Goal: Task Accomplishment & Management: Complete application form

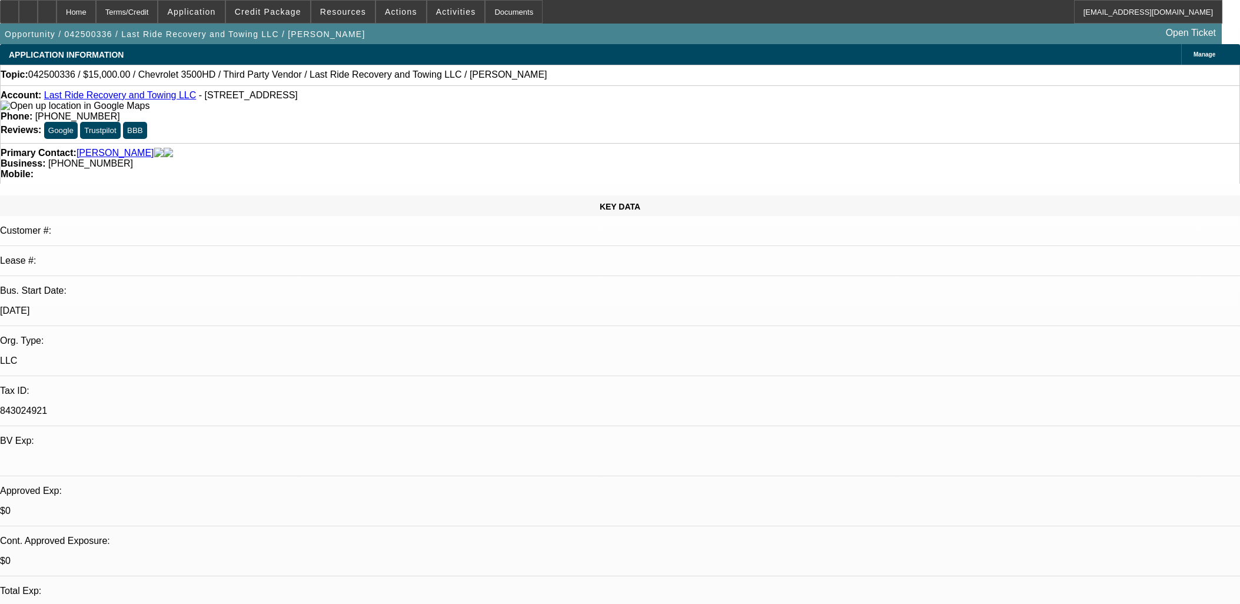
select select "0"
select select "2"
select select "0"
select select "5"
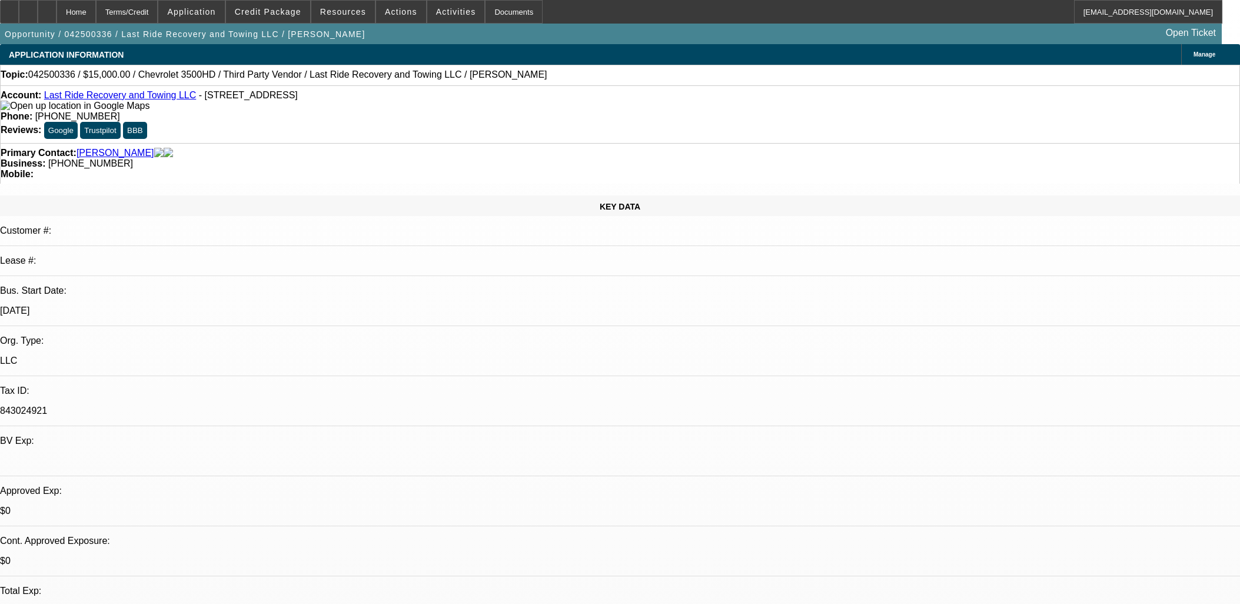
select select "0"
select select "2"
select select "0"
select select "5"
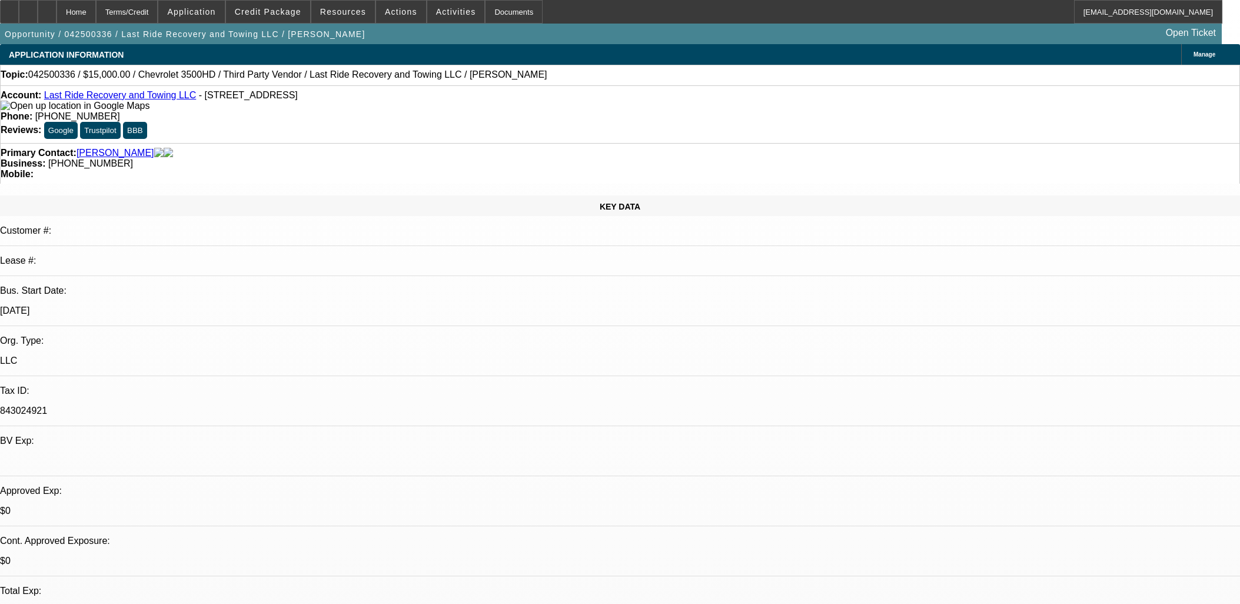
select select "0.15"
select select "0"
select select "3"
select select "0.1"
select select "4"
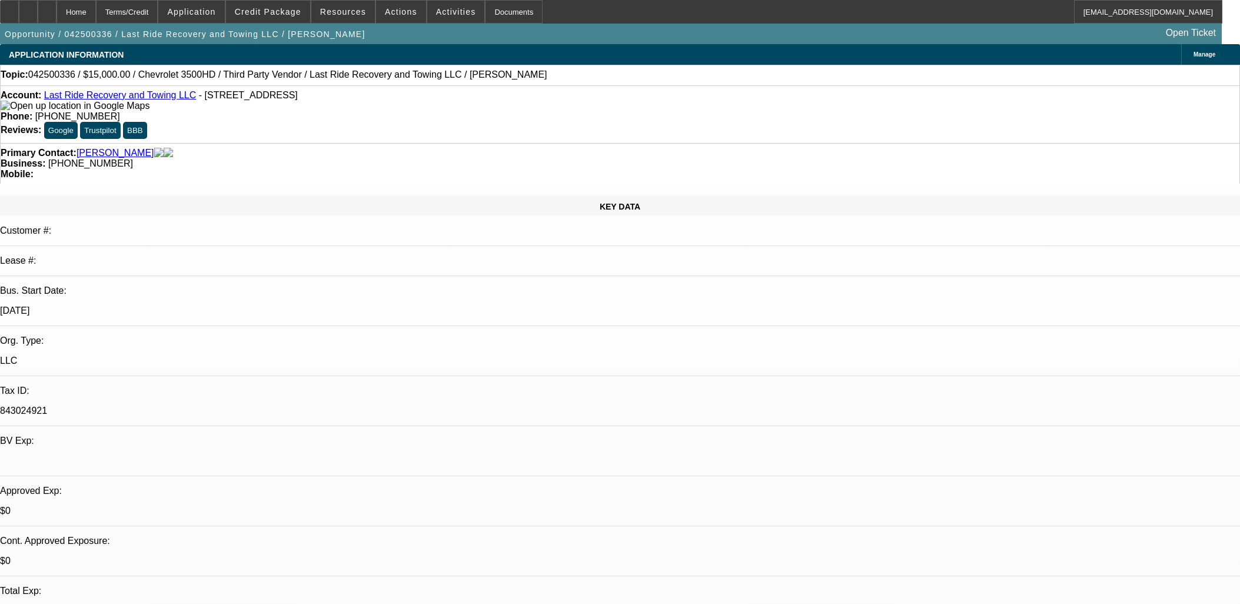
select select "0.15"
select select "0"
select select "3"
select select "0"
select select "6"
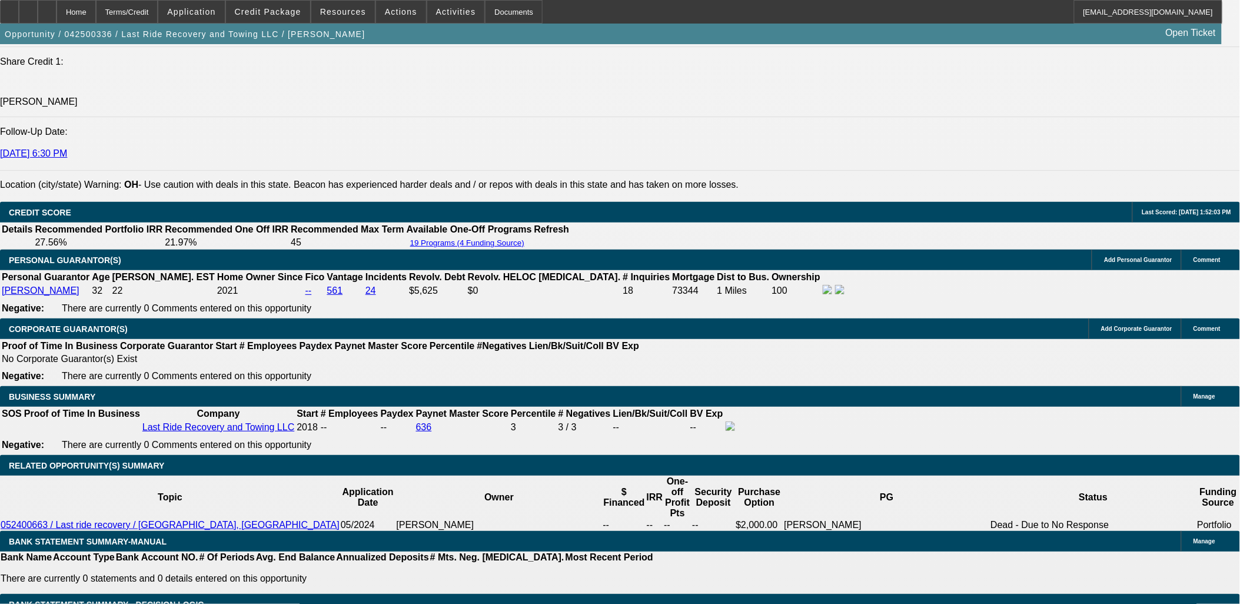
scroll to position [1569, 0]
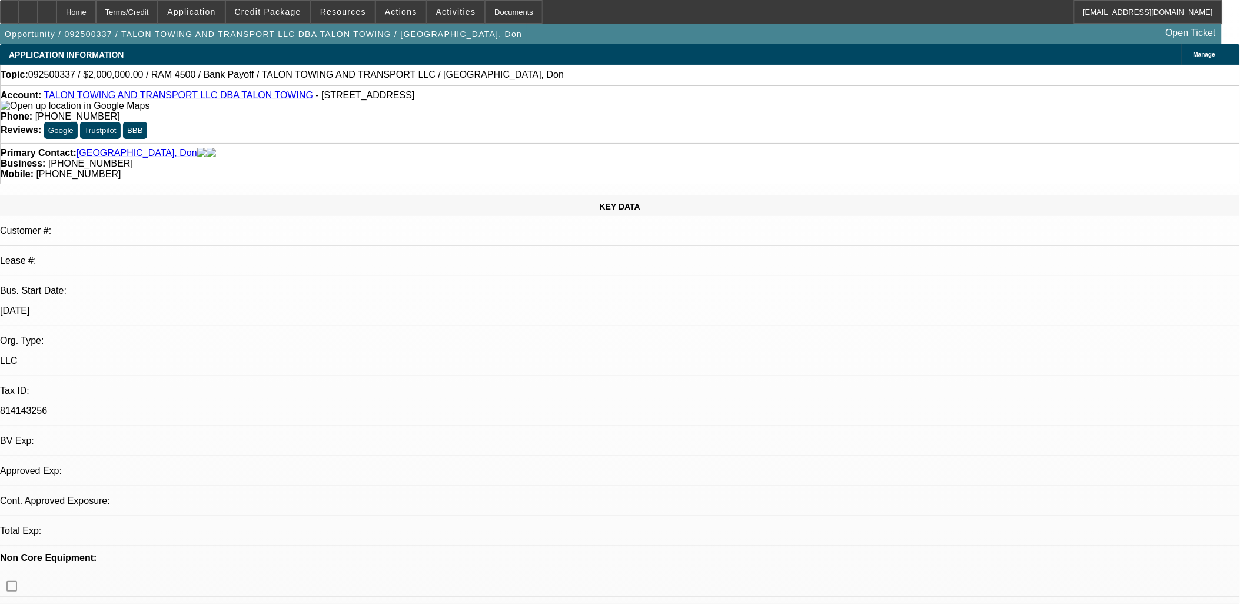
select select "0"
select select "1"
select select "2"
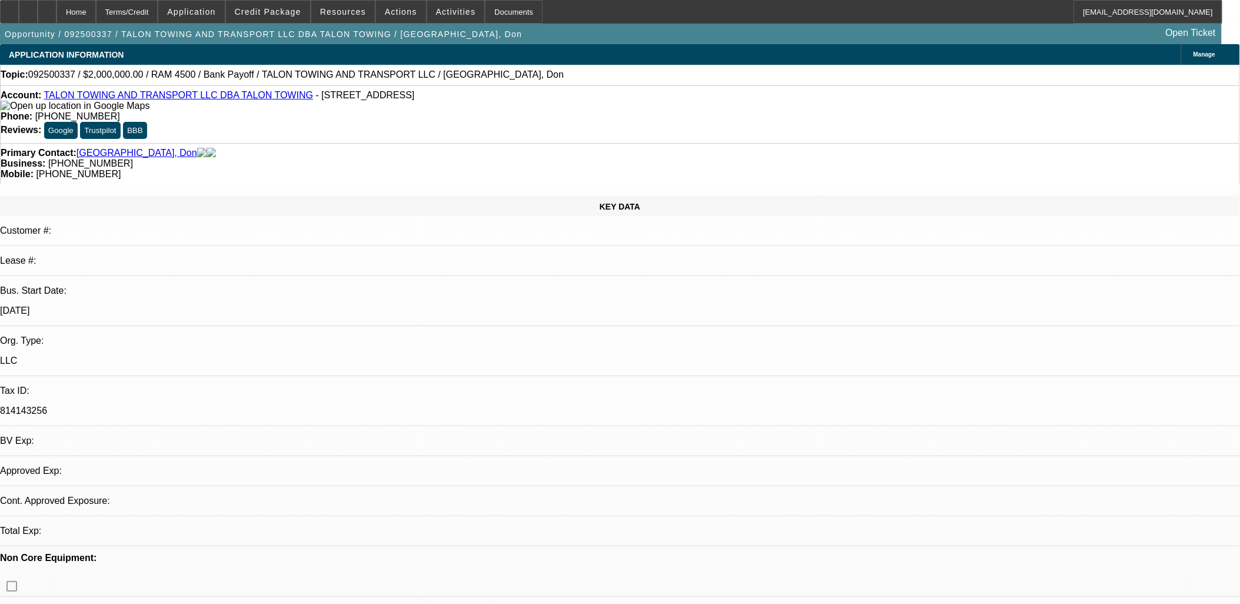
select select "6"
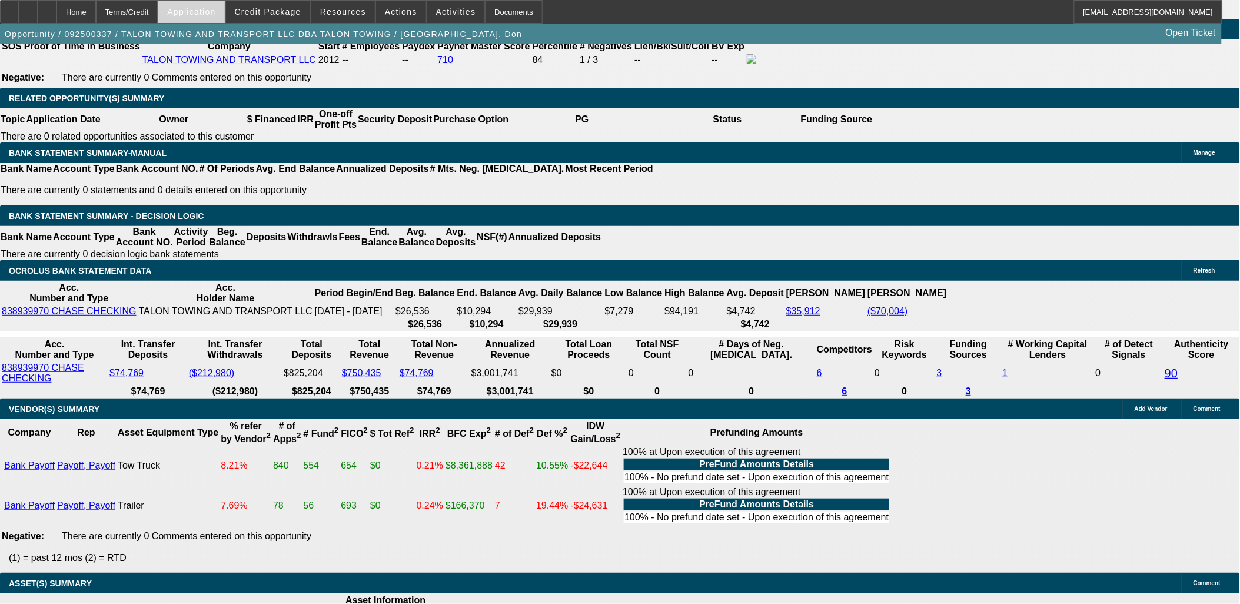
scroll to position [1997, 0]
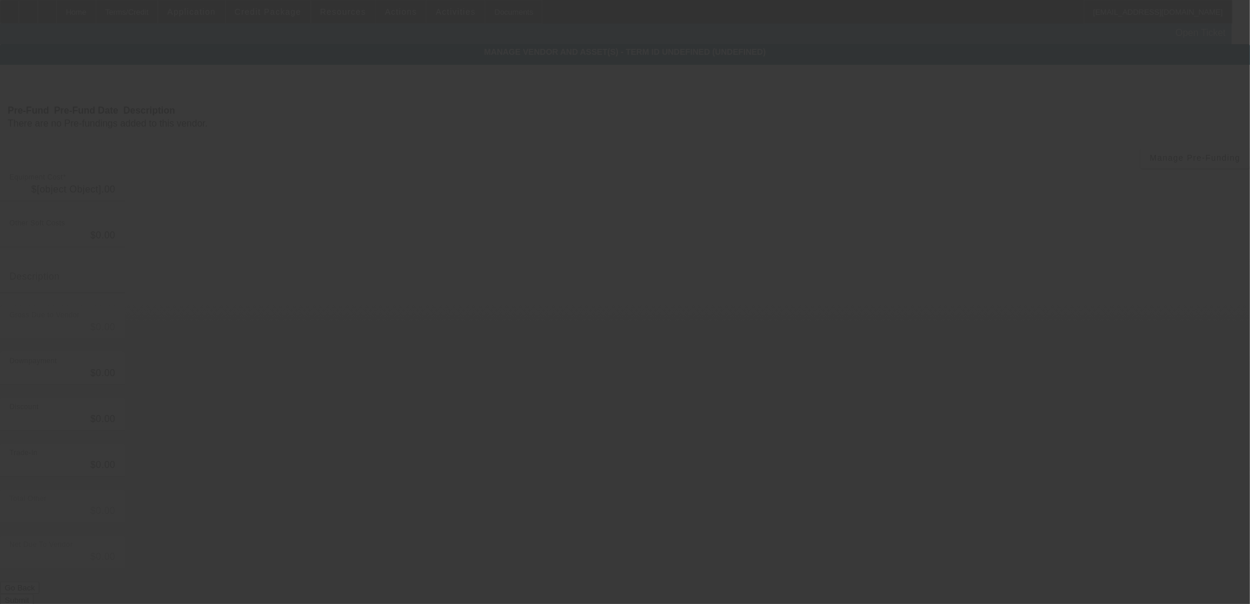
type input "$2,035,658.00"
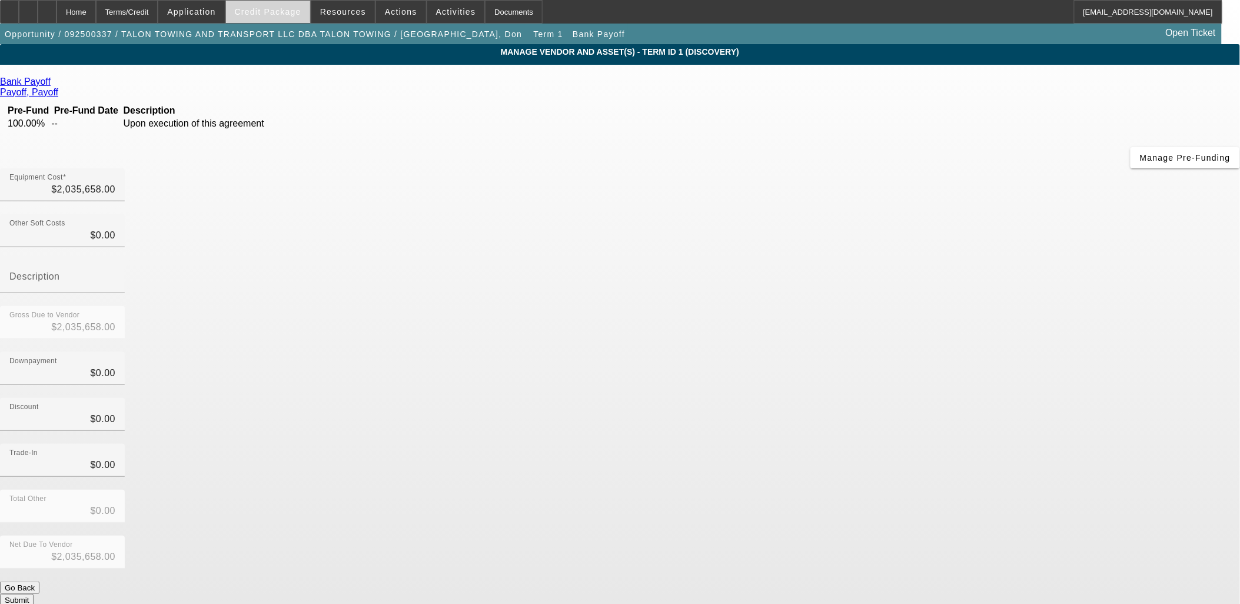
click at [281, 14] on span "Credit Package" at bounding box center [268, 11] width 67 height 9
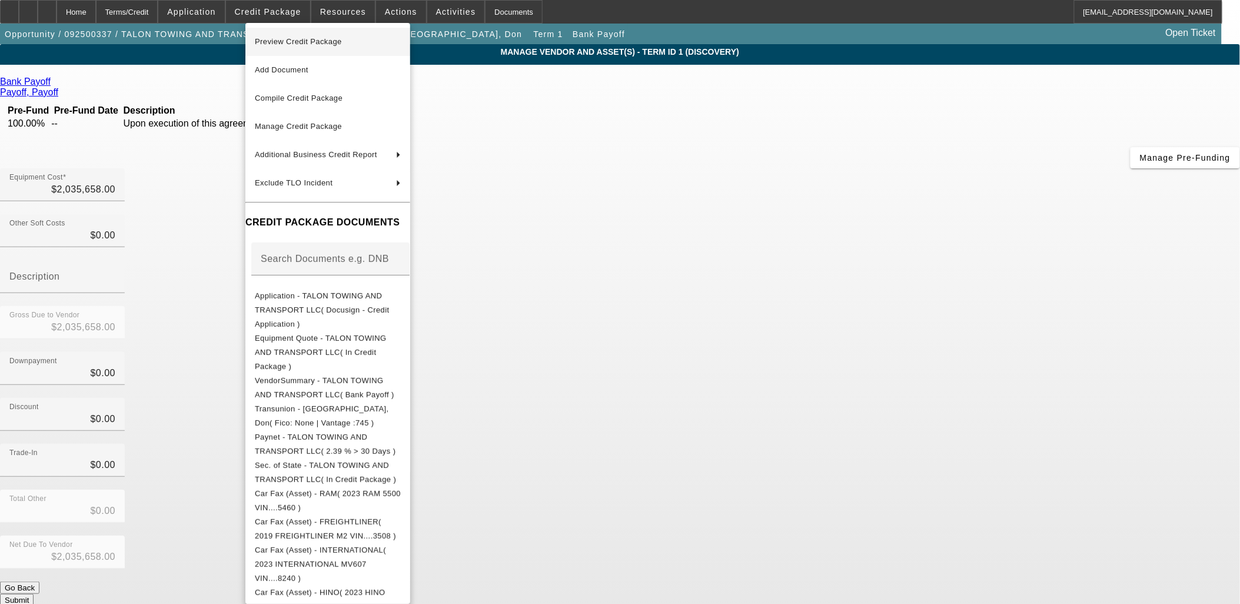
click at [321, 48] on span "Preview Credit Package" at bounding box center [328, 42] width 146 height 14
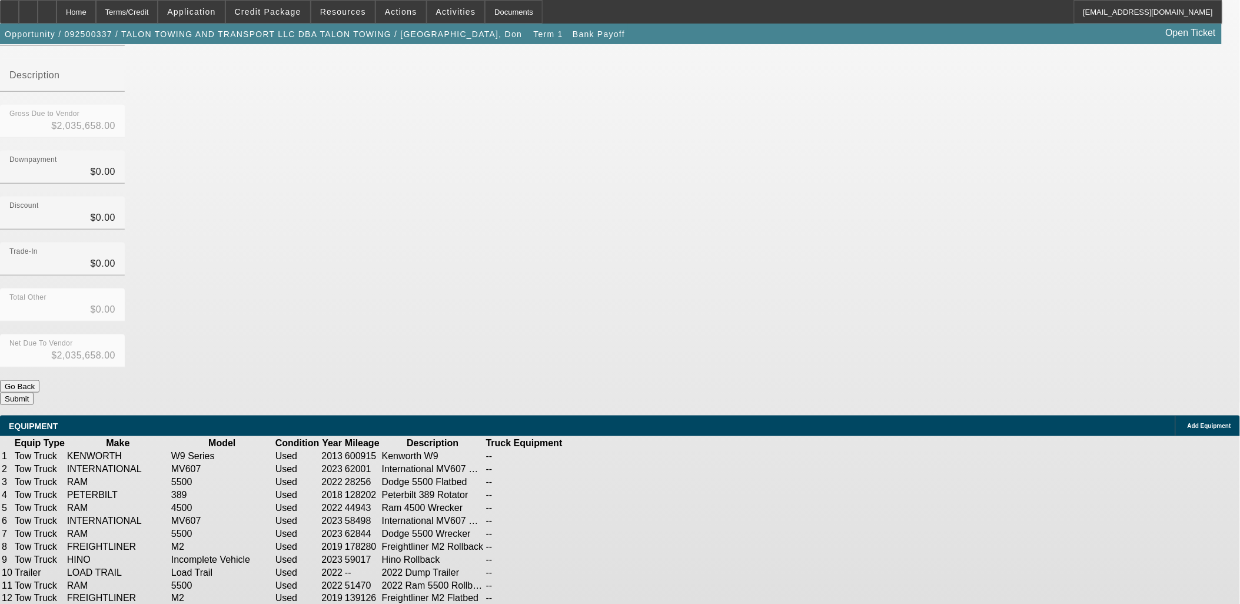
scroll to position [260, 0]
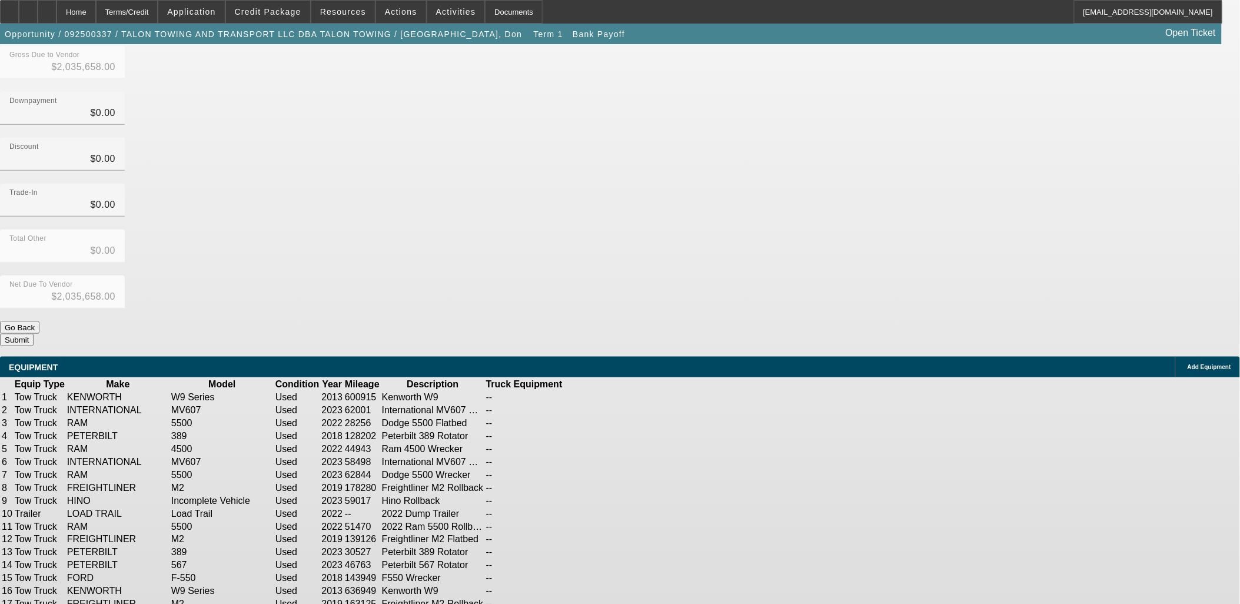
click at [600, 488] on icon at bounding box center [600, 488] width 0 height 0
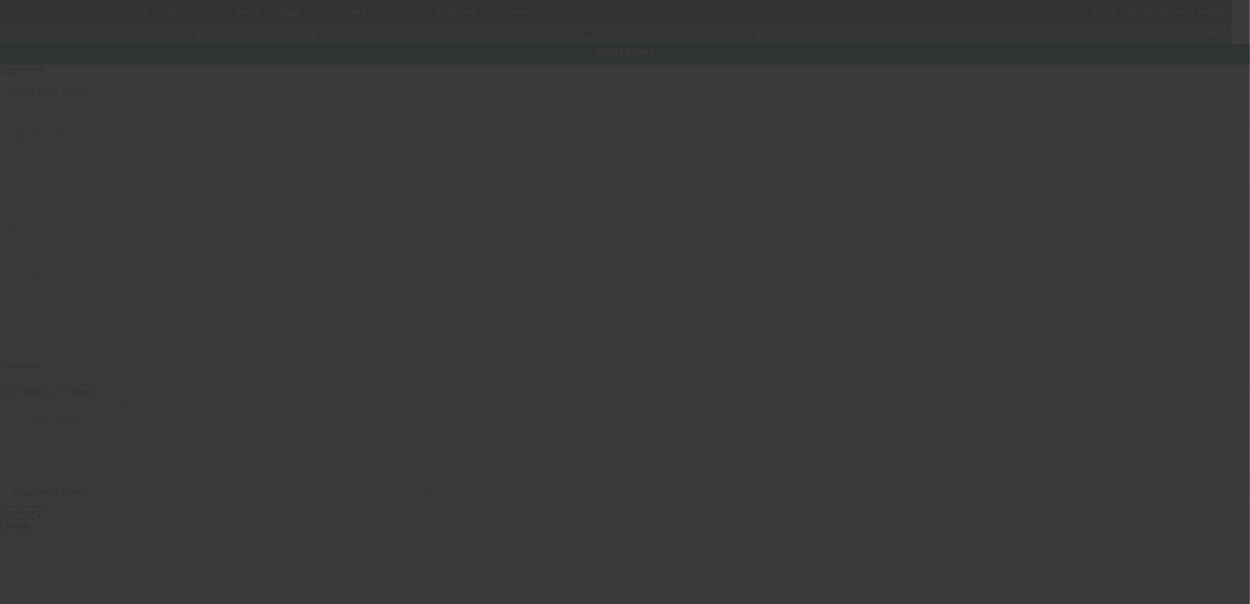
type input "1FVACWFC9KHKD3508"
type input "Freightliner"
type input "M2"
radio input "true"
type textarea "Freightliner M2 Rollback"
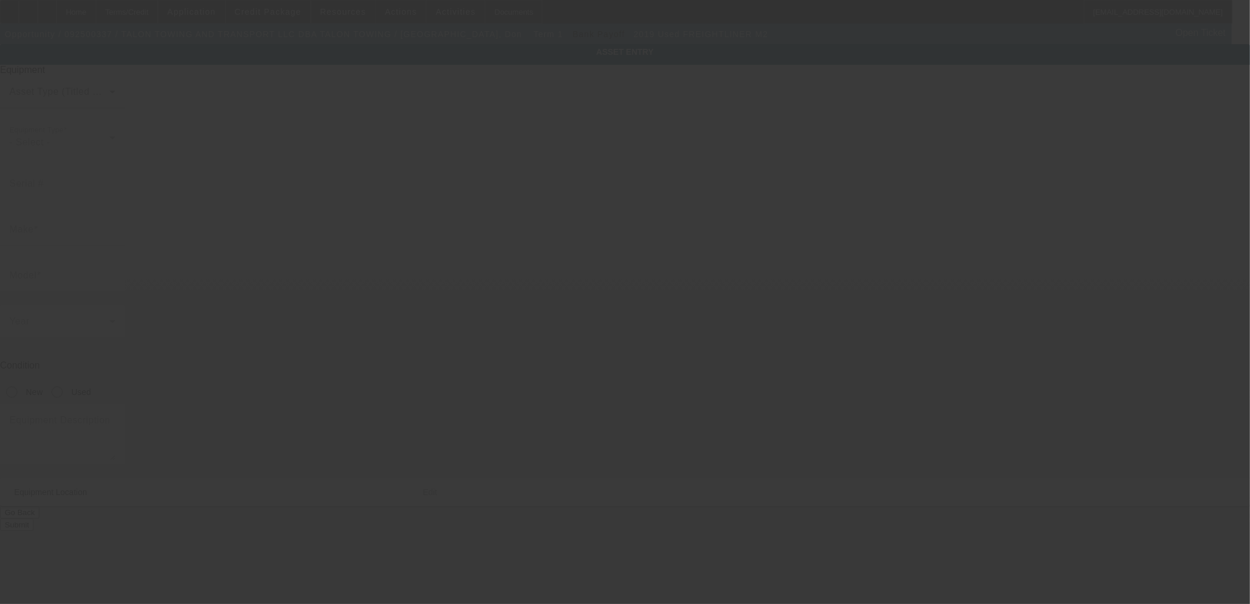
type input "5085 Pan American Blvd"
type input "North Port"
type input "34287"
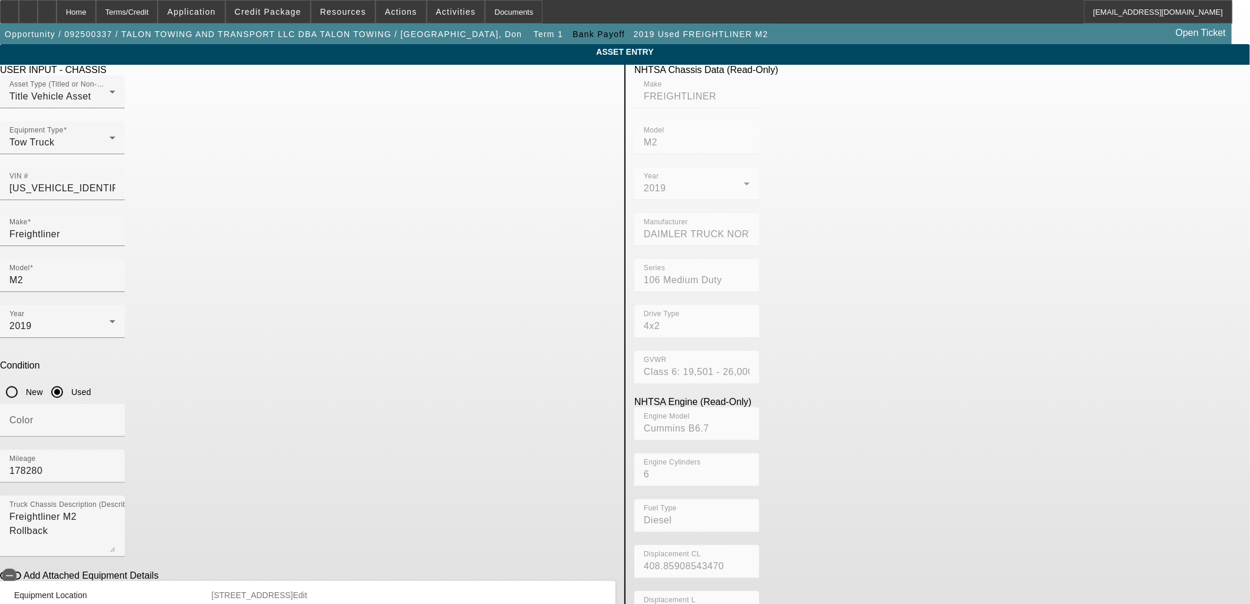
click at [39, 603] on button "Go Back" at bounding box center [19, 615] width 39 height 12
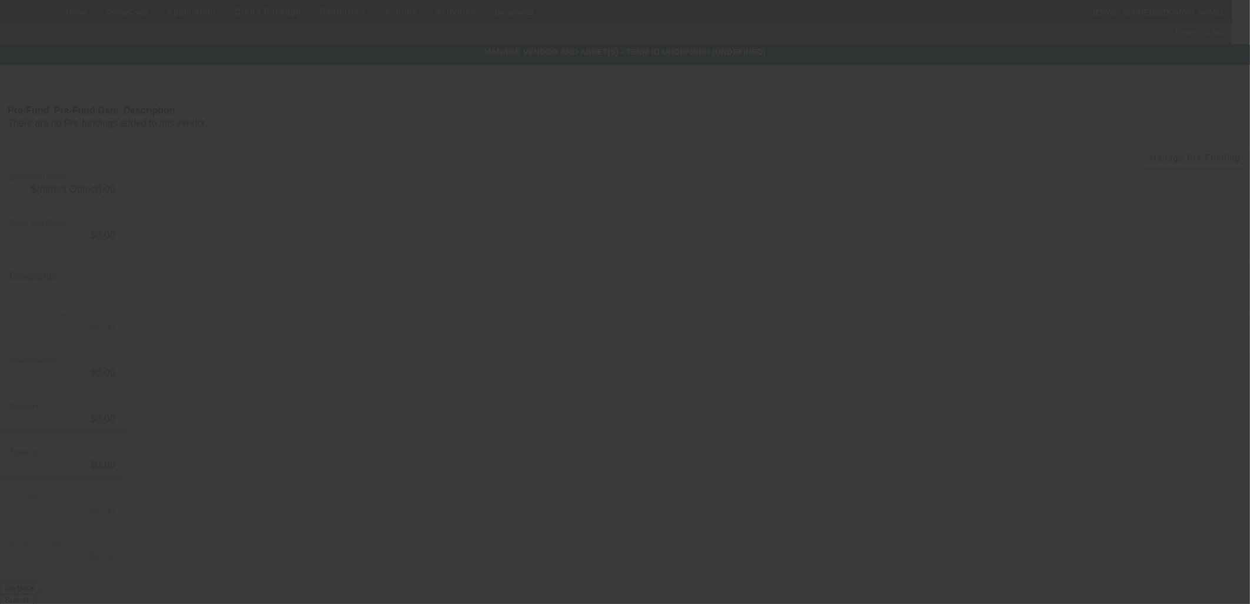
type input "$2,035,658.00"
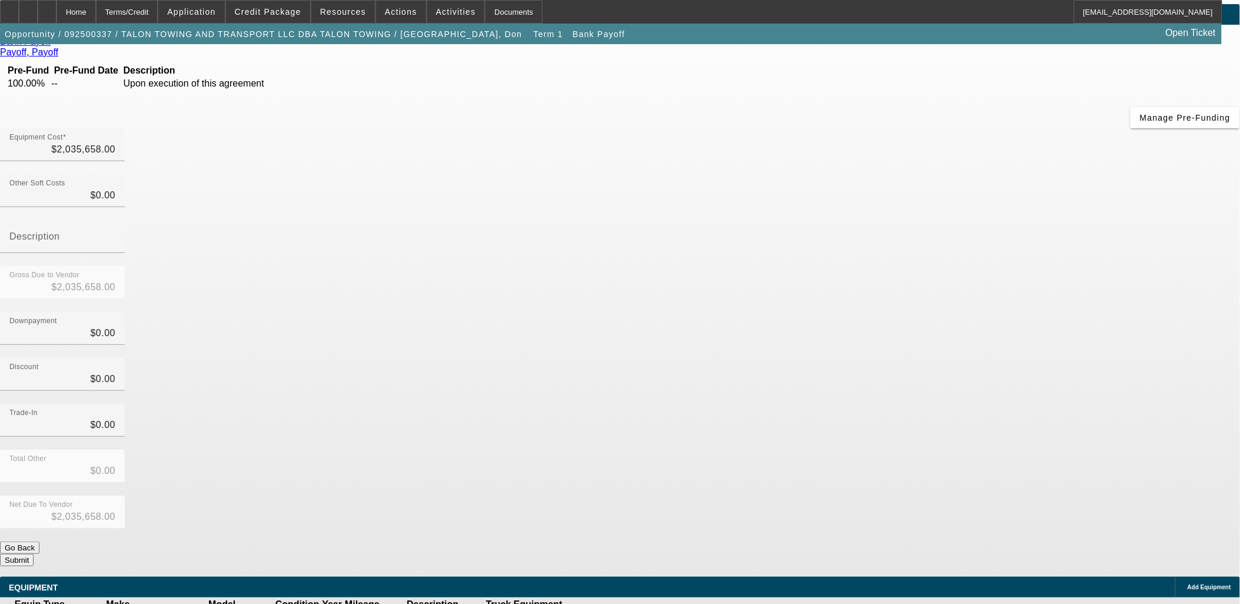
scroll to position [260, 0]
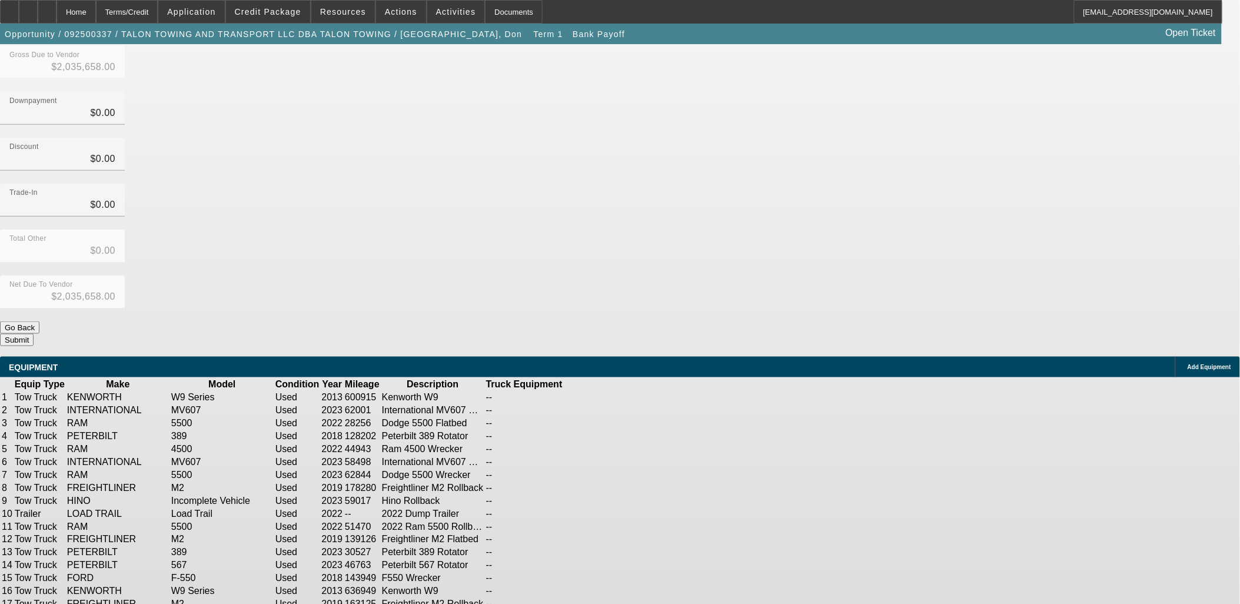
click at [600, 501] on icon at bounding box center [600, 501] width 0 height 0
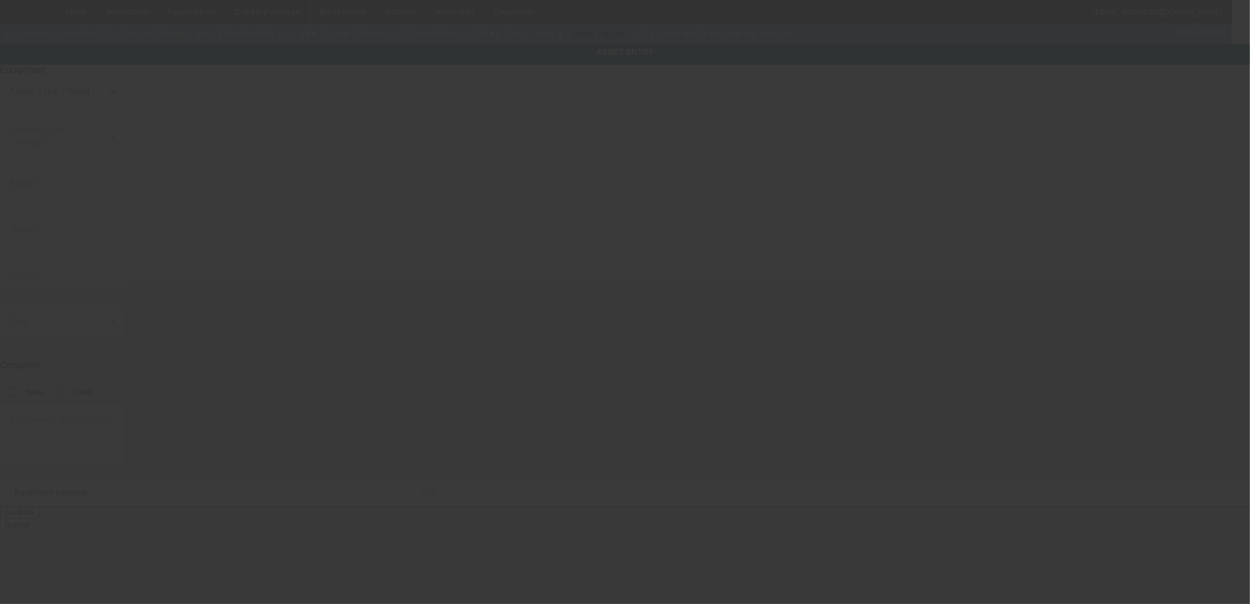
type input "5PVNJ7AP1P5T50080"
type input "HINO"
type input "Incomplete Vehicle"
radio input "true"
type textarea "Hino Rollback"
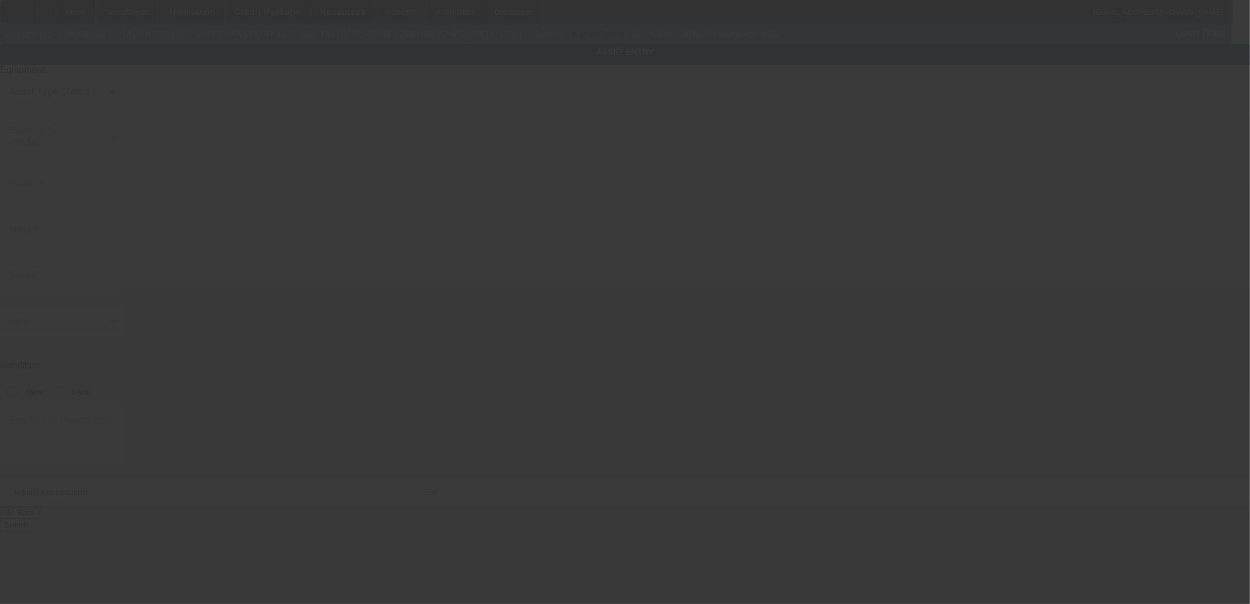
type input "5085 Pan American Blvd"
type input "North Port"
type input "34287"
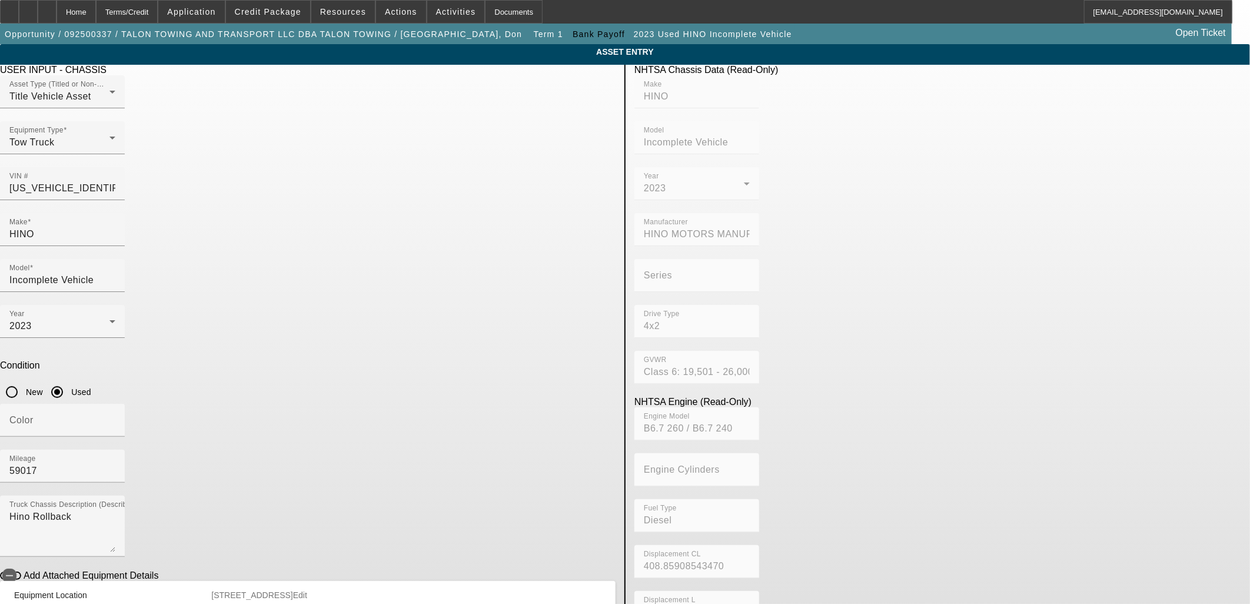
click at [39, 603] on button "Go Back" at bounding box center [19, 615] width 39 height 12
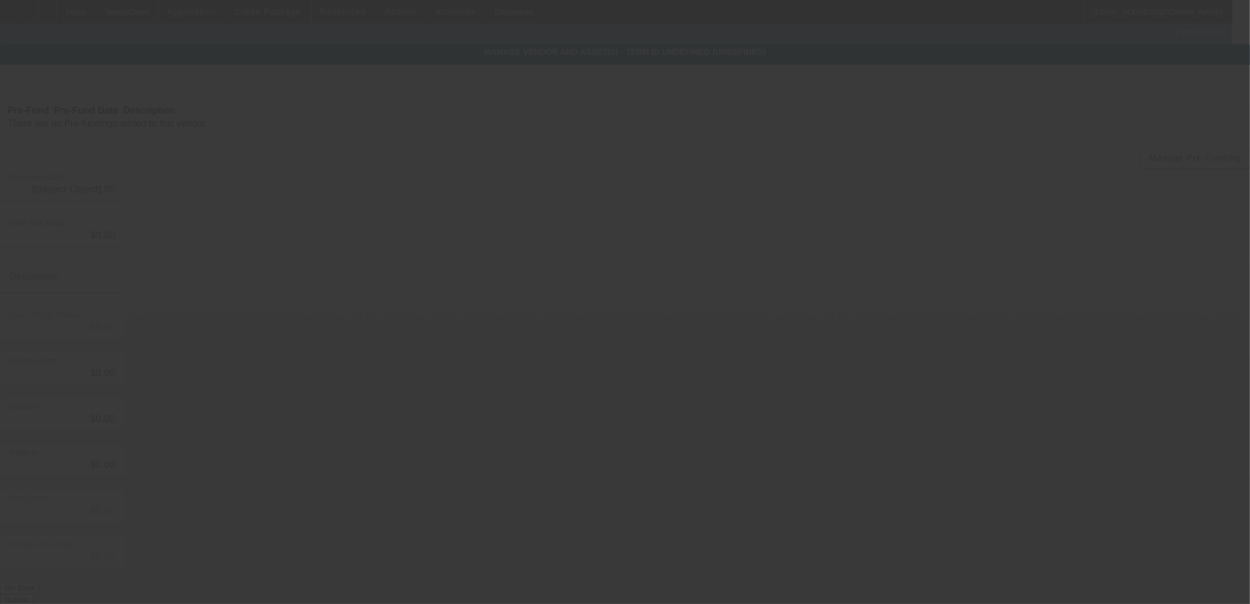
type input "$2,035,658.00"
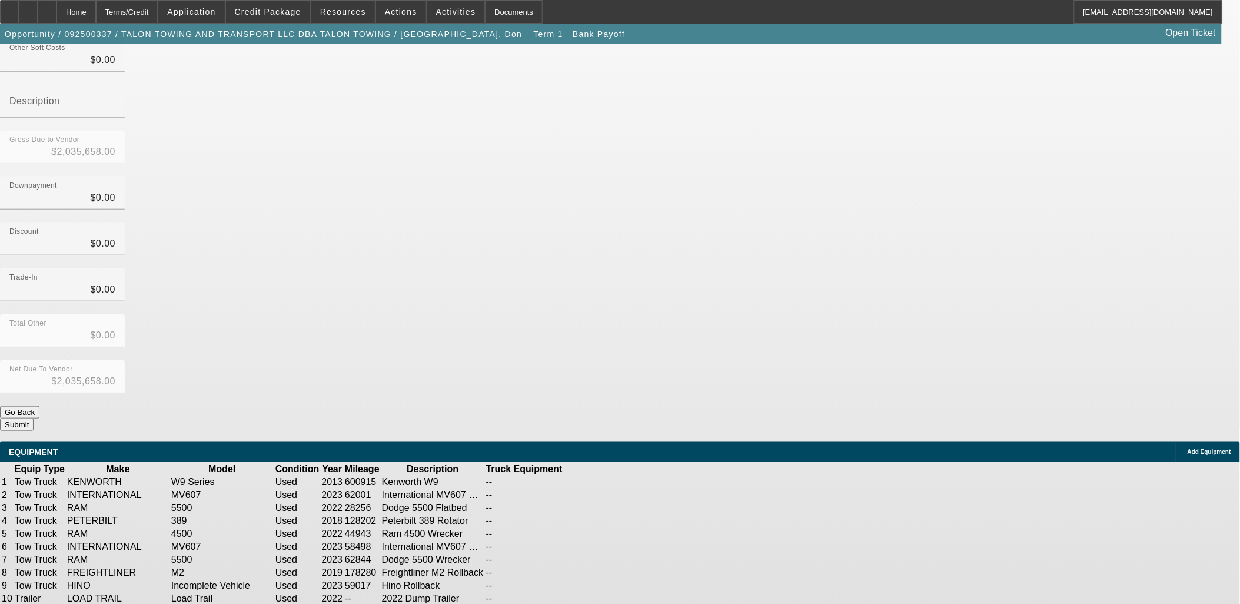
scroll to position [260, 0]
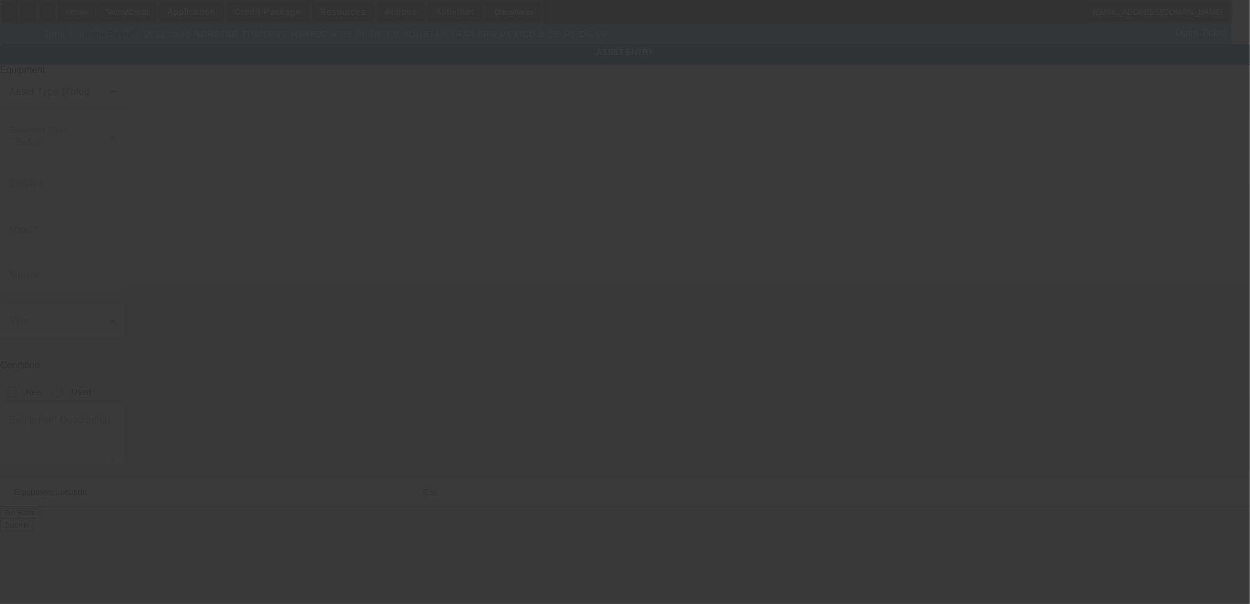
type input "3EUDB1423N1003211"
type input "NORSTAR TRAILERS MEXICO S DE RL DE CV"
radio input "true"
type textarea "2022 Dump Trailer"
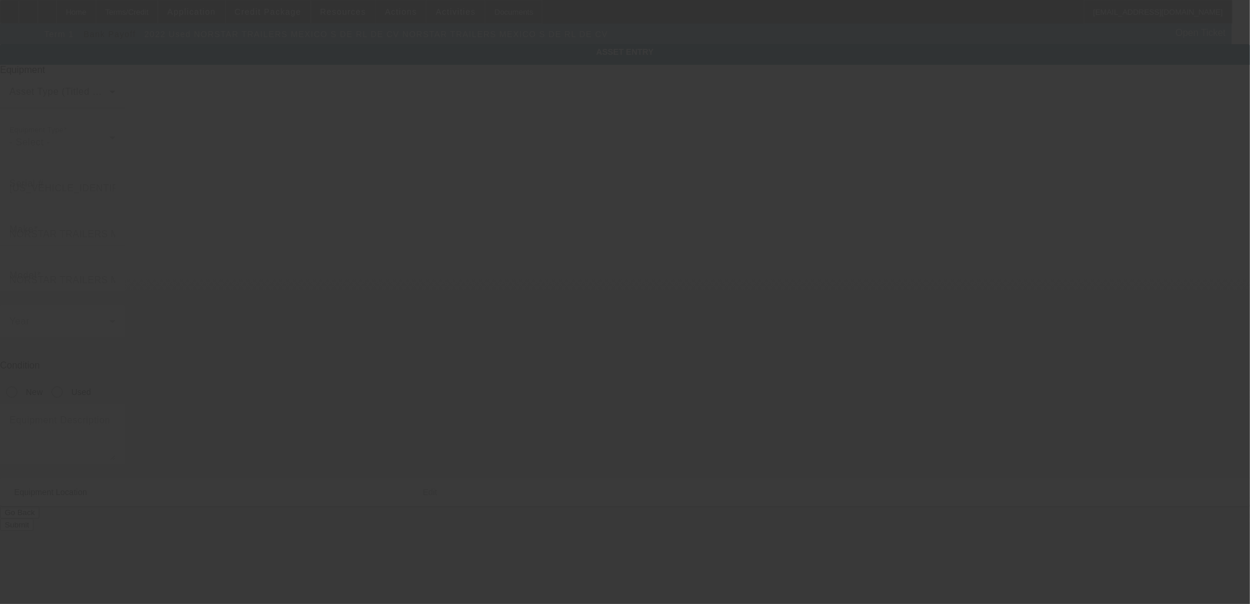
type input "5085 Pan American Blvd"
type input "North Port"
type input "34287"
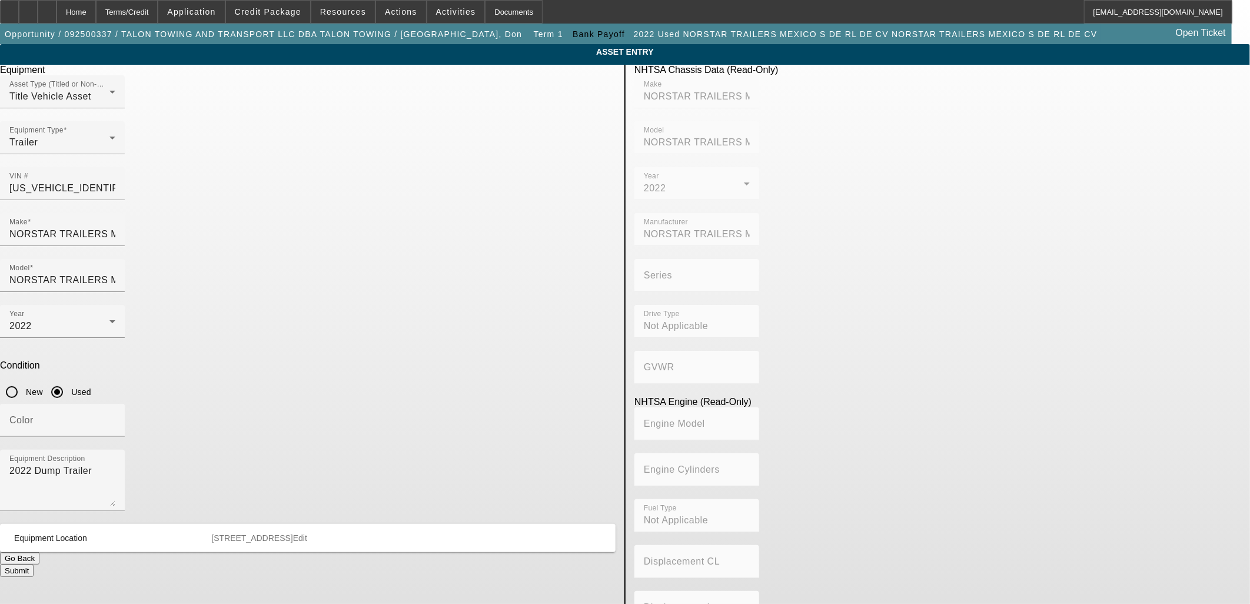
click at [39, 552] on button "Go Back" at bounding box center [19, 558] width 39 height 12
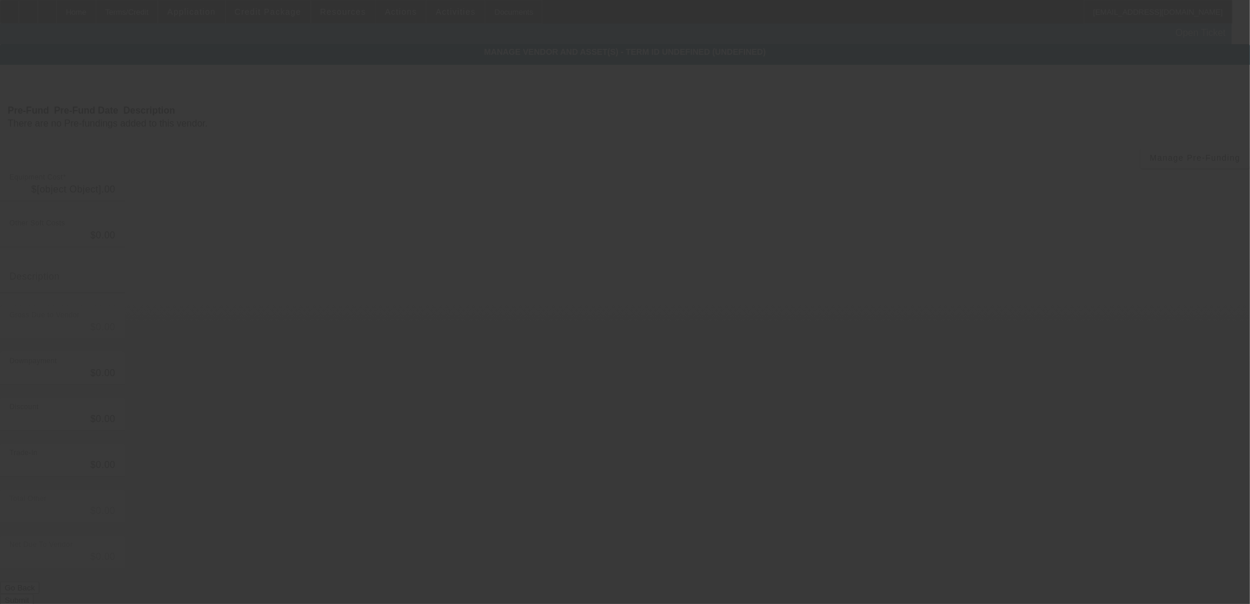
type input "$2,035,658.00"
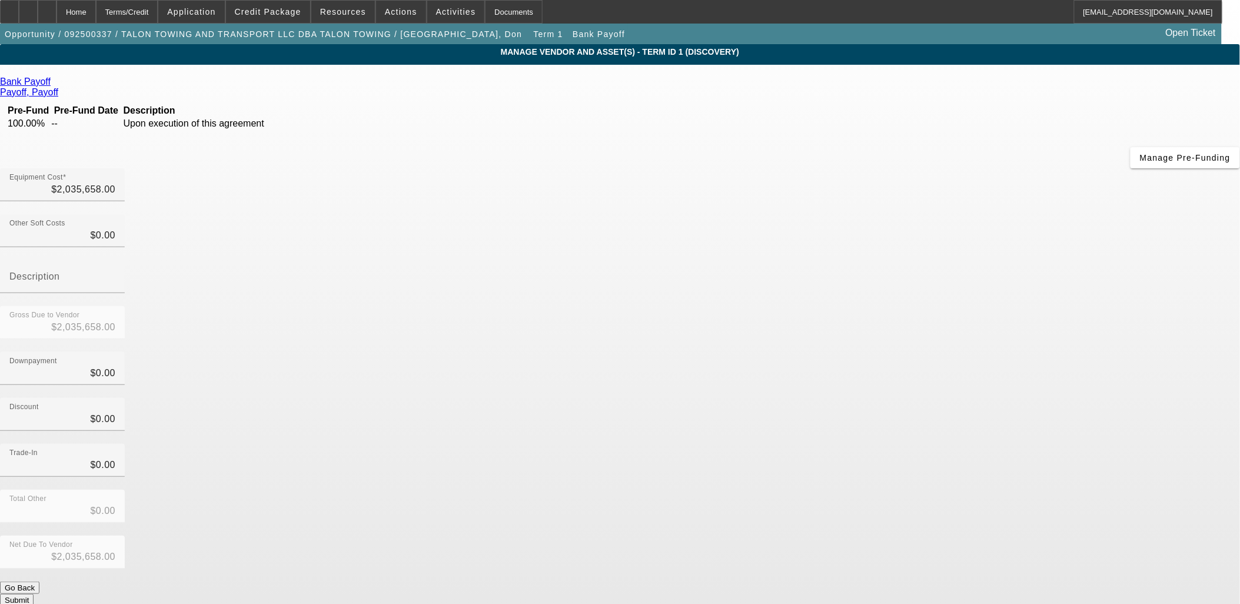
click at [34, 594] on button "Submit" at bounding box center [17, 600] width 34 height 12
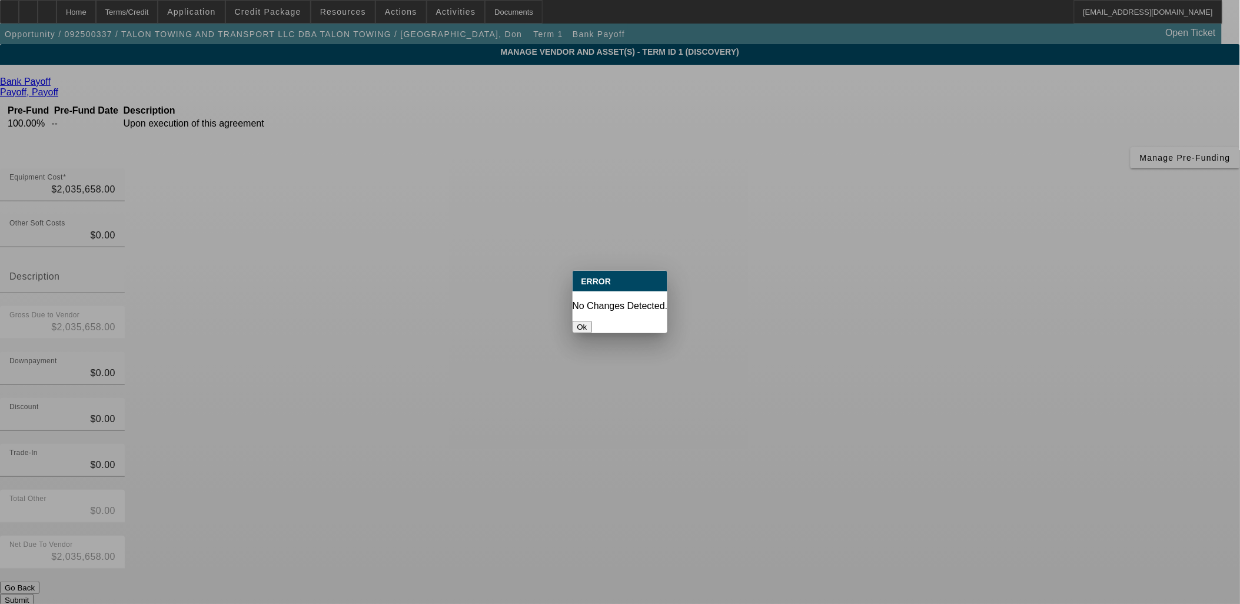
click at [592, 321] on button "Ok" at bounding box center [582, 327] width 19 height 12
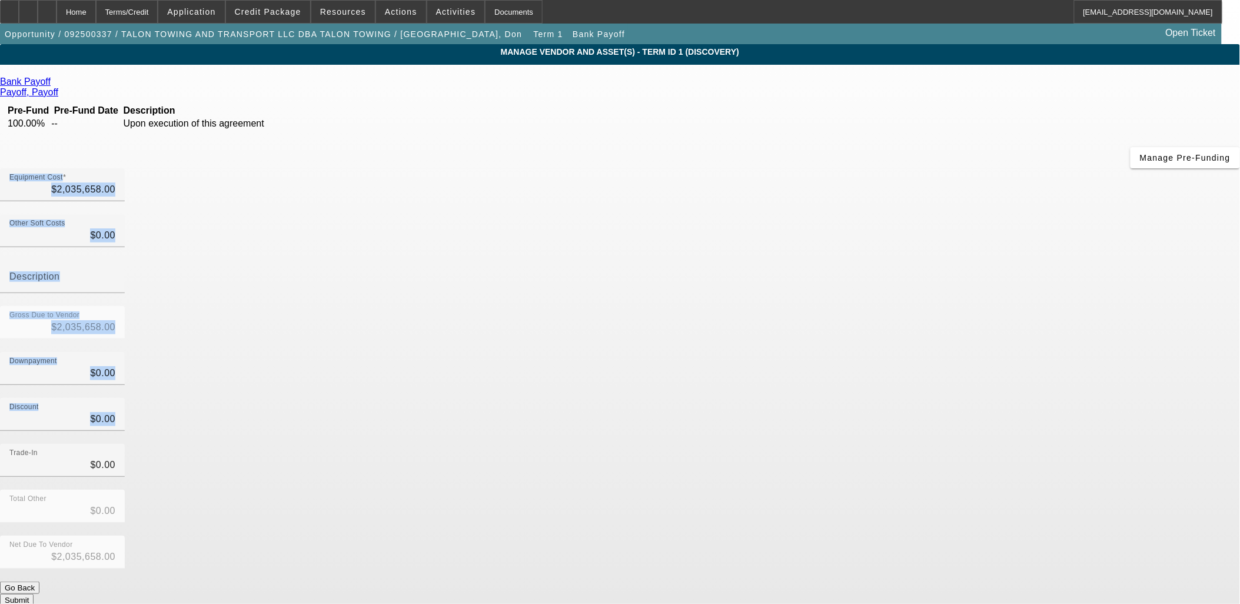
click at [451, 318] on div "Bank Payoff Payoff, Payoff Pre-Fund Pre-Fund Date Description 100.00% -- Upon e…" at bounding box center [620, 342] width 1240 height 530
click at [185, 269] on app-vendor-asset-manage "MANAGE VENDOR AND ASSET(S) - Term ID 1 (Discovery) Remove Vendor Bank Payoff Pa…" at bounding box center [620, 476] width 1240 height 865
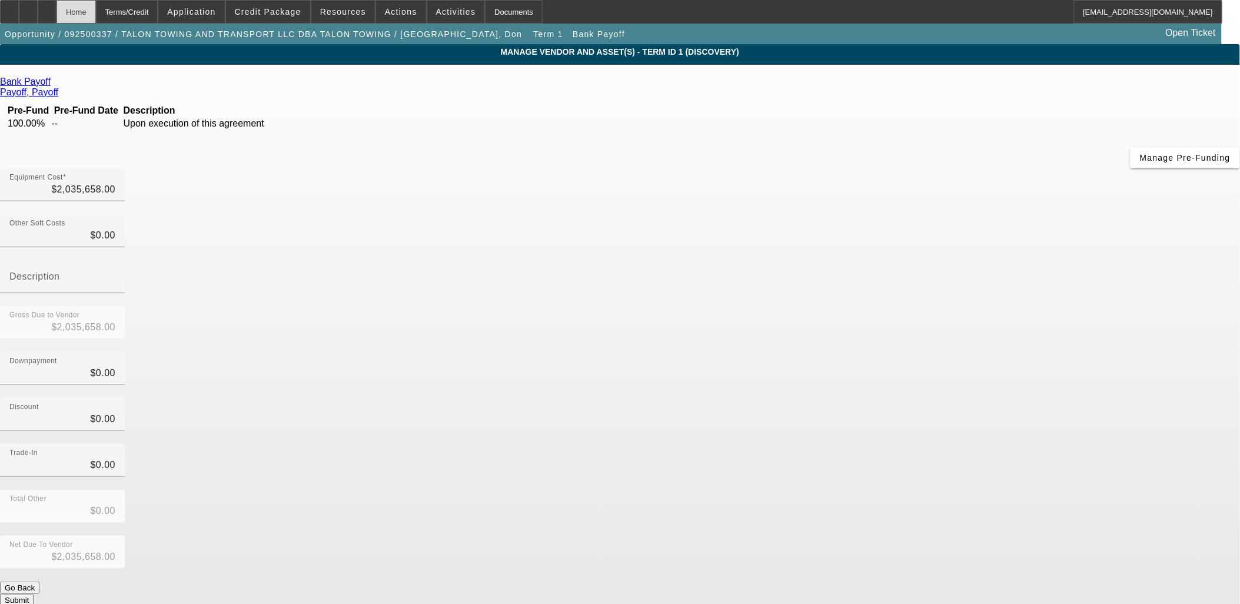
click at [96, 14] on div "Home" at bounding box center [76, 12] width 39 height 24
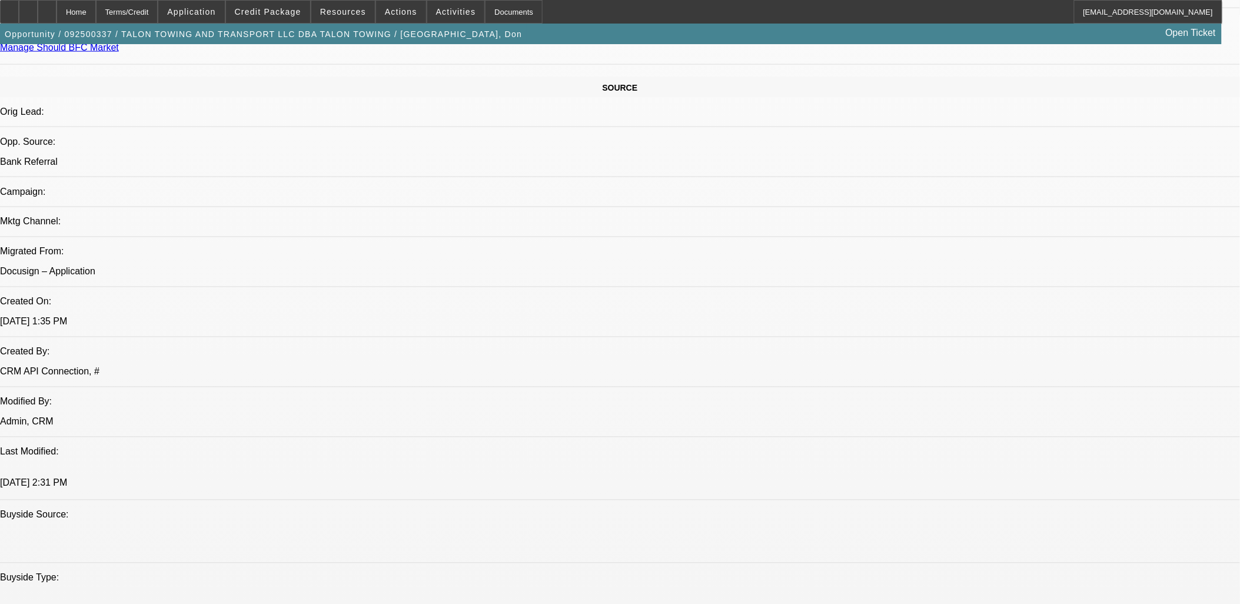
select select "0"
select select "2"
select select "0"
select select "6"
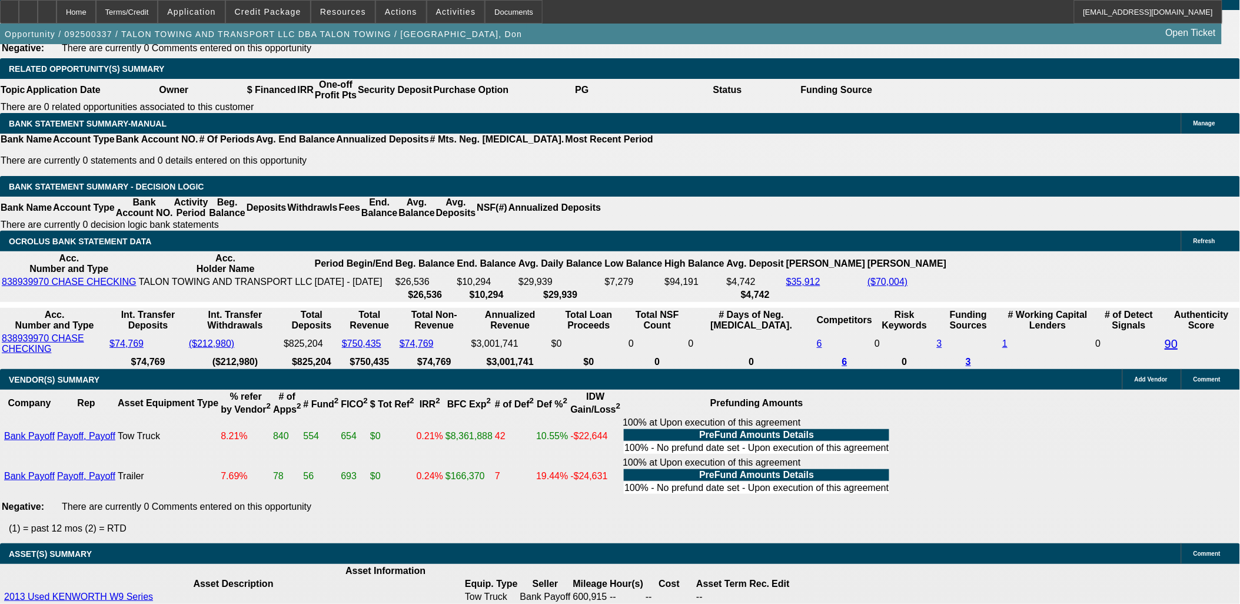
scroll to position [2056, 0]
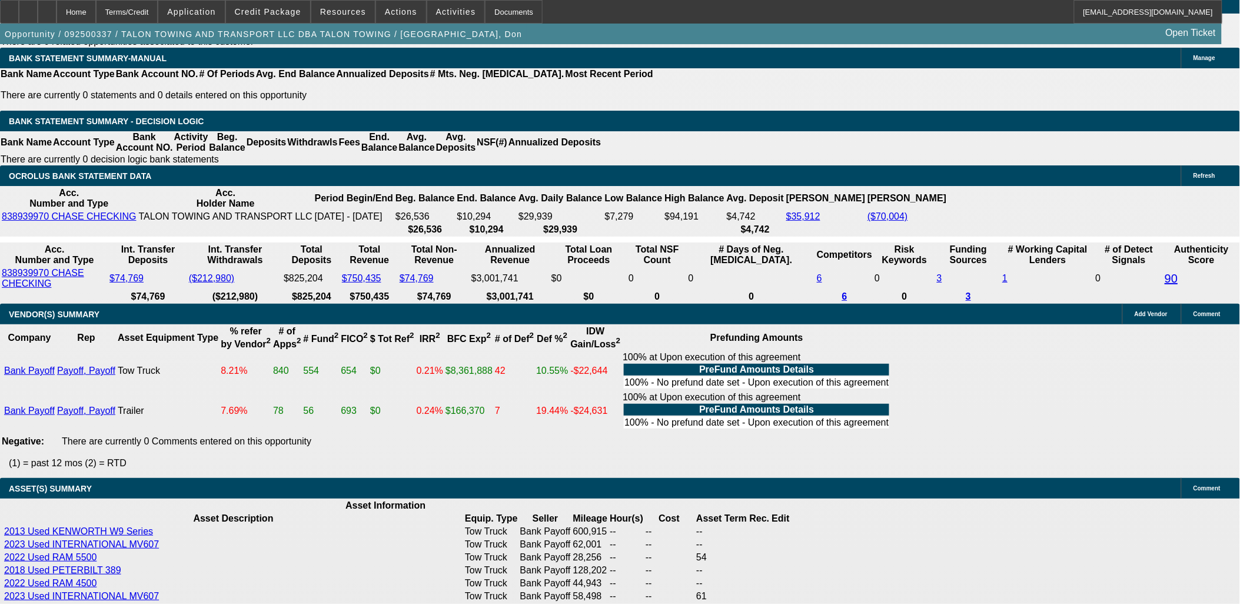
type input "$0.00"
type input "UNKNOWN"
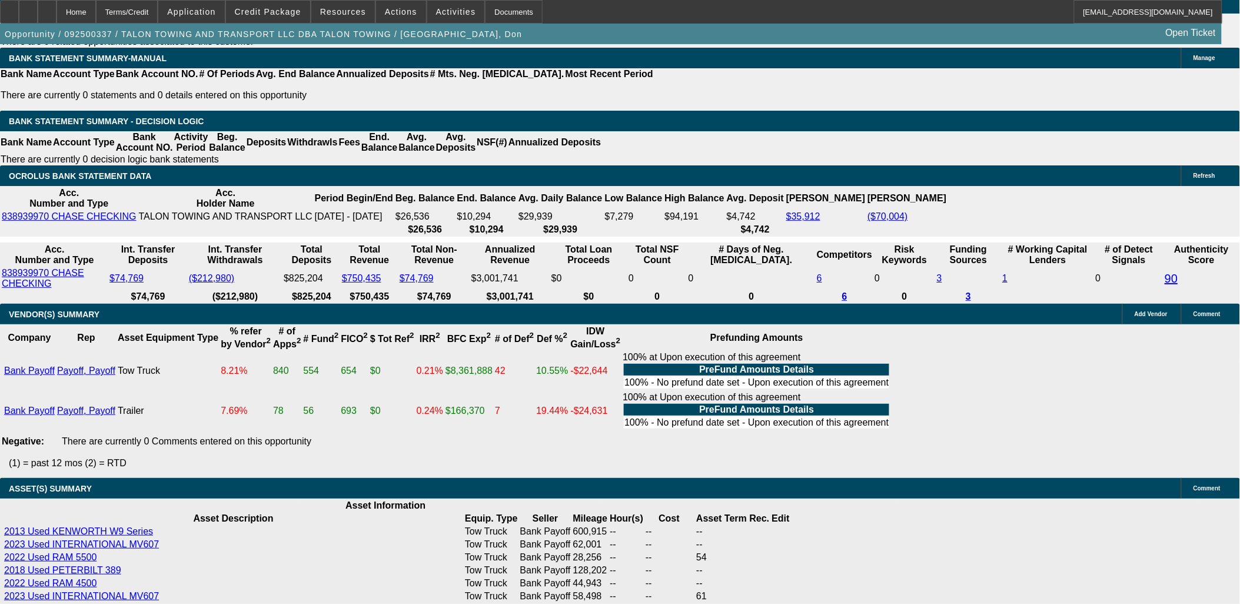
type input "$35,940.68"
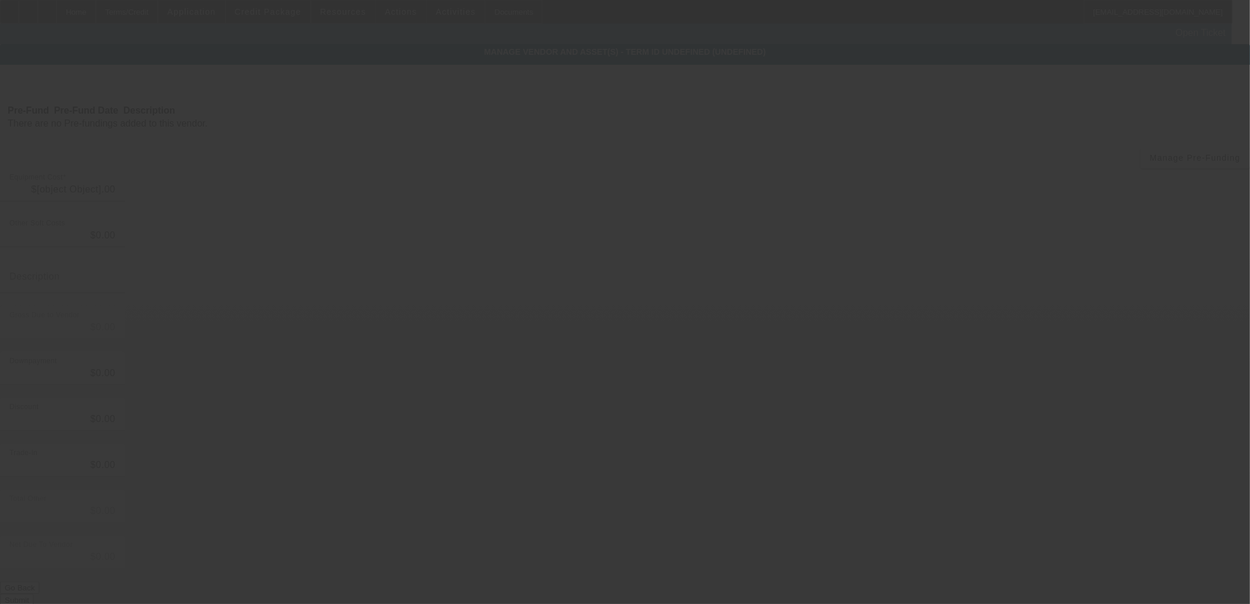
type input "$2,035,658.00"
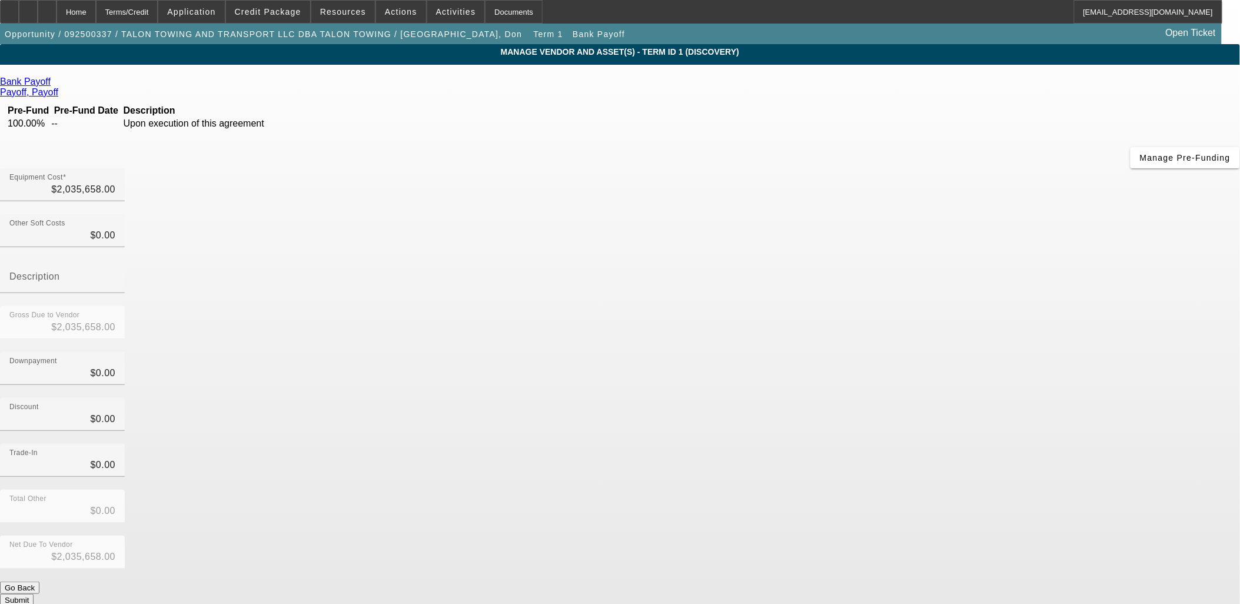
click at [39, 582] on button "Go Back" at bounding box center [19, 588] width 39 height 12
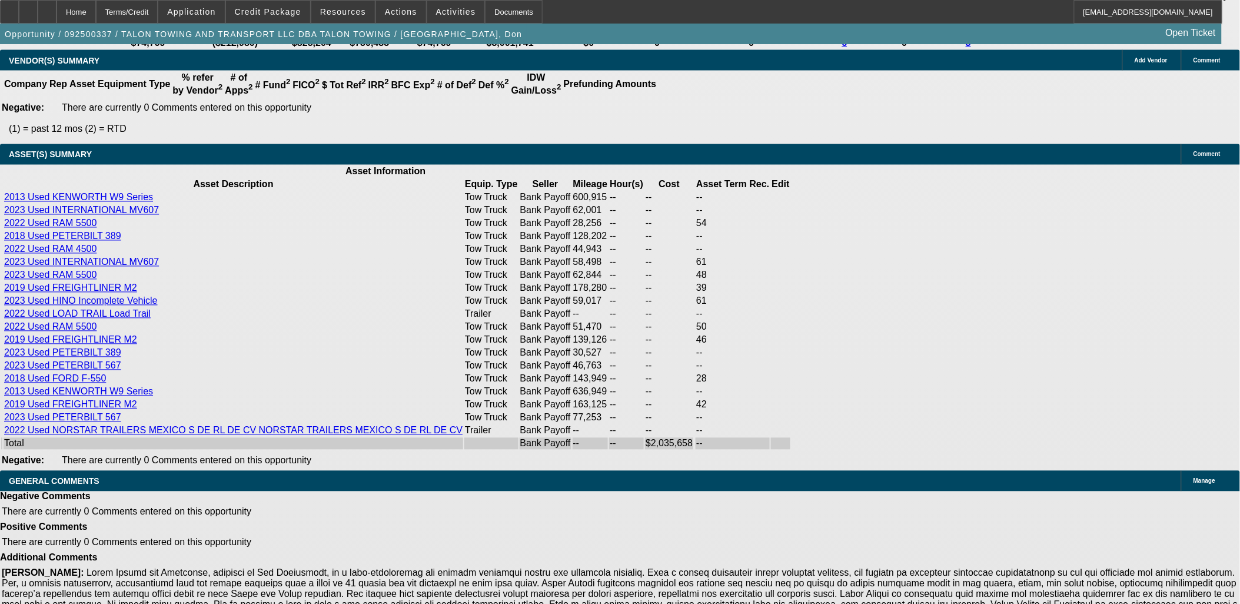
select select "0"
select select "2"
select select "0"
select select "6"
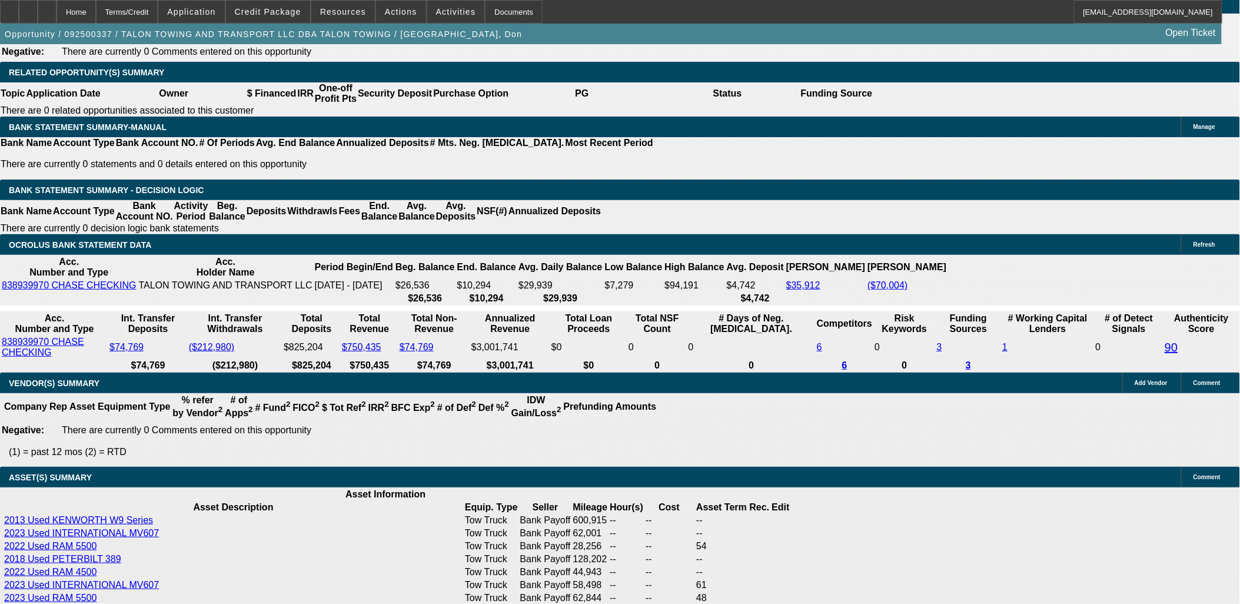
scroll to position [1929, 0]
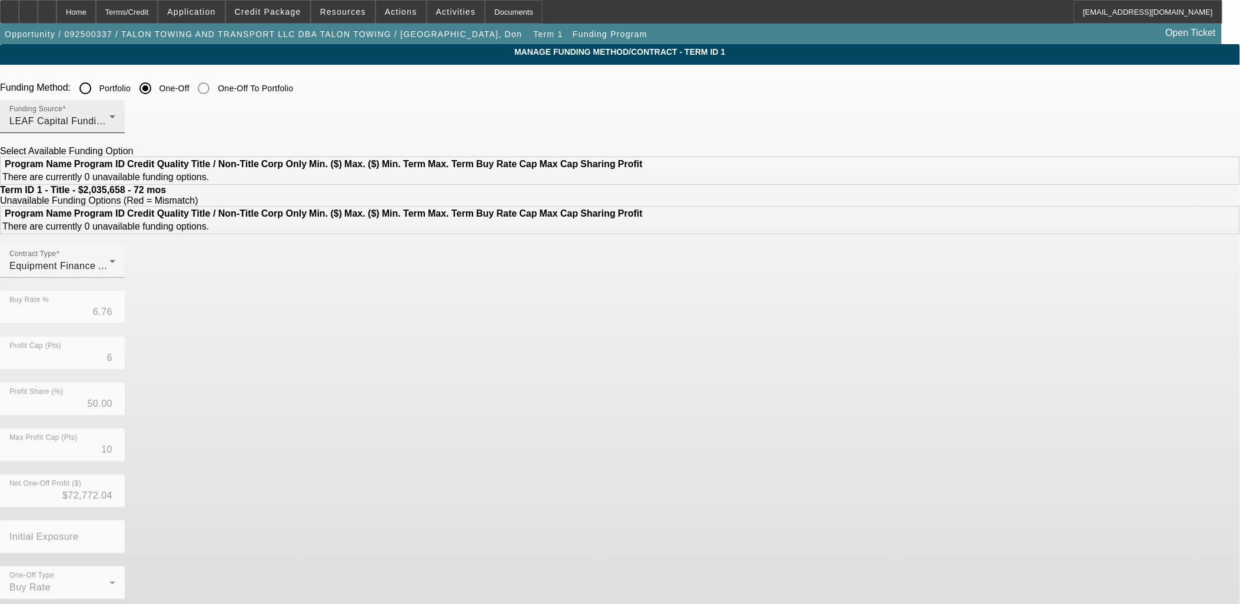
click at [109, 115] on div "LEAF Capital Funding, LLC" at bounding box center [59, 121] width 100 height 14
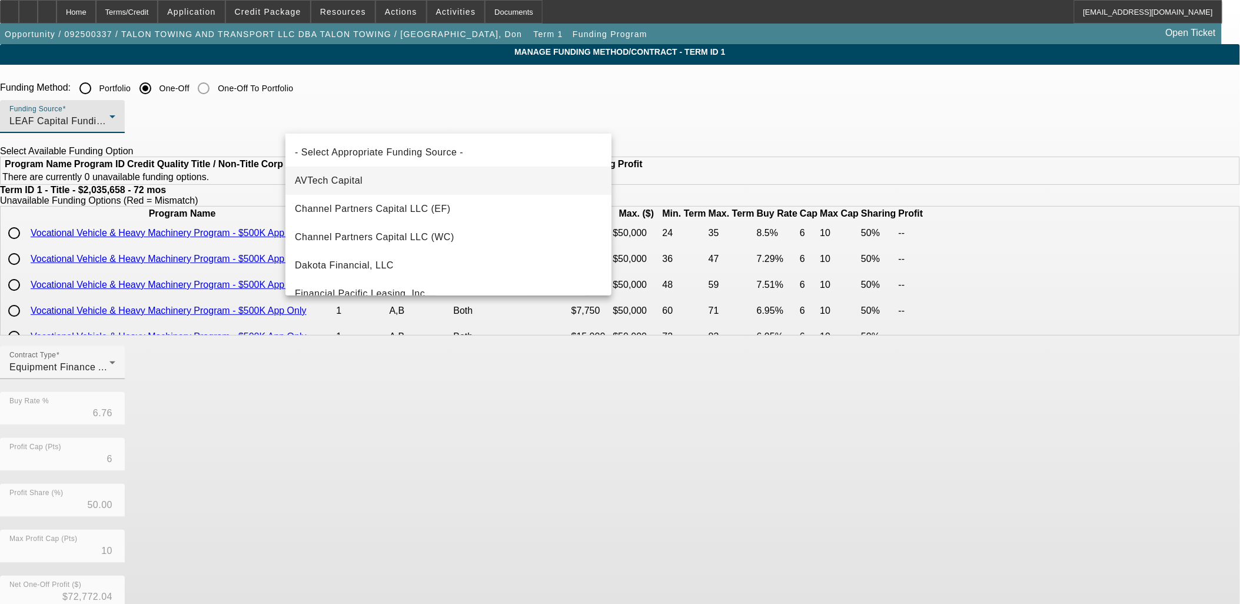
click at [391, 180] on mat-option "AVTech Capital" at bounding box center [448, 181] width 326 height 28
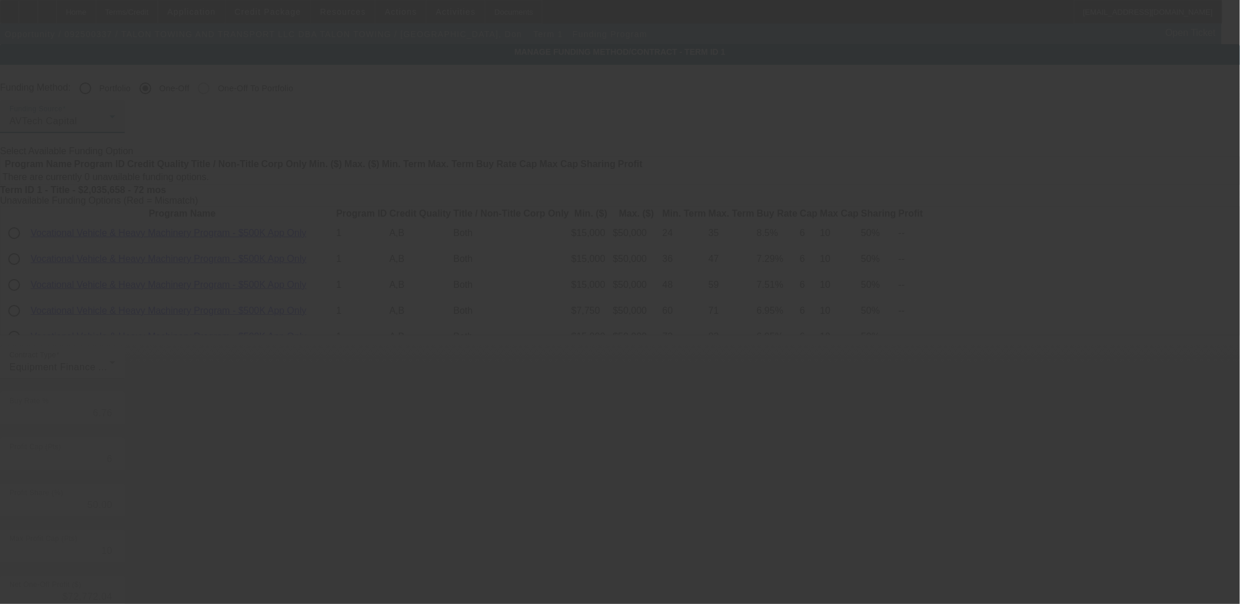
type input "8.00"
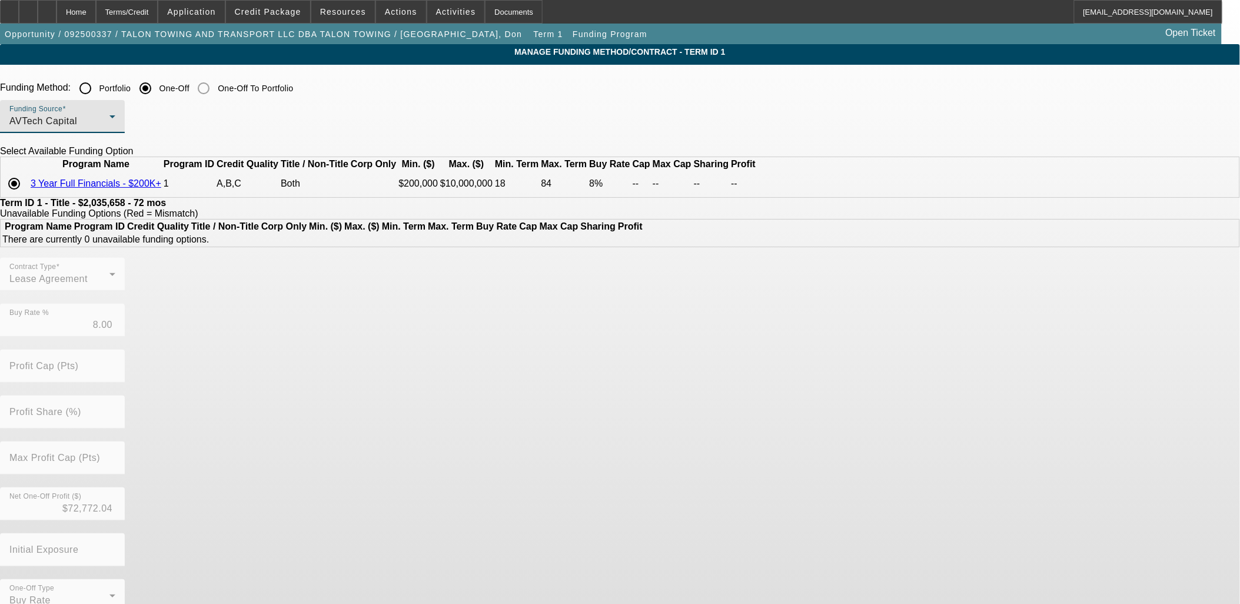
click at [656, 401] on div "Contract Type Lease Agreement Buy Rate % 8.00 Profit Cap (Pts) Profit Share (%)…" at bounding box center [620, 441] width 1240 height 367
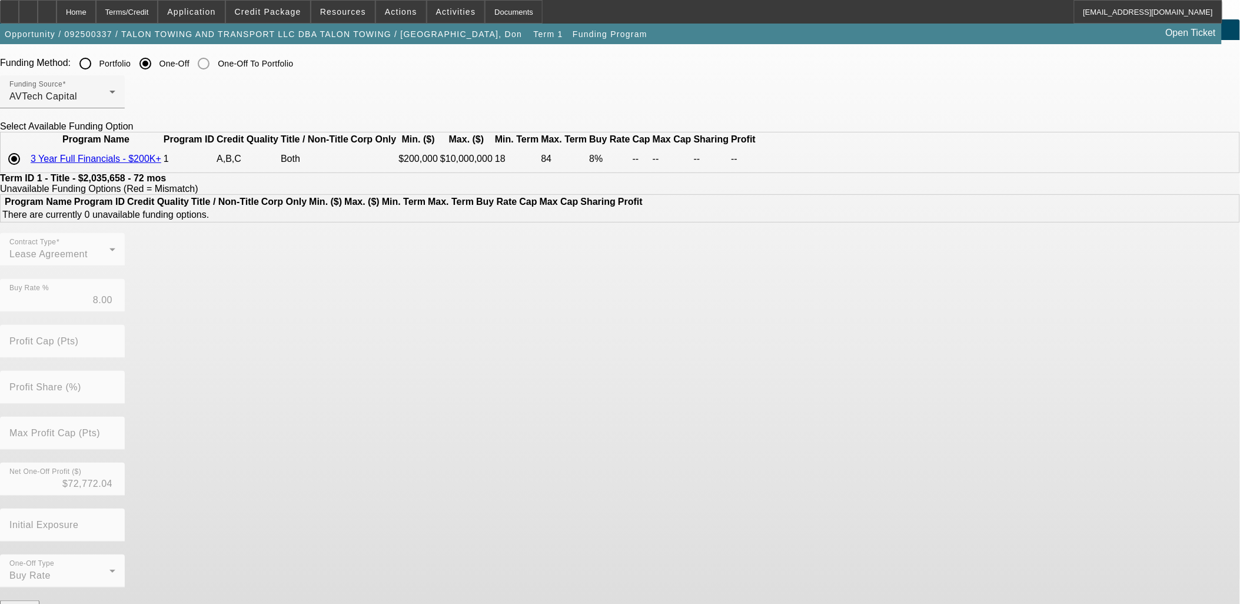
scroll to position [48, 0]
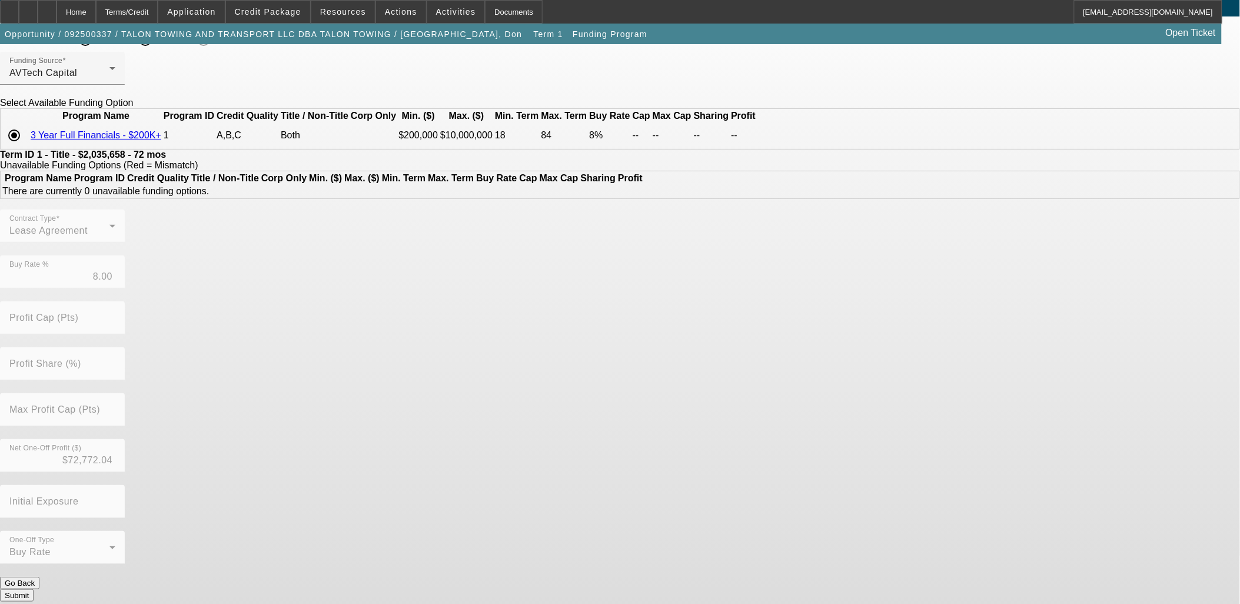
click at [34, 589] on button "Submit" at bounding box center [17, 595] width 34 height 12
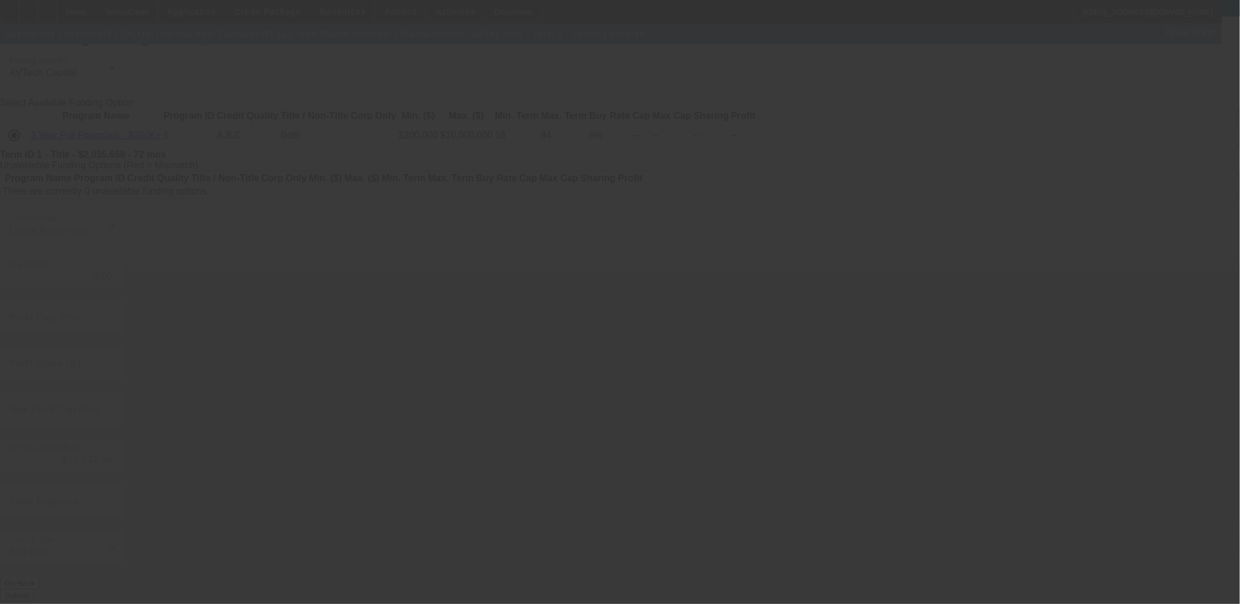
type input "6.76"
type input "6"
type input "50.00"
type input "10"
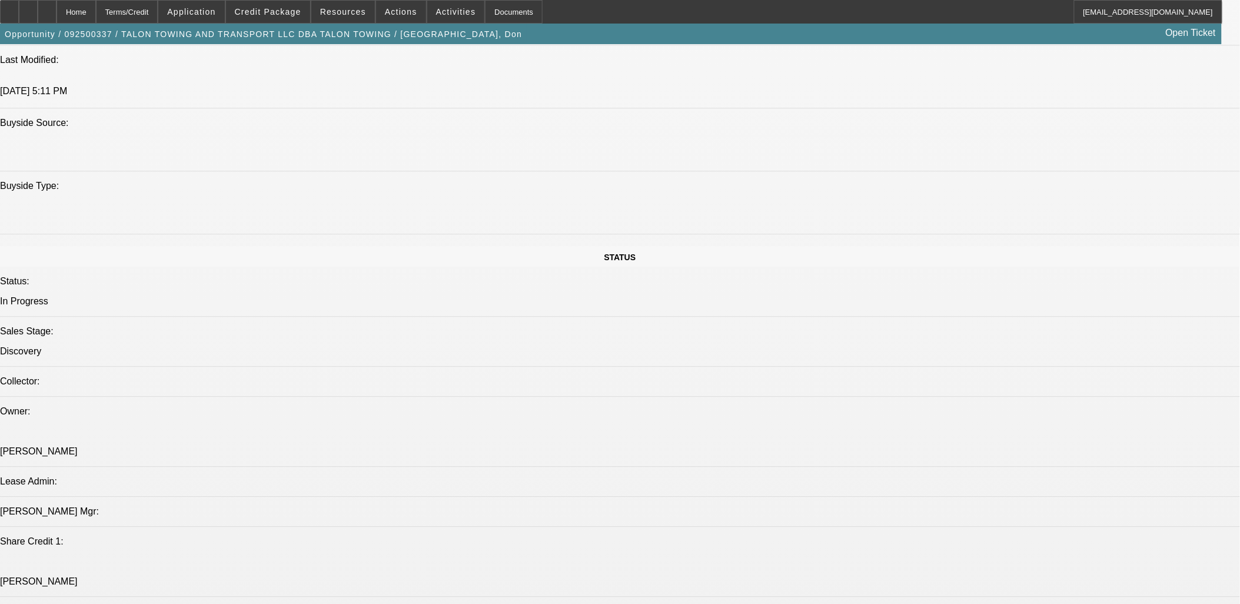
select select "0"
select select "2"
select select "0"
select select "6"
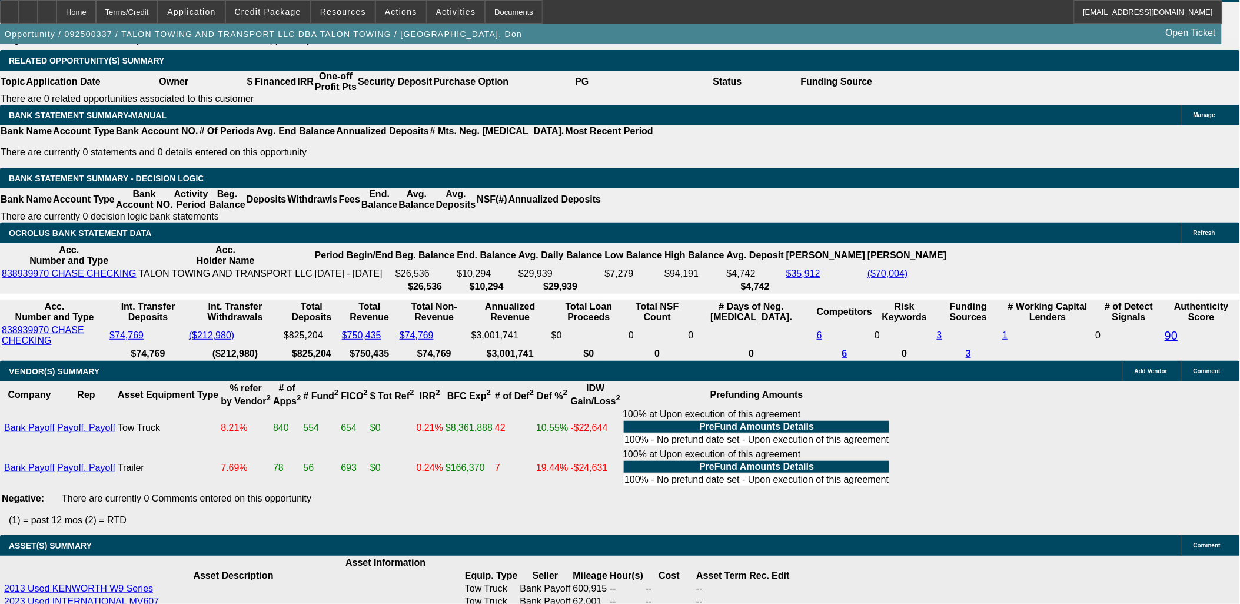
scroll to position [2132, 0]
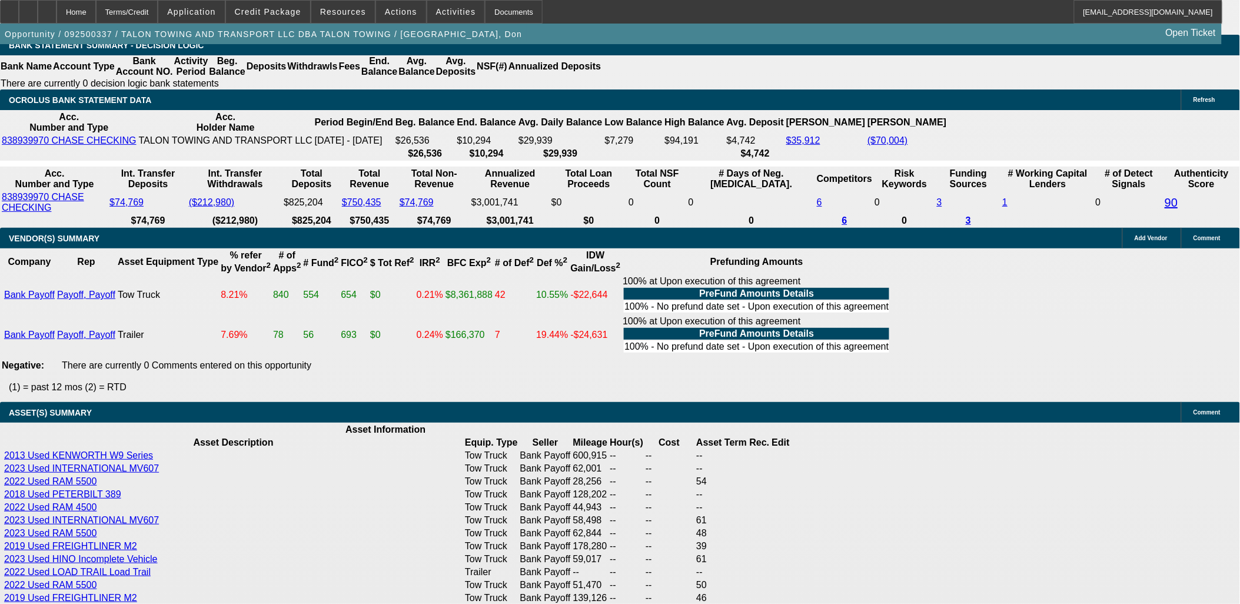
type input "UNKNOWN"
type input "9"
type input "$36,693.83"
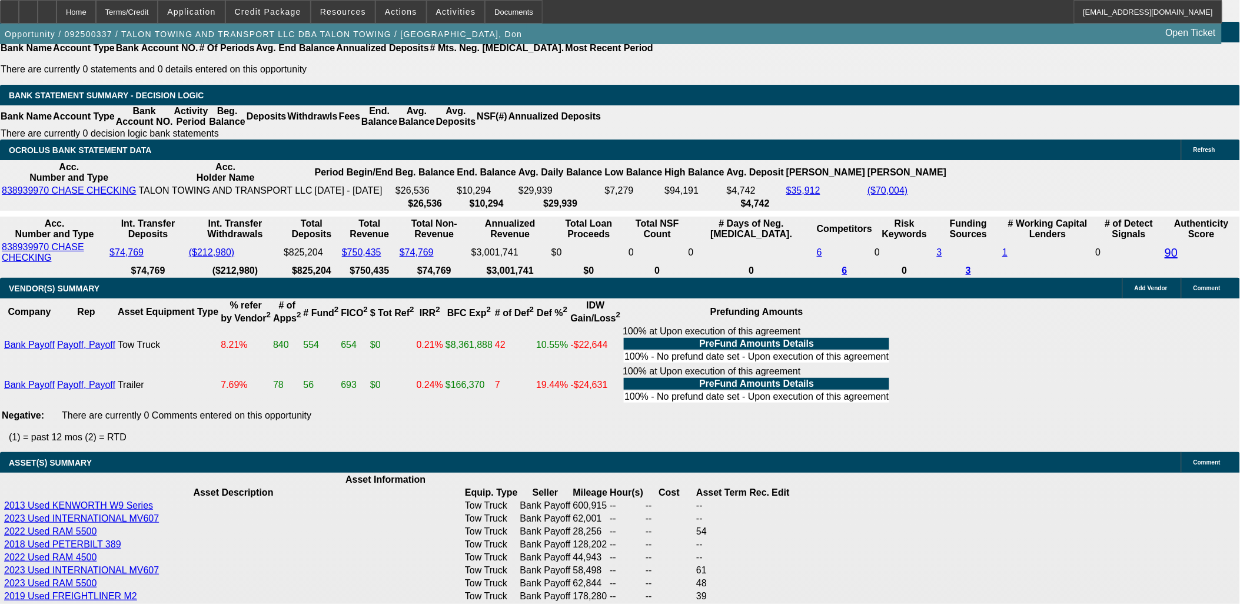
scroll to position [2002, 0]
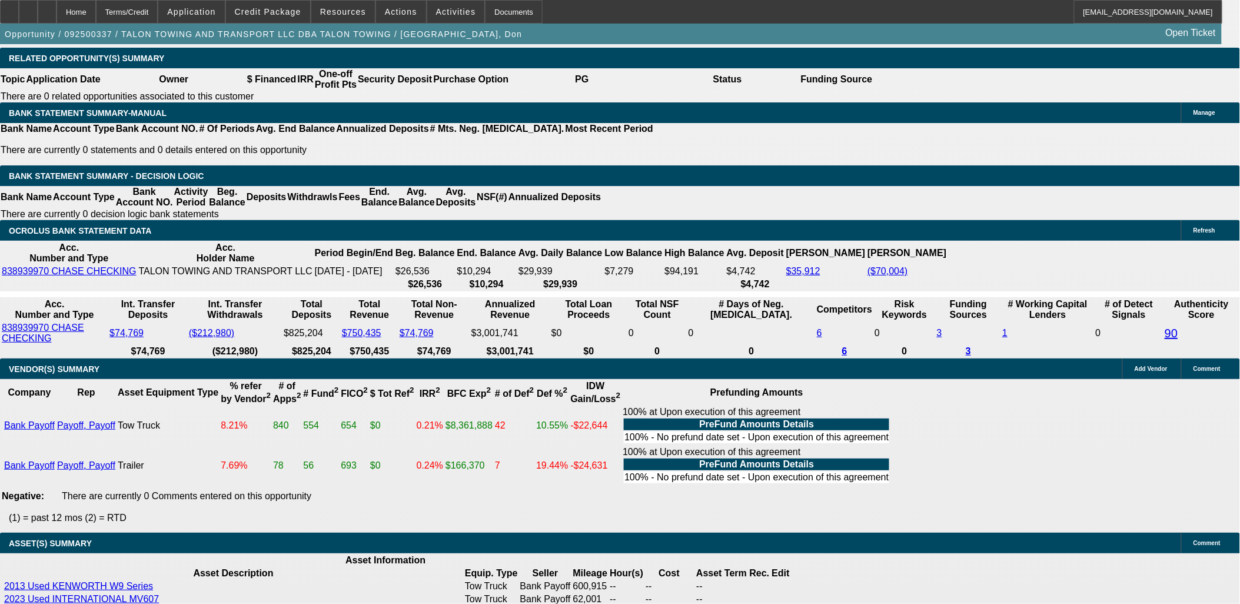
type input "9"
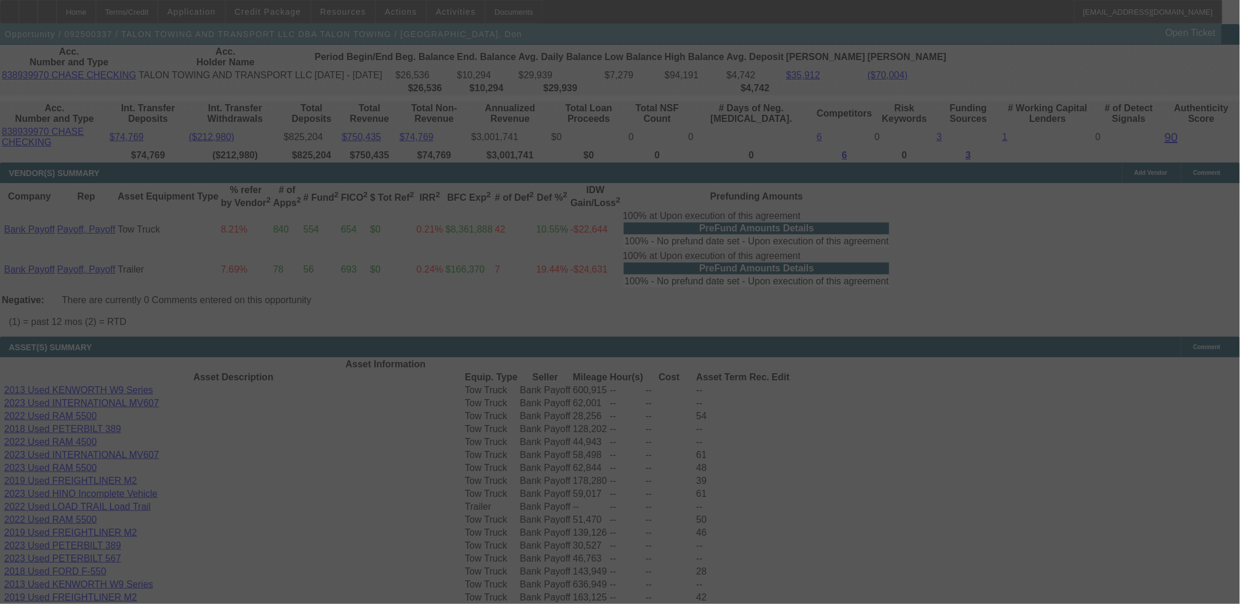
scroll to position [2132, 0]
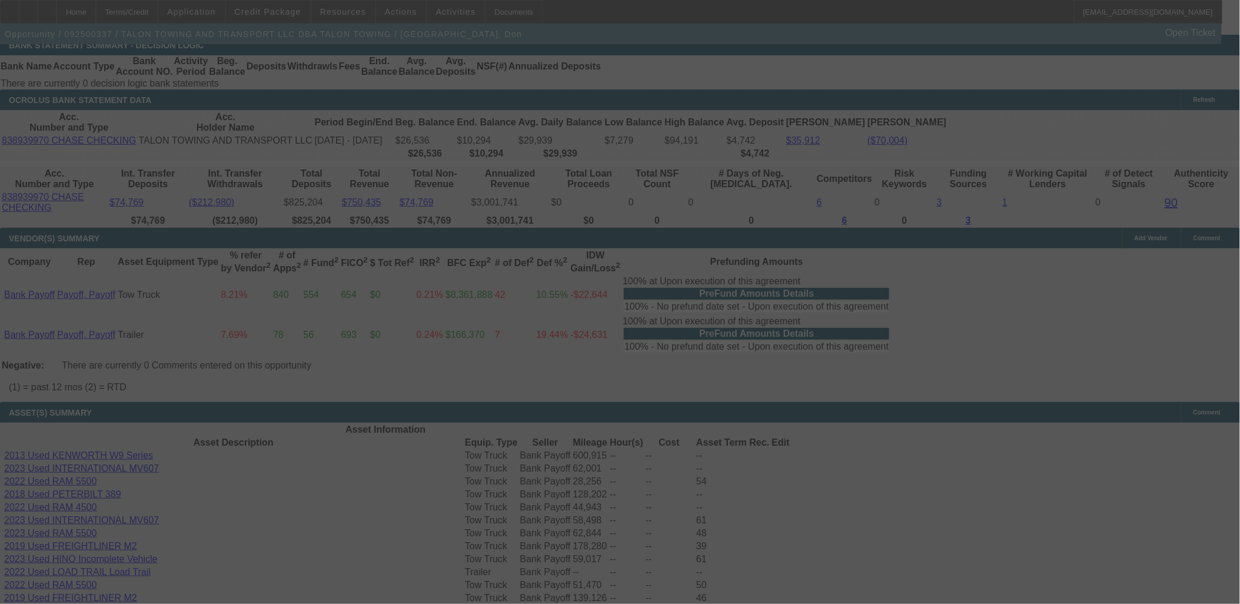
select select "0"
select select "2"
select select "0"
select select "6"
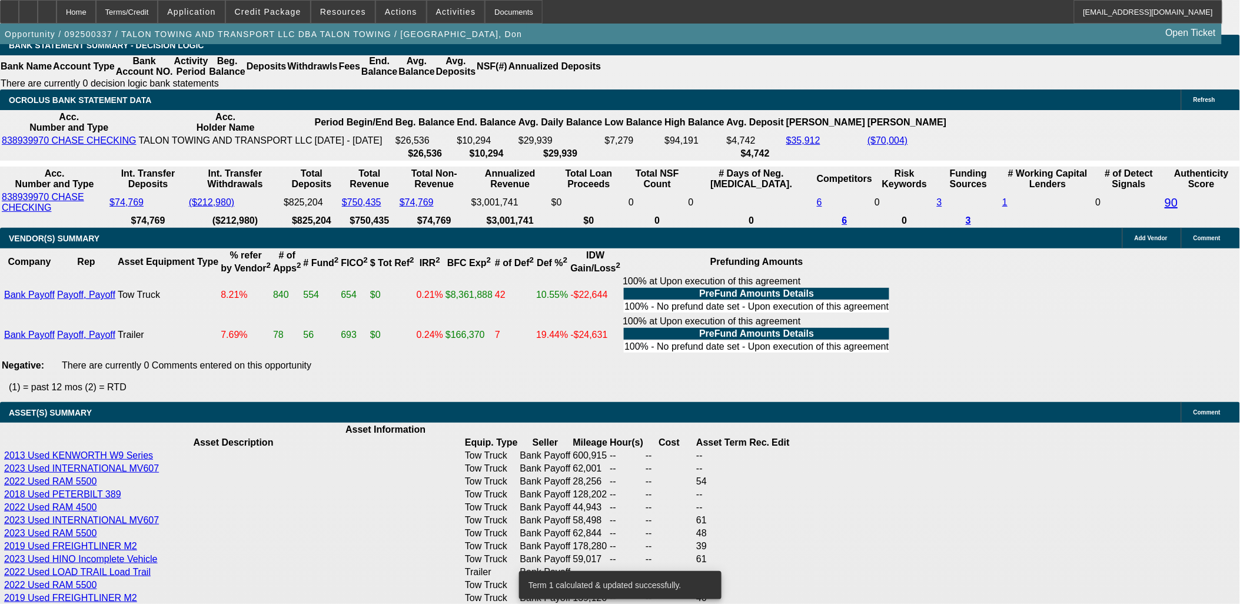
type input "UNKNOWN"
type input "10"
type input "$37,712.27"
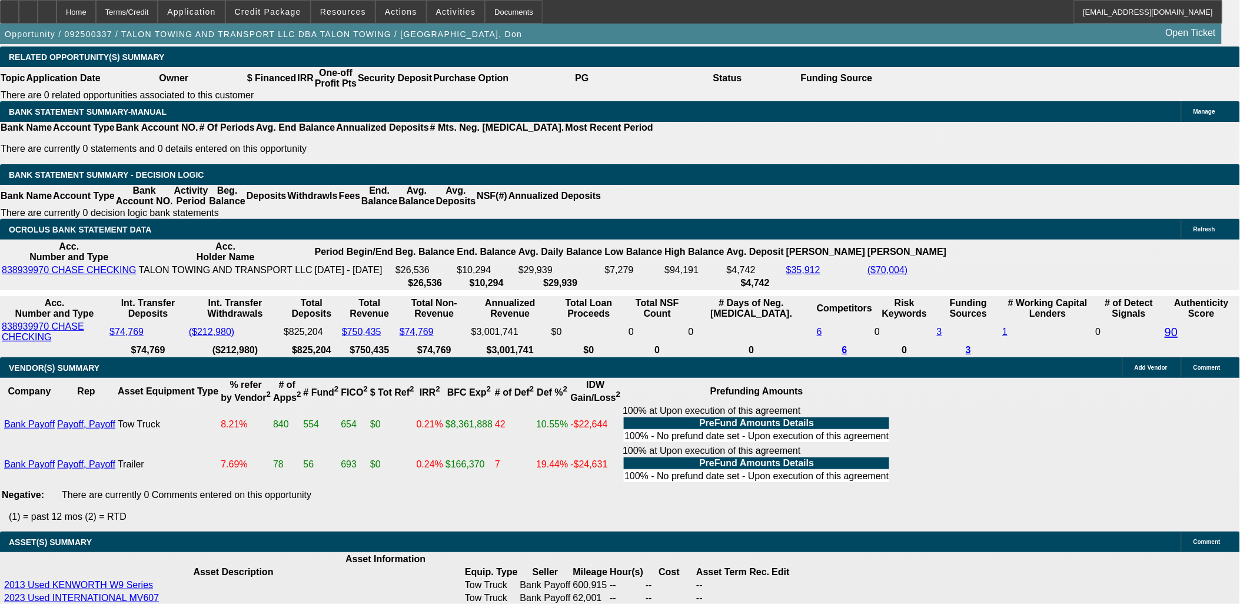
scroll to position [2002, 0]
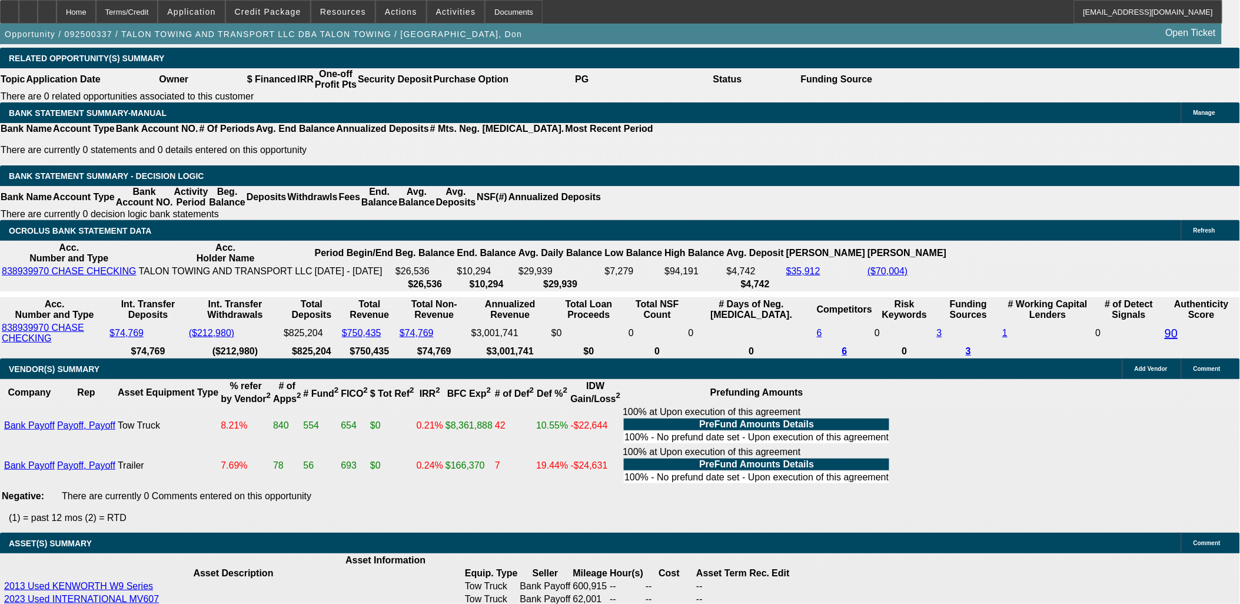
type input "10"
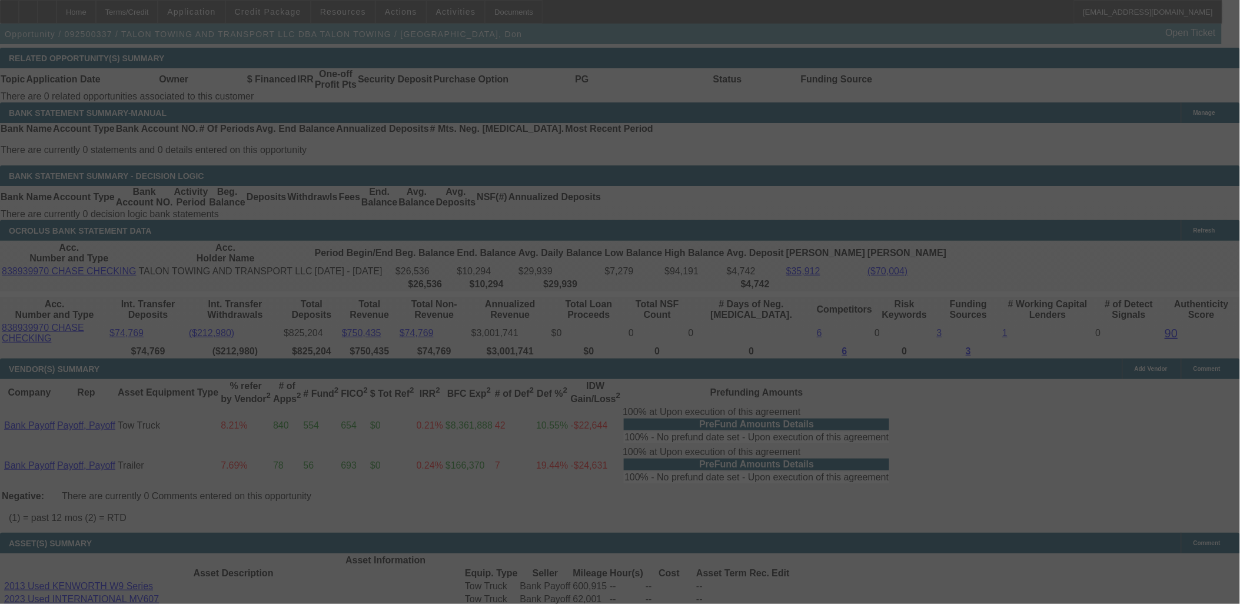
select select "0"
select select "2"
select select "0"
select select "6"
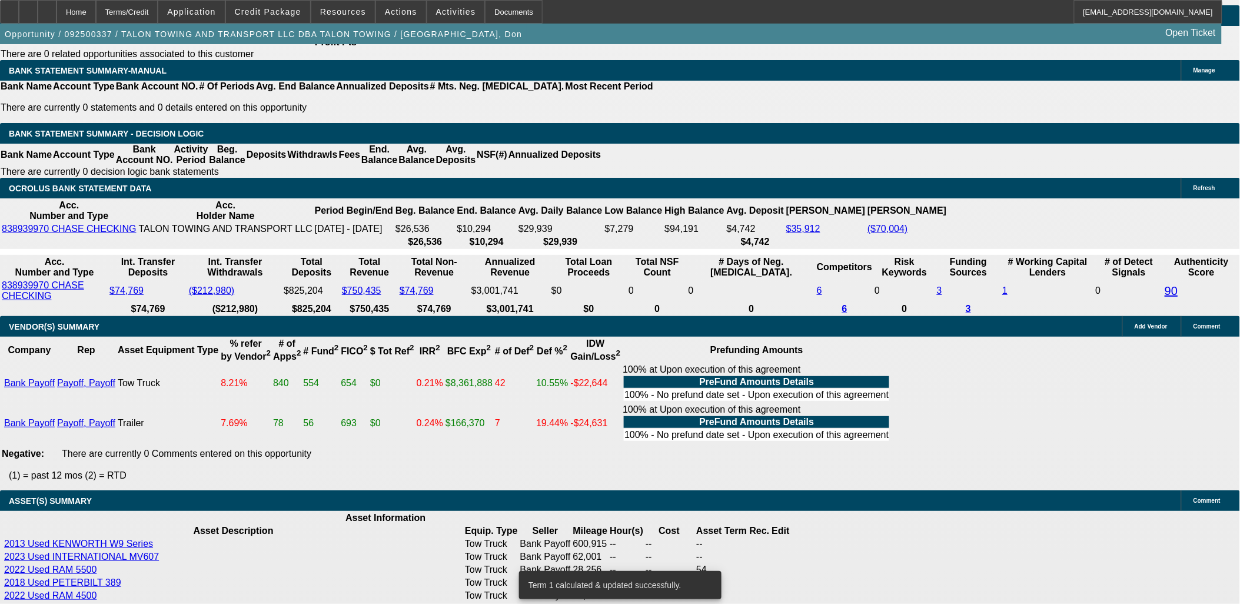
scroll to position [2067, 0]
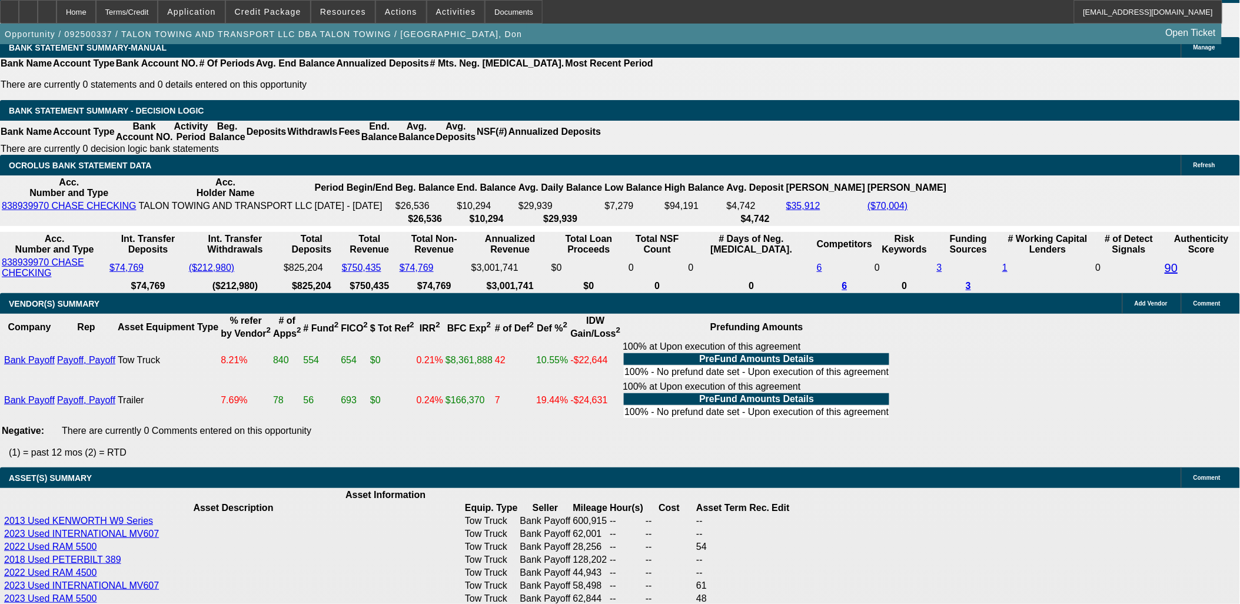
type input "UNKNOWN"
type input "9."
type input "$36,693.83"
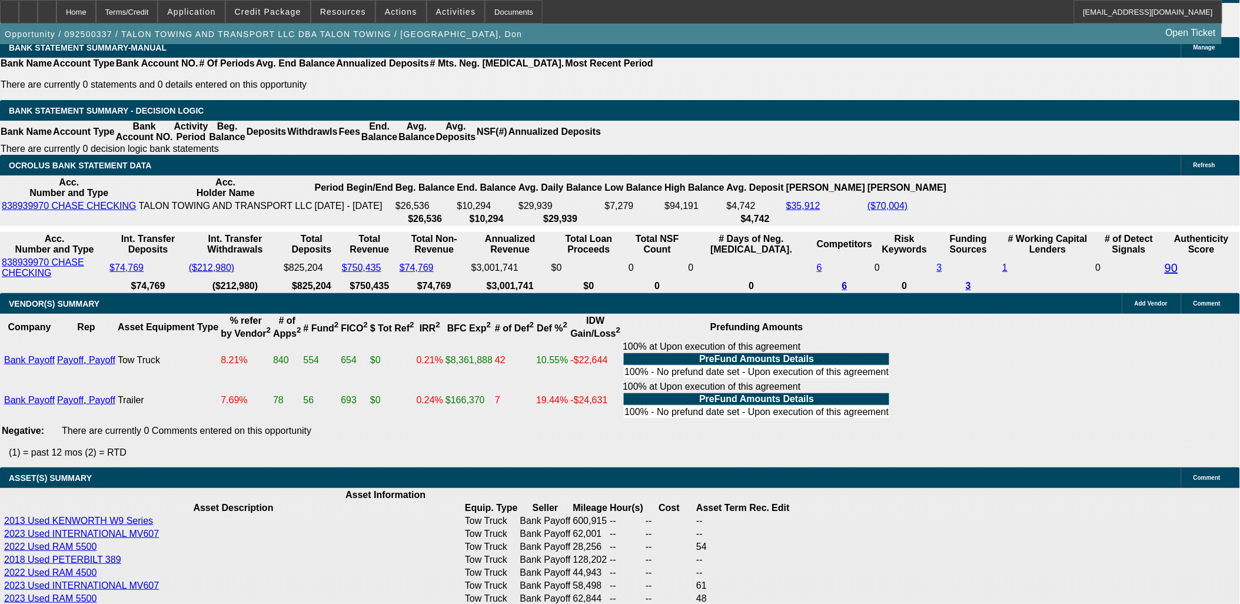
type input "9.7"
type input "$37,405.03"
type input "9.75"
type input "$37,456.14"
type input "9.75"
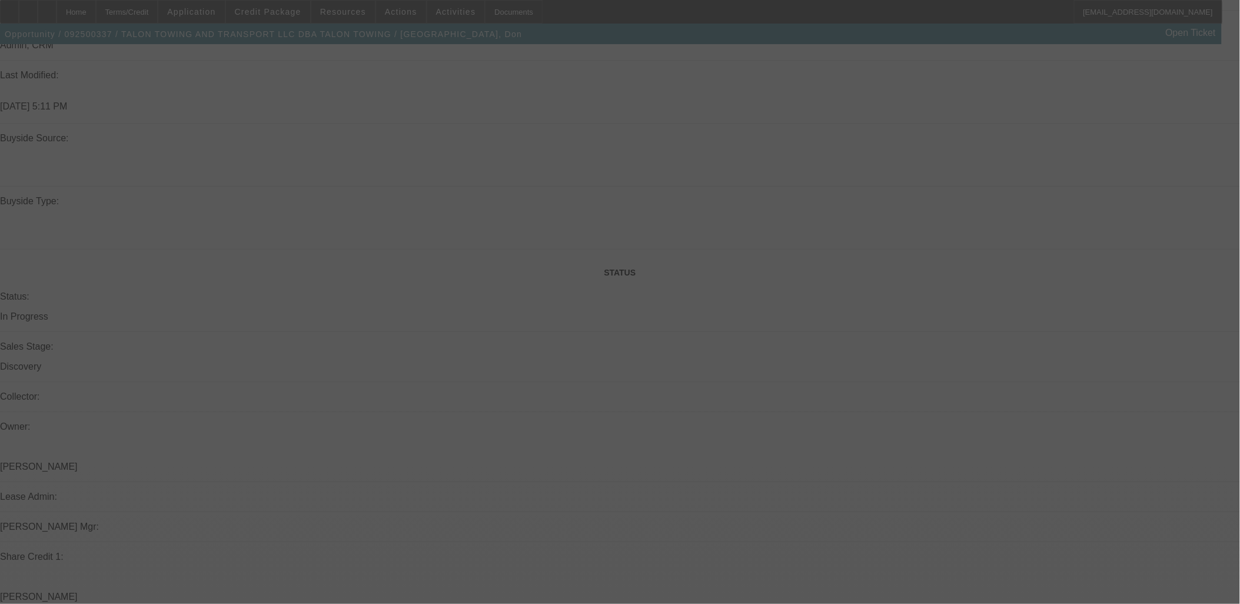
scroll to position [825, 0]
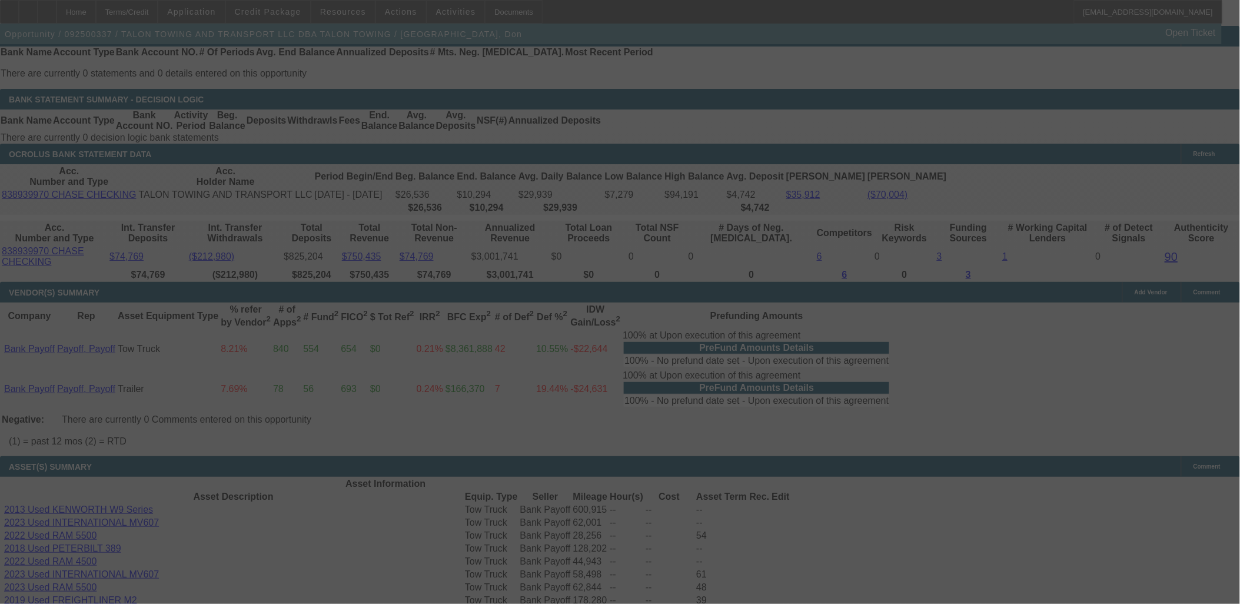
select select "0"
select select "2"
select select "0"
select select "6"
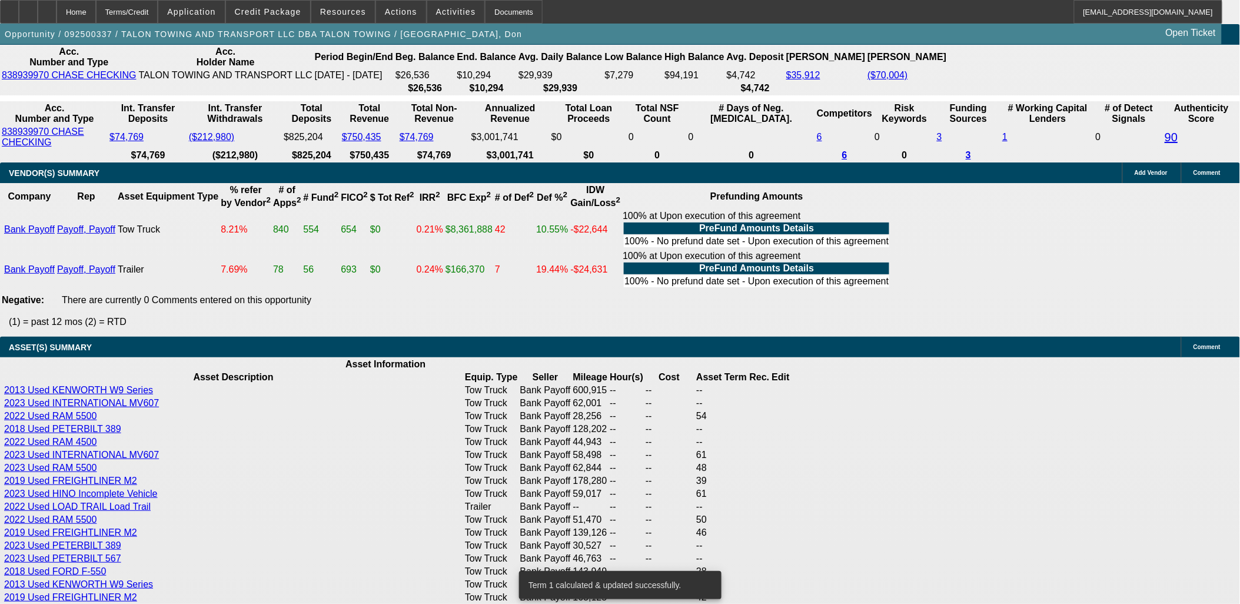
scroll to position [2132, 0]
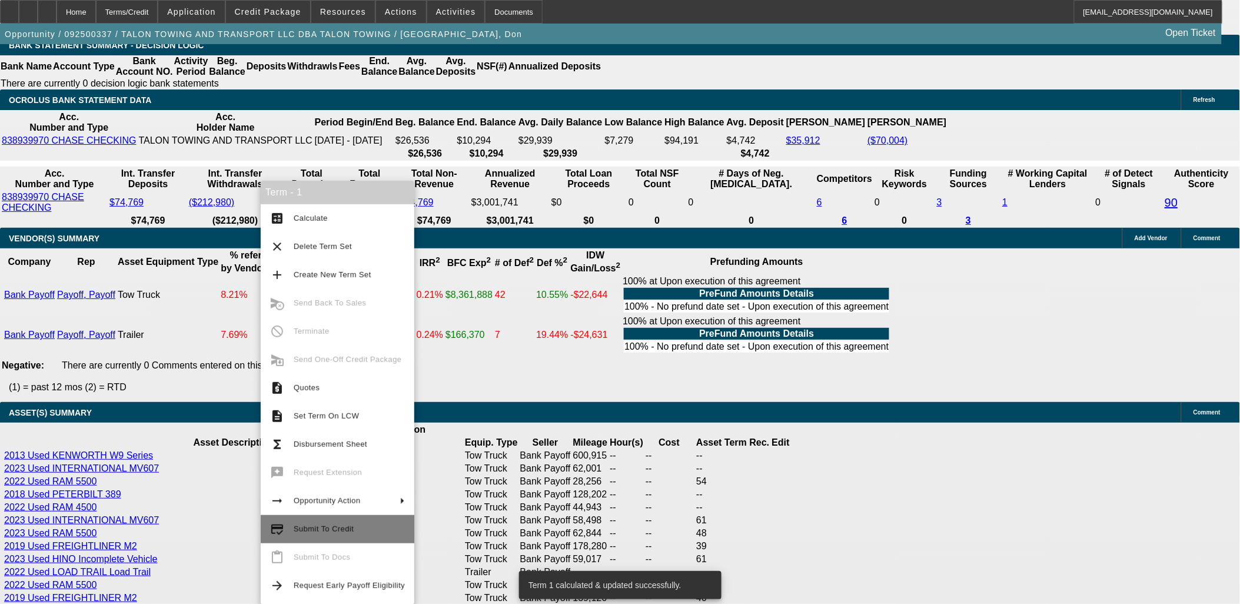
click at [313, 529] on span "Submit To Credit" at bounding box center [324, 528] width 60 height 9
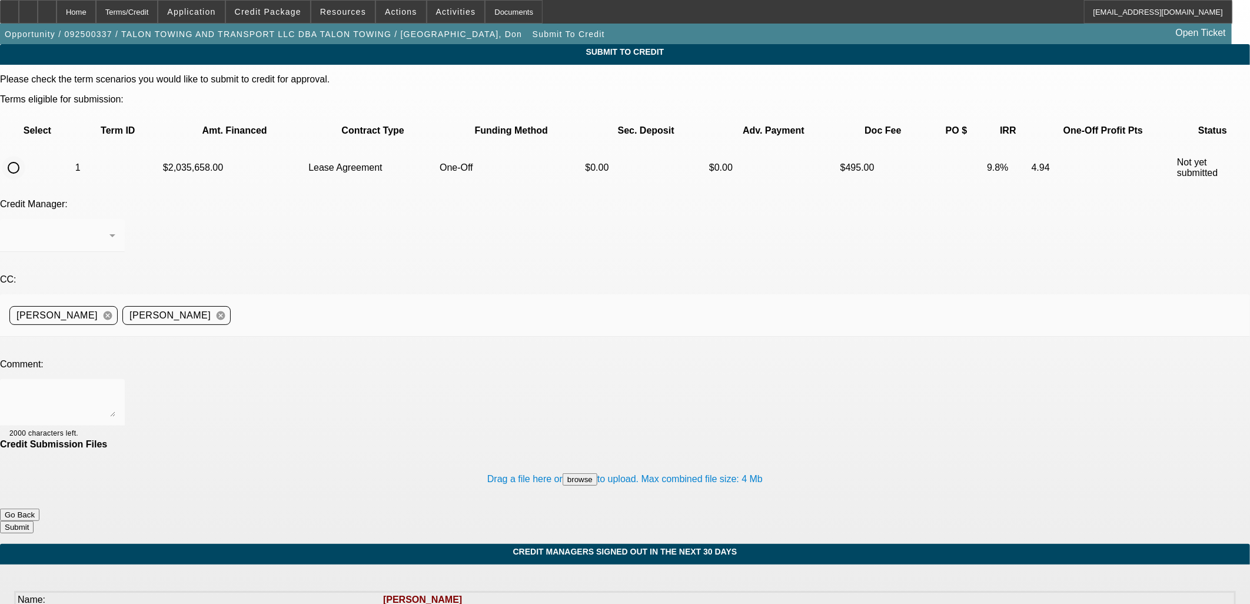
click at [25, 156] on input "radio" at bounding box center [14, 168] width 24 height 24
radio input "true"
click at [273, 281] on div at bounding box center [625, 302] width 1250 height 604
click at [115, 388] on textarea at bounding box center [62, 402] width 106 height 28
type textarea "Can we see if AVTECH would look at this not exactly sure what we would need lef…"
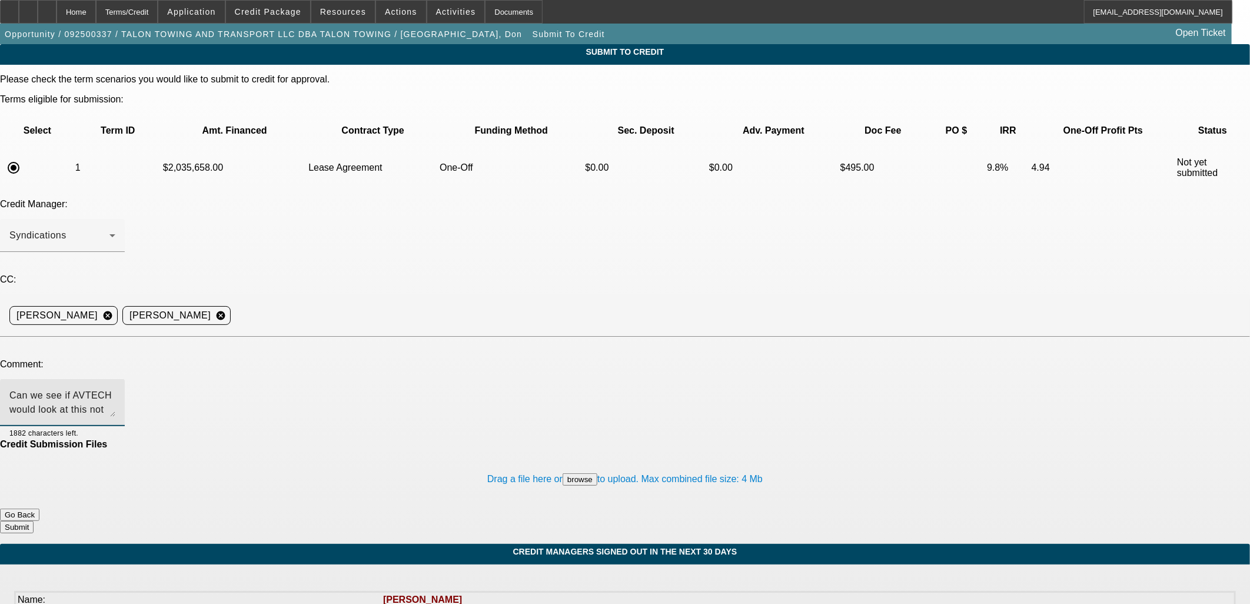
click at [34, 521] on button "Submit" at bounding box center [17, 527] width 34 height 12
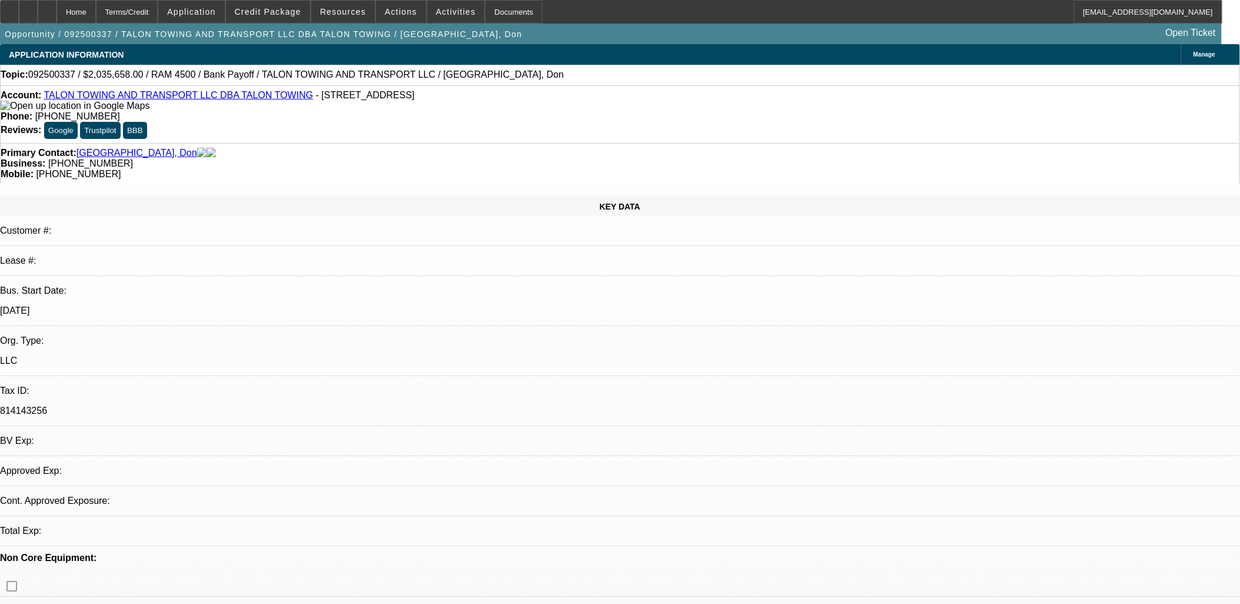
select select "0"
select select "2"
select select "0"
select select "6"
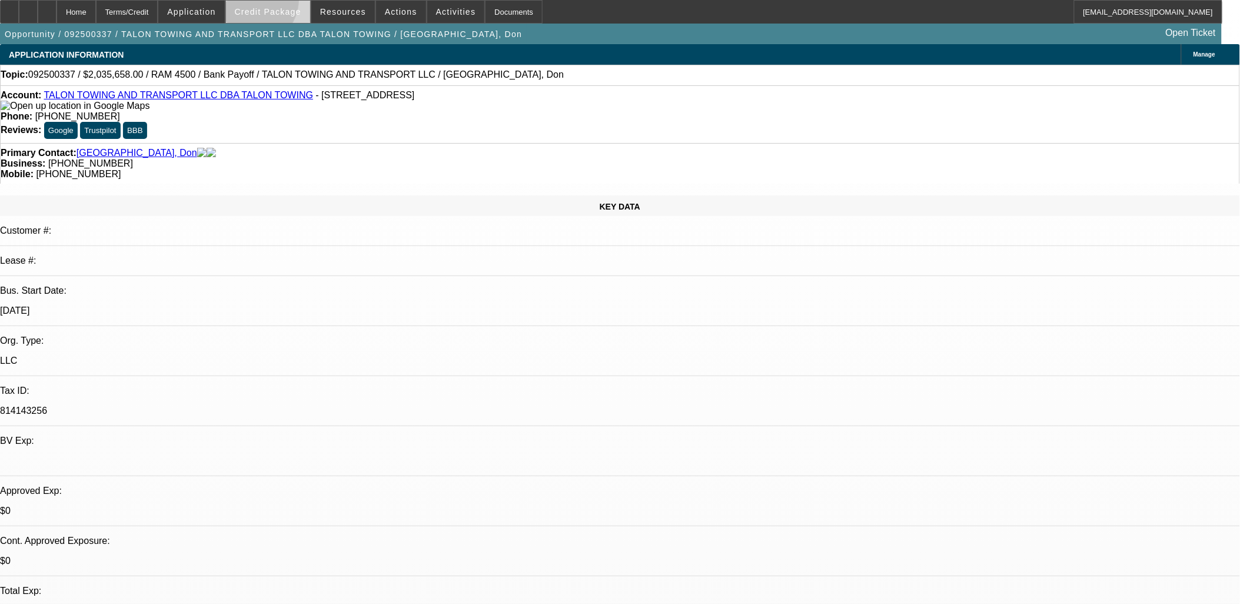
click at [271, 2] on span at bounding box center [268, 12] width 84 height 28
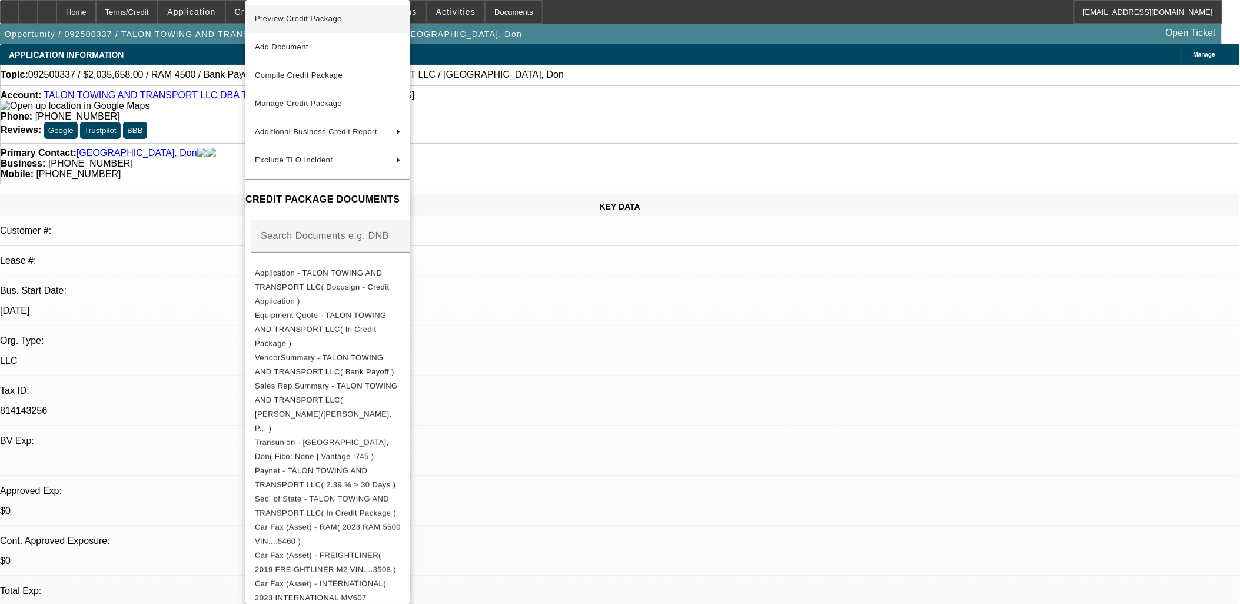
click at [307, 19] on span "Preview Credit Package" at bounding box center [298, 18] width 87 height 9
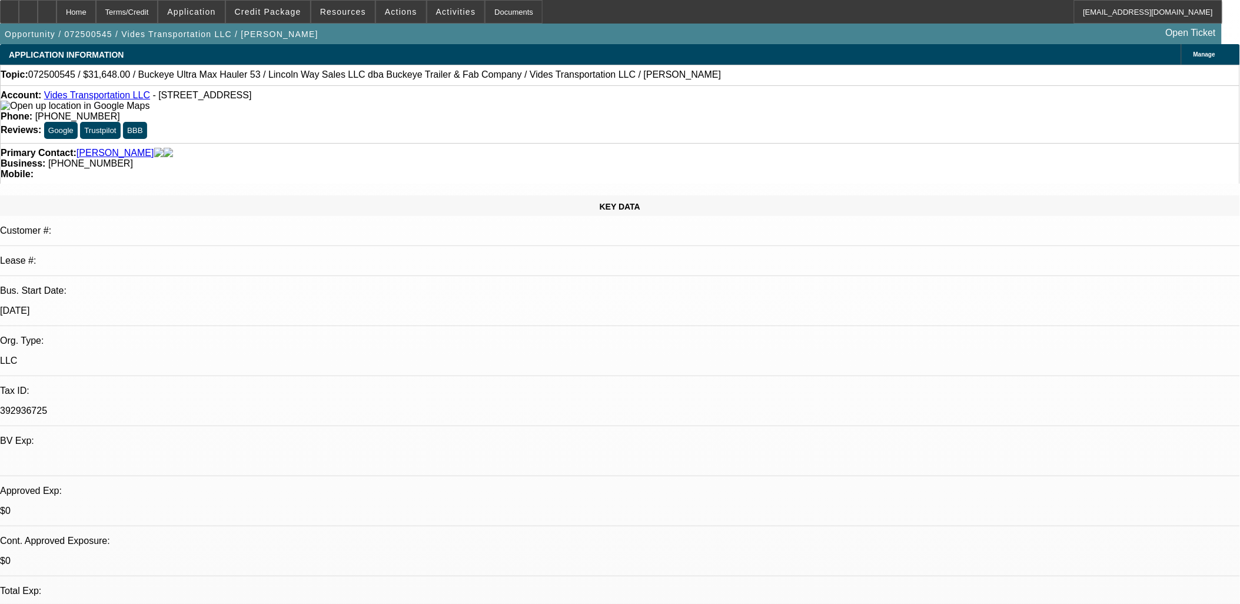
select select "0.2"
select select "2"
select select "0.1"
select select "0.2"
select select "2"
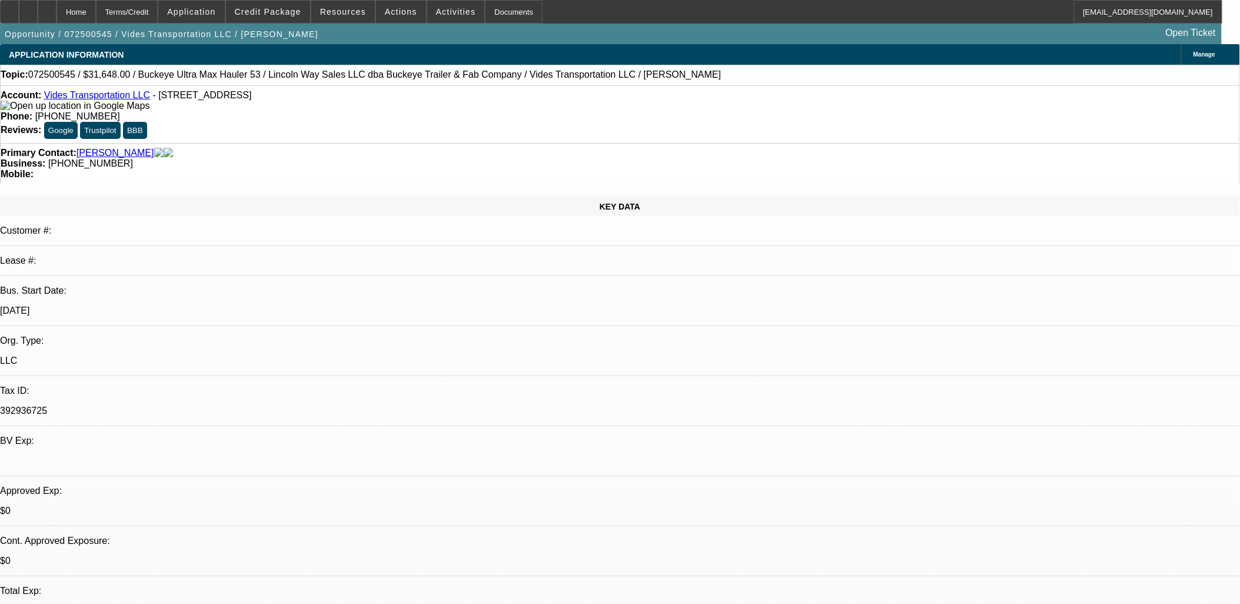
select select "0.1"
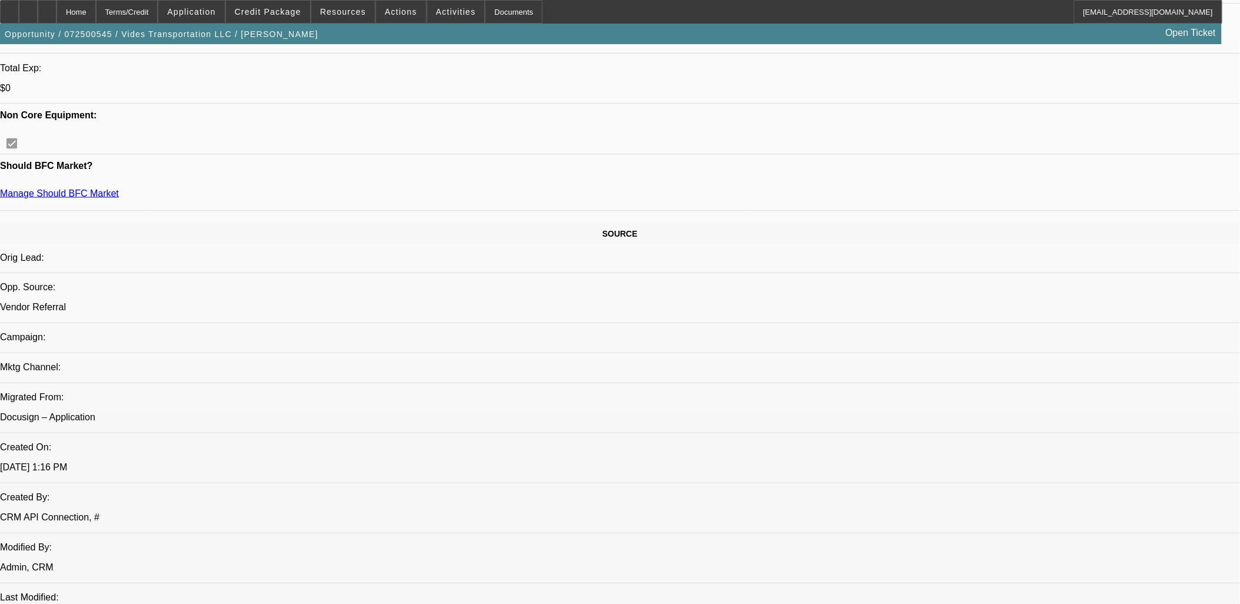
select select "1"
select select "2"
select select "4"
select select "1"
select select "2"
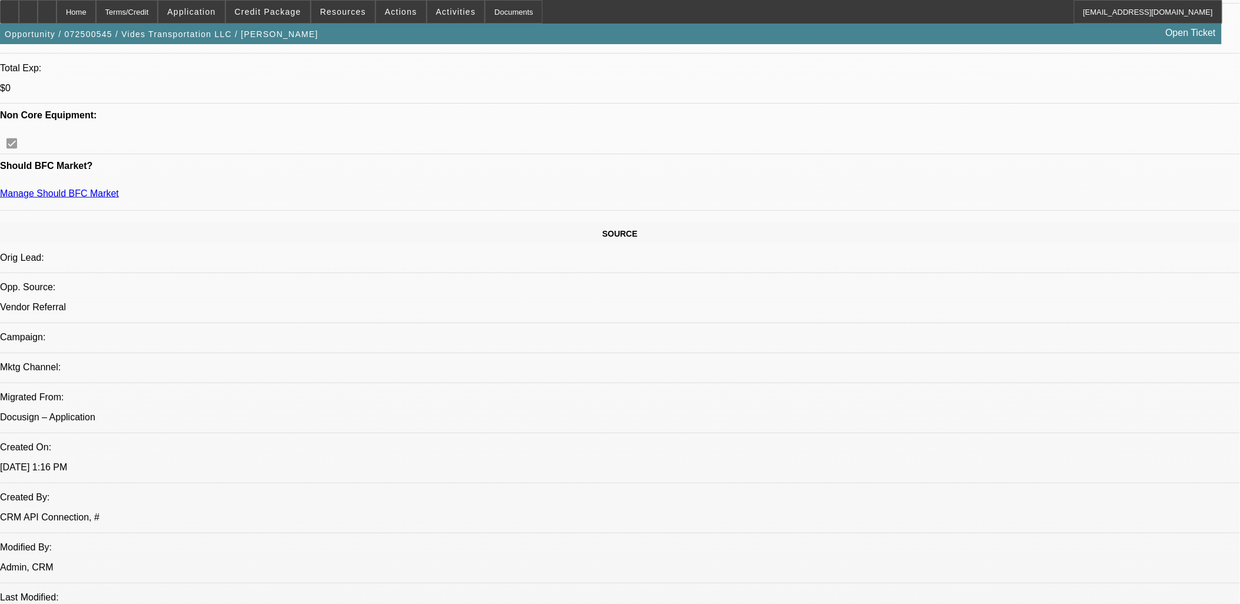
select select "4"
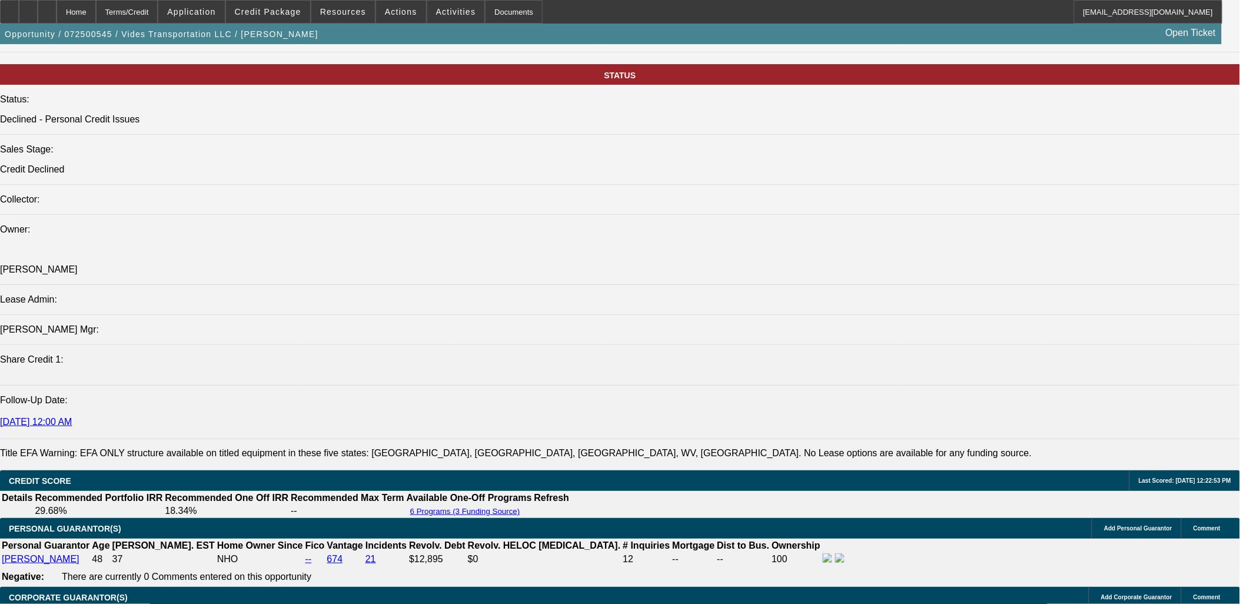
scroll to position [1634, 0]
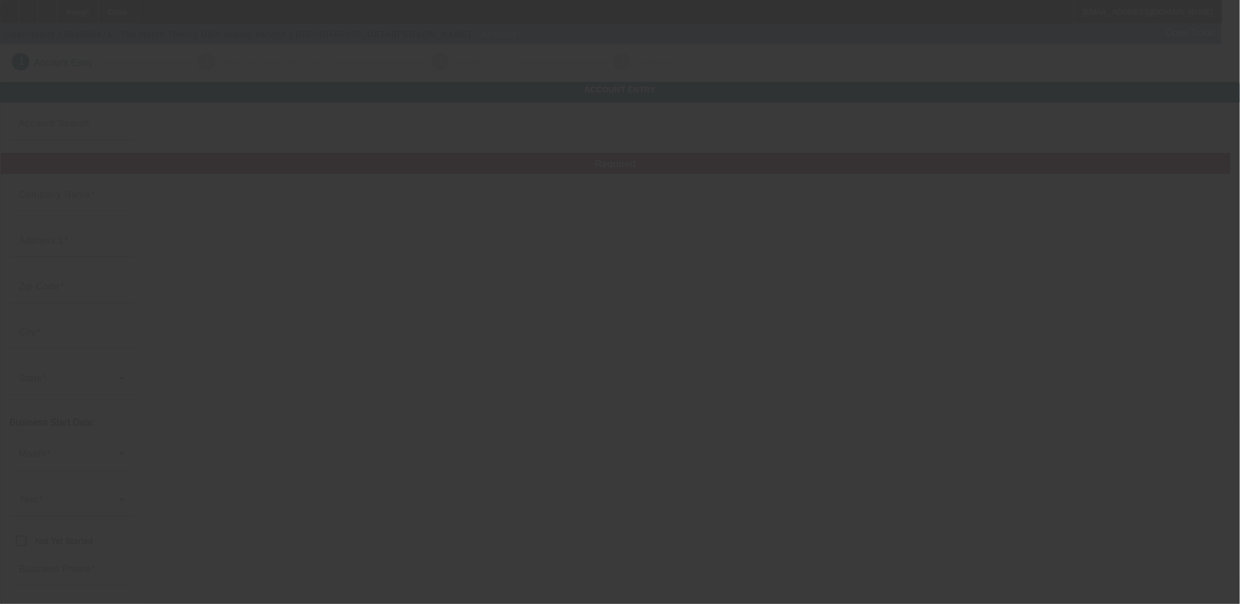
type input "Top Notch Towing"
type input "121 Madison Ave apt 105"
type input "28466"
type input "Wallace"
type input "(336) 391-2311"
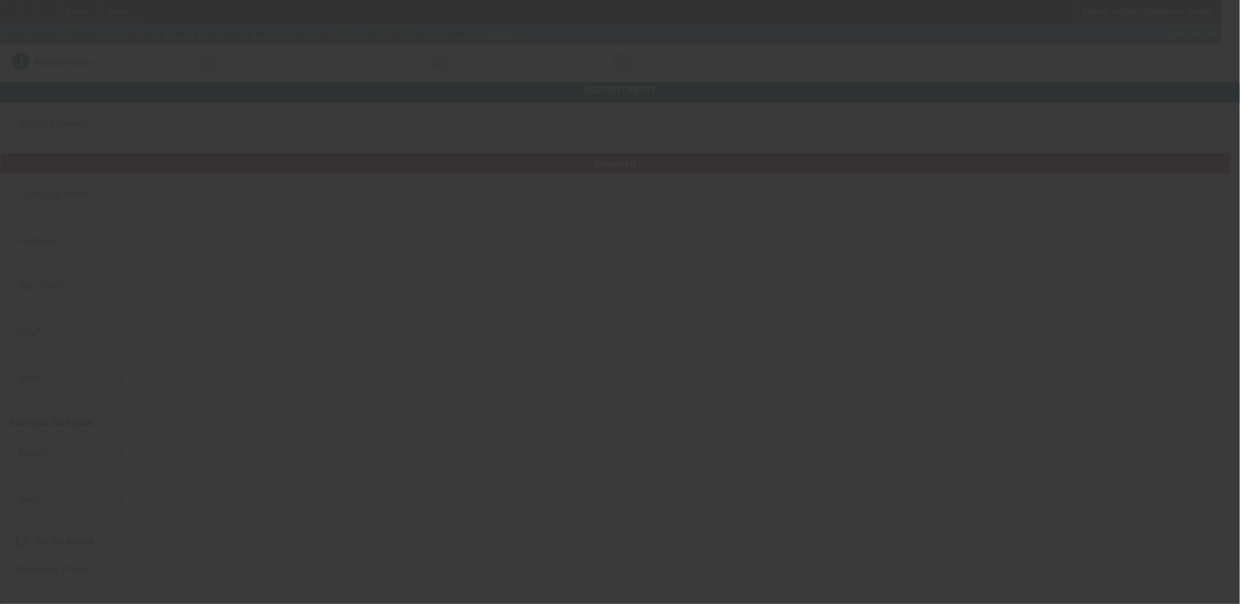
type input "Towing service"
type input "co120911@gmail.com"
type input "39-4463071"
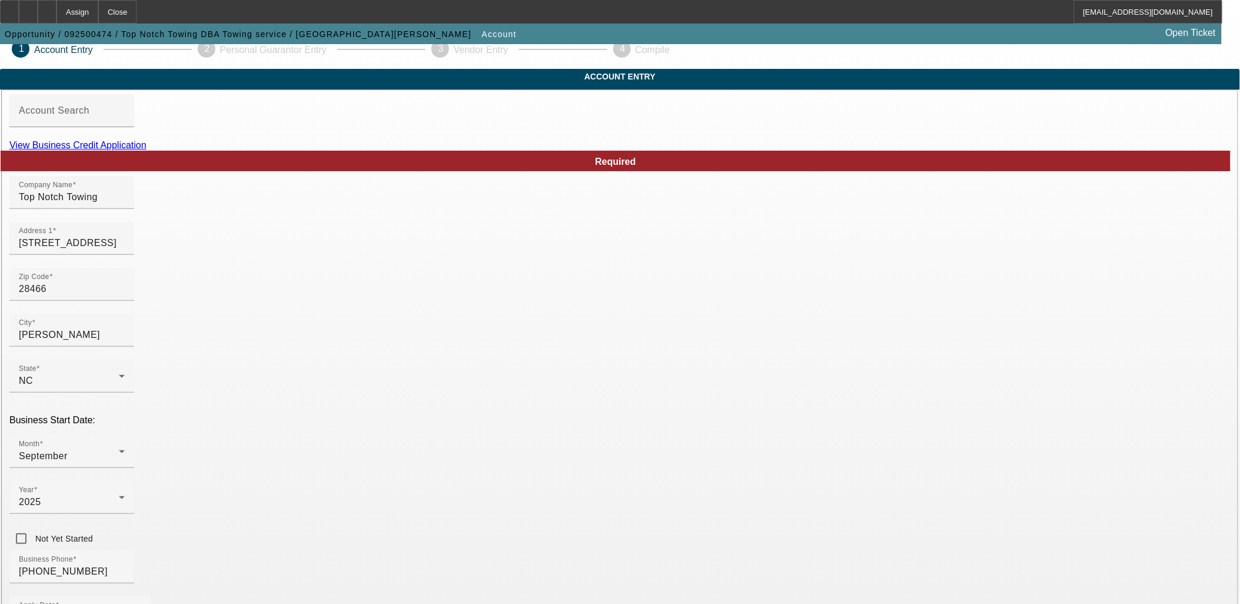
scroll to position [145, 0]
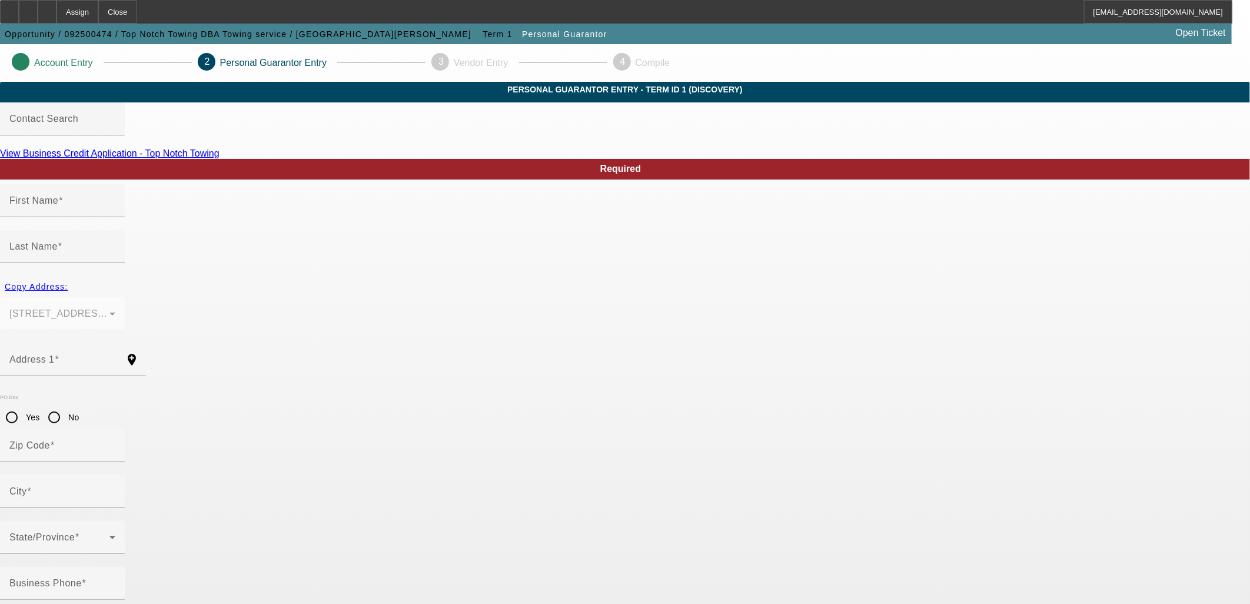
type input "Cameron"
type input "Osborne"
type input "121 Madison Ave apt 105"
radio input "true"
type input "28466"
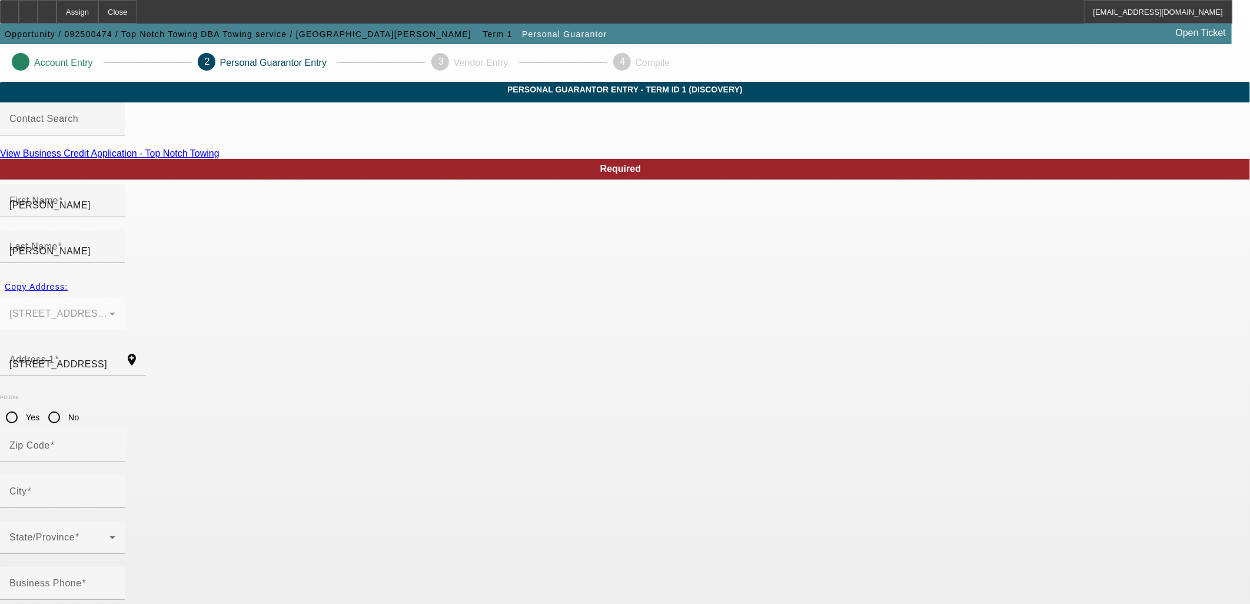
type input "Wallace"
type input "[PHONE_NUMBER]"
type input "100"
type input "245-37-5290"
type input "co120911@gmail.com"
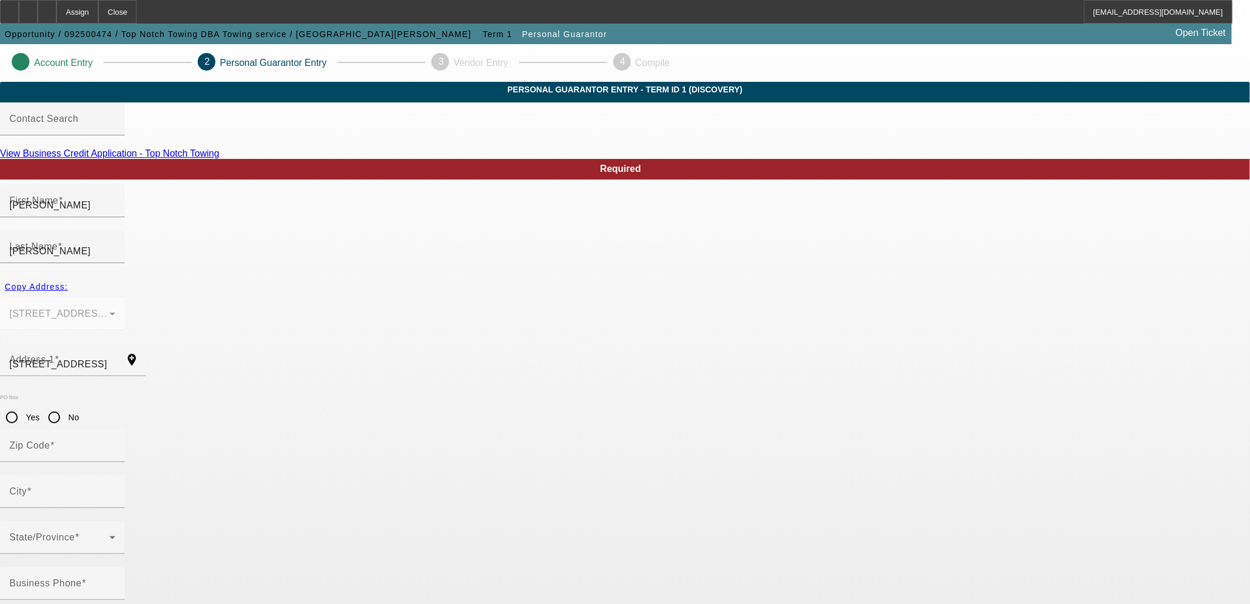
type input "[PHONE_NUMBER]"
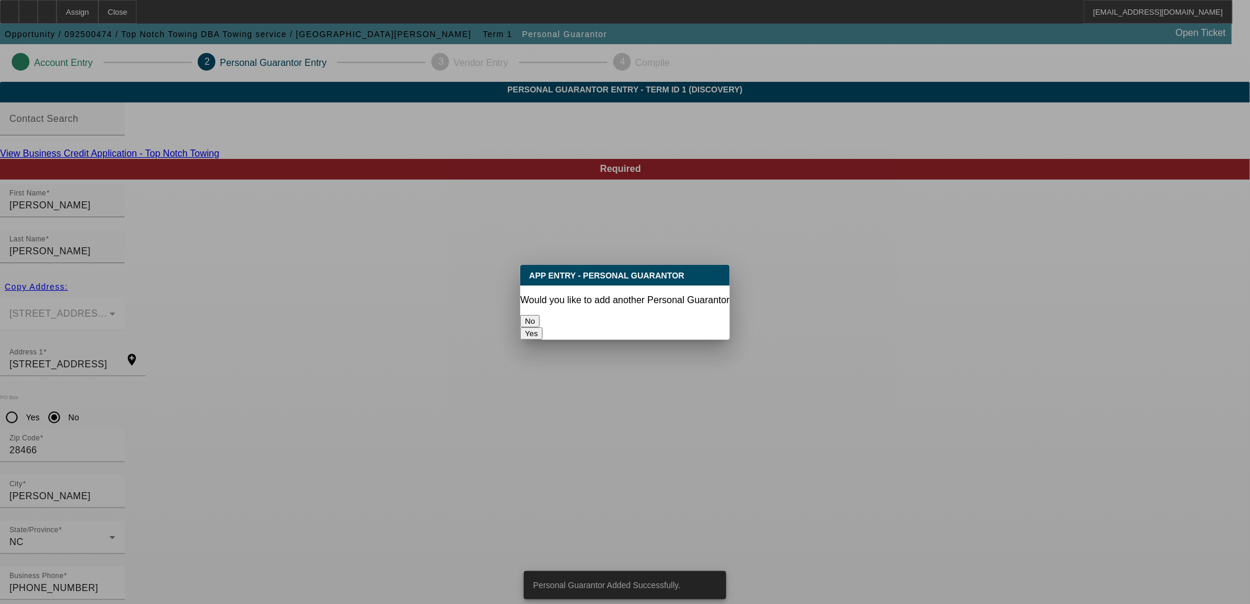
click at [540, 315] on button "No" at bounding box center [529, 321] width 19 height 12
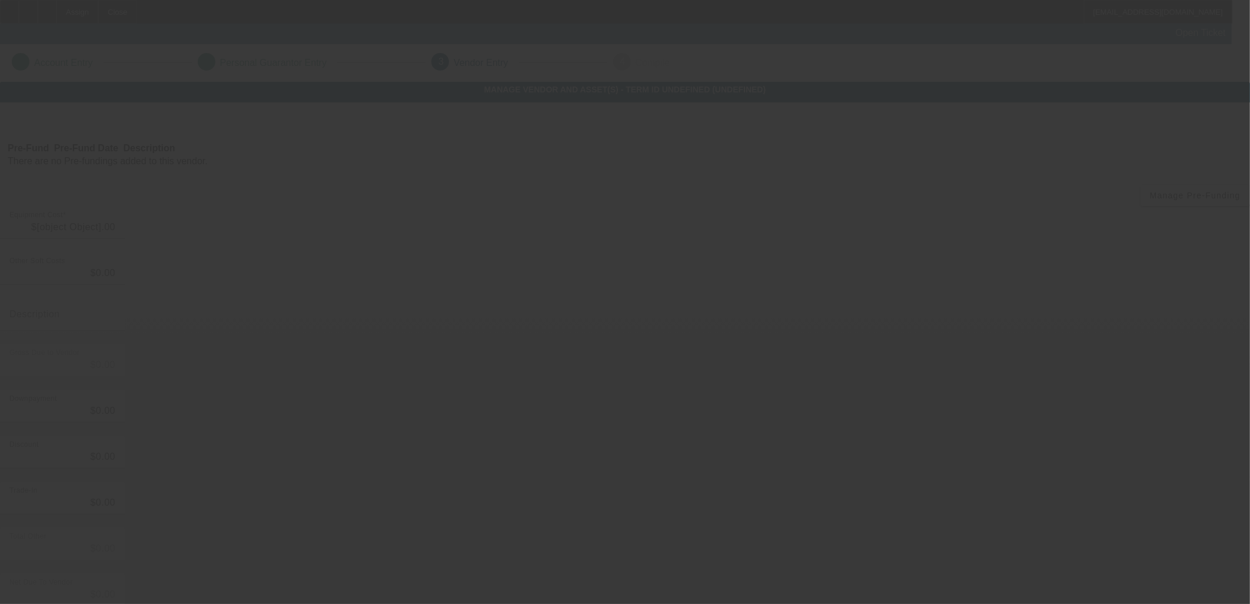
type input "$39,999.00"
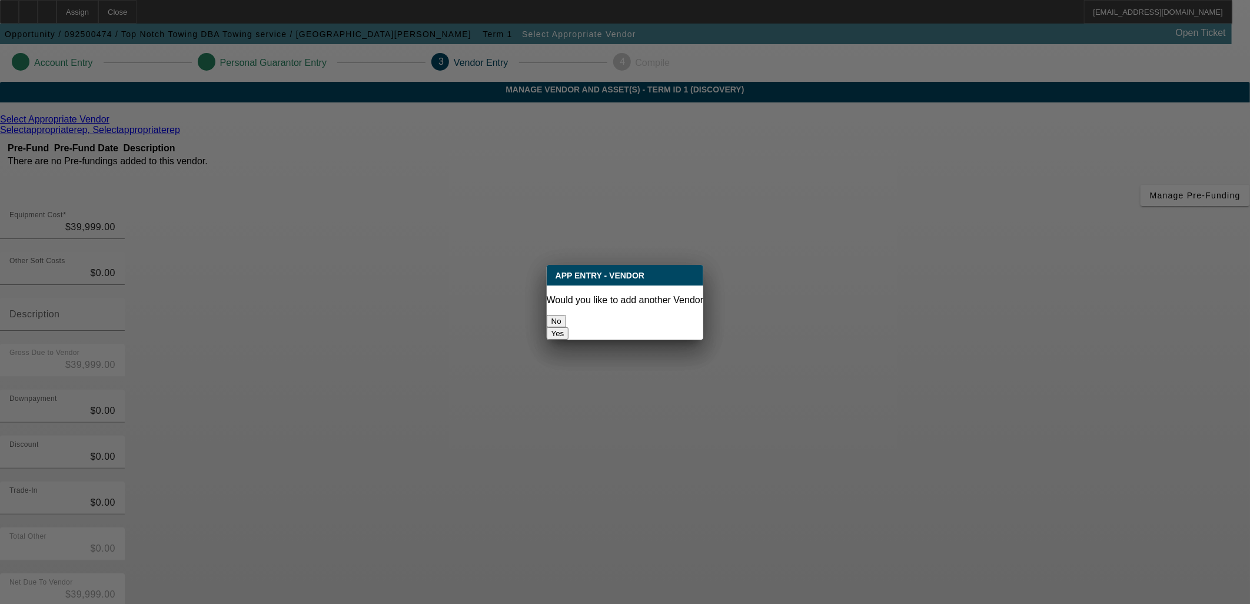
click at [566, 317] on button "No" at bounding box center [556, 321] width 19 height 12
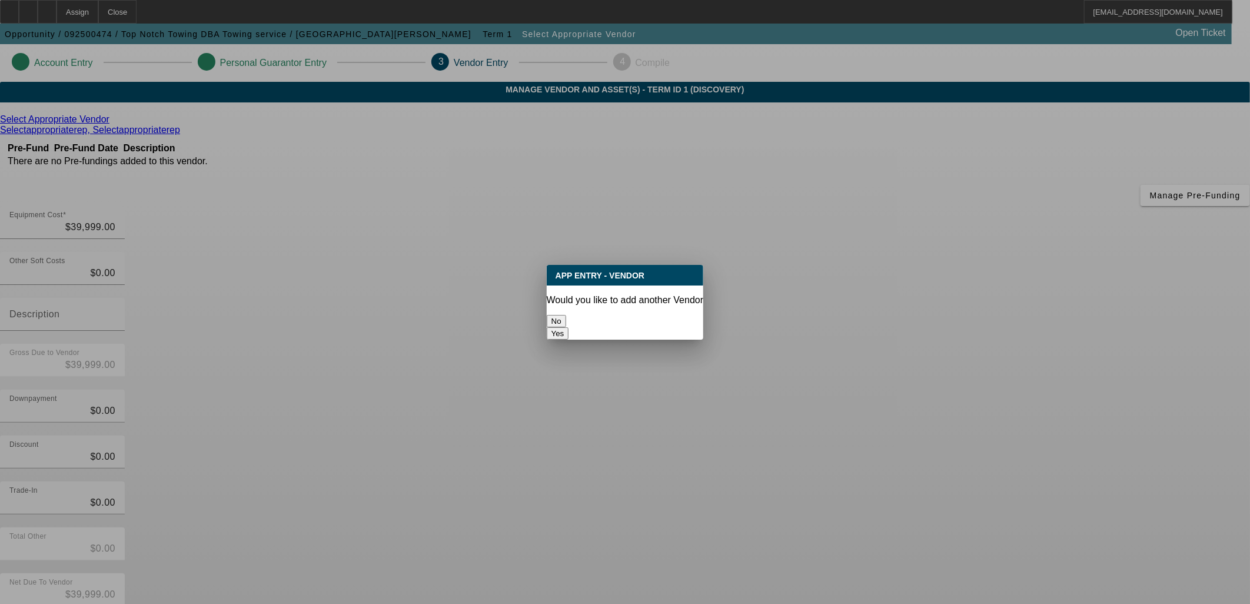
click at [566, 317] on button "No" at bounding box center [556, 321] width 19 height 12
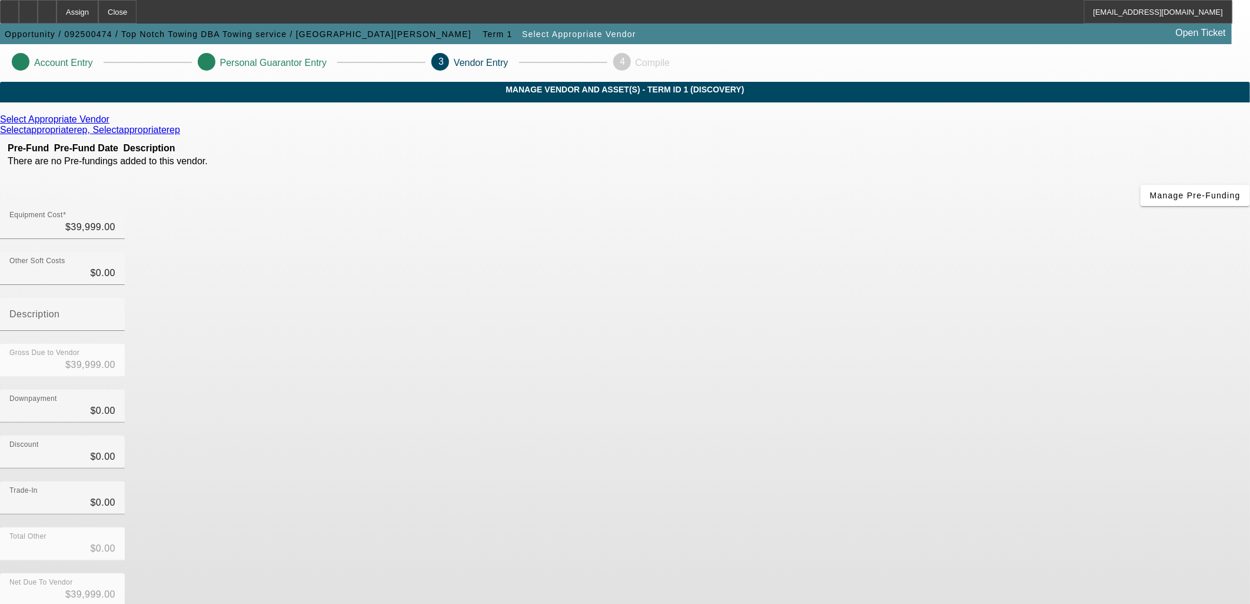
click at [584, 317] on div "Select Appropriate Vendor Selectappropriaterep, Selectappropriaterep Pre-Fund P…" at bounding box center [625, 372] width 1250 height 517
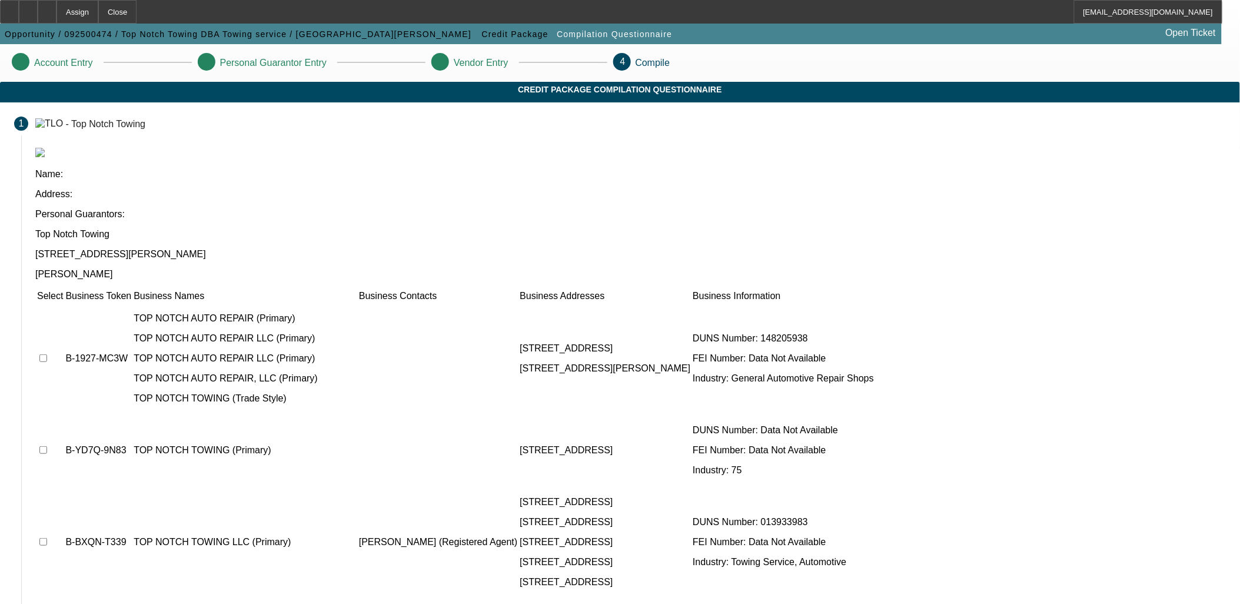
click at [47, 354] on input "checkbox" at bounding box center [43, 358] width 8 height 8
checkbox input "true"
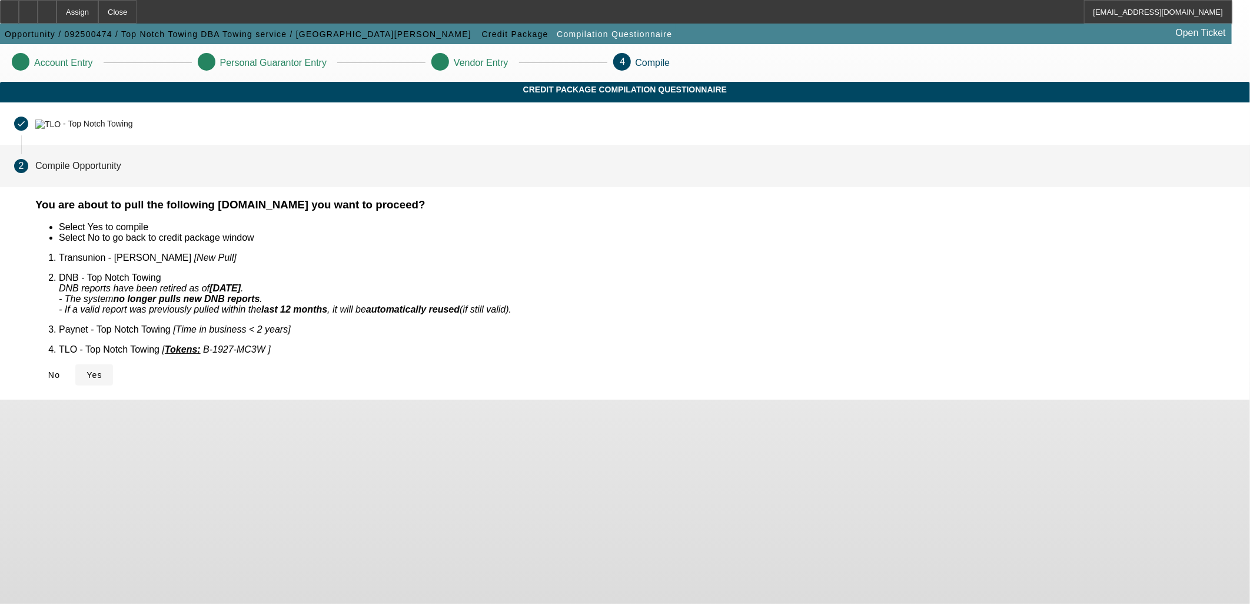
click at [102, 370] on span "Yes" at bounding box center [95, 374] width 16 height 9
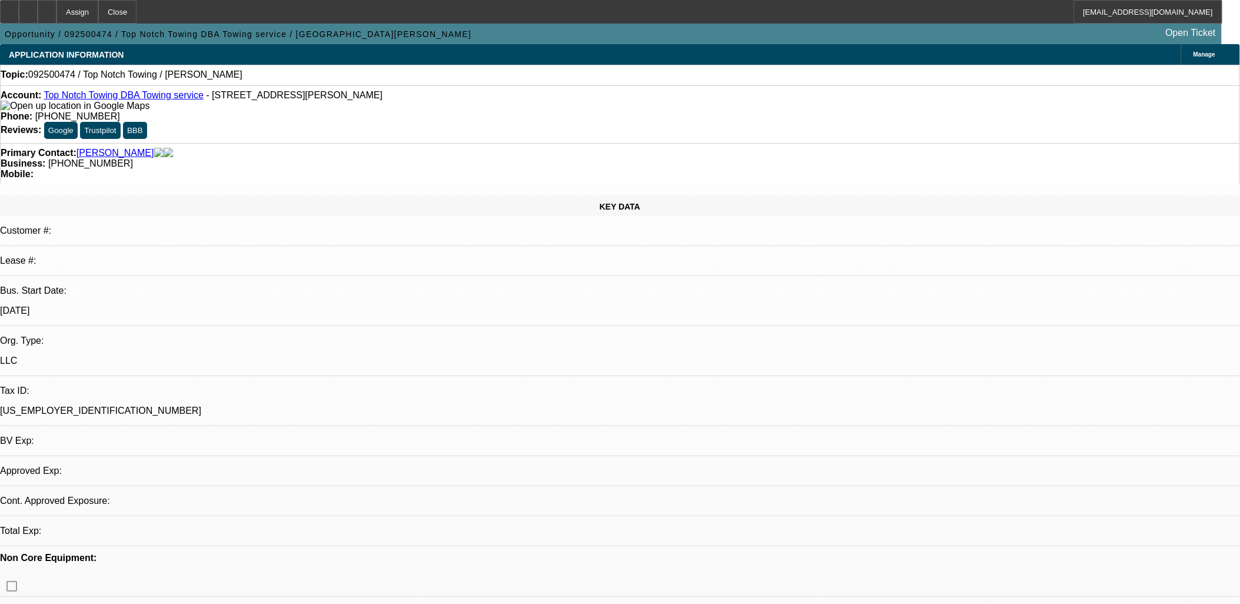
select select "0"
select select "2"
select select "0.1"
select select "1"
select select "2"
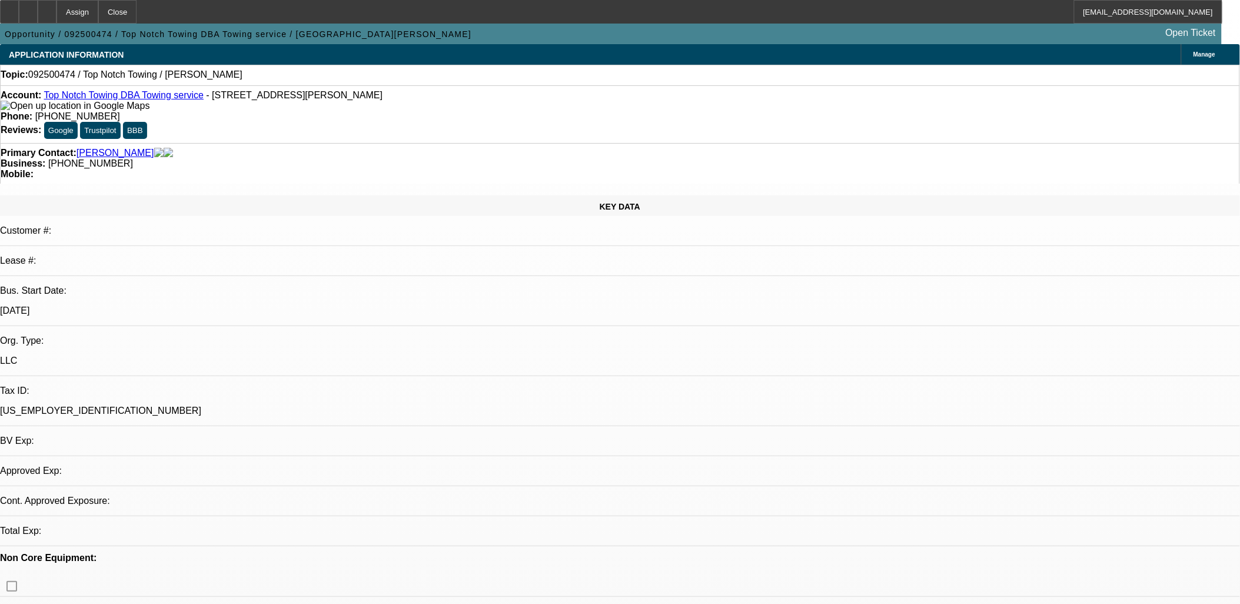
select select "4"
click at [57, 14] on div at bounding box center [47, 12] width 19 height 24
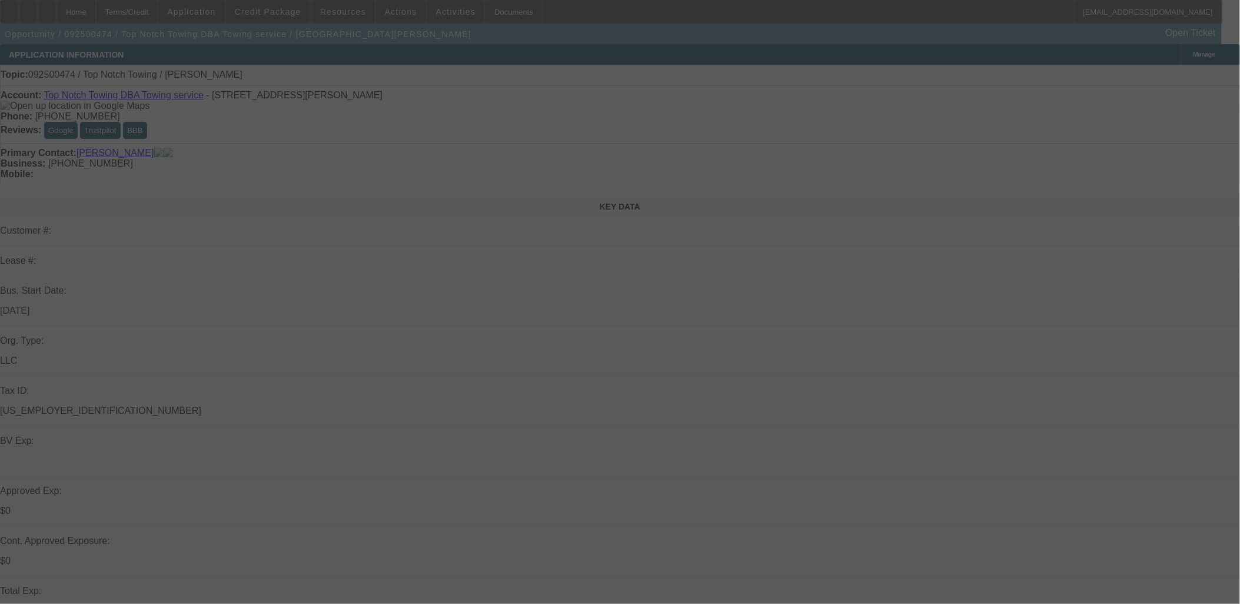
select select "0"
select select "2"
select select "0.1"
select select "4"
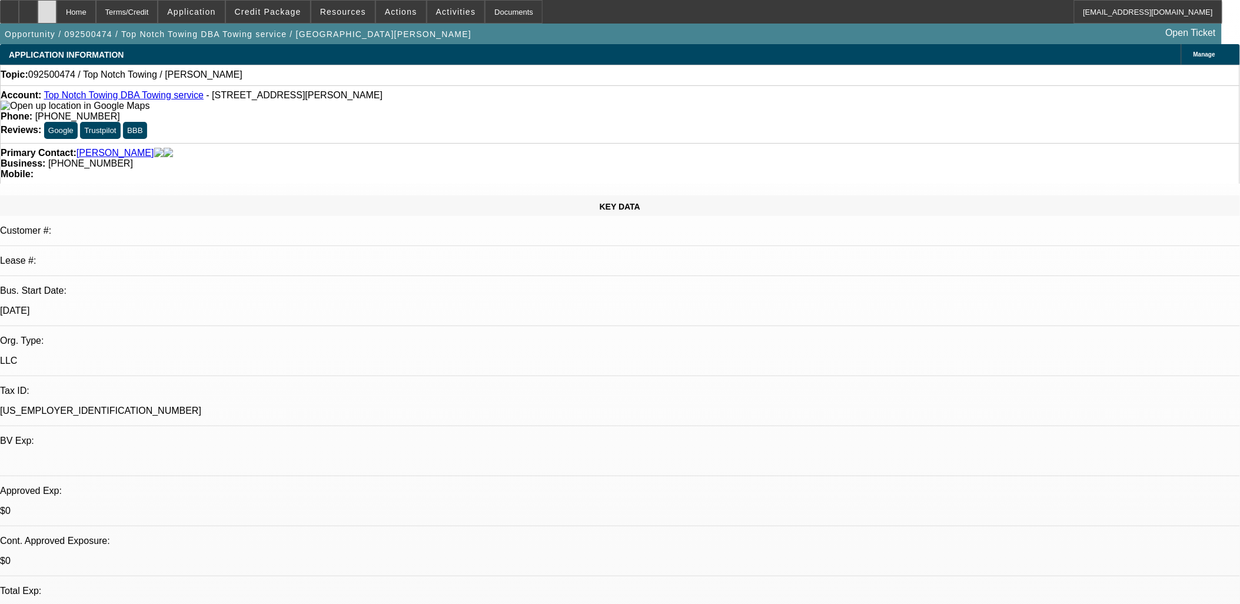
click at [57, 5] on div at bounding box center [47, 12] width 19 height 24
select select "0"
select select "2"
select select "0.1"
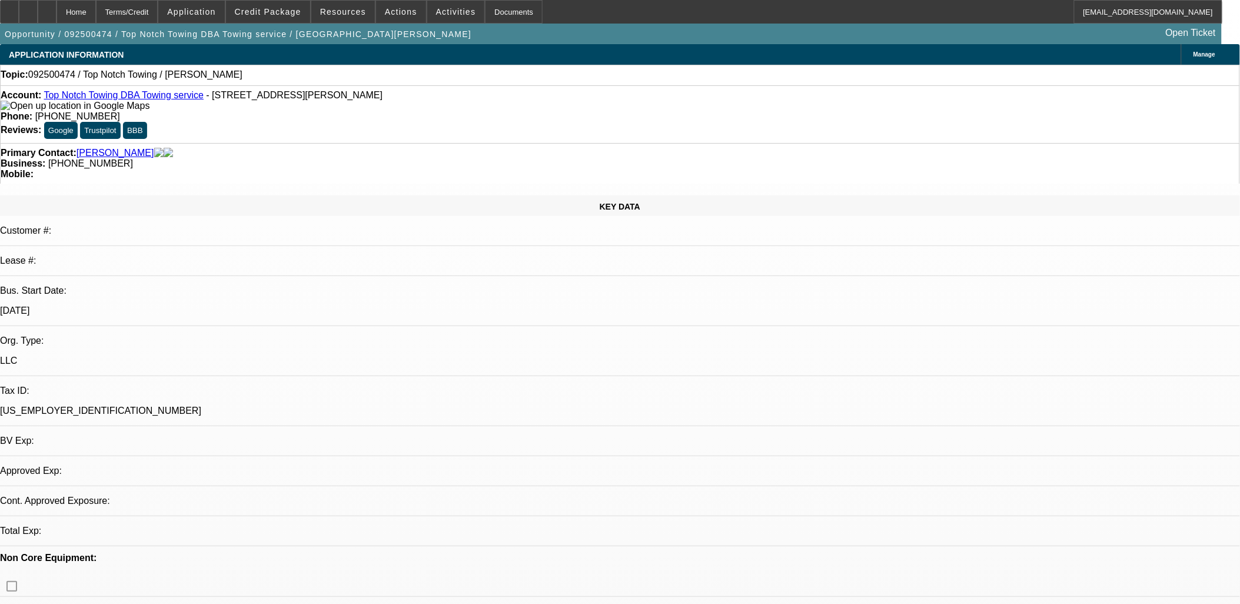
select select "4"
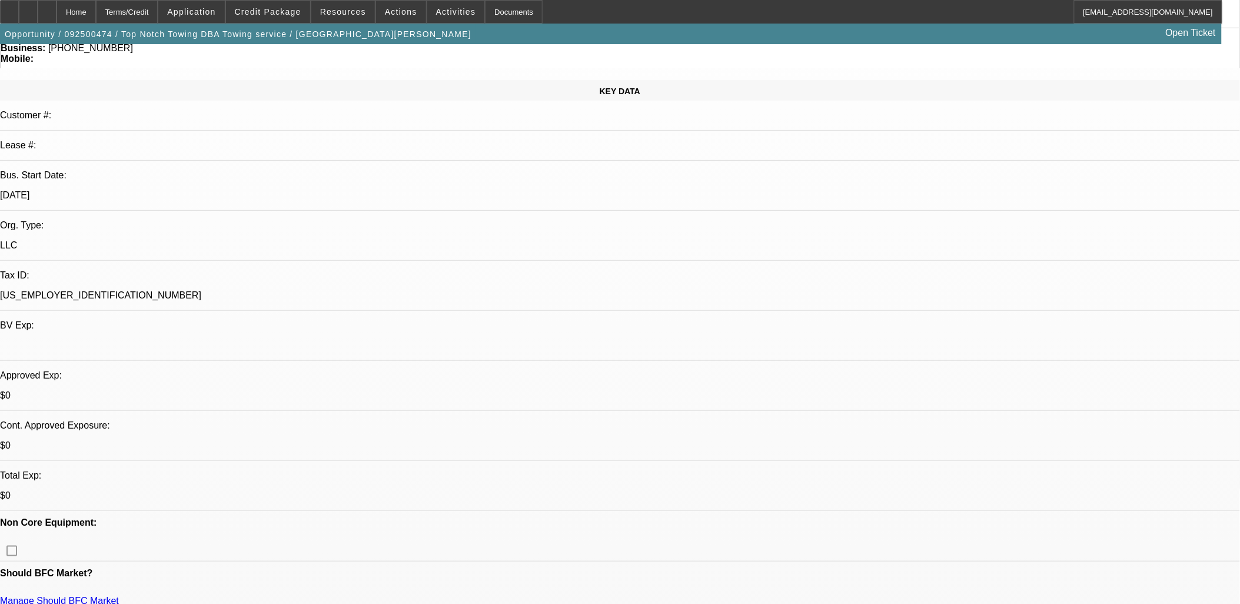
scroll to position [107, 0]
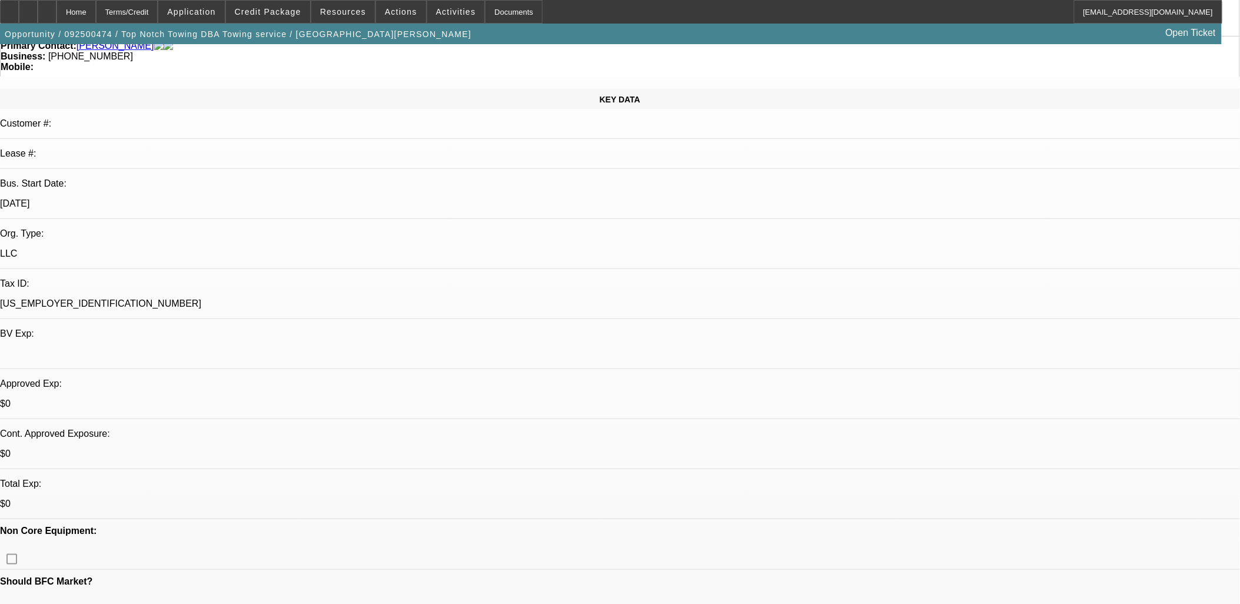
click at [443, 22] on span at bounding box center [456, 12] width 58 height 28
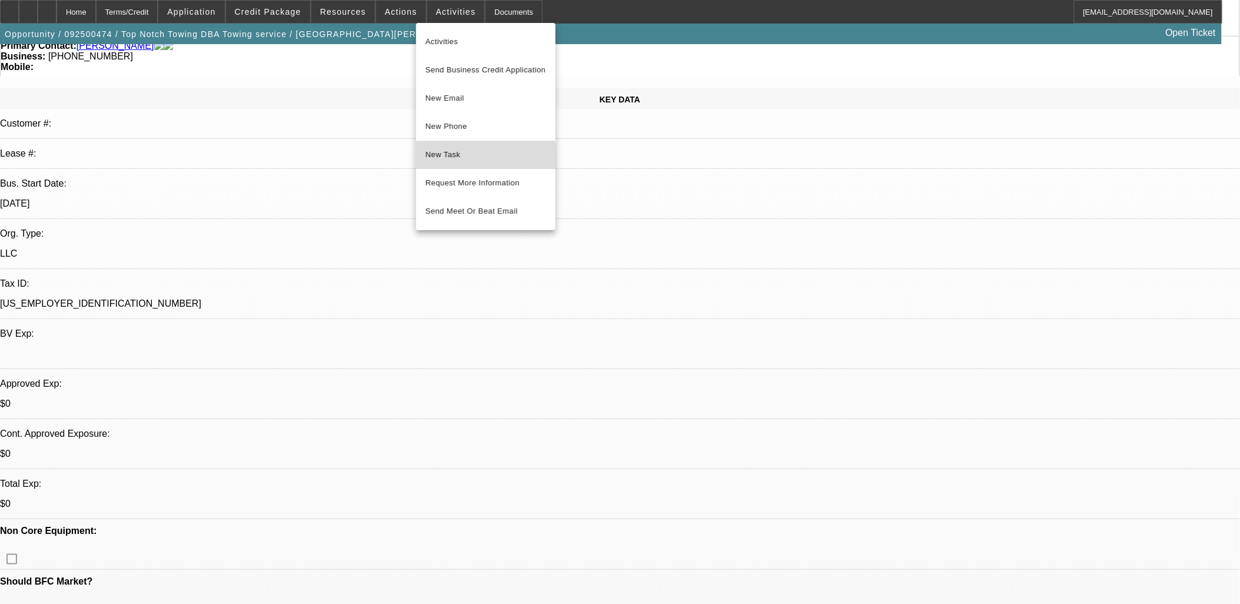
click at [474, 159] on span "New Task" at bounding box center [486, 155] width 121 height 14
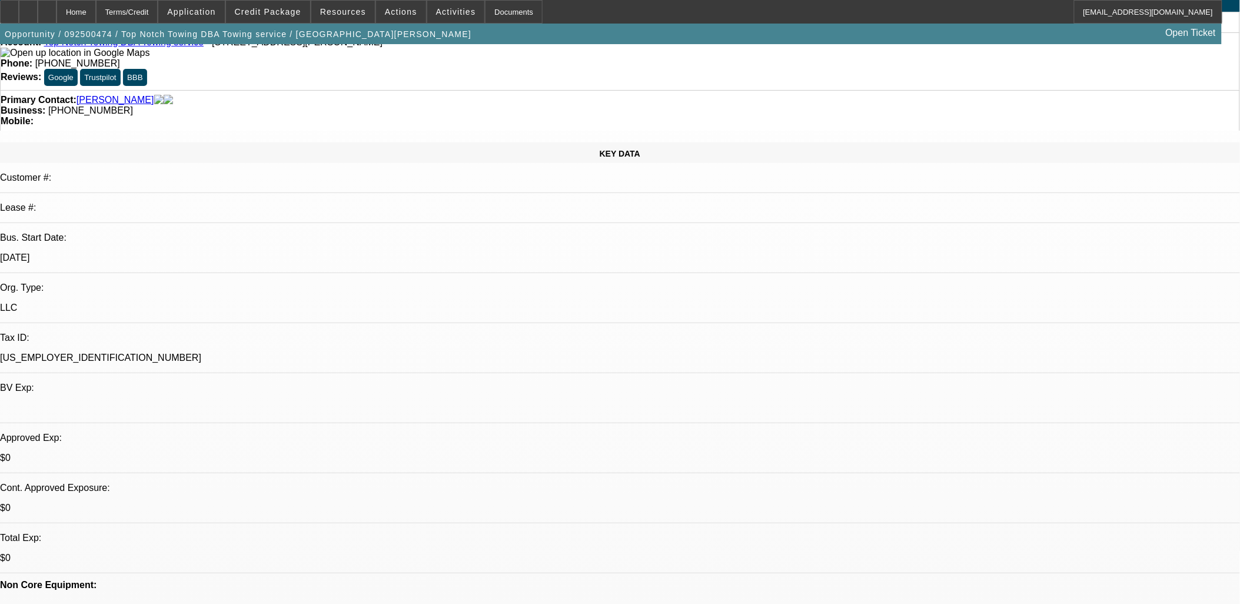
scroll to position [0, 0]
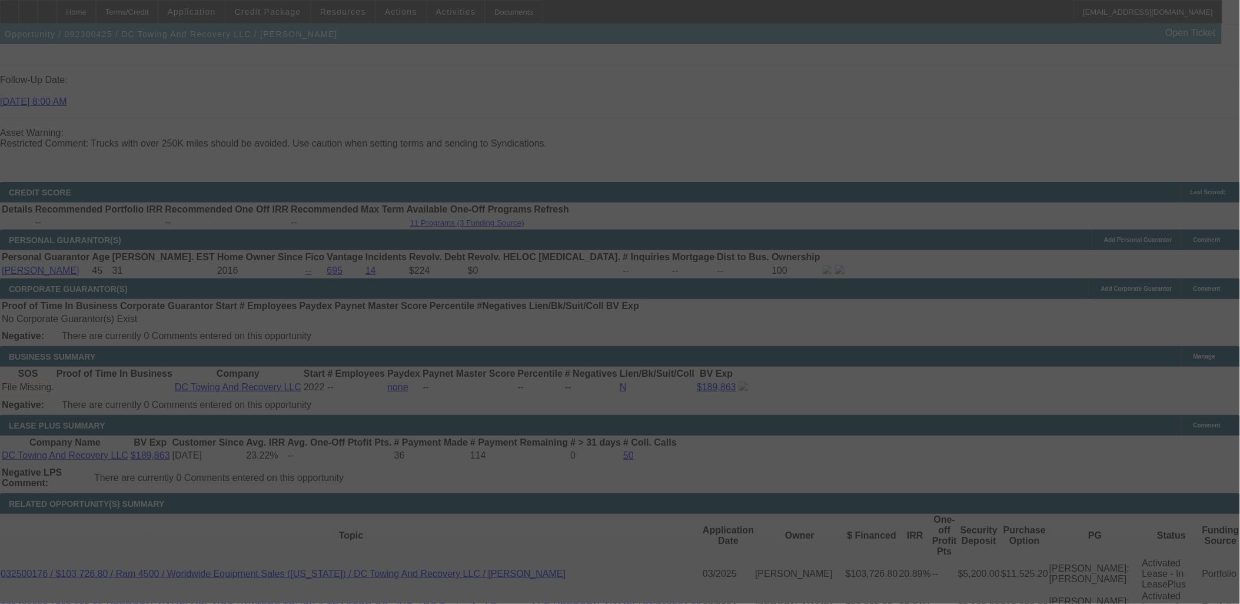
scroll to position [1745, 0]
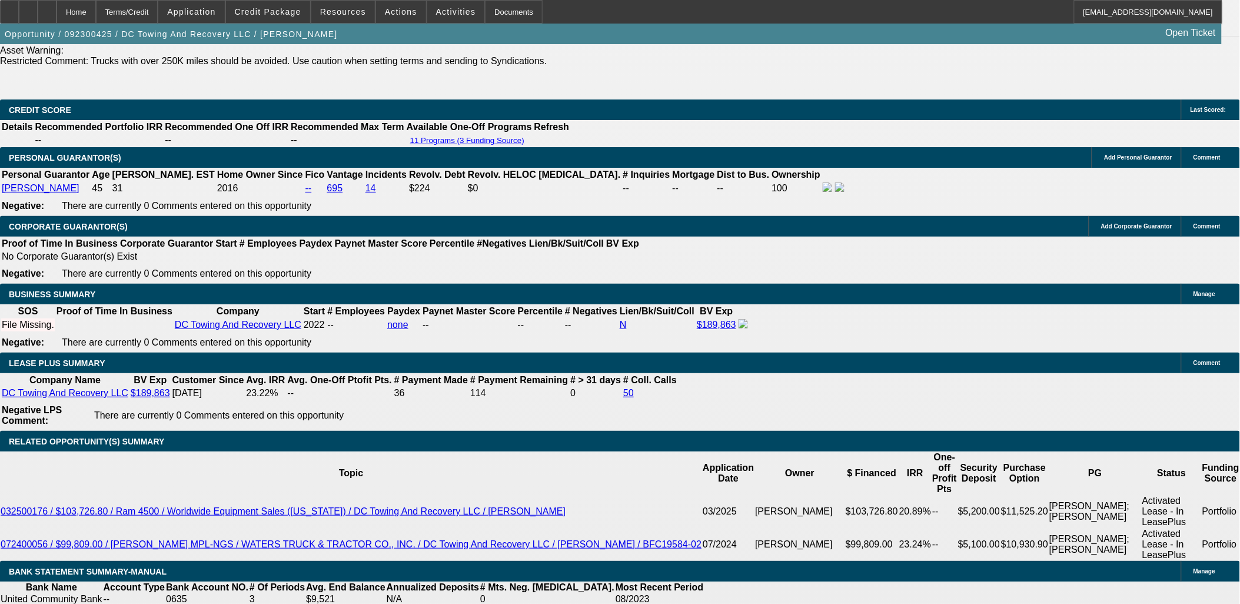
select select "0"
select select "2"
select select "0.1"
select select "0"
select select "2"
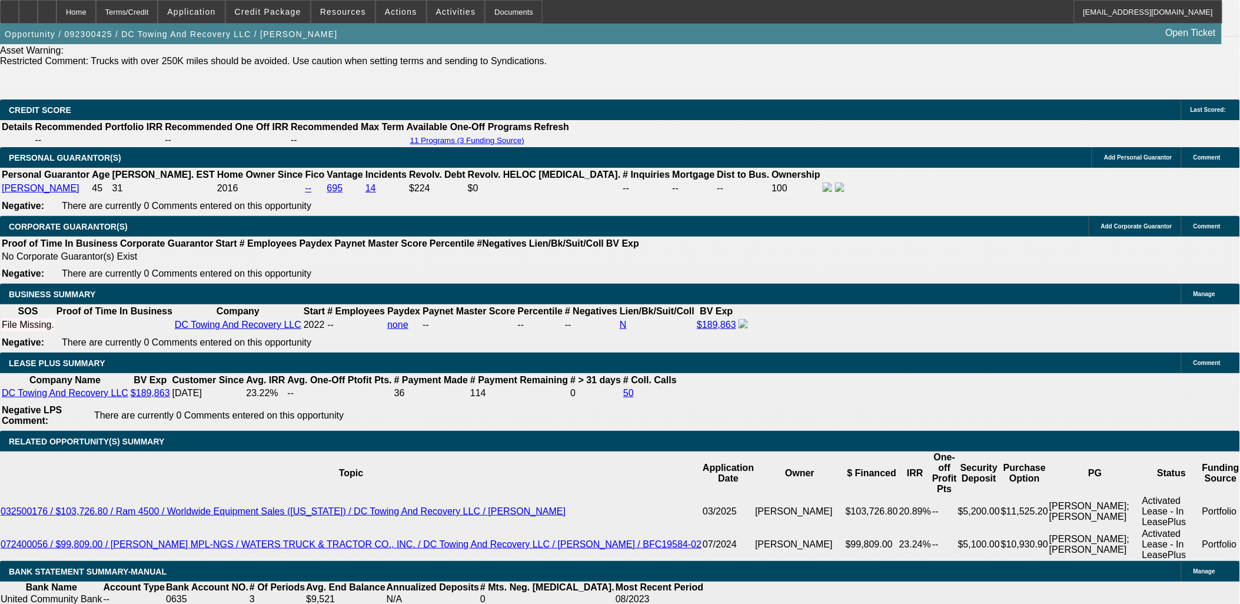
select select "0.1"
select select "2"
select select "0.1"
select select "0"
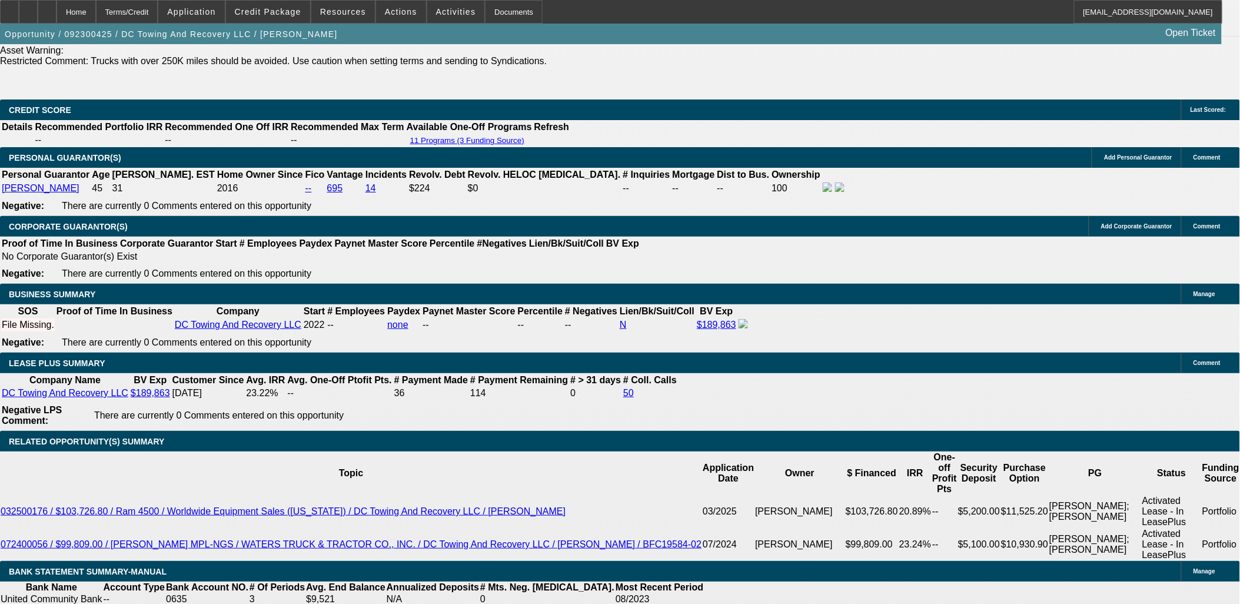
select select "2"
select select "0.1"
select select "1"
select select "2"
select select "4"
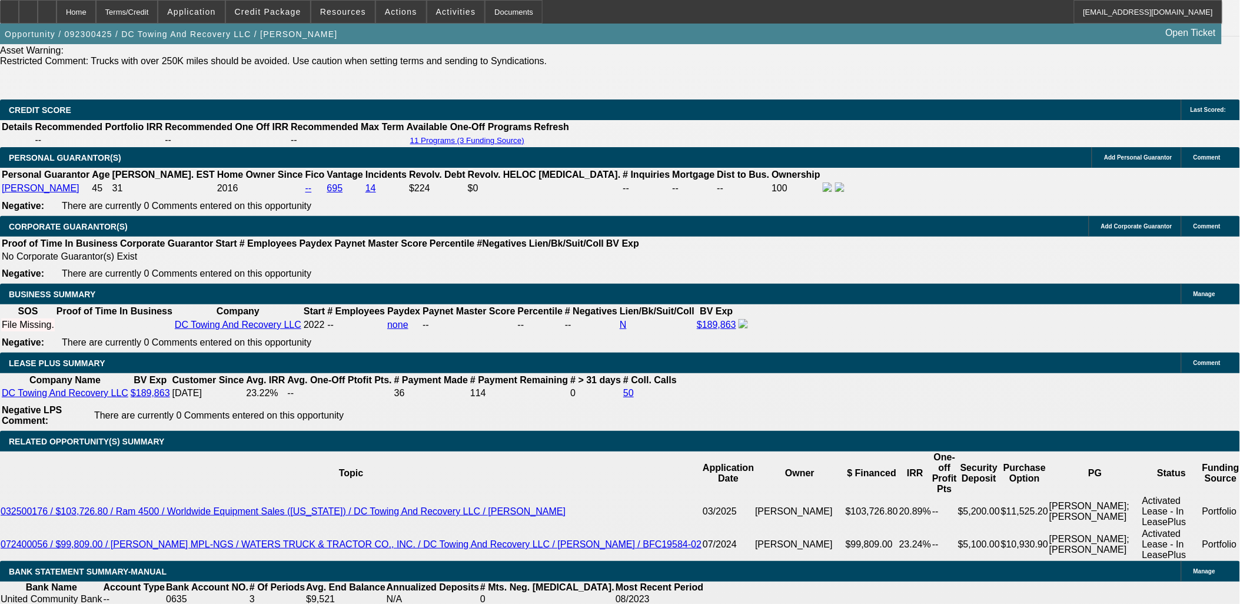
select select "1"
select select "2"
select select "4"
select select "1"
select select "2"
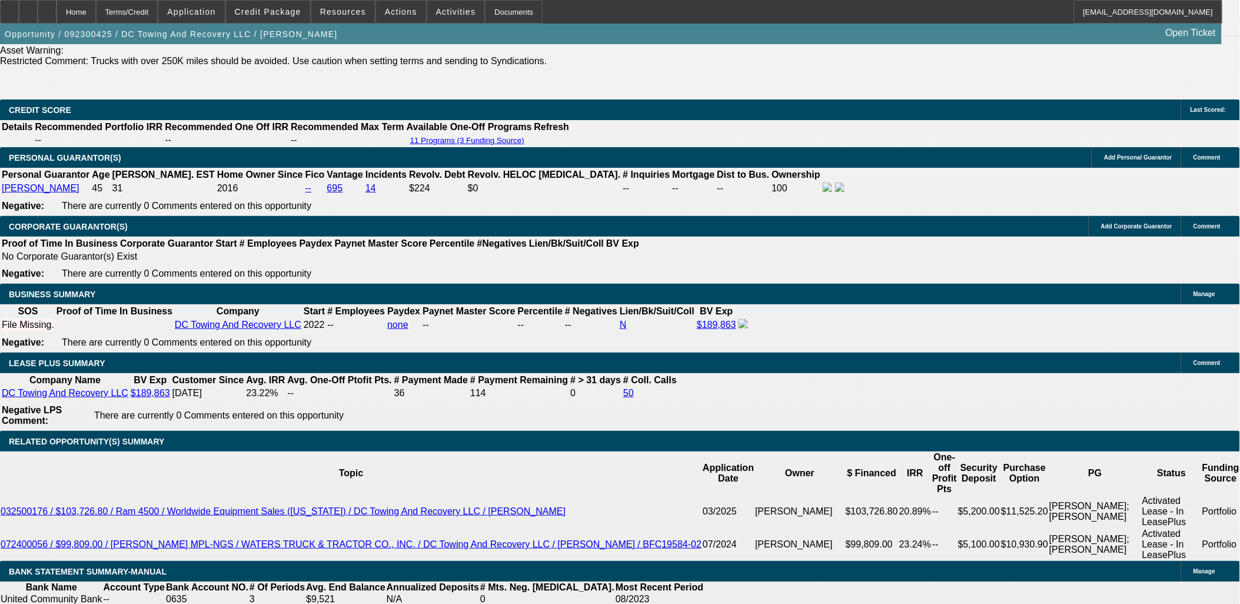
select select "4"
select select "1"
select select "2"
select select "4"
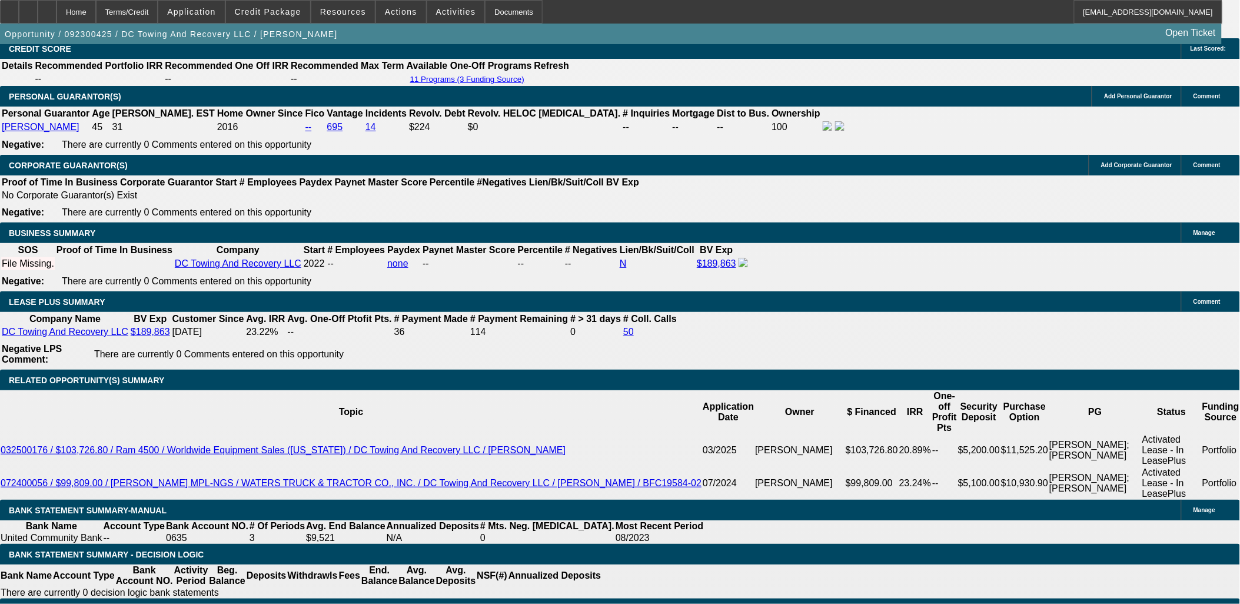
scroll to position [1773, 0]
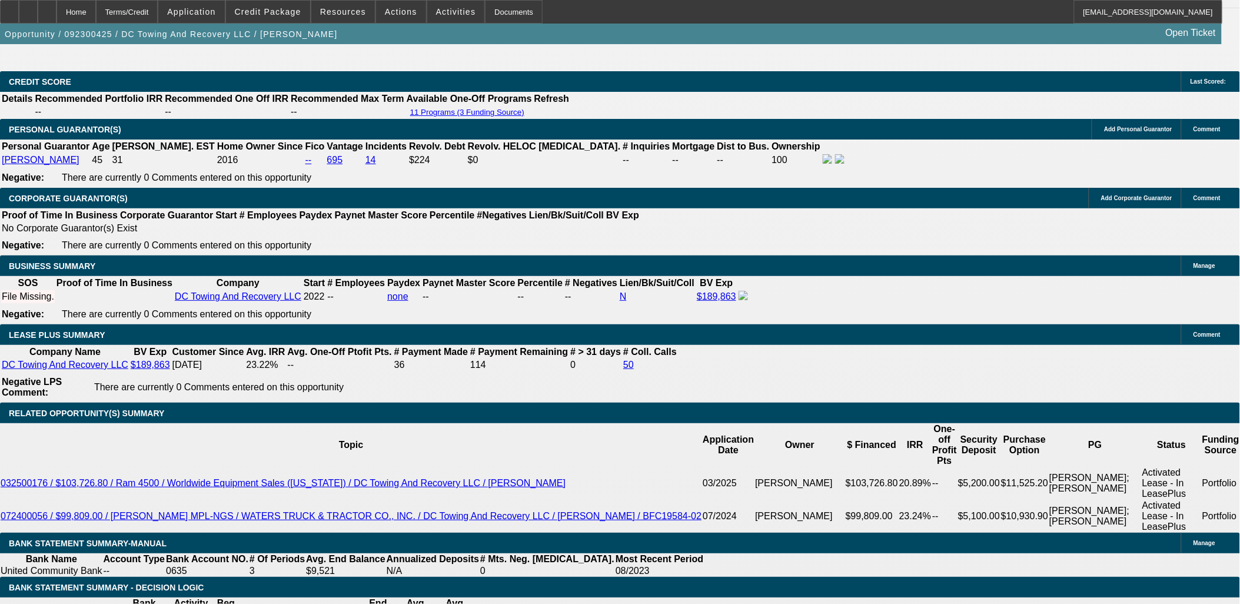
click at [272, 14] on span "Credit Package" at bounding box center [268, 11] width 67 height 9
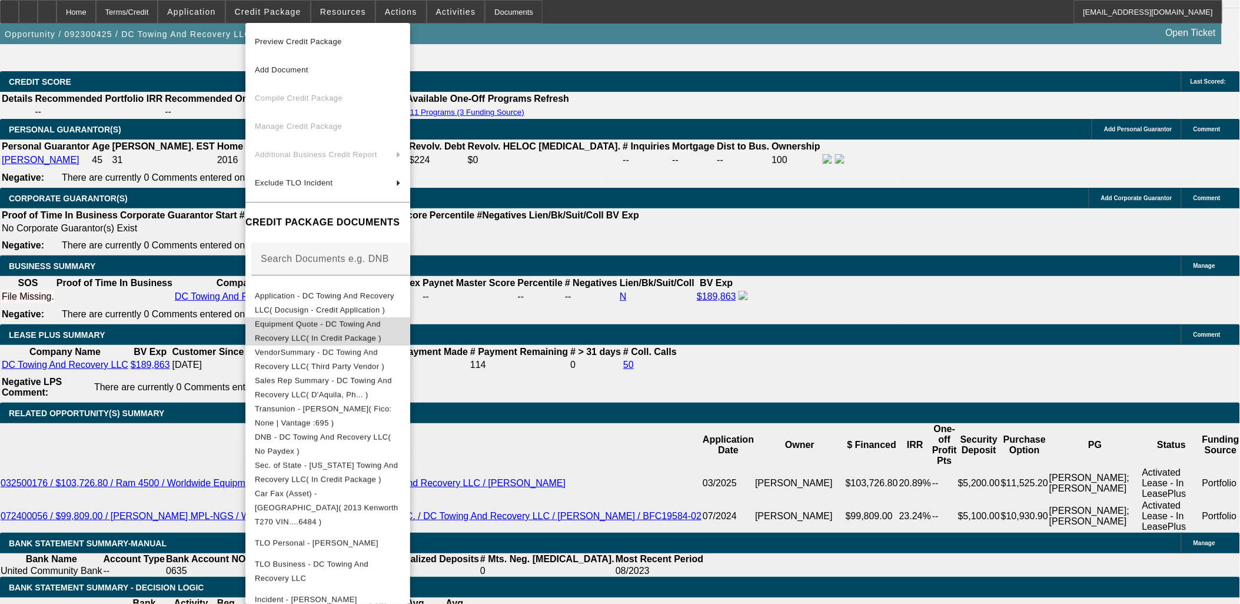
click at [373, 323] on span "Equipment Quote - DC Towing And Recovery LLC( In Credit Package )" at bounding box center [318, 330] width 127 height 23
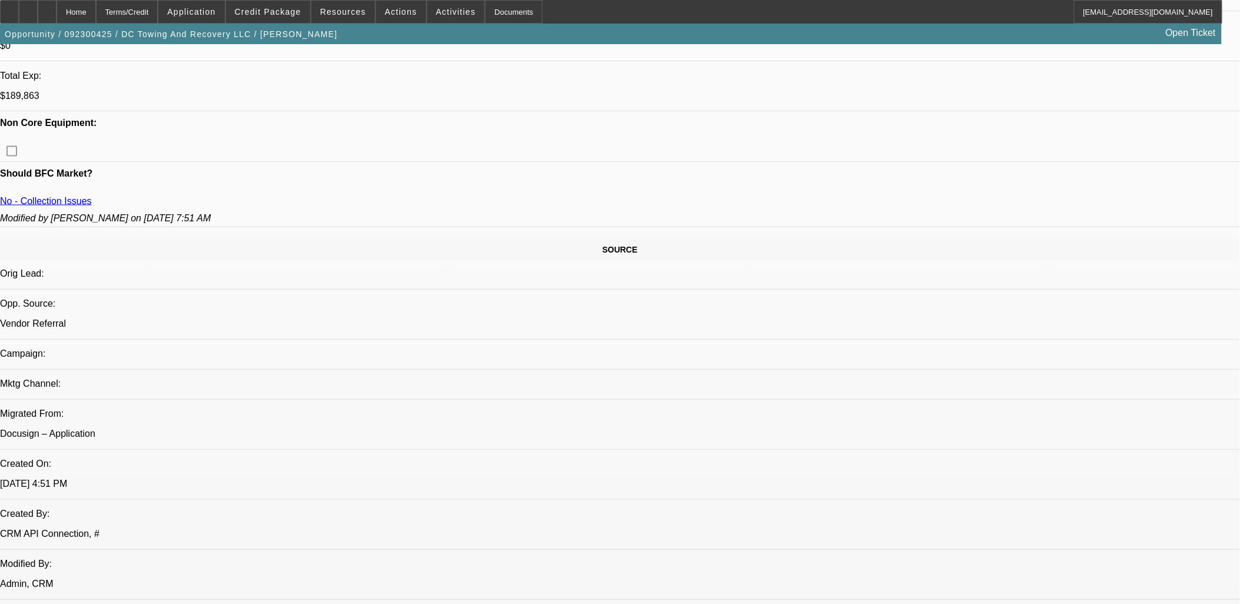
scroll to position [661, 0]
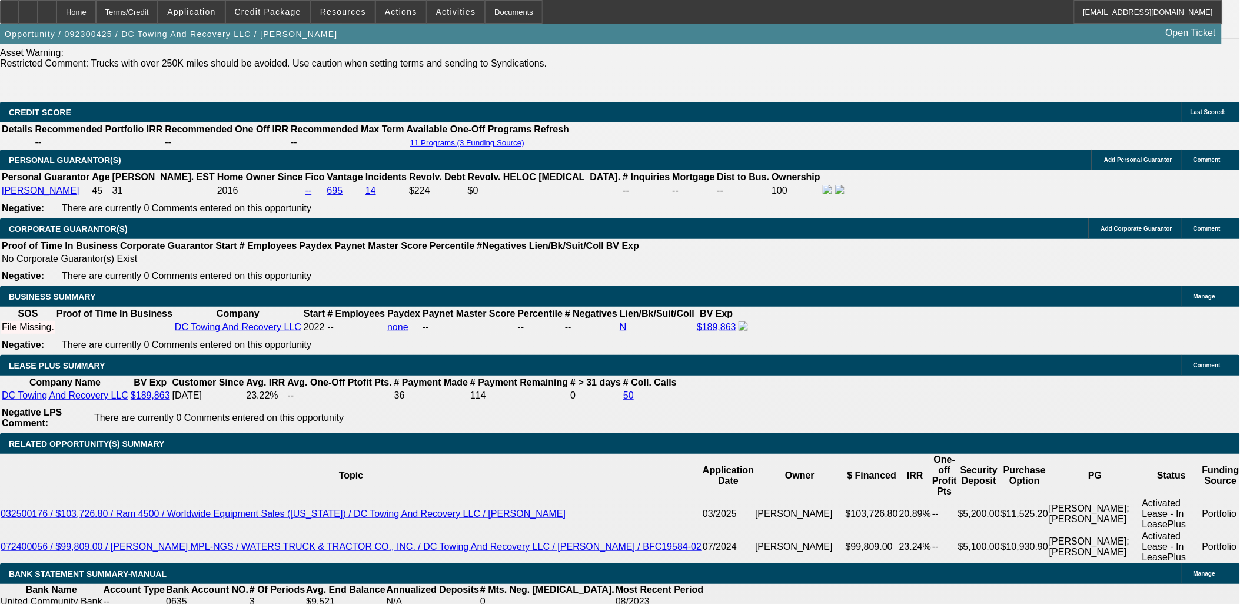
scroll to position [1773, 0]
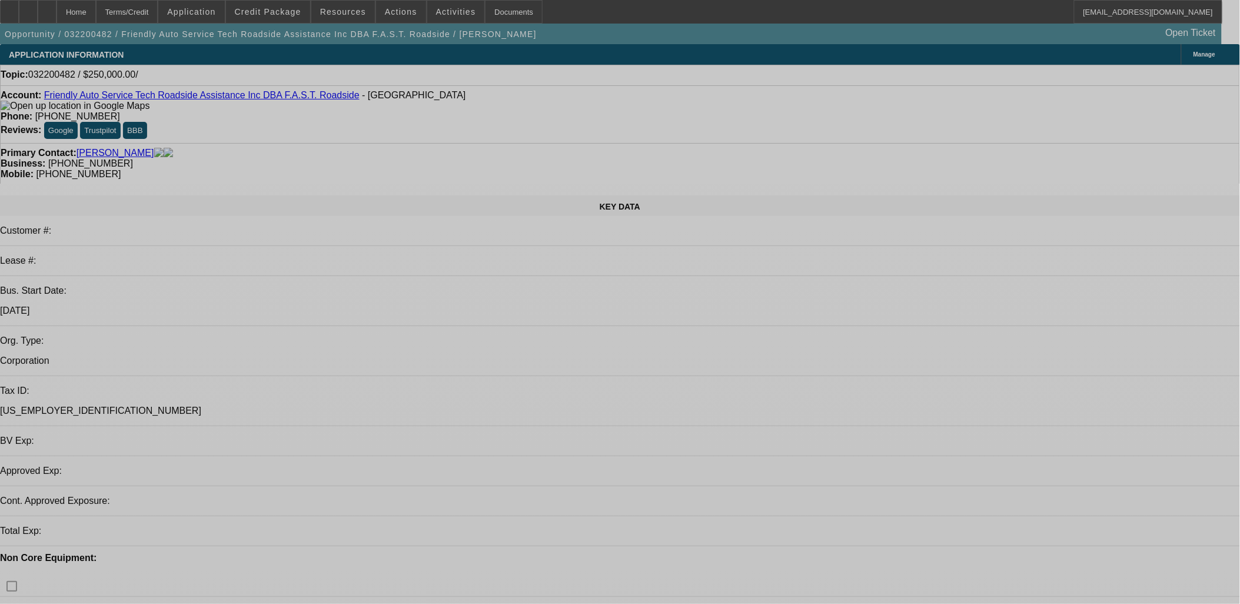
select select "0"
select select "2"
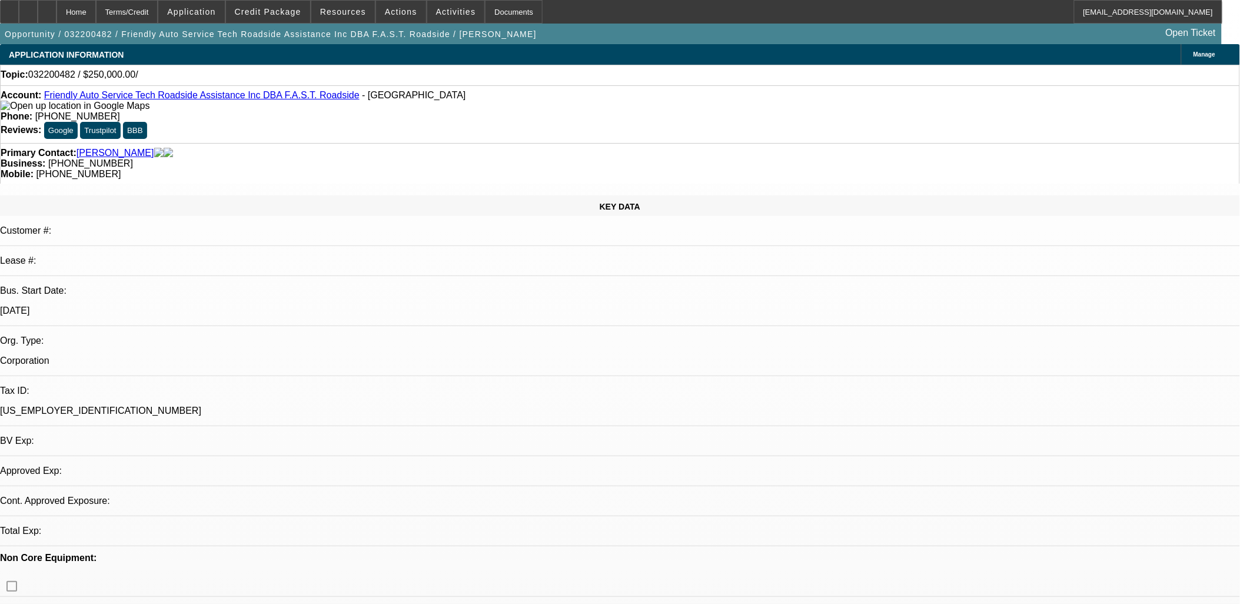
select select "0.1"
select select "1"
select select "2"
select select "4"
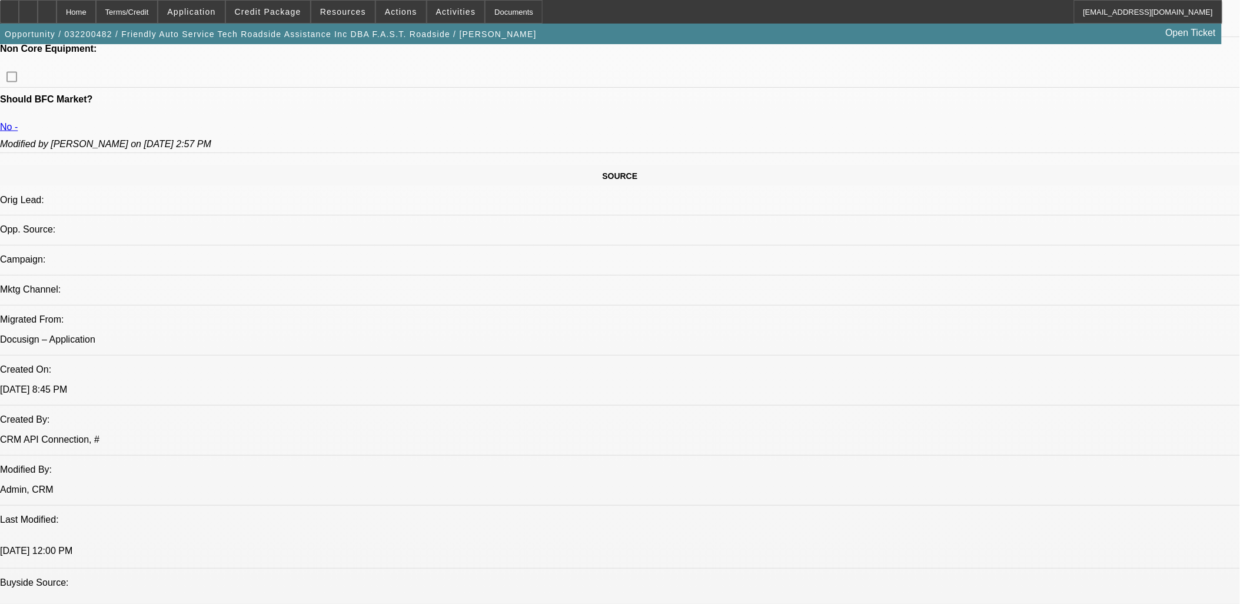
scroll to position [589, 0]
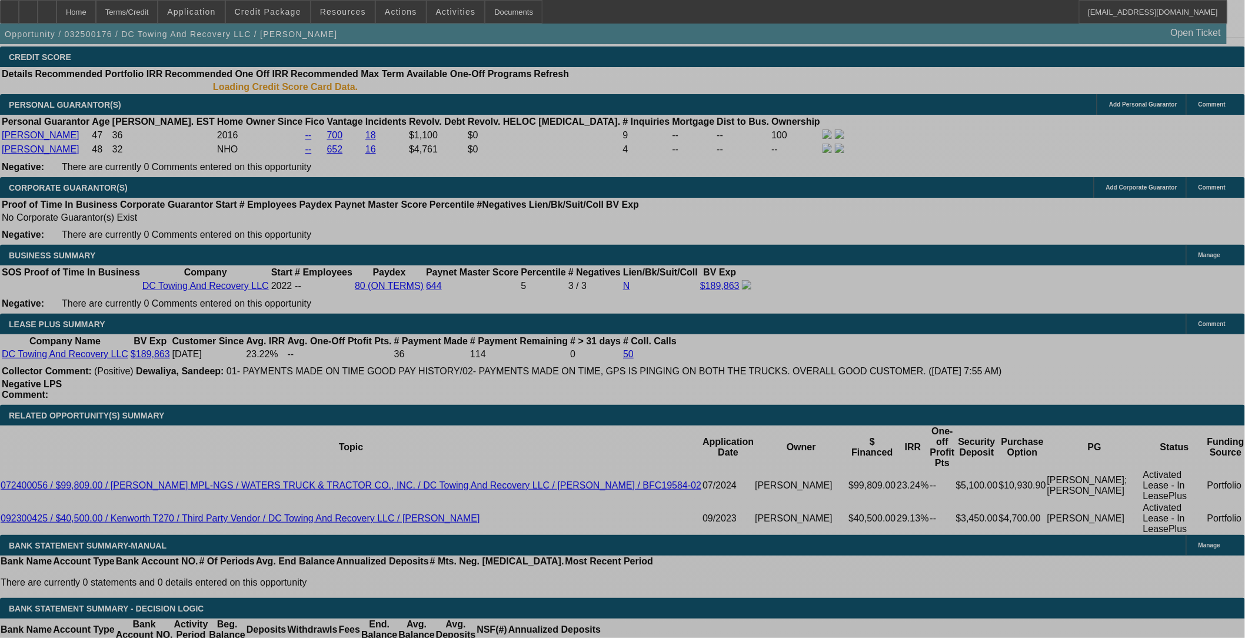
select select "0.1"
select select "2"
select select "0.1"
select select "0.15"
select select "2"
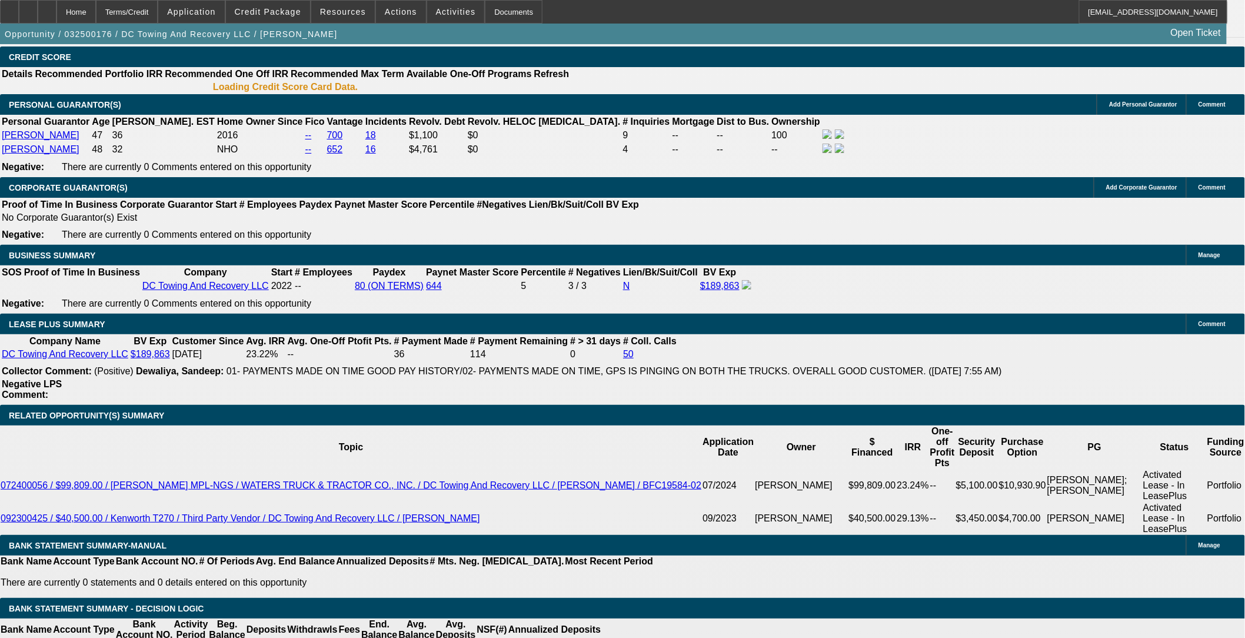
select select "0.1"
select select "0.15"
select select "2"
select select "0.1"
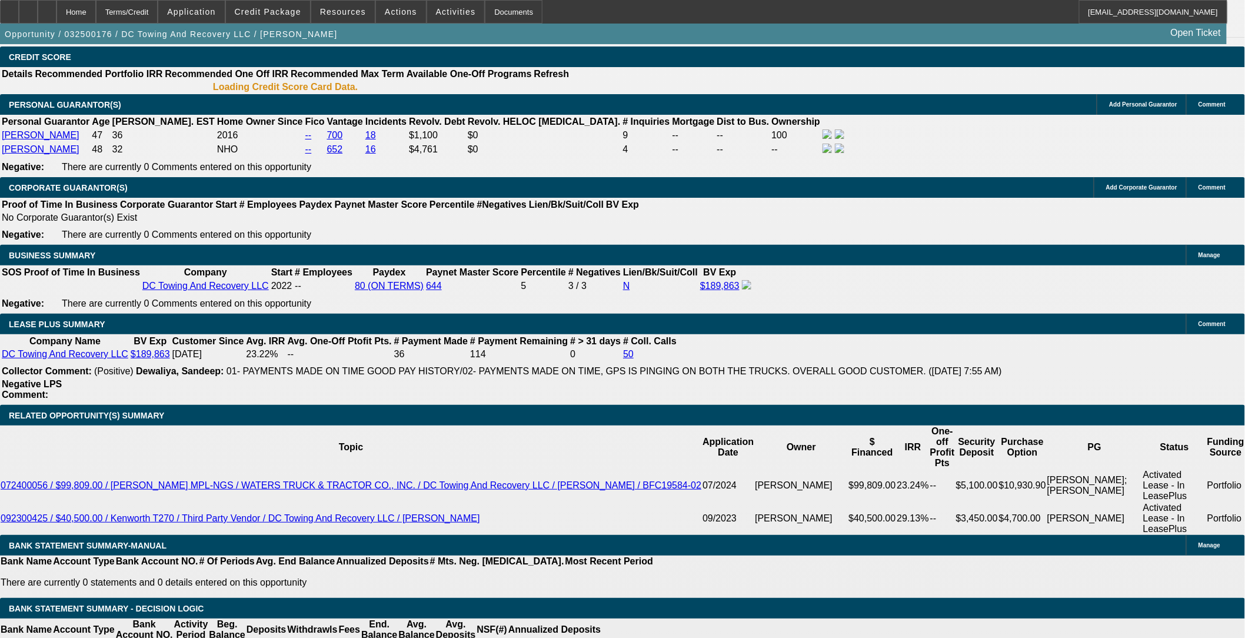
select select "2"
select select "0.1"
select select "1"
select select "2"
select select "4"
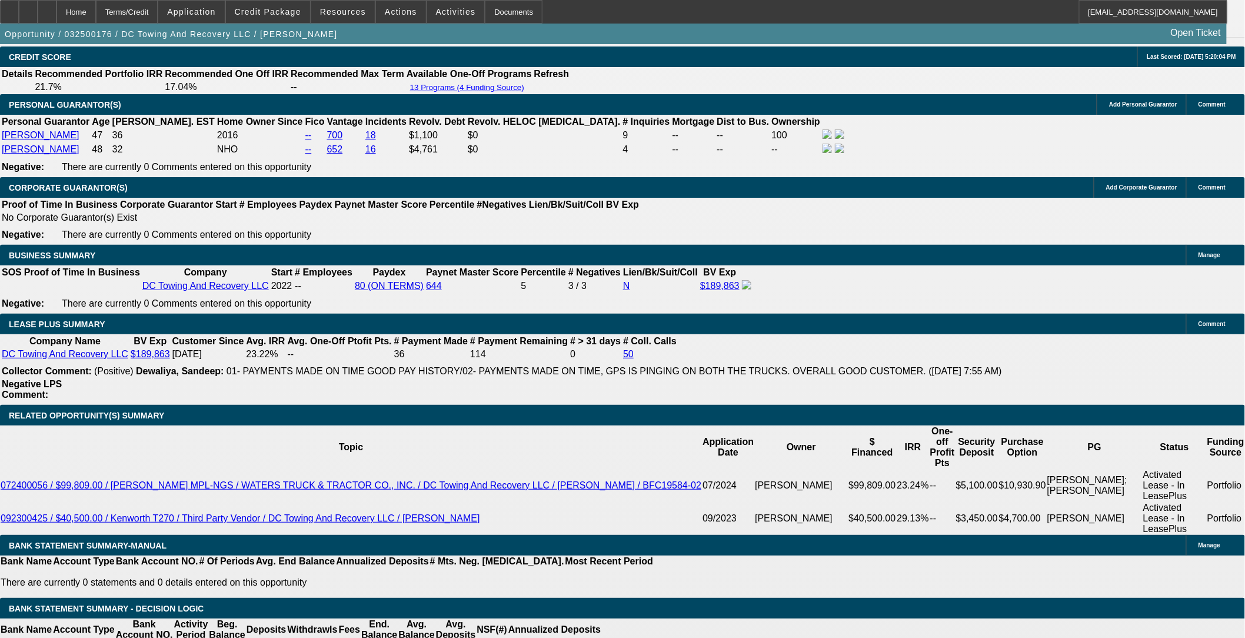
select select "1"
select select "2"
select select "4"
select select "1"
select select "2"
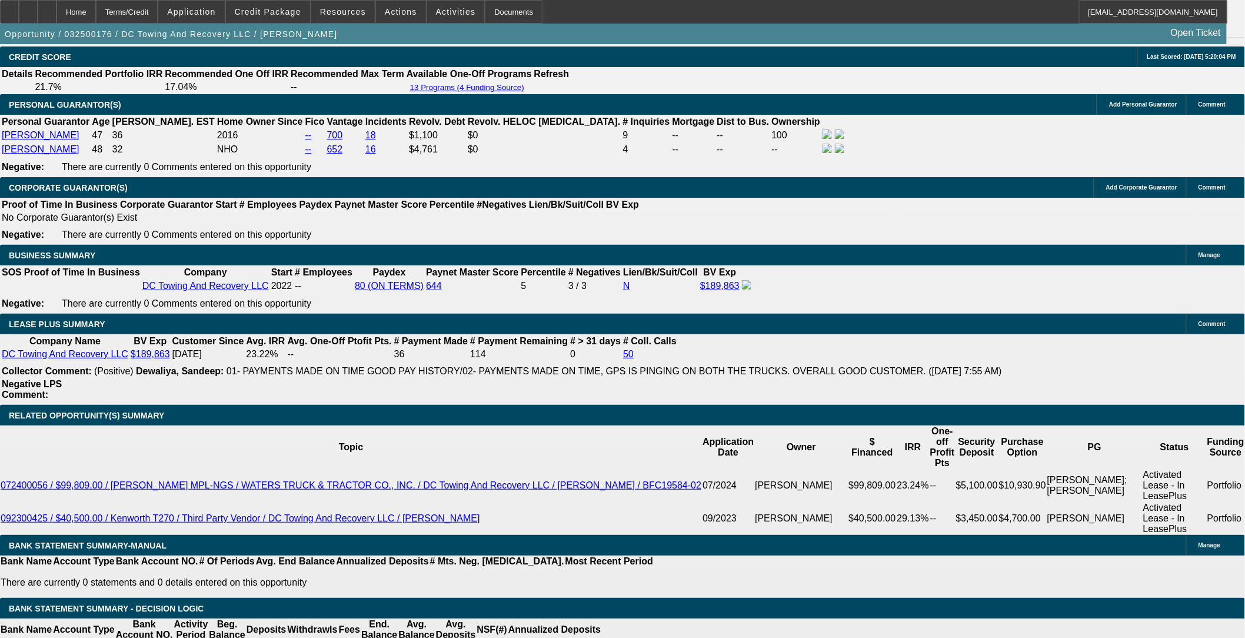
select select "4"
select select "1"
select select "2"
select select "4"
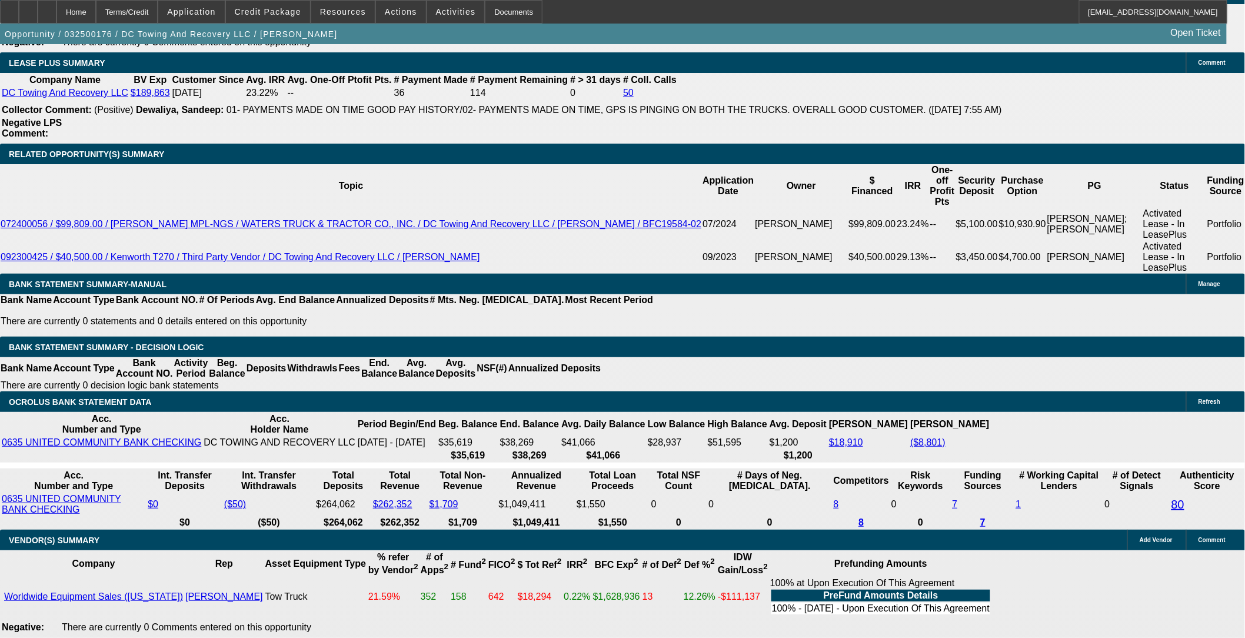
scroll to position [1847, 0]
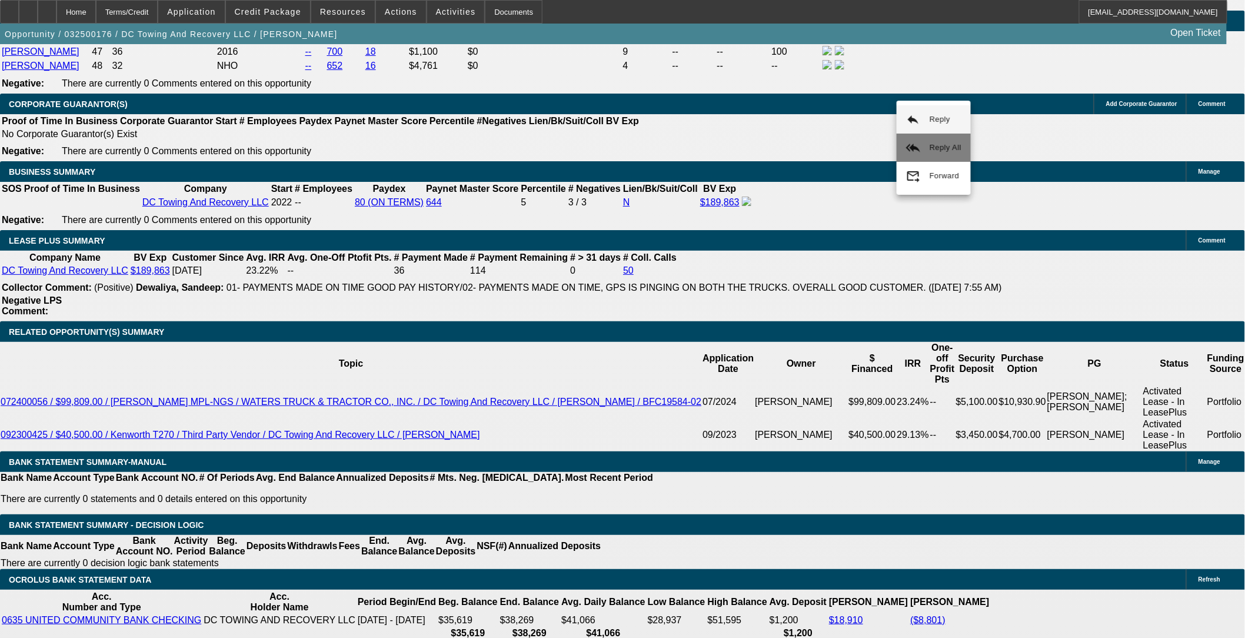
click at [522, 146] on mat-icon "reply_all" at bounding box center [913, 148] width 14 height 14
click at [522, 145] on button "reply_all Reply All" at bounding box center [927, 149] width 74 height 28
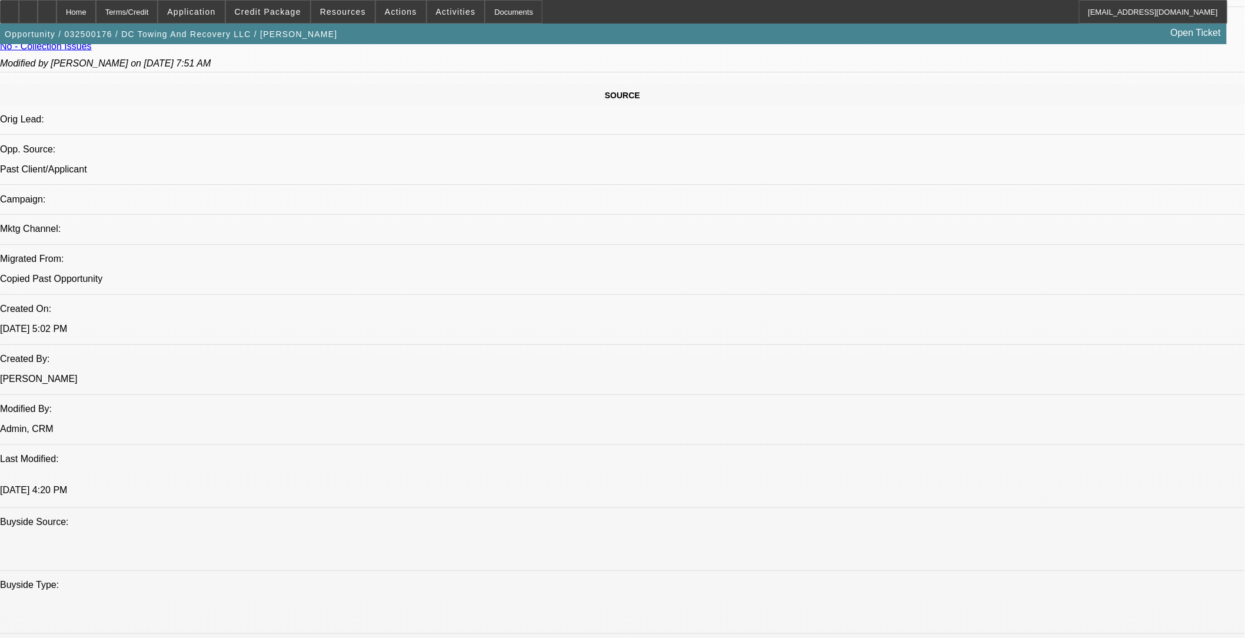
scroll to position [801, 0]
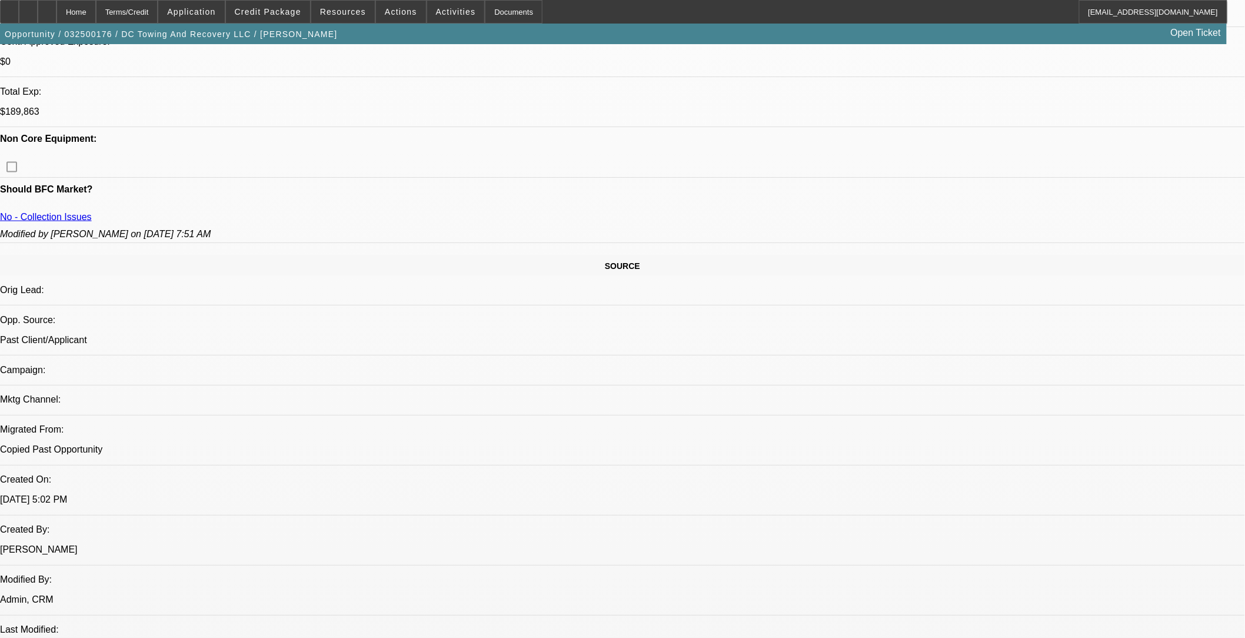
scroll to position [408, 0]
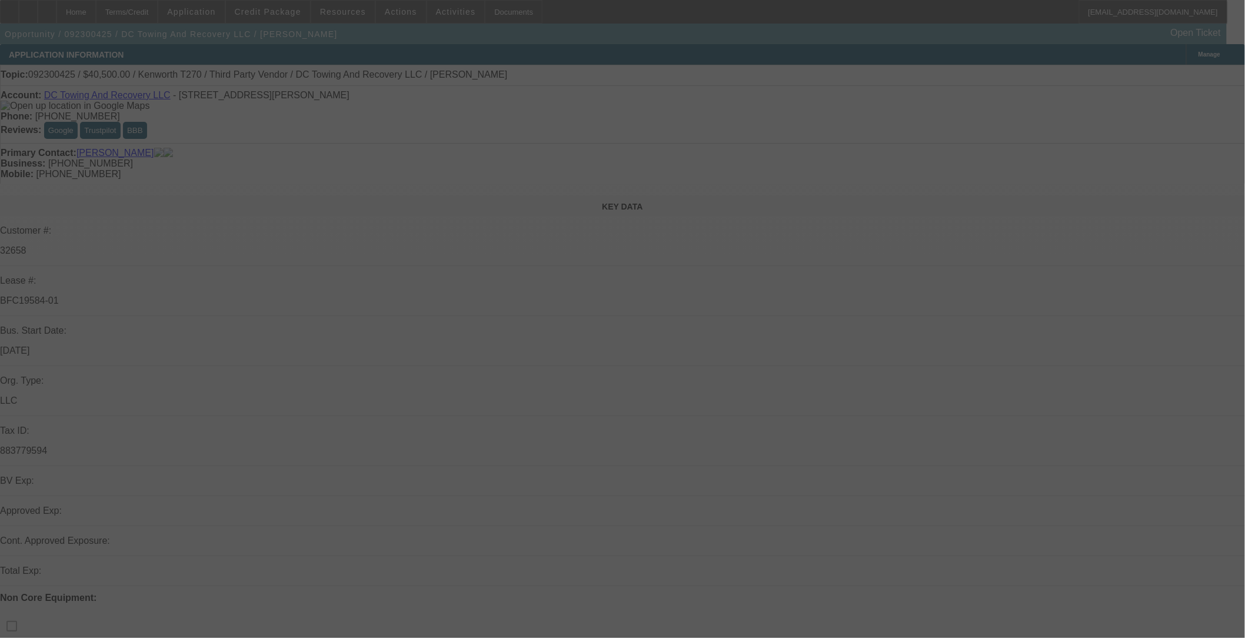
select select "0"
select select "2"
select select "0.1"
select select "0"
select select "2"
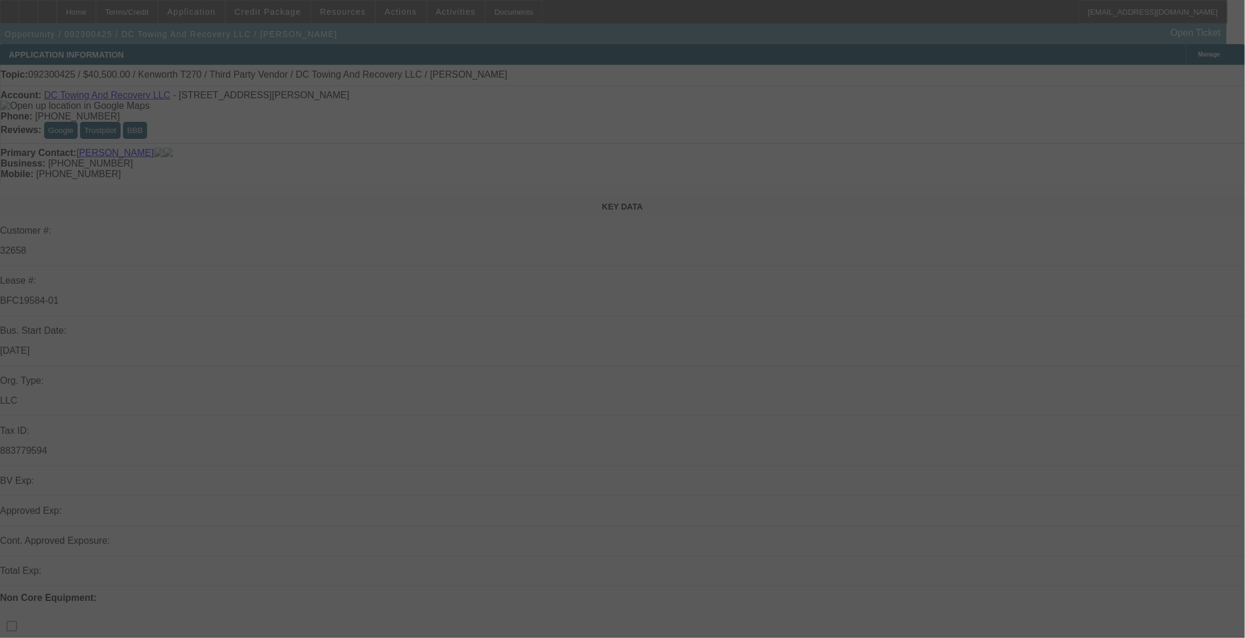
select select "0.1"
select select "2"
select select "0.1"
select select "0"
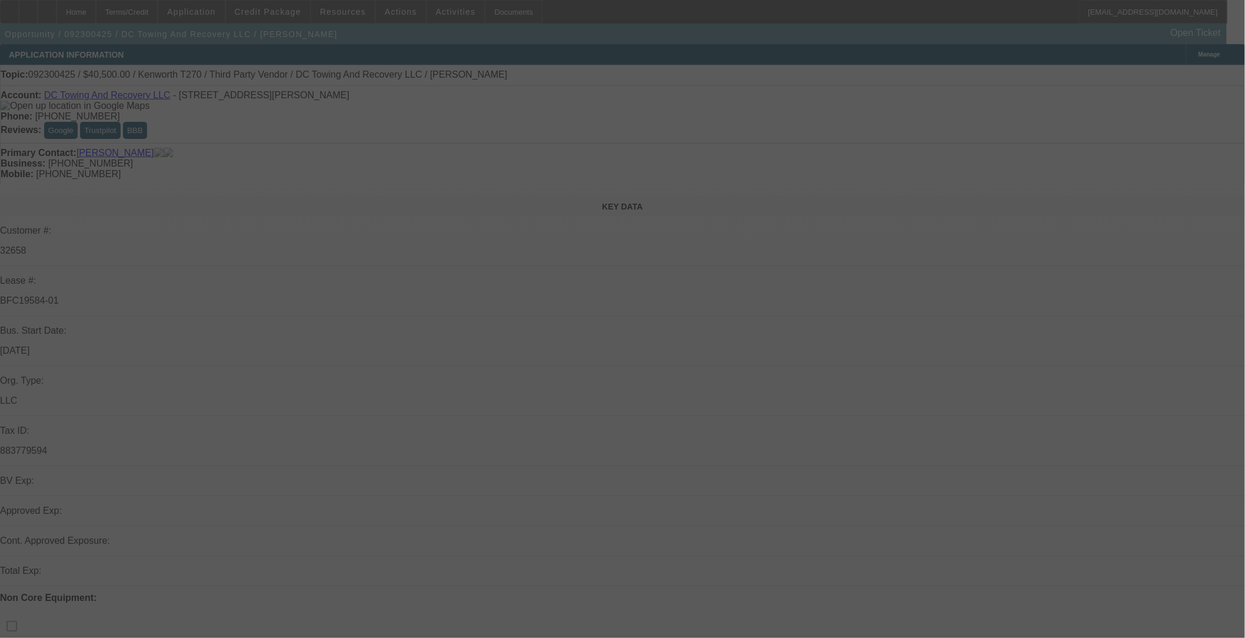
select select "2"
select select "0.1"
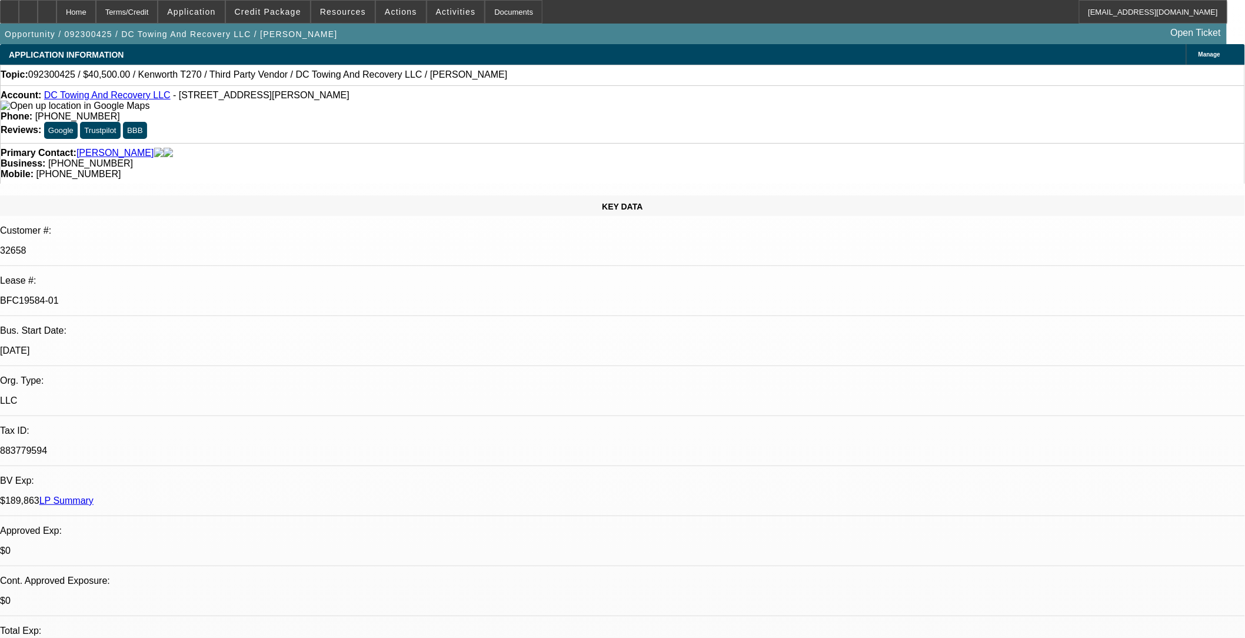
select select "1"
select select "2"
select select "4"
select select "1"
select select "2"
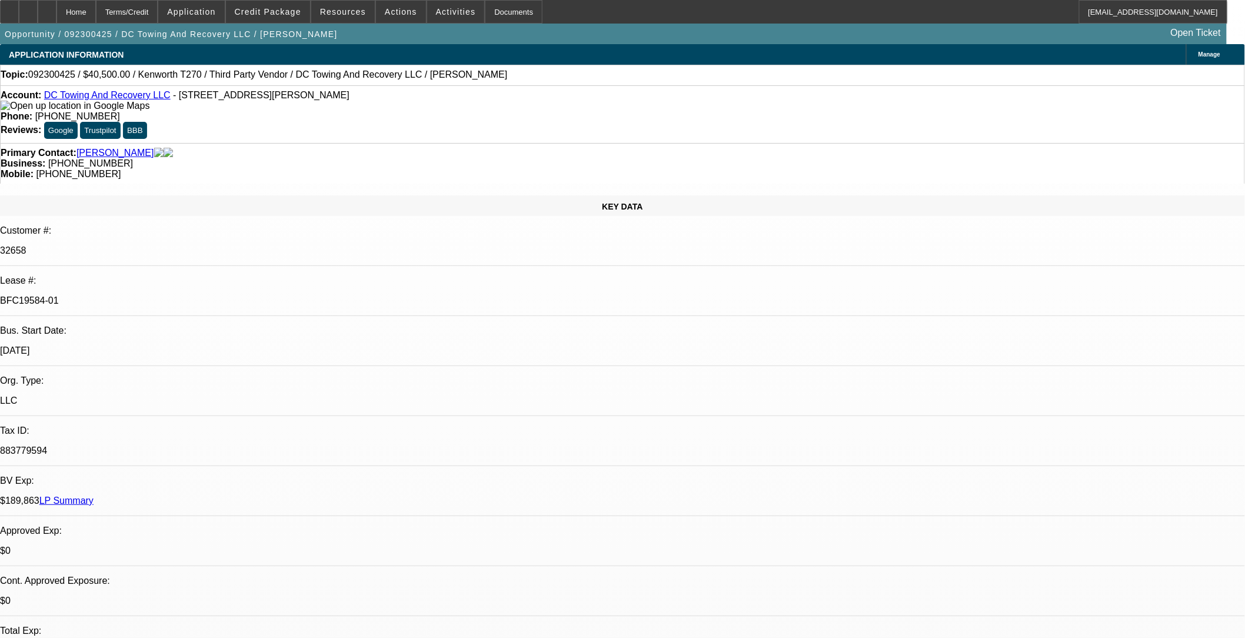
select select "4"
select select "1"
select select "2"
select select "4"
select select "1"
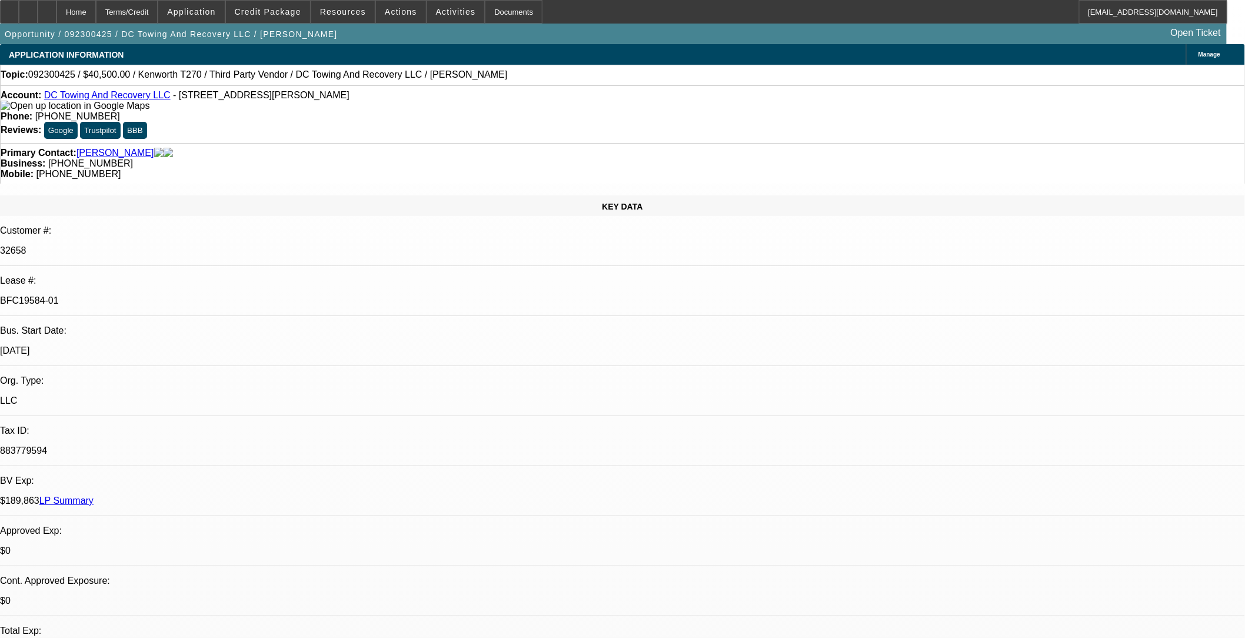
select select "2"
select select "4"
drag, startPoint x: 200, startPoint y: 198, endPoint x: 134, endPoint y: 192, distance: 66.8
click at [134, 275] on div "Lease #: BFC19584-01" at bounding box center [622, 295] width 1245 height 41
copy div "BFC19584-01"
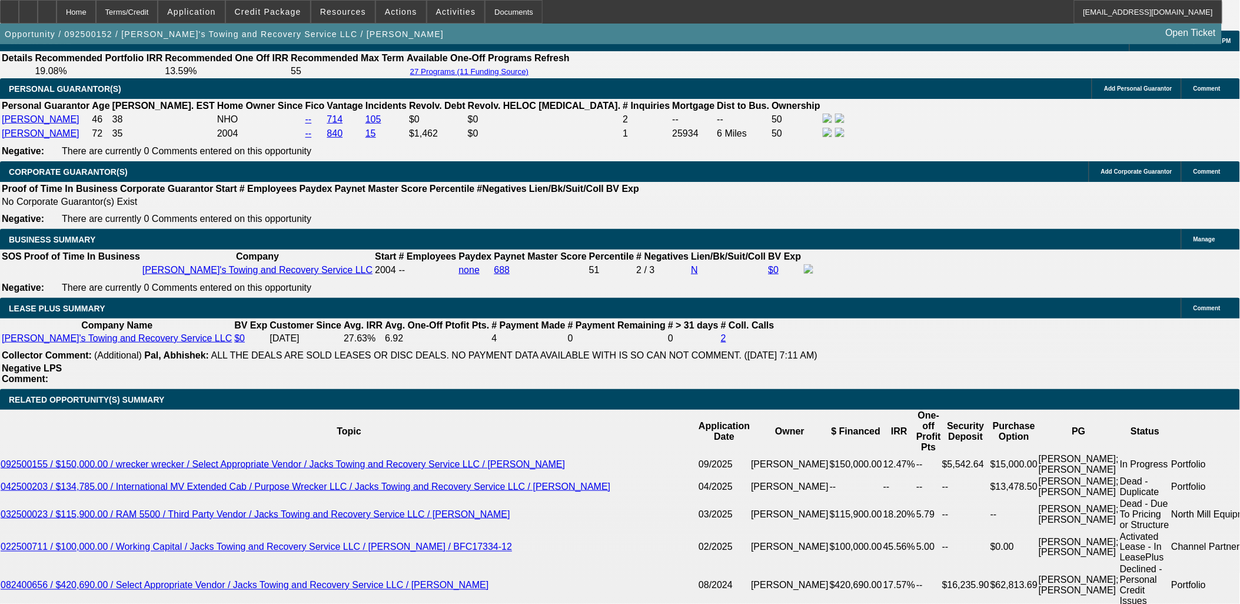
select select "0"
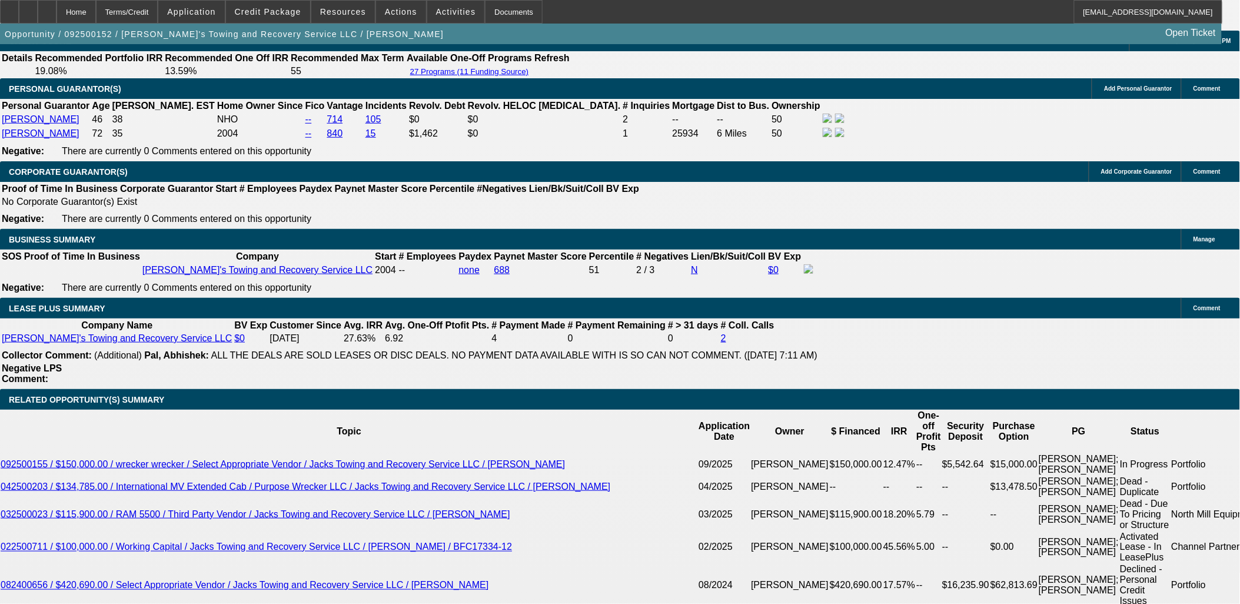
select select "0"
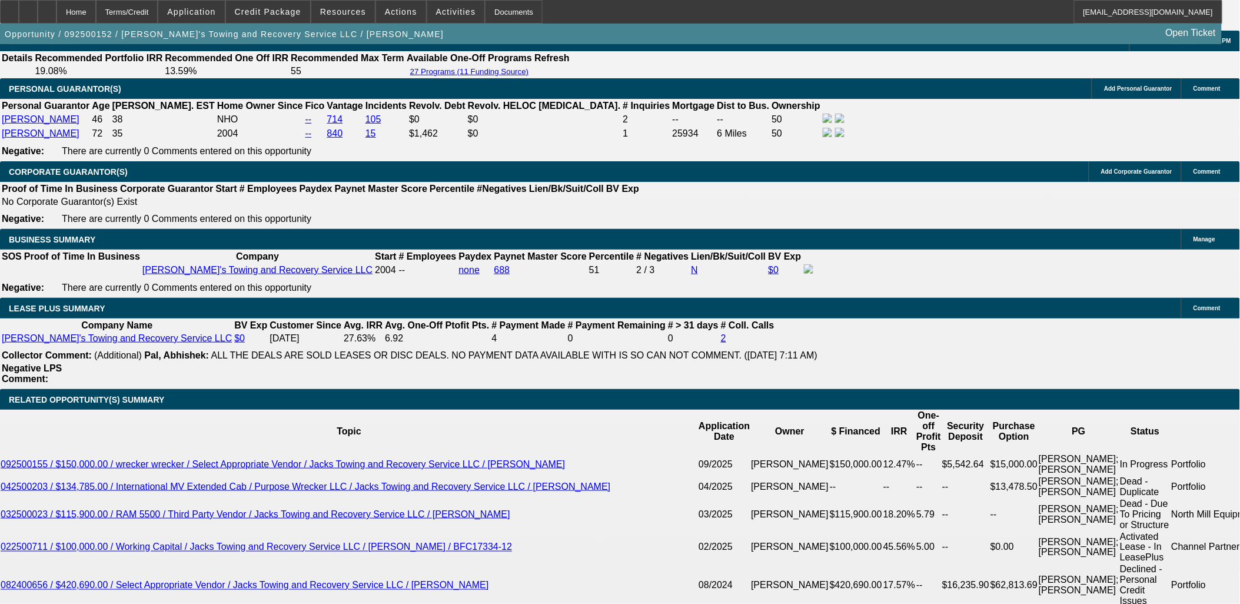
select select "0"
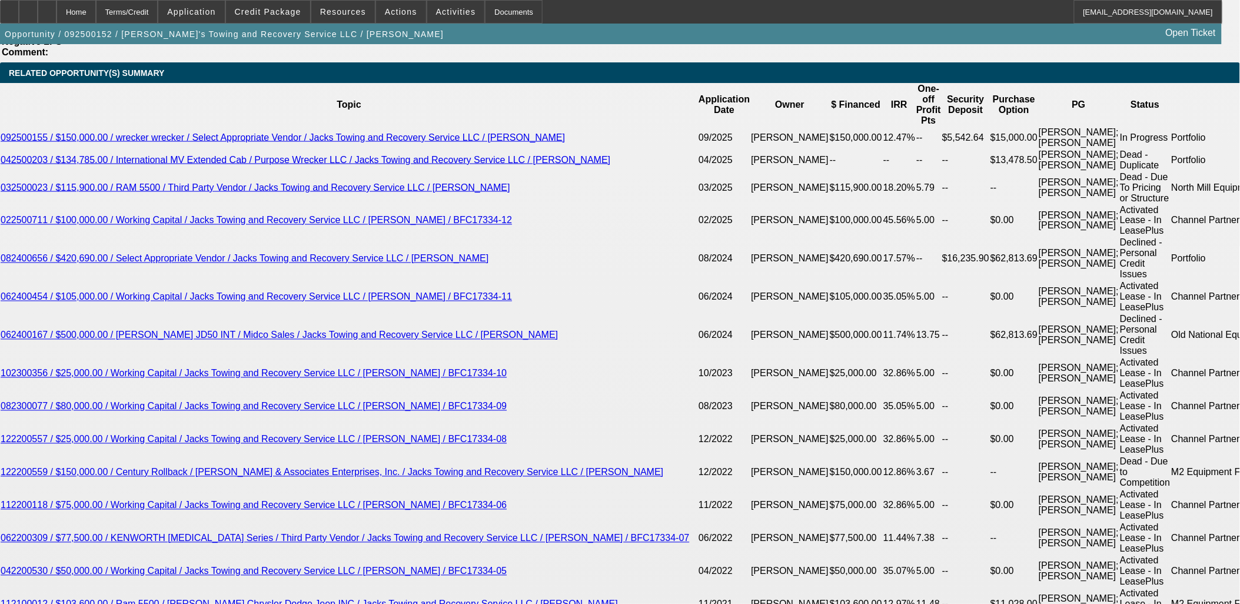
select select "1"
select select "3"
select select "6"
select select "1"
select select "3"
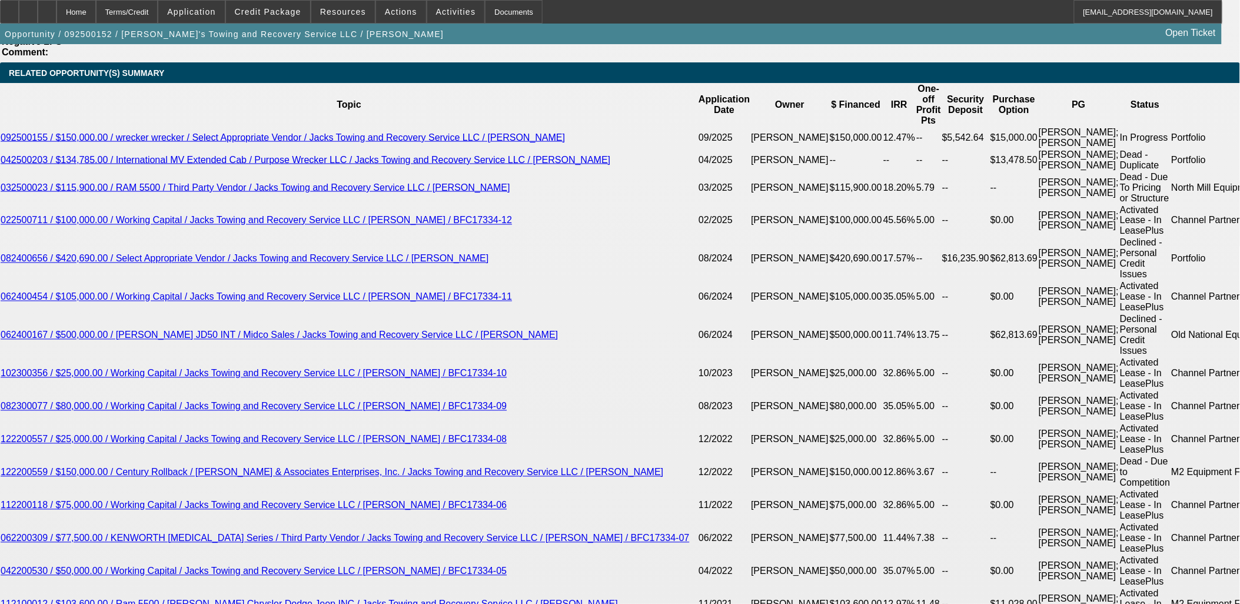
select select "6"
select select "1"
select select "3"
select select "6"
select select "1"
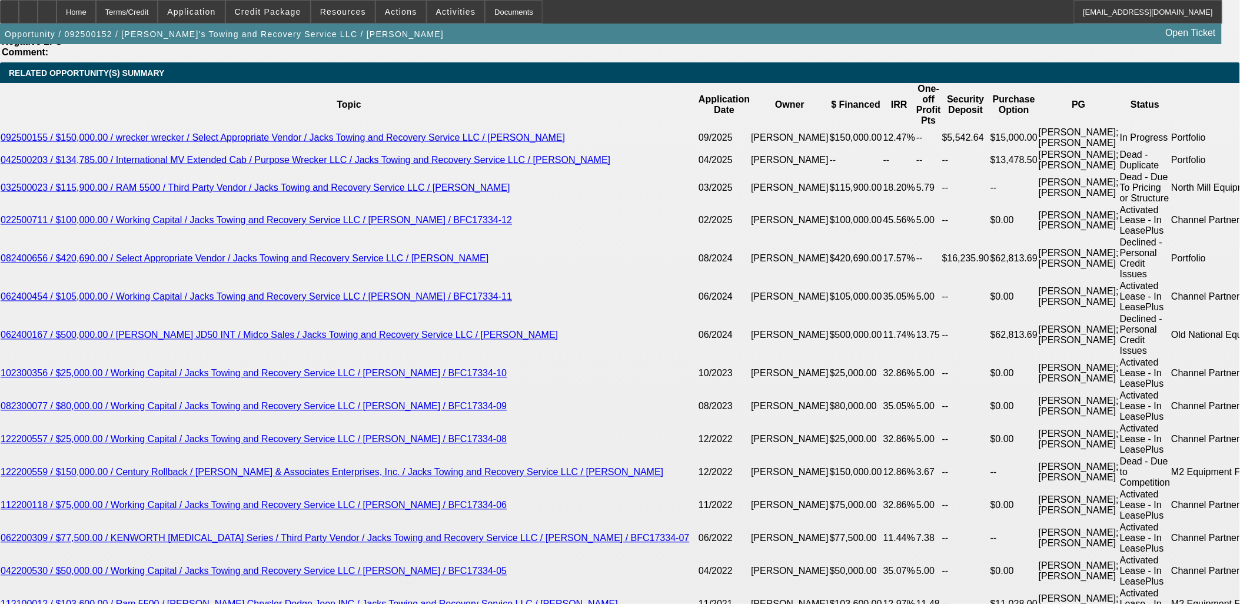
select select "3"
select select "6"
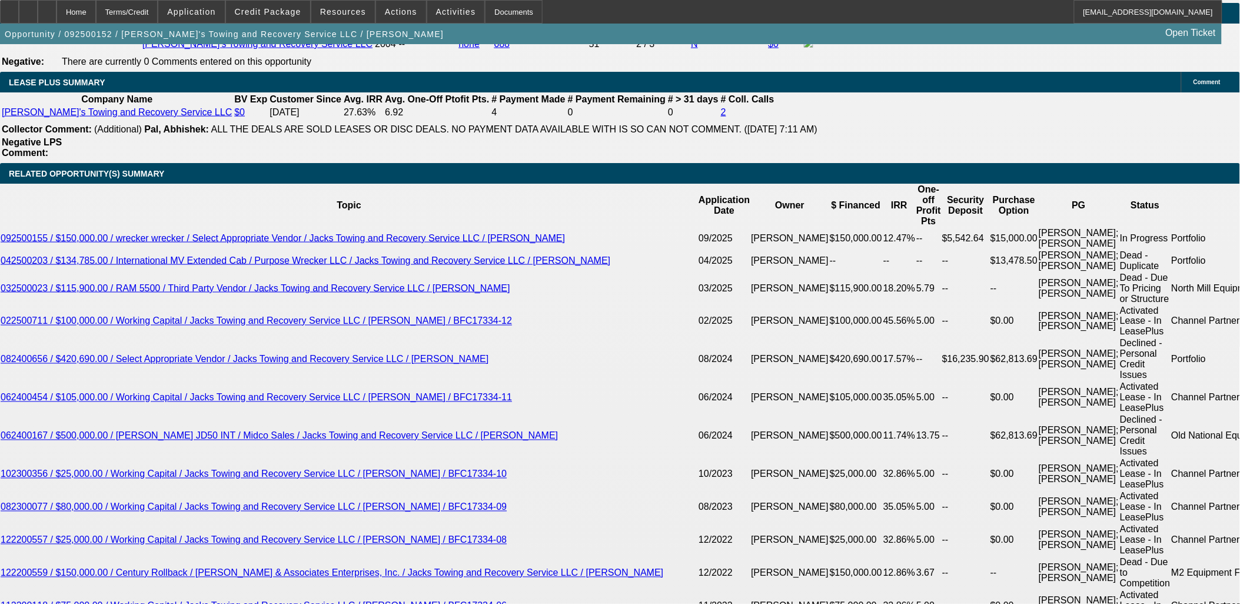
scroll to position [2039, 0]
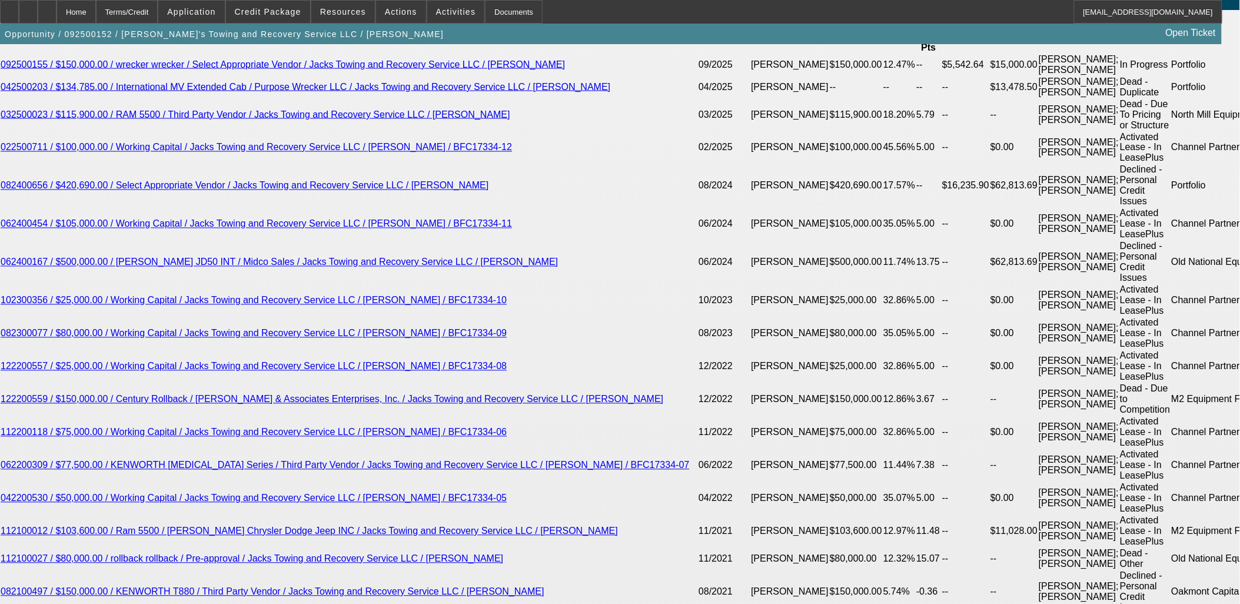
scroll to position [2027, 0]
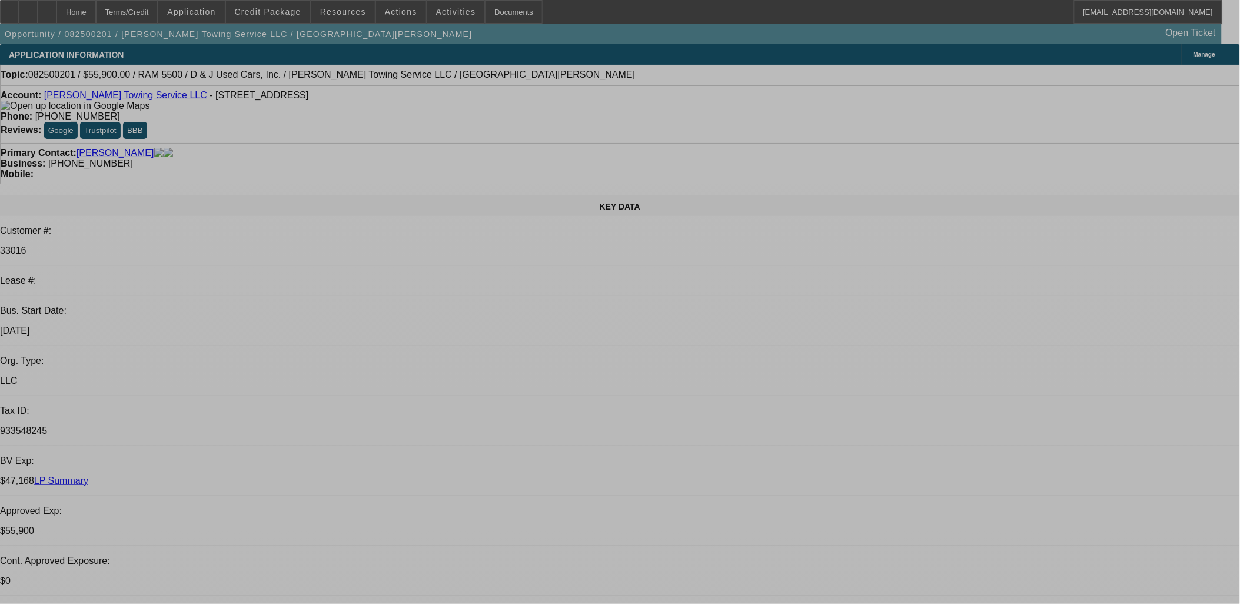
select select "0"
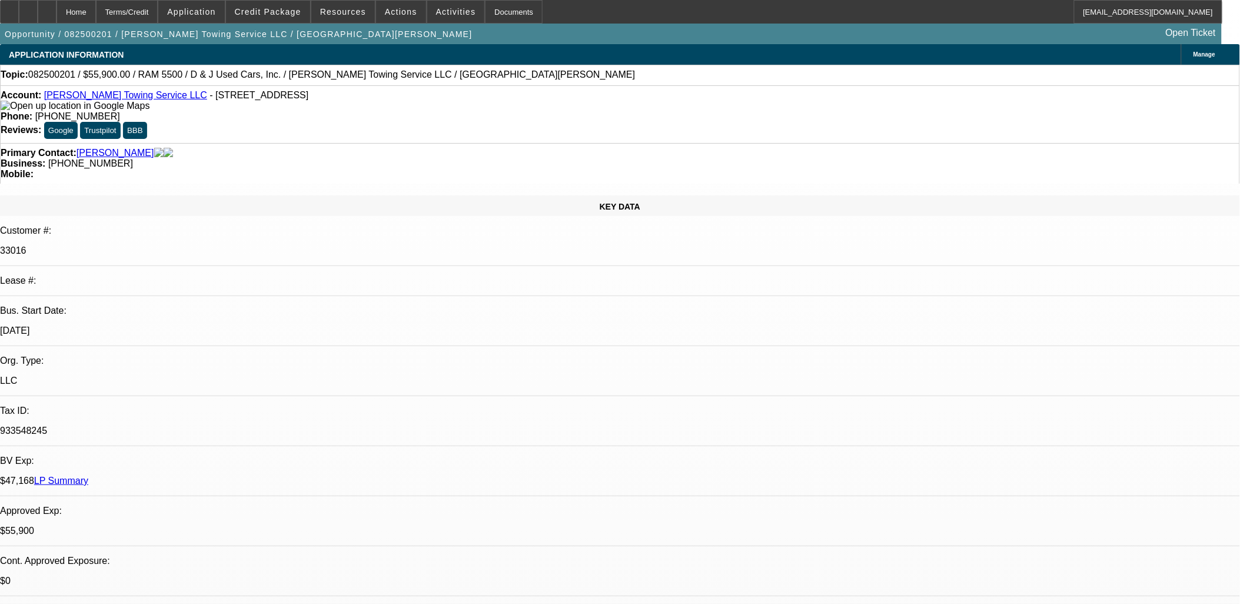
select select "2"
select select "0.1"
select select "0"
select select "2"
select select "0.1"
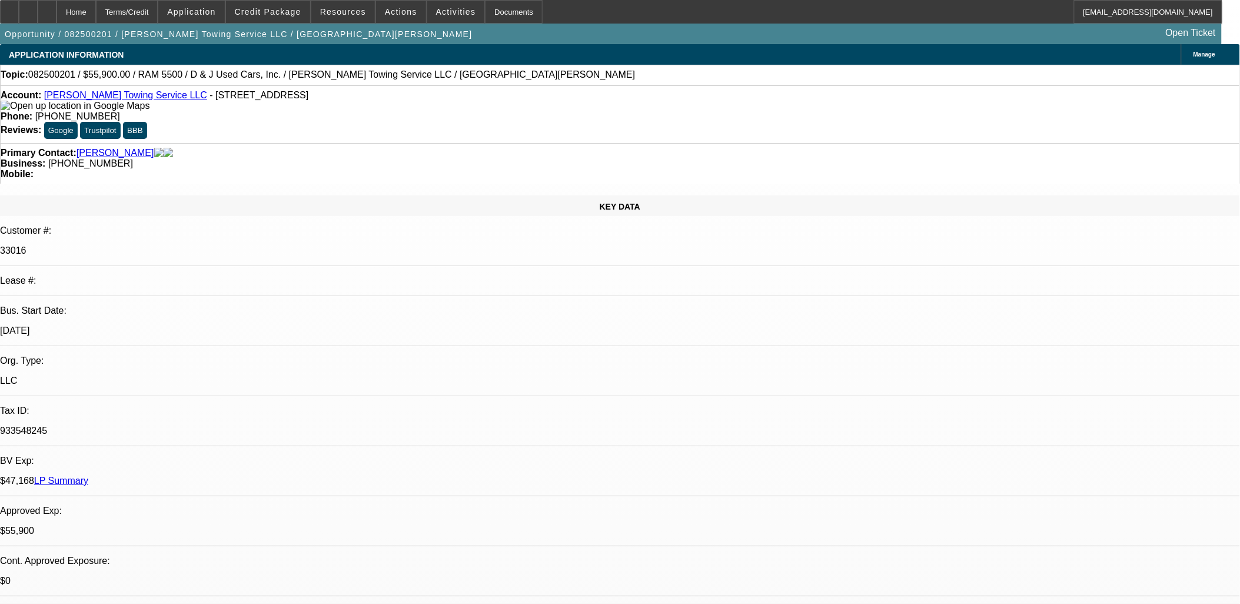
select select "0"
select select "2"
select select "0.1"
select select "0"
select select "2"
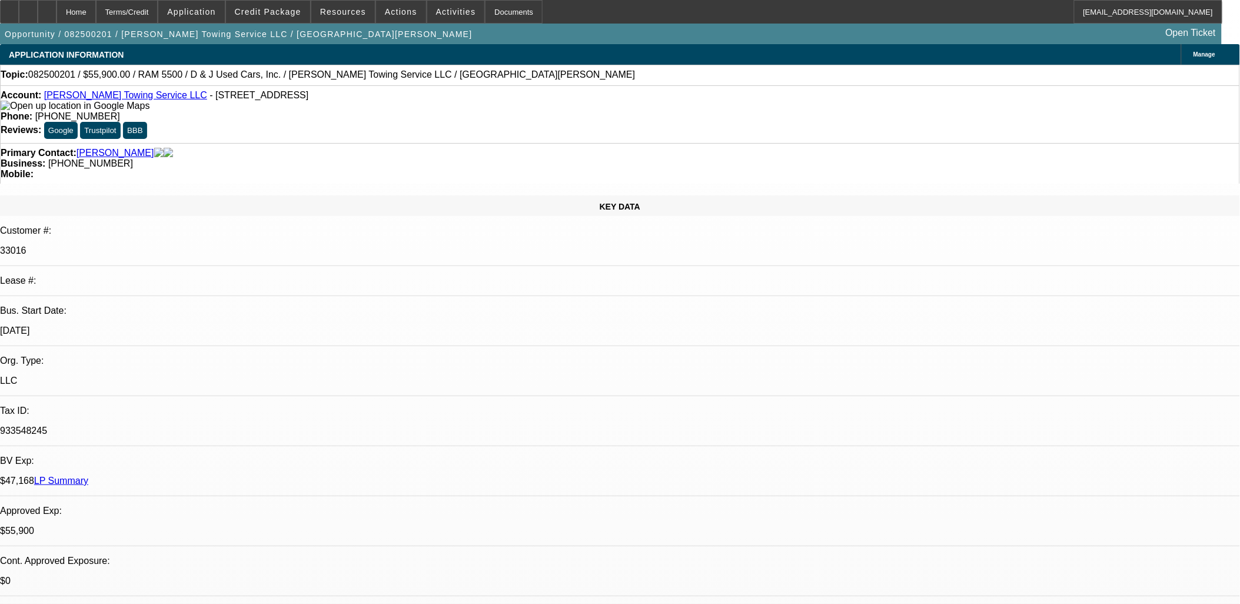
select select "0.1"
select select "1"
select select "2"
select select "4"
select select "1"
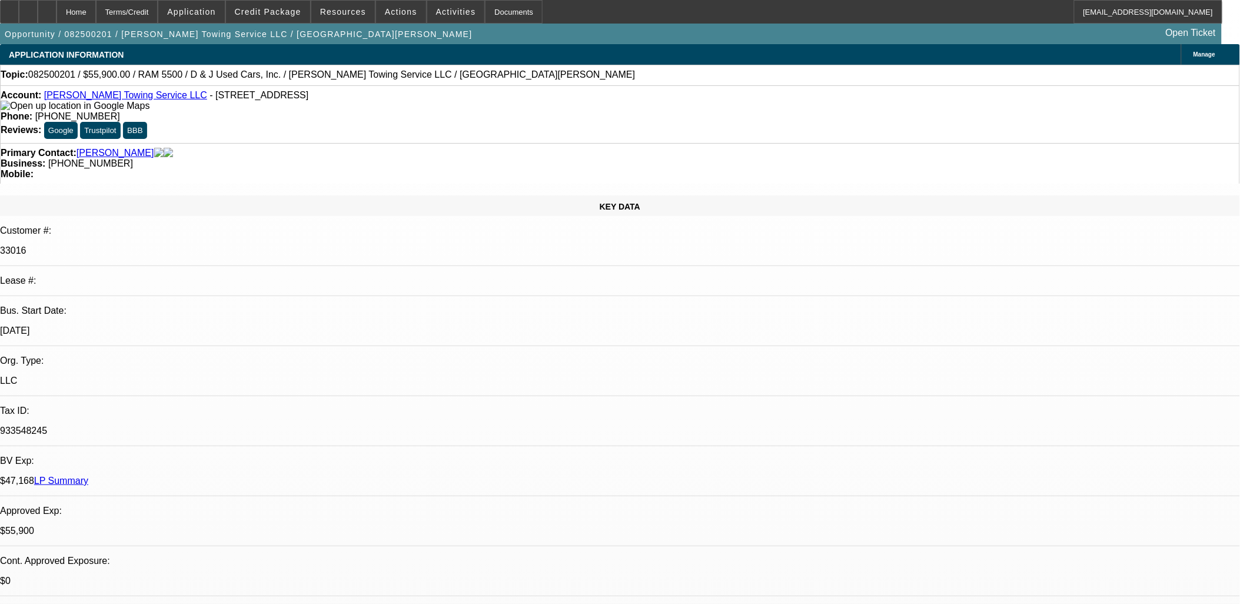
select select "2"
select select "4"
select select "1"
select select "2"
select select "4"
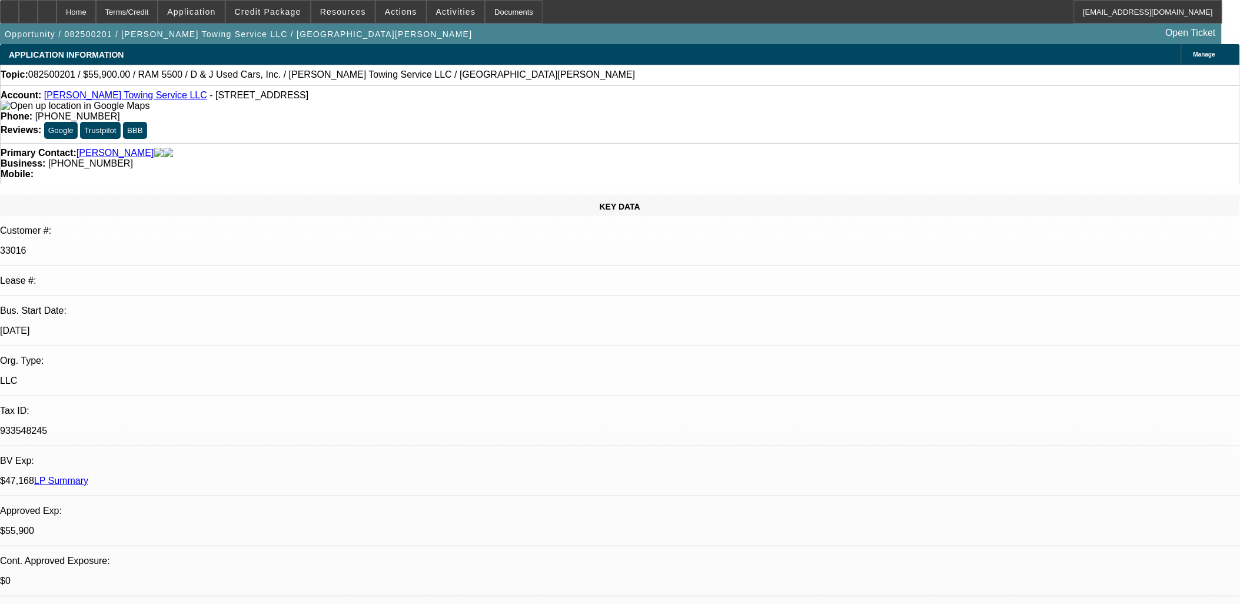
select select "1"
select select "2"
select select "4"
click at [28, 8] on icon at bounding box center [28, 8] width 0 height 0
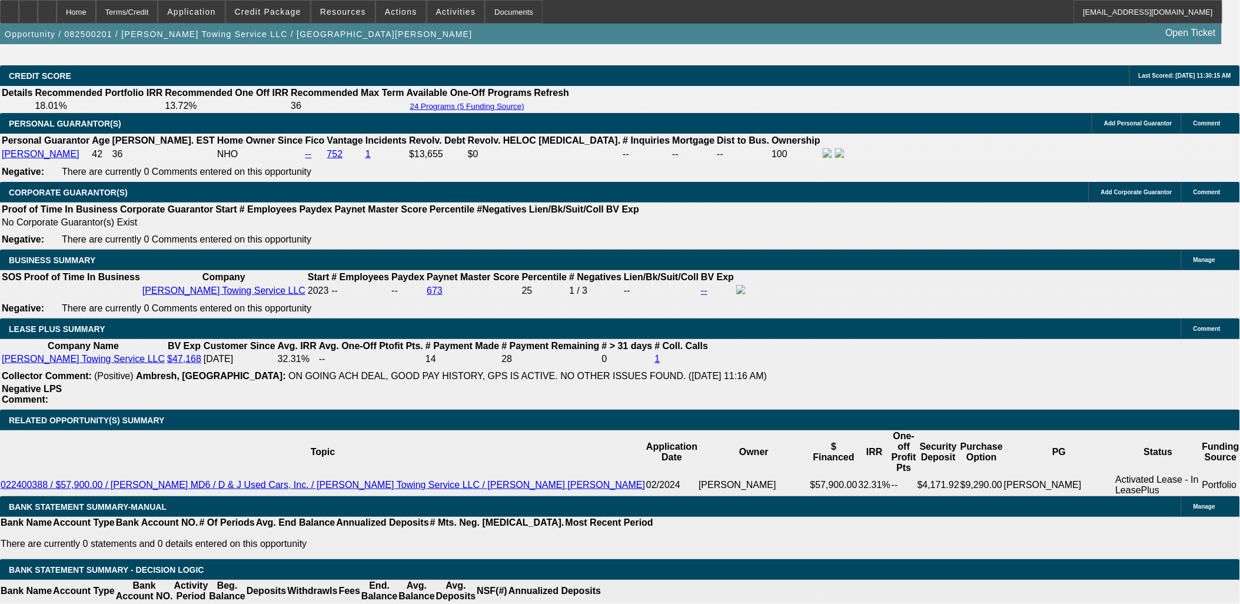
scroll to position [1896, 0]
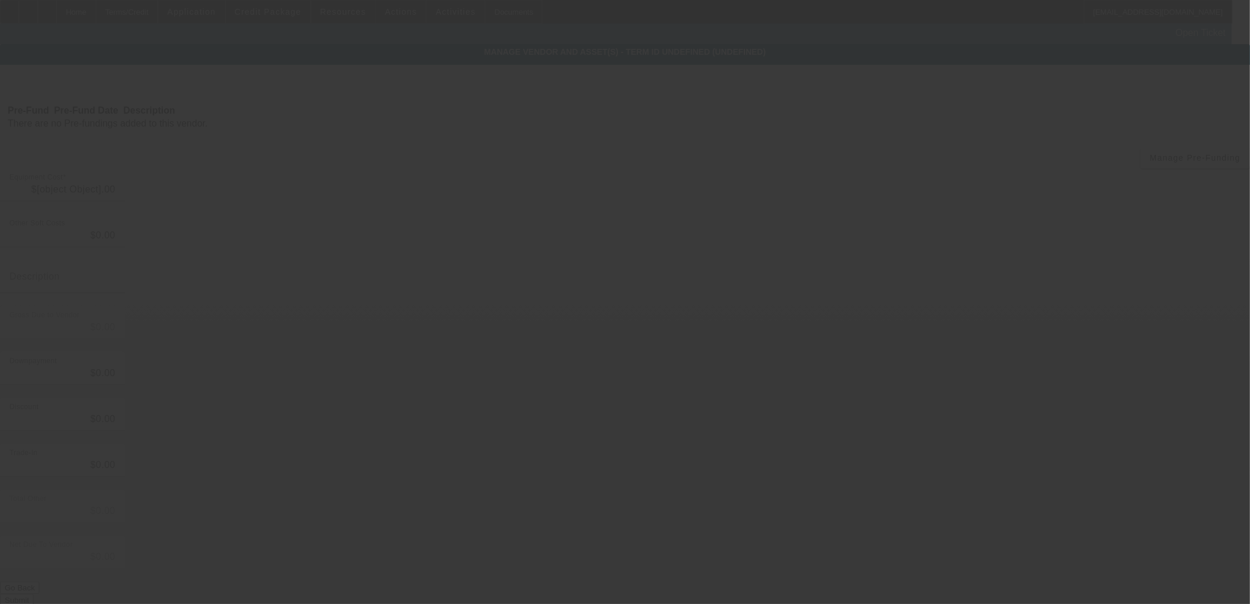
type input "$65,900.00"
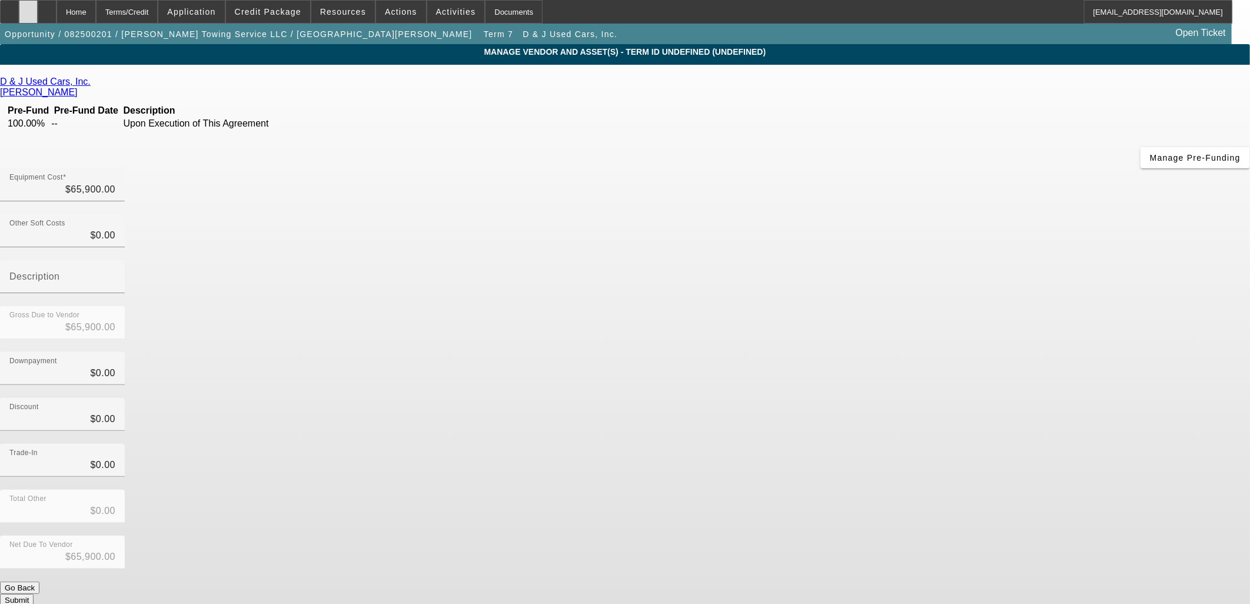
click at [28, 8] on icon at bounding box center [28, 8] width 0 height 0
click at [115, 182] on input "65900" at bounding box center [62, 189] width 106 height 14
type input "8"
type input "$8.00"
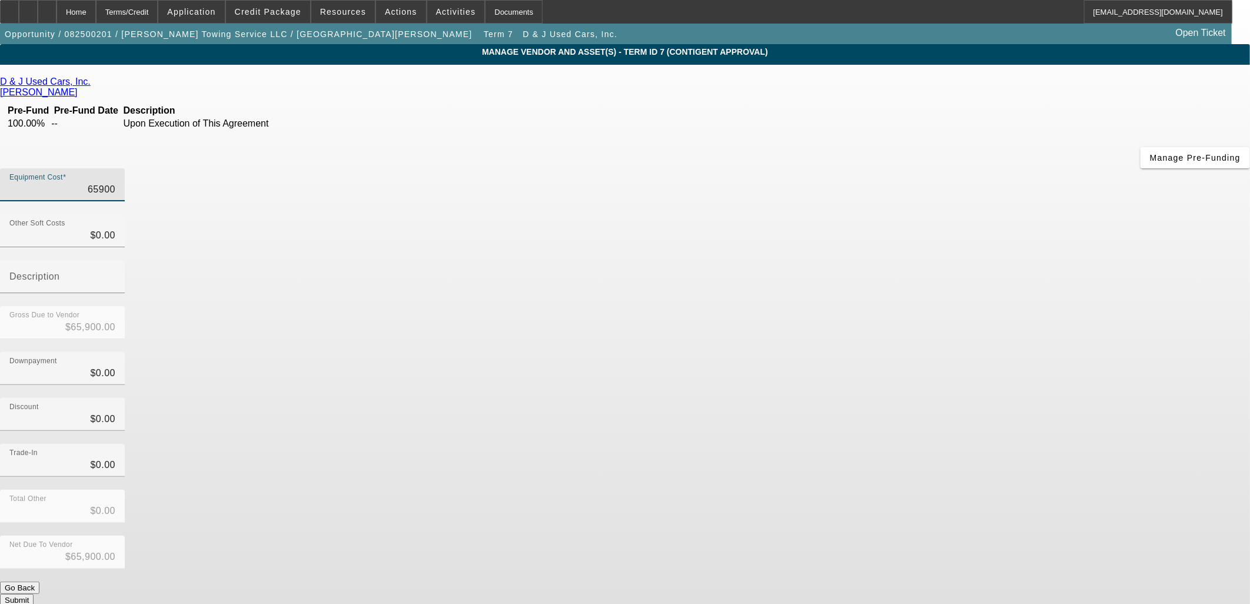
type input "$8.00"
type input "84"
type input "$84.00"
type input "849"
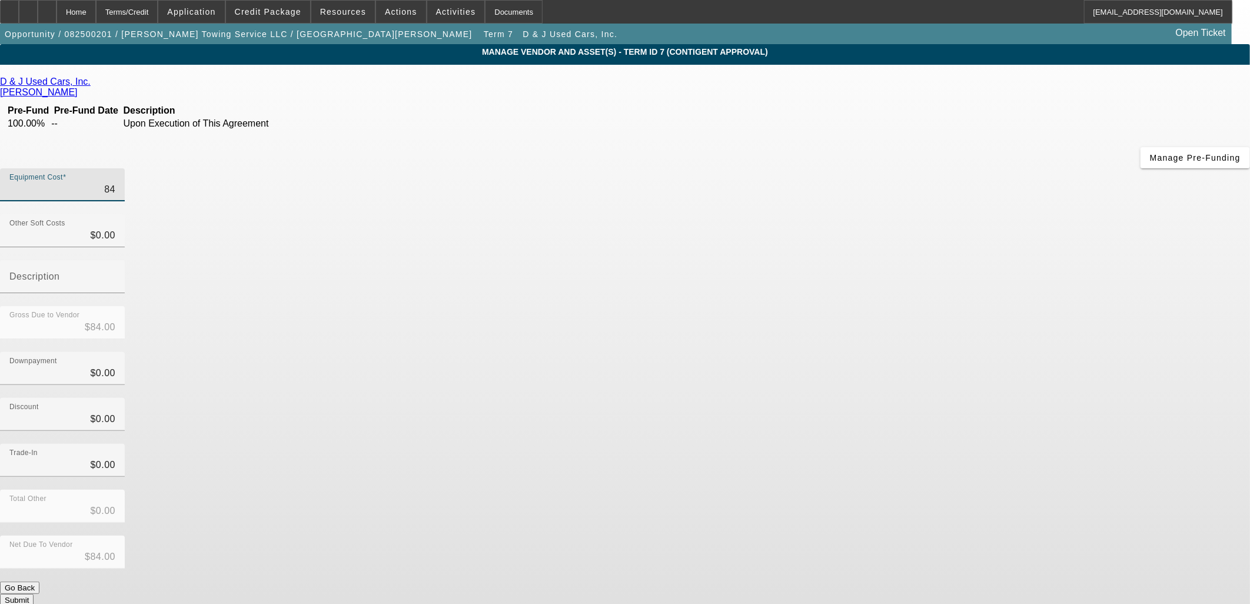
type input "$849.00"
type input "8490"
type input "$8,490.00"
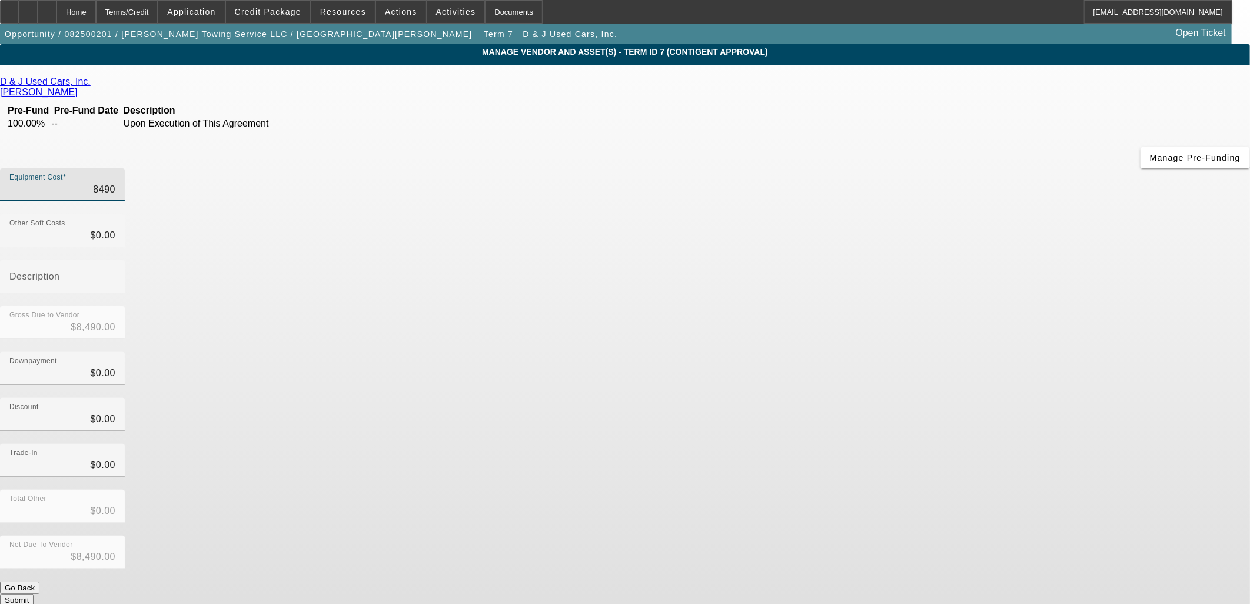
type input "84900"
type input "$84,900.00"
click at [934, 398] on div "Discount $0.00" at bounding box center [625, 421] width 1250 height 46
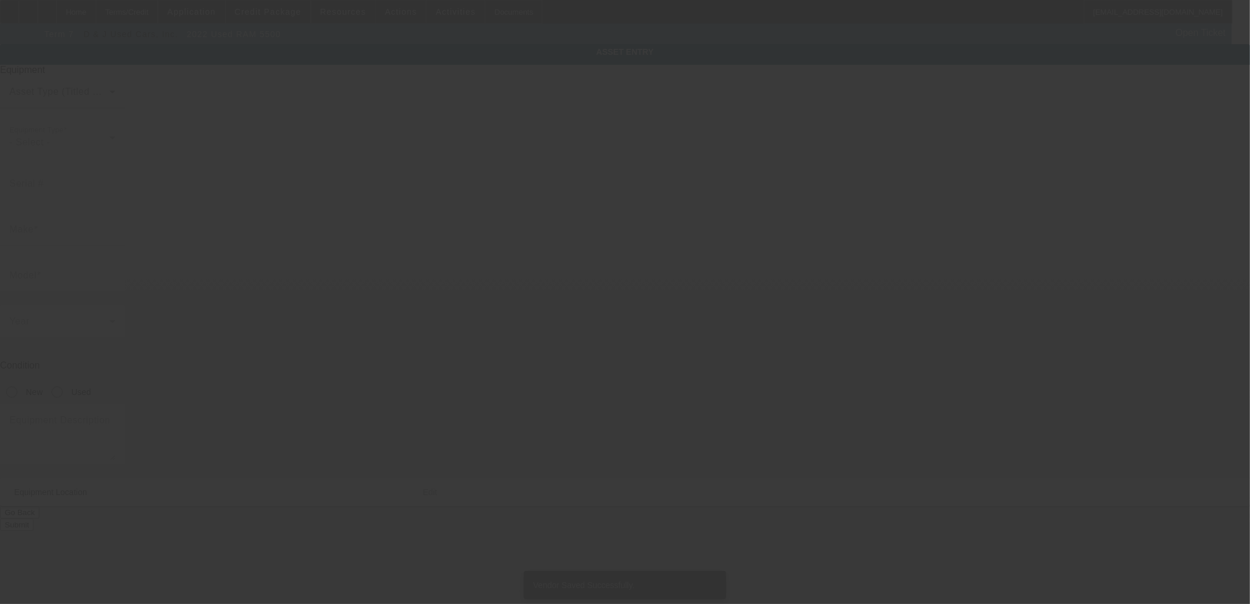
type input "3C7WRNDL7NG264002"
type input "Ram"
type input "5500"
radio input "true"
type textarea "And All"
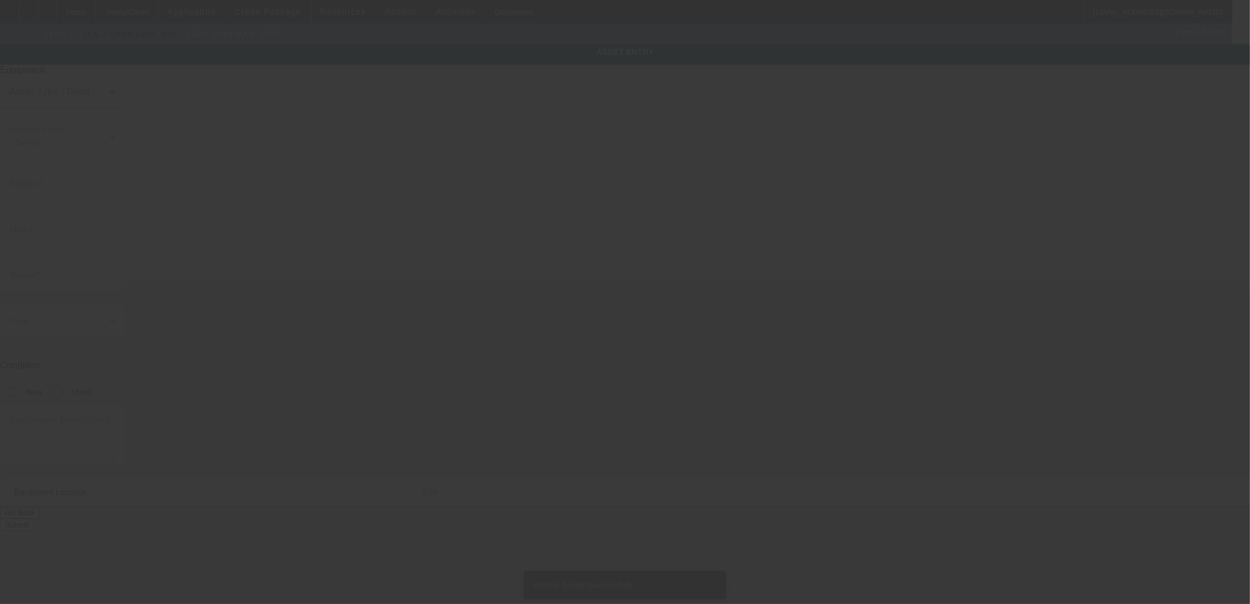
type input "38 French St"
type input "Goodlettsville"
type input "37072"
type input "Davidson"
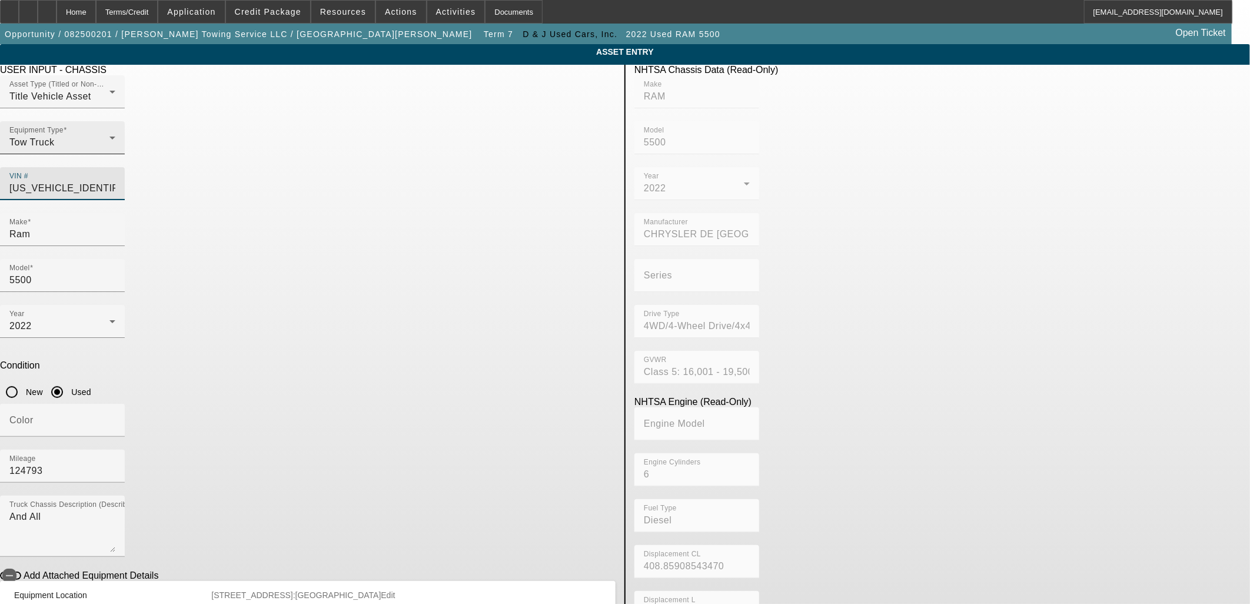
drag, startPoint x: 565, startPoint y: 170, endPoint x: 440, endPoint y: 165, distance: 124.8
click at [440, 165] on div "Asset Type (Titled or Non-Titled) Title Vehicle Asset Equipment Type Tow Truck …" at bounding box center [308, 144] width 616 height 138
type input "3"
type input "3c7wrndl8rg107553"
type input "RAM"
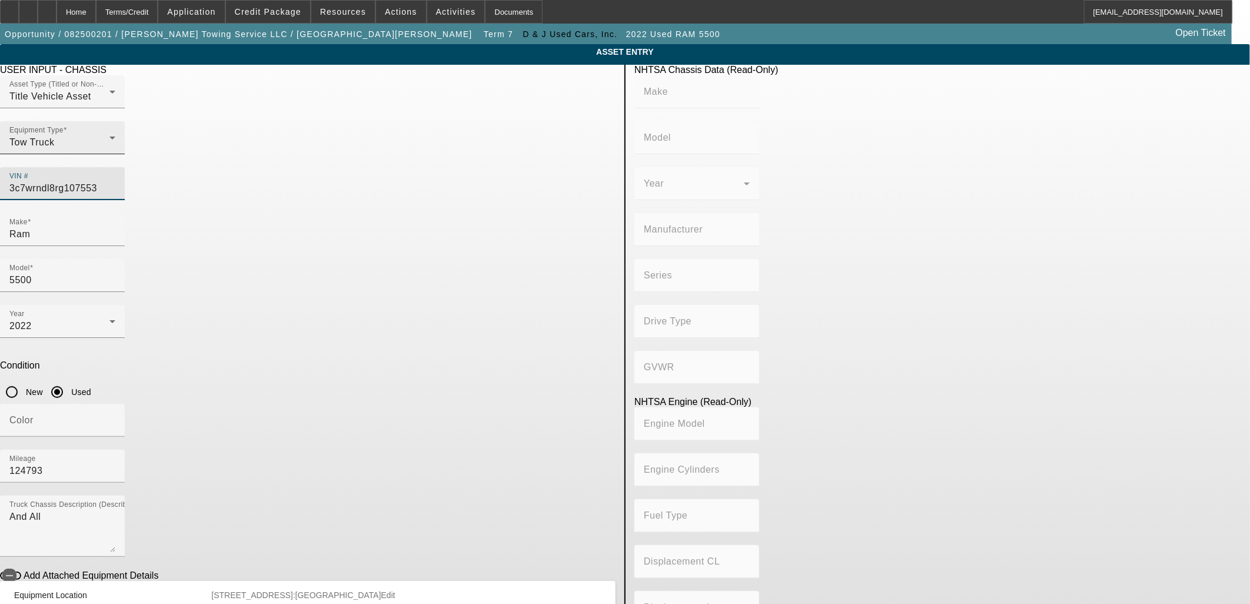
type input "5500"
type input "CHRYSLER DE MEXICO TOLUCA"
type input "4WD/4-Wheel Drive/4x4"
type input "Class 5: 16,001 - 19,500 lb (7,258 - 8,845 kg)"
type input "6"
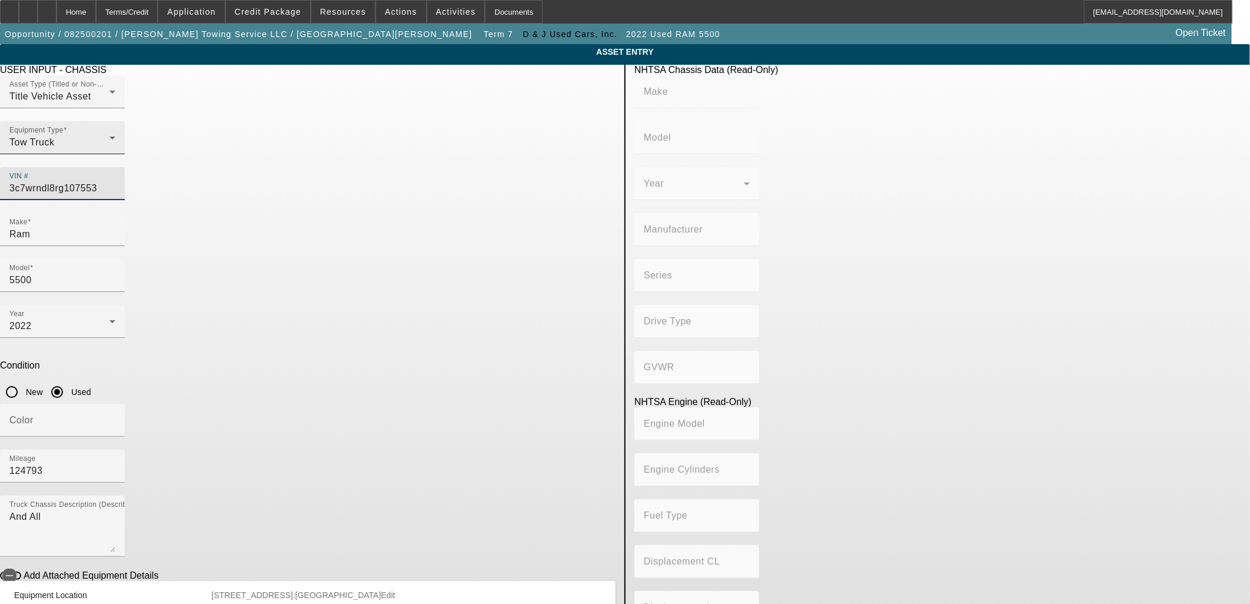
type input "Diesel"
type input "408.85908543470"
type input "6.7"
type input "3C7WRNDL8RG107553"
click at [109, 319] on div "2022" at bounding box center [59, 326] width 100 height 14
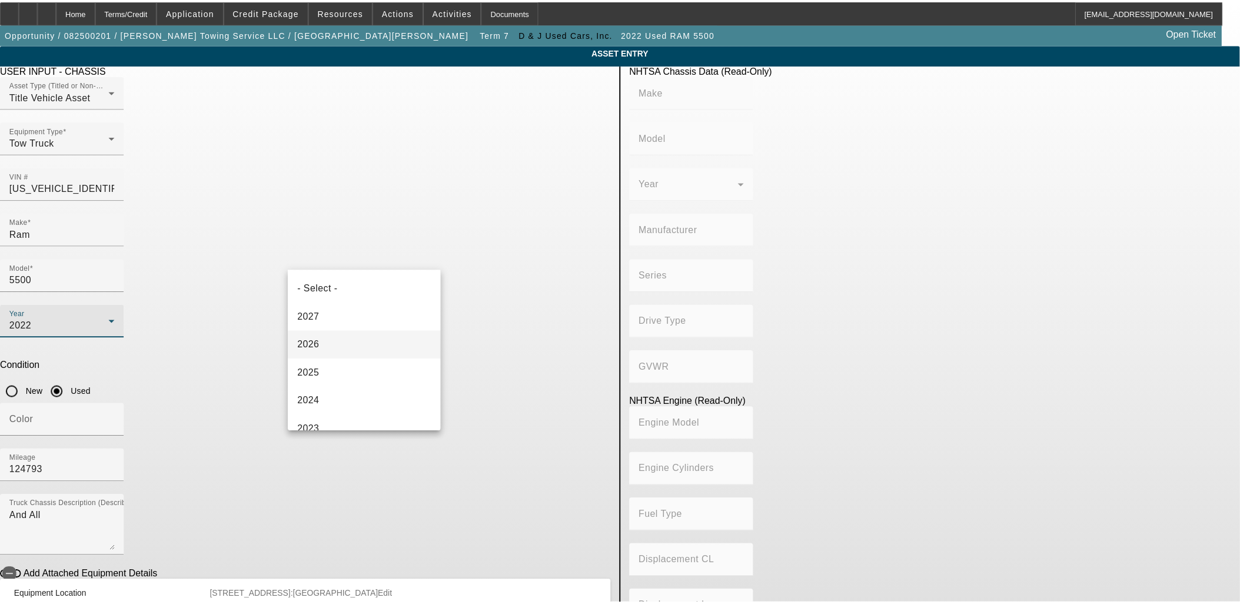
scroll to position [40, 0]
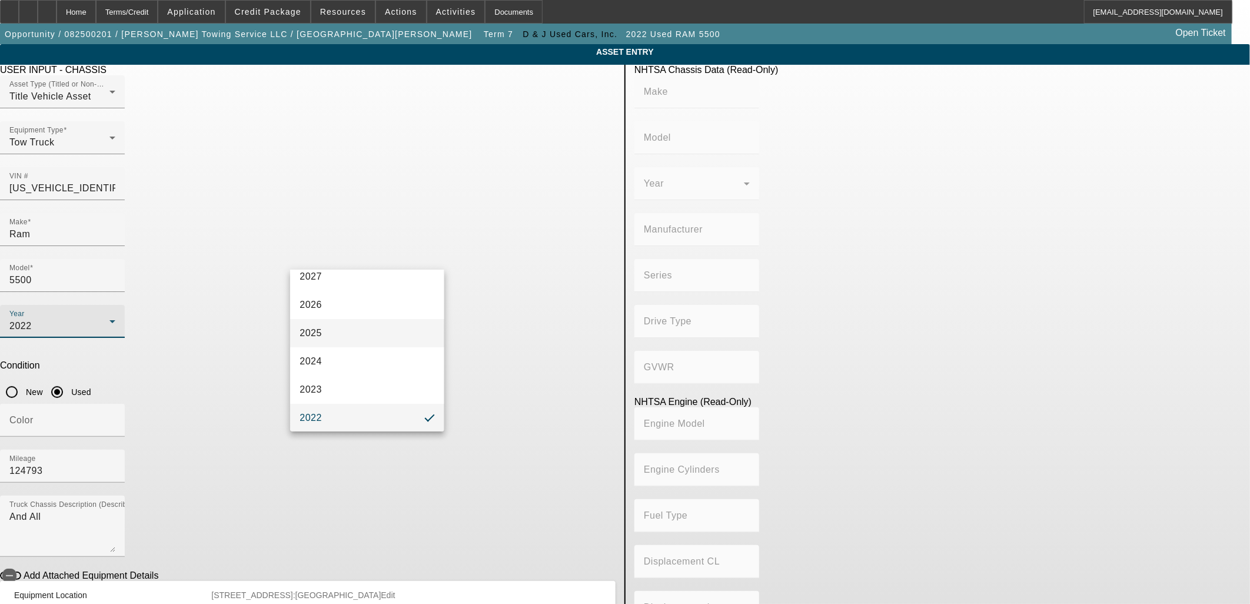
type input "RAM"
type input "5500"
type input "CHRYSLER DE MEXICO TOLUCA"
type input "4WD/4-Wheel Drive/4x4"
type input "Class 5: 16,001 - 19,500 lb (7,258 - 8,845 kg)"
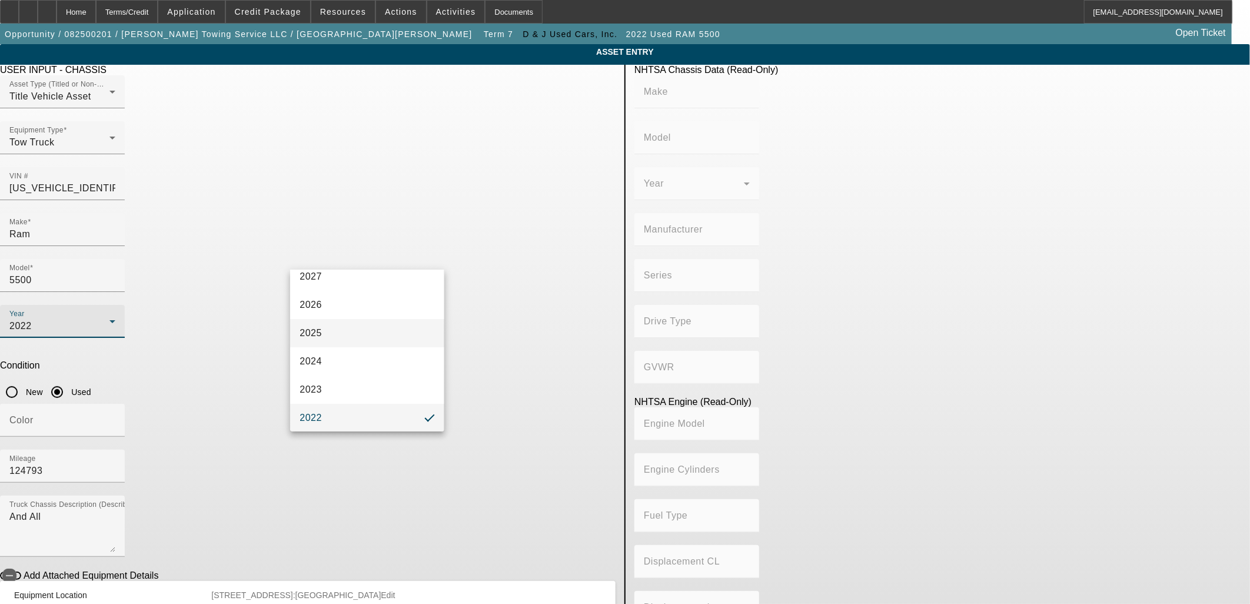
type input "6"
type input "Diesel"
type input "408.85908543470"
type input "6.7"
click at [344, 357] on mat-option "2024" at bounding box center [367, 361] width 154 height 28
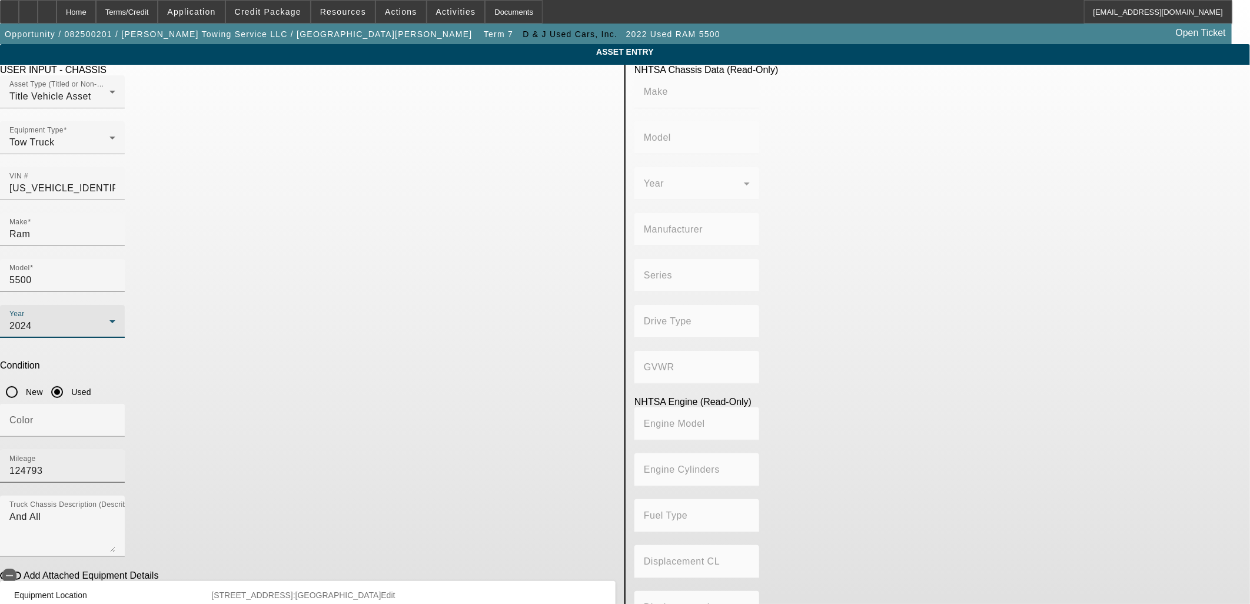
type input "RAM"
type input "5500"
type input "CHRYSLER DE MEXICO TOLUCA"
type input "4WD/4-Wheel Drive/4x4"
type input "Class 5: 16,001 - 19,500 lb (7,258 - 8,845 kg)"
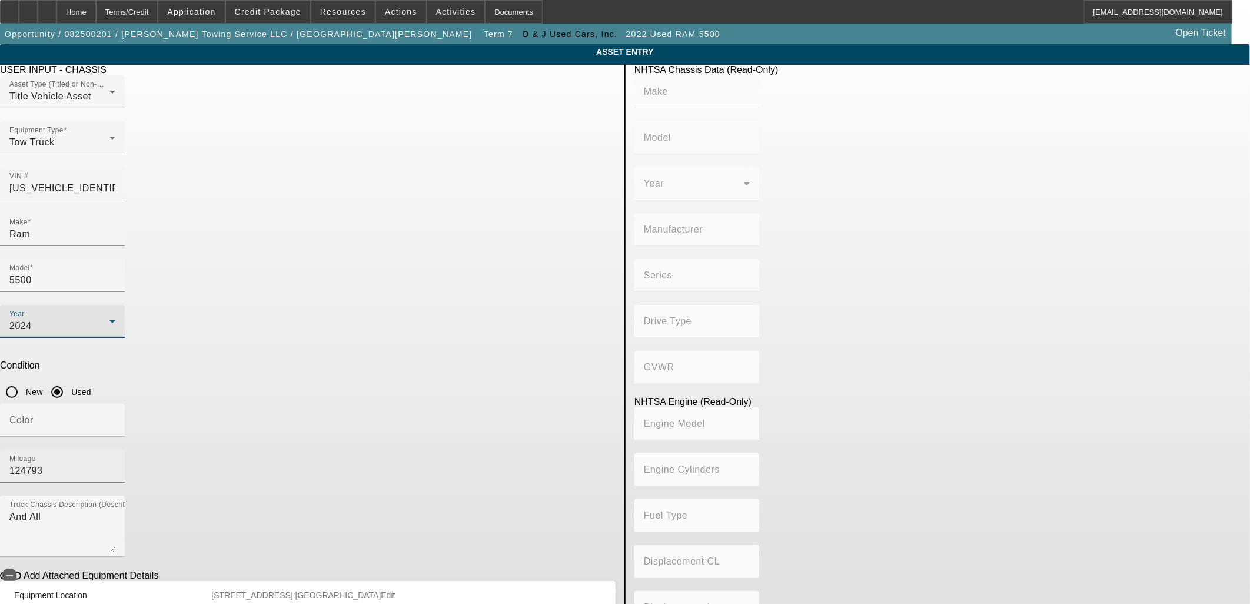
type input "6"
type input "Diesel"
type input "408.85908543470"
type input "6.7"
click at [115, 464] on input "124793" at bounding box center [62, 471] width 106 height 14
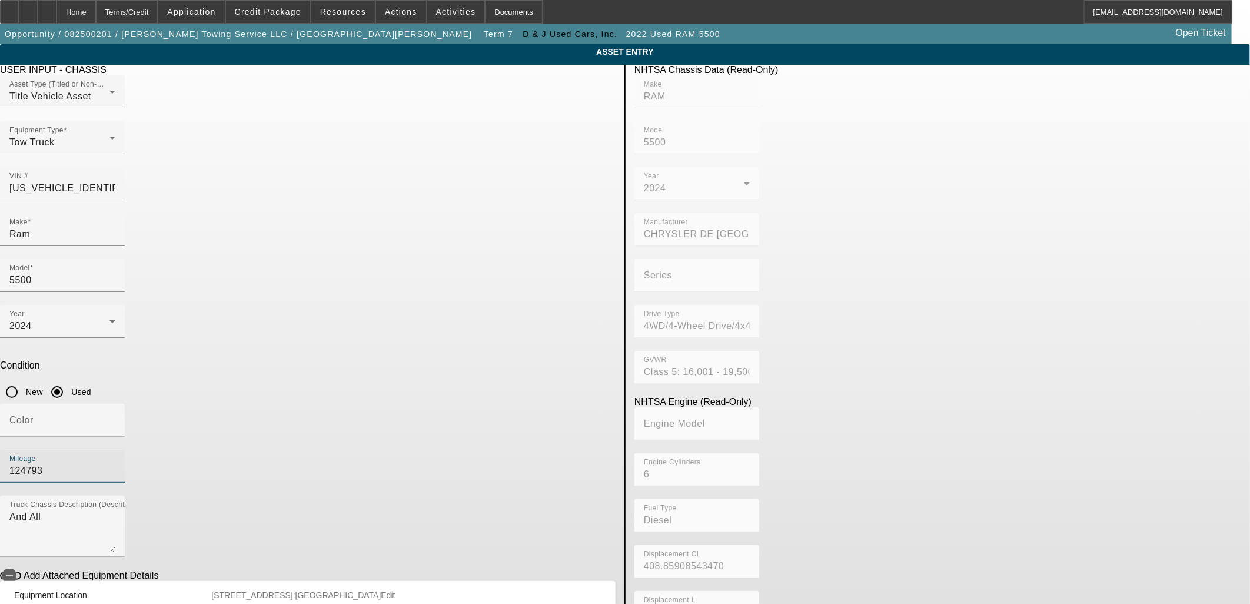
click at [115, 464] on input "124793" at bounding box center [62, 471] width 106 height 14
type input "36625"
click at [413, 569] on body "Home Terms/Credit Application Credit Package Resources Actions Activities Docum…" at bounding box center [625, 348] width 1250 height 697
click at [115, 510] on textarea "And All" at bounding box center [62, 531] width 106 height 42
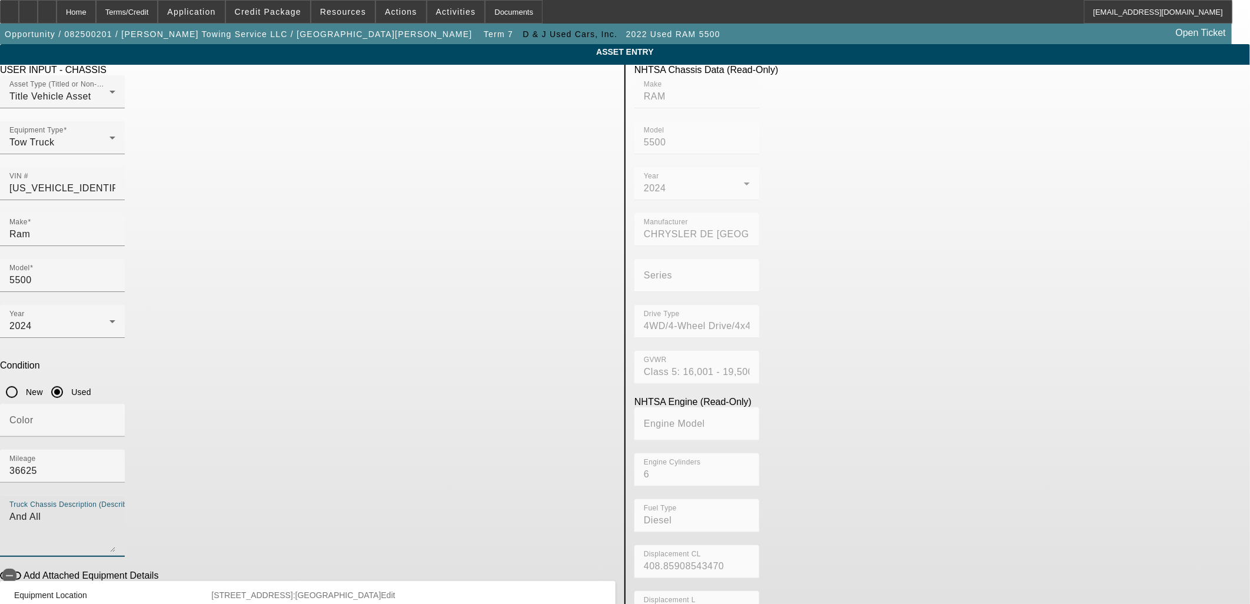
click at [115, 510] on textarea "And All" at bounding box center [62, 531] width 106 height 42
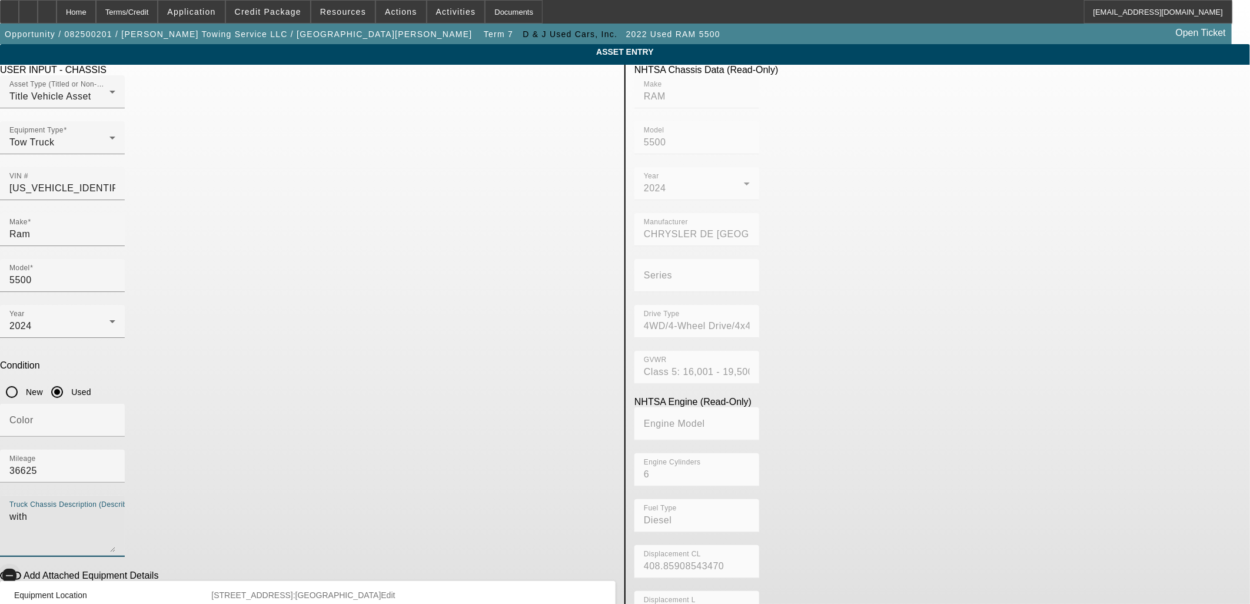
type textarea "with"
click at [21, 572] on button "Add Attached Equipment Details" at bounding box center [10, 576] width 21 height 8
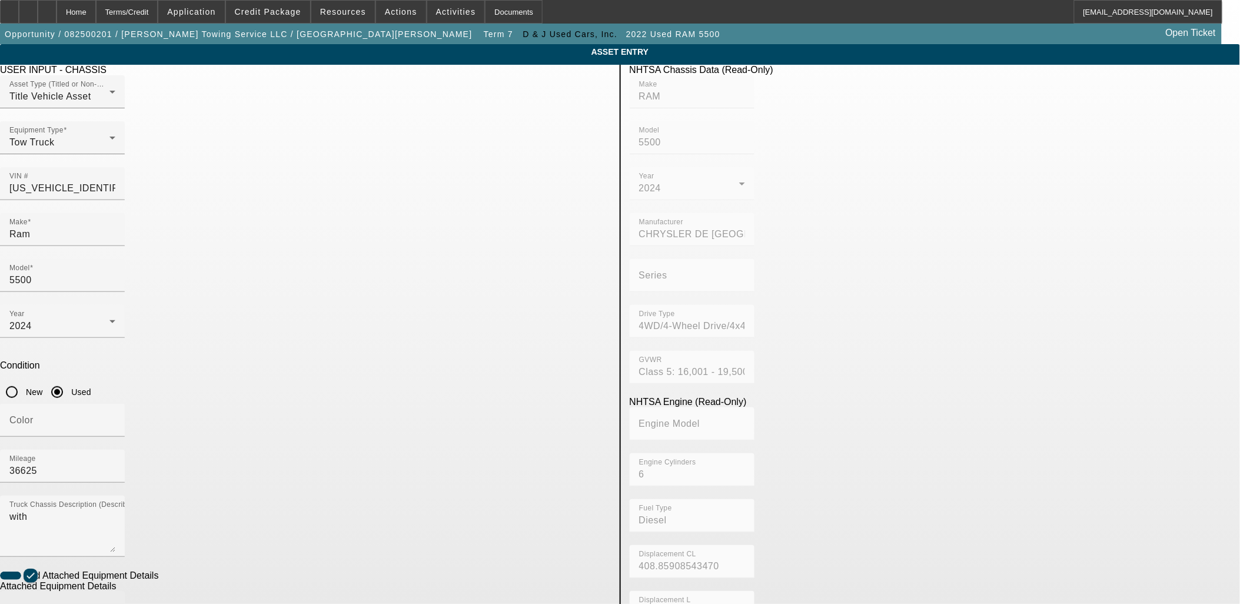
click at [115, 592] on div "Make" at bounding box center [62, 608] width 106 height 33
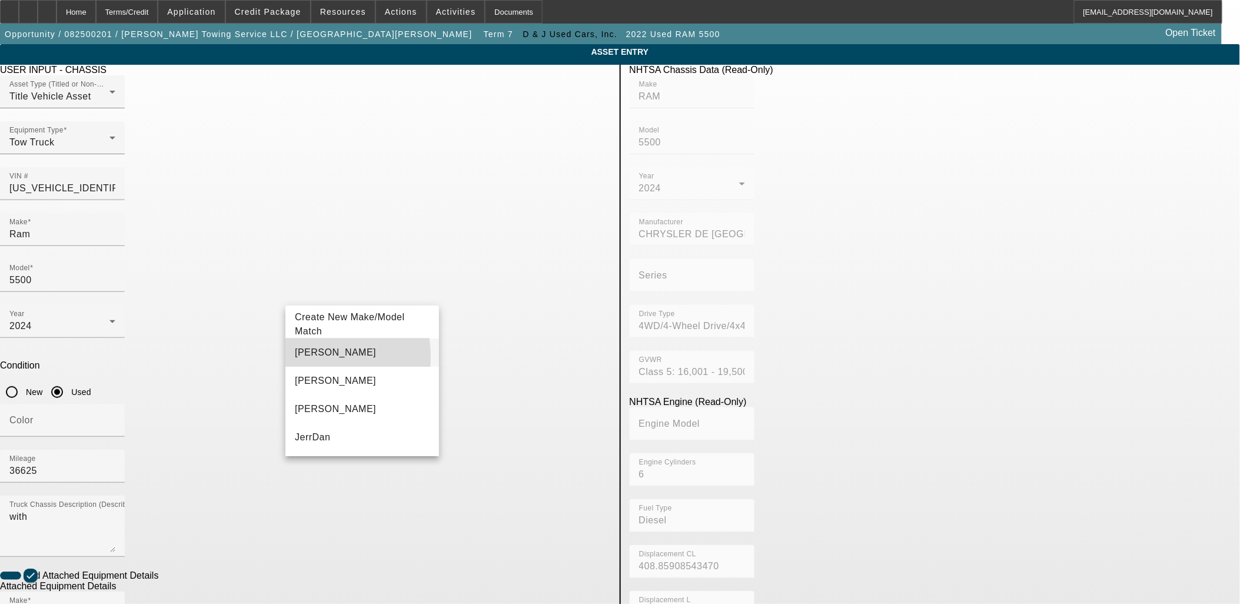
click at [305, 357] on span "Jerr-Dan" at bounding box center [335, 352] width 81 height 14
type input "Jerr-Dan"
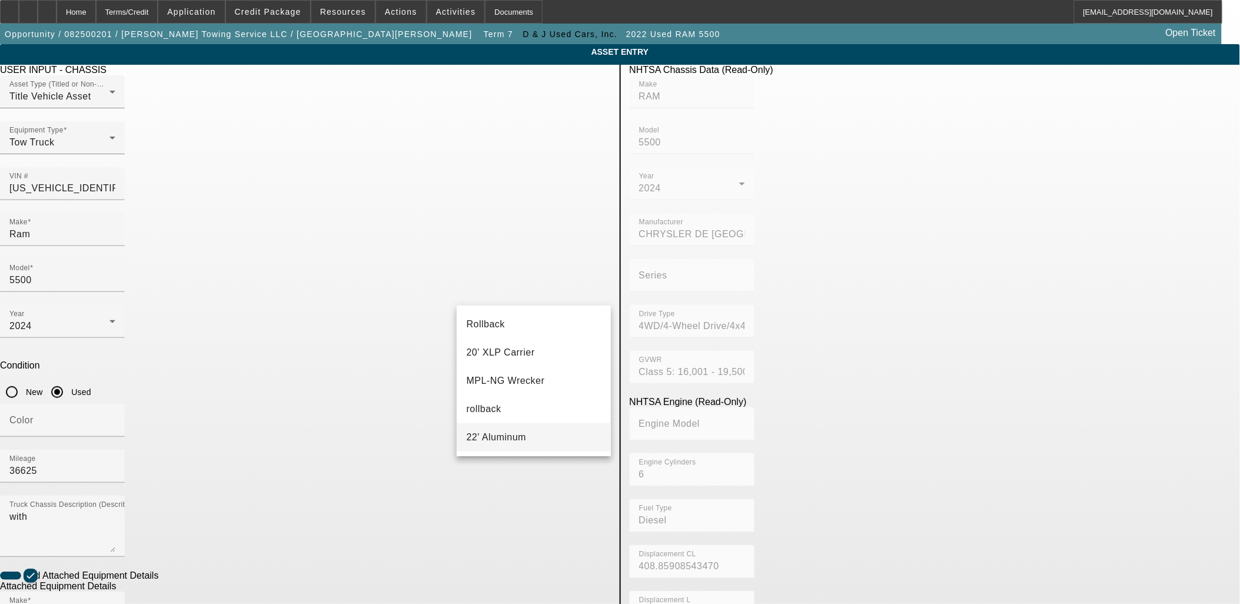
scroll to position [457, 0]
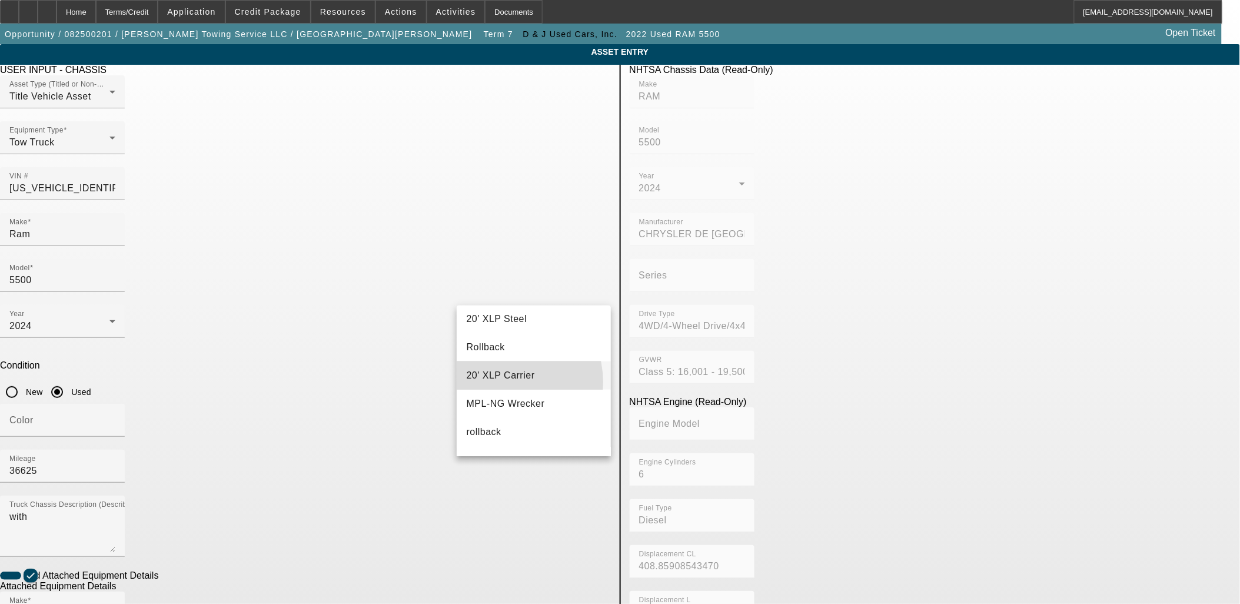
click at [499, 383] on mat-option "20' XLP Carrier" at bounding box center [534, 375] width 154 height 28
type input "20' XLP Carrier"
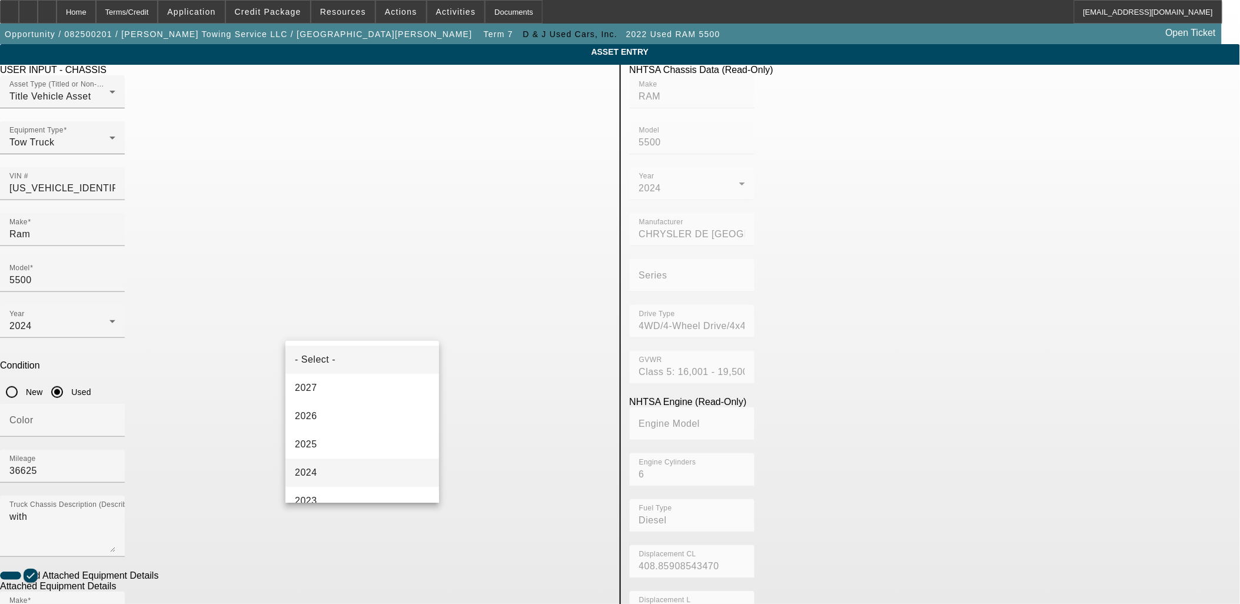
click at [331, 469] on mat-option "2024" at bounding box center [362, 472] width 154 height 28
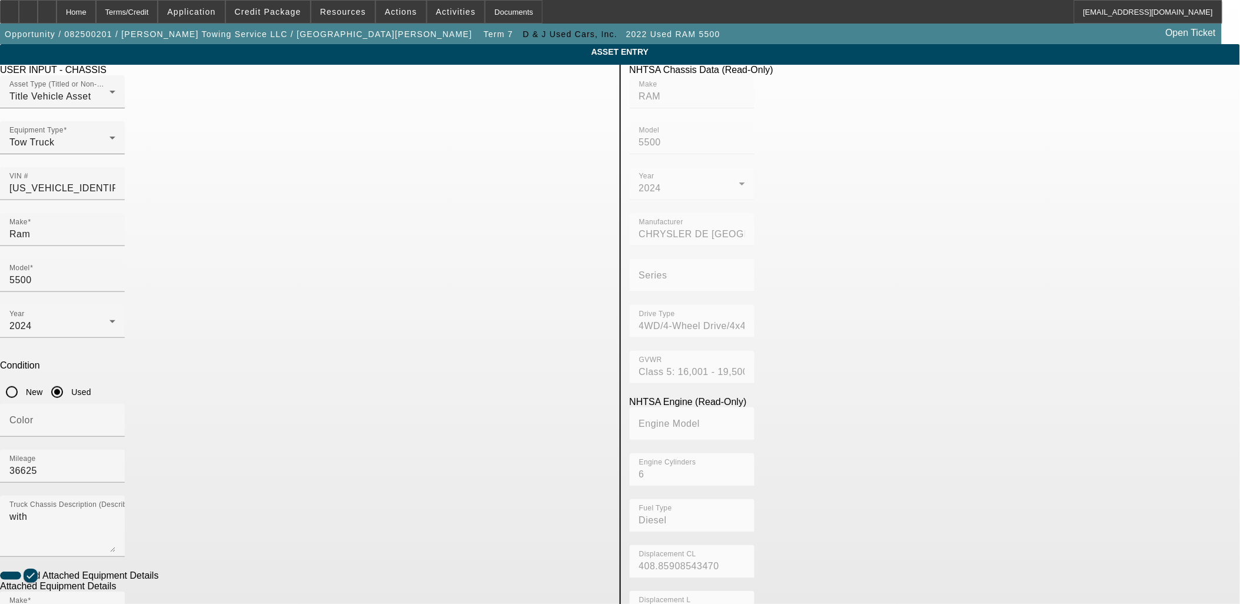
radio input "true"
checkbox input "true"
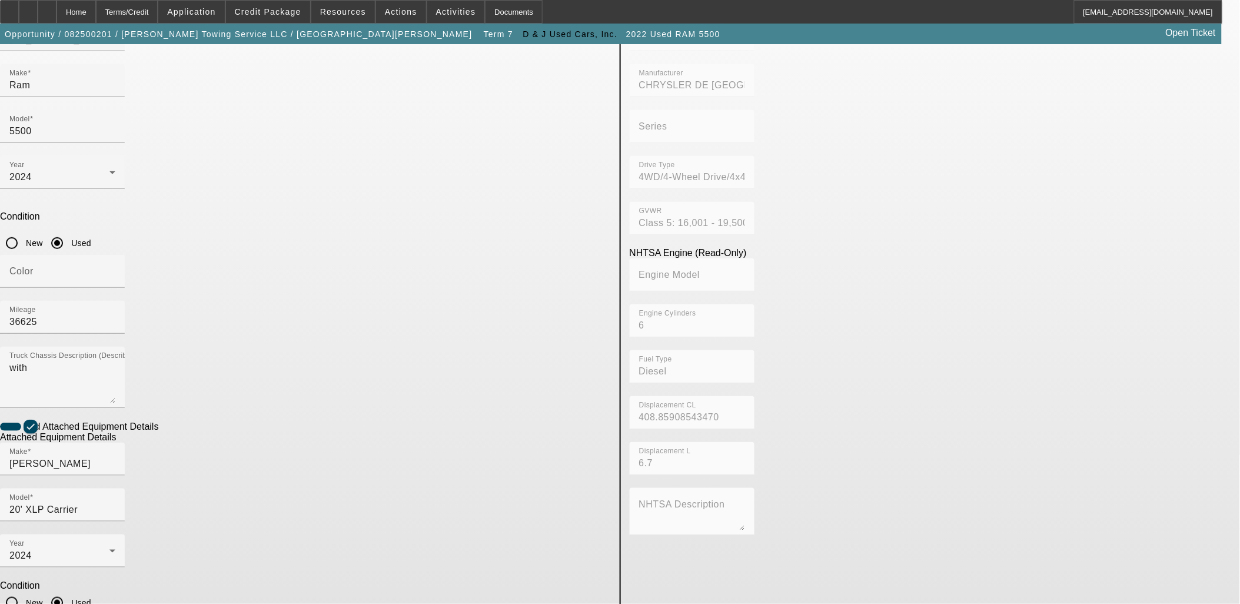
scroll to position [153, 0]
type textarea "and all"
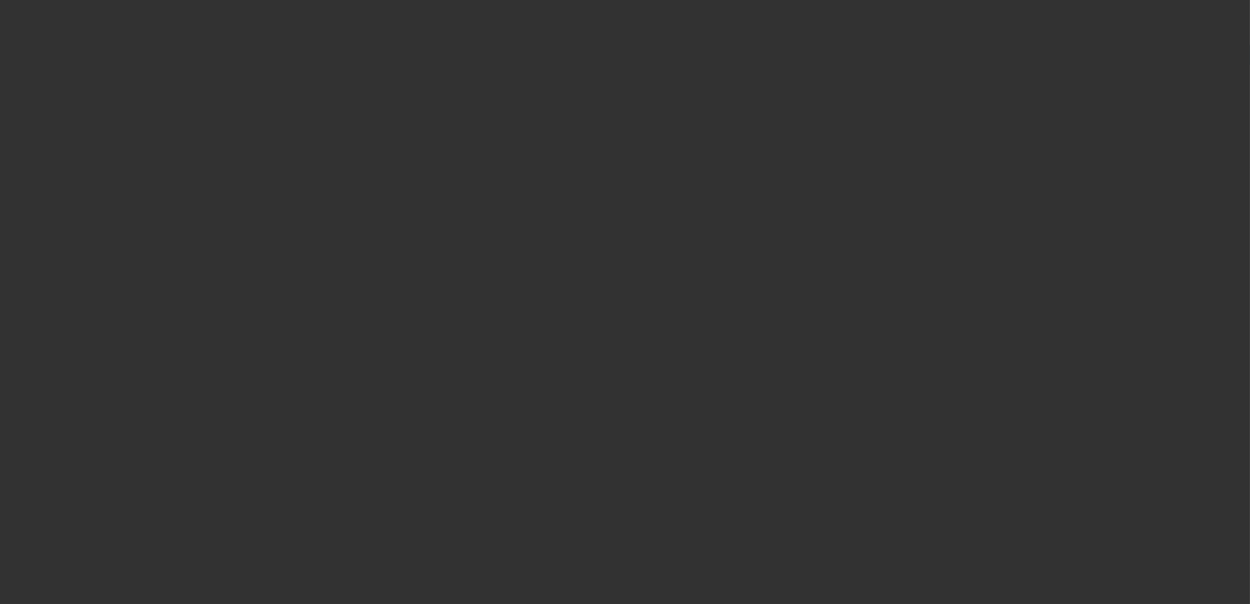
type input "$84,900.00"
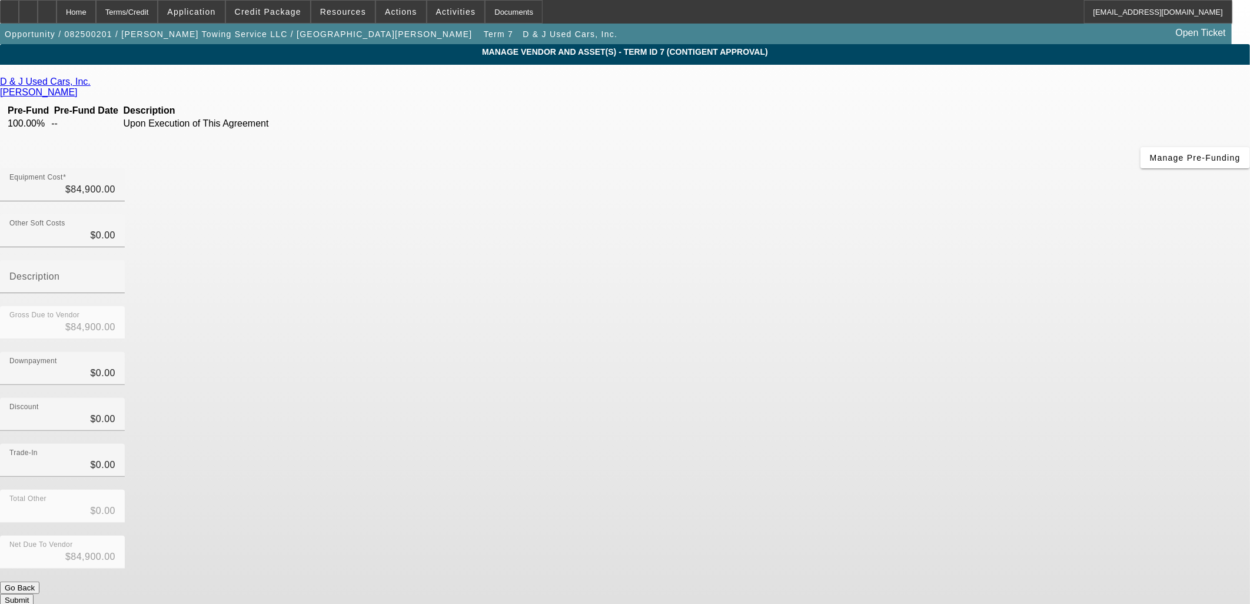
click at [34, 594] on button "Submit" at bounding box center [17, 600] width 34 height 12
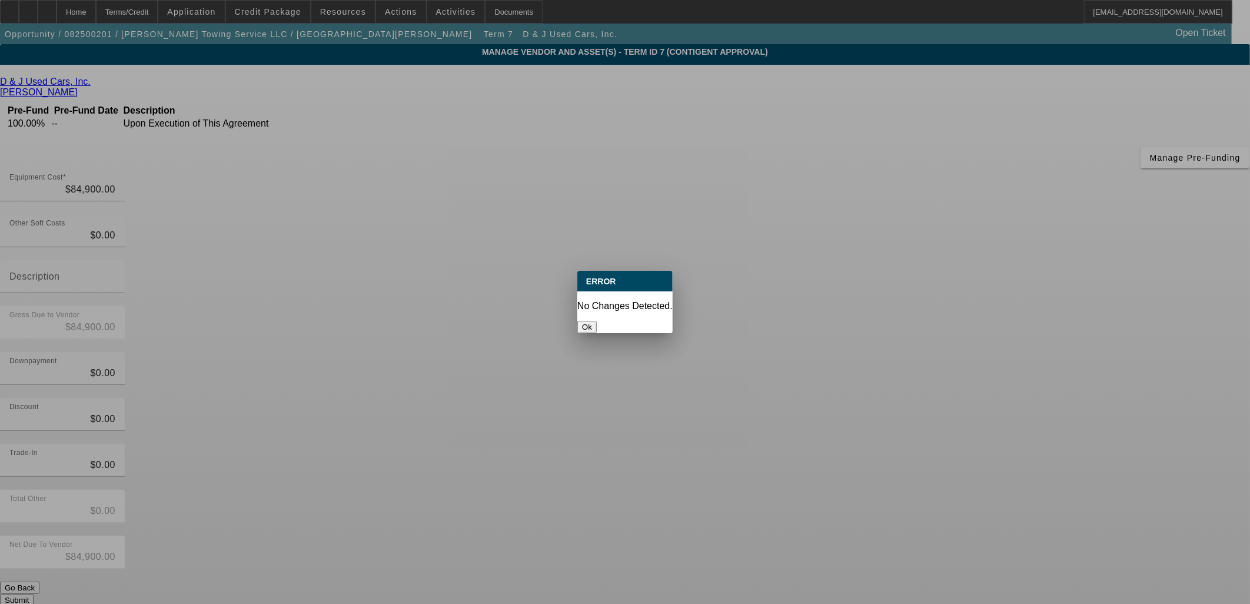
click at [597, 321] on button "Ok" at bounding box center [586, 327] width 19 height 12
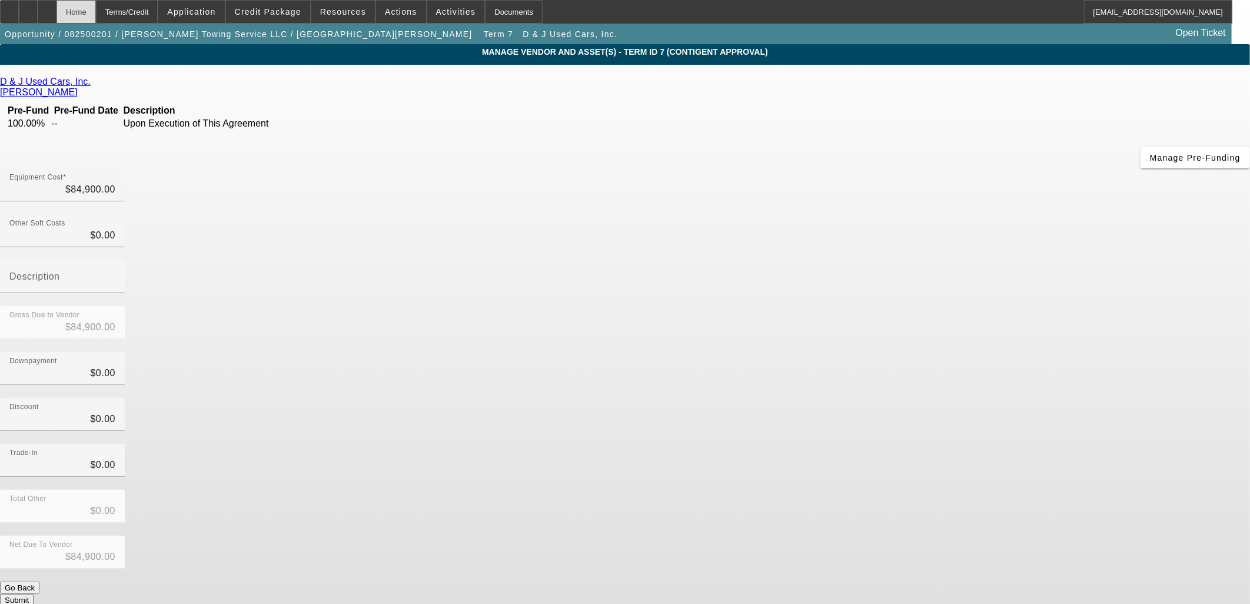
drag, startPoint x: 117, startPoint y: 10, endPoint x: 121, endPoint y: 15, distance: 7.1
click at [96, 11] on div "Home" at bounding box center [76, 12] width 39 height 24
click at [96, 8] on div "Home" at bounding box center [76, 12] width 39 height 24
drag, startPoint x: 404, startPoint y: 295, endPoint x: 626, endPoint y: 343, distance: 227.0
click at [415, 296] on div "D & J Used Cars, Inc. McSwain, Heath Pre-Fund Pre-Fund Date Description 100.00%…" at bounding box center [625, 342] width 1250 height 530
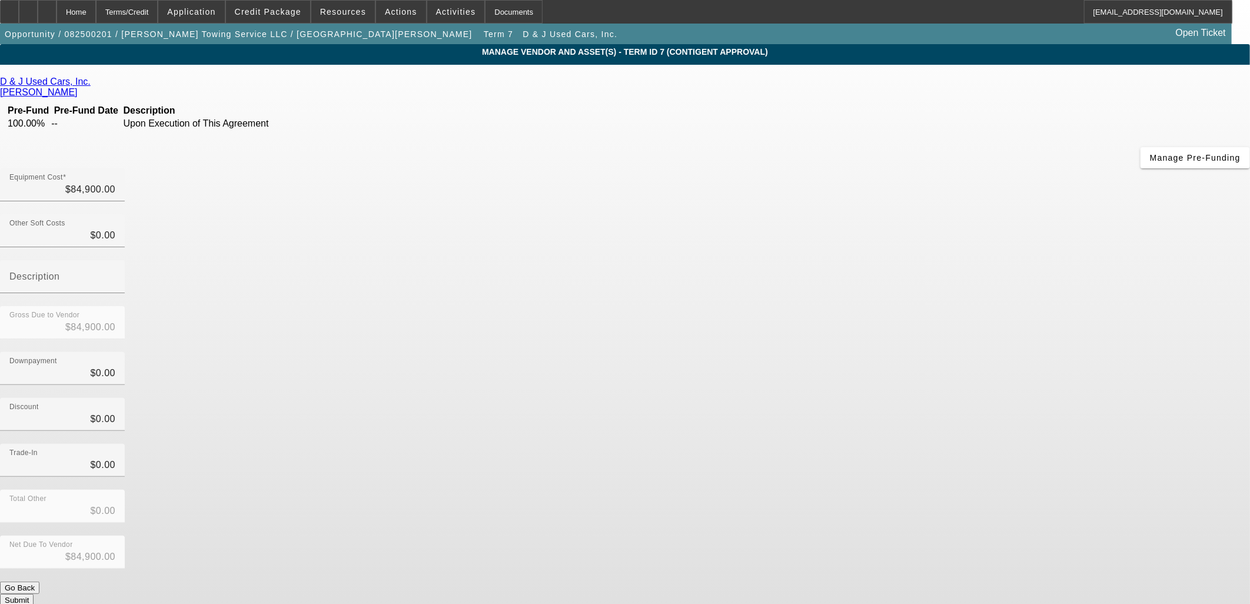
click at [844, 536] on div "Net Due To Vendor $84,900.00" at bounding box center [625, 559] width 1250 height 46
click at [34, 594] on button "Submit" at bounding box center [17, 600] width 34 height 12
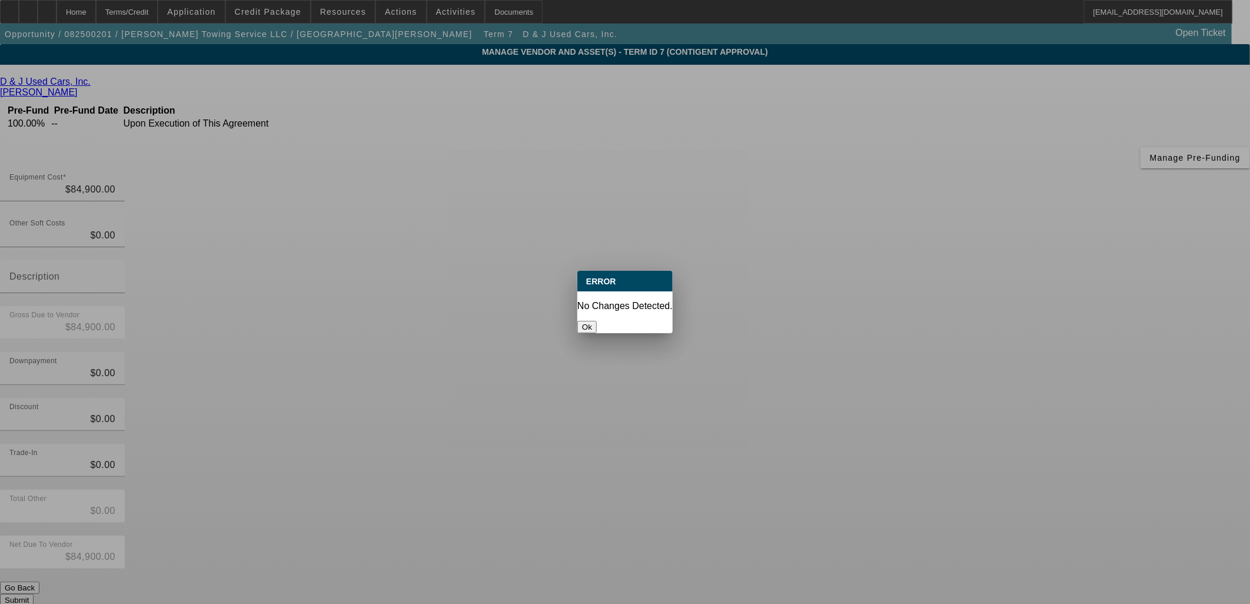
click at [872, 456] on div at bounding box center [625, 302] width 1250 height 604
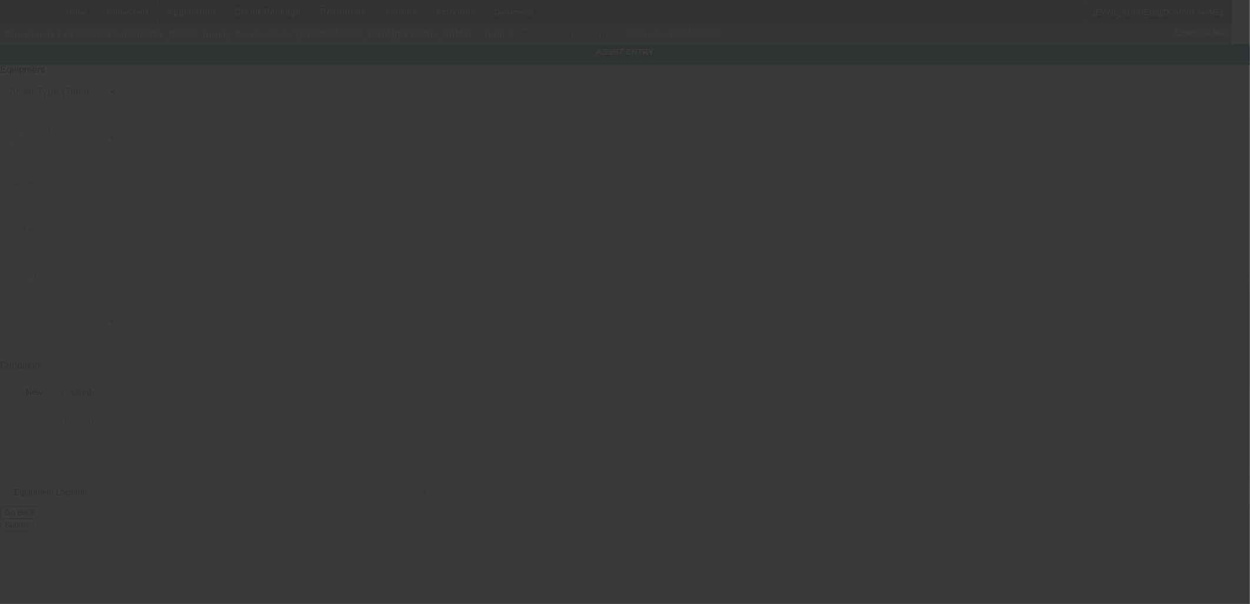
type input "3C7WRNDL8RG107553"
type input "Ram"
type input "5500"
radio input "true"
type textarea "with"
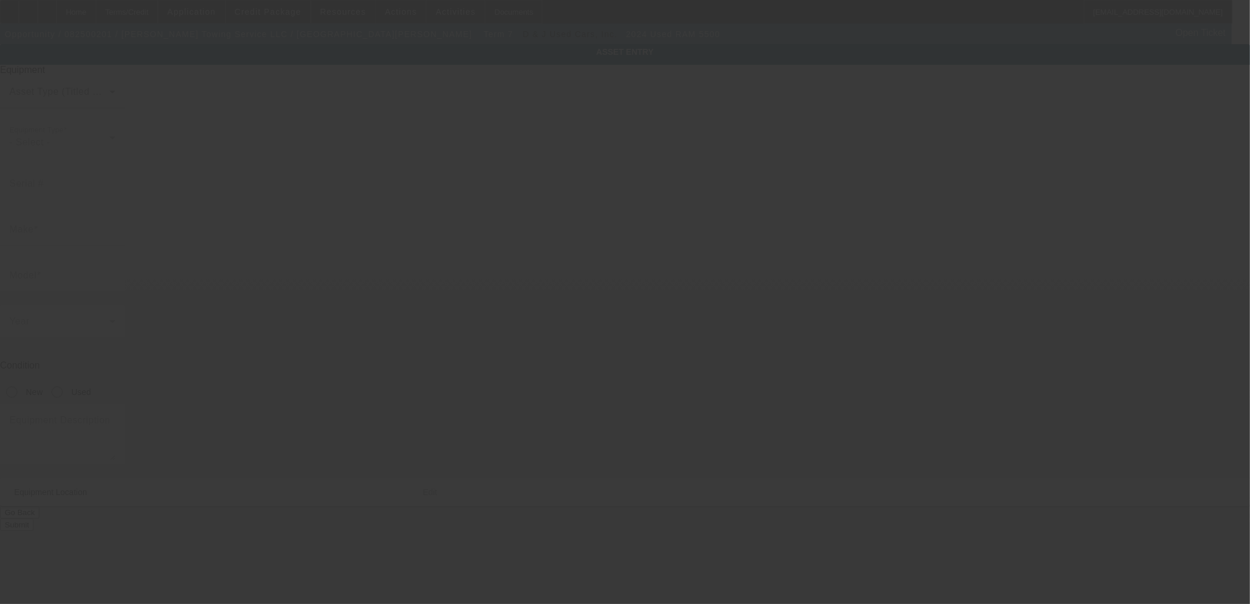
type input "38 French St"
type input "Goodlettsville"
type input "37072"
type input "Davidson"
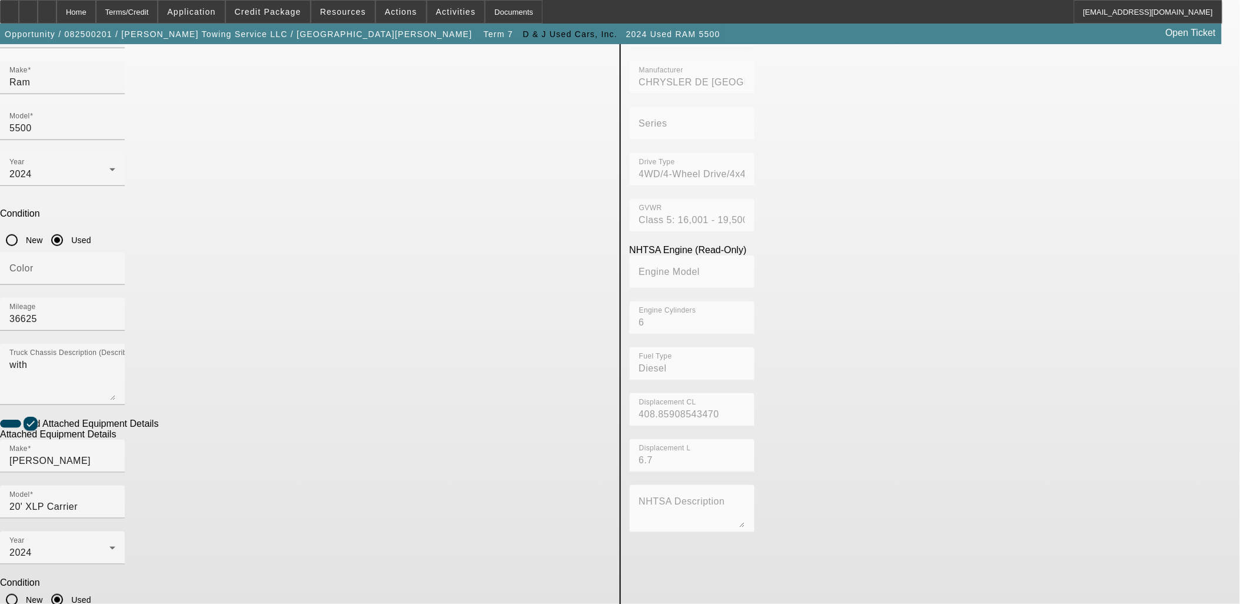
scroll to position [153, 0]
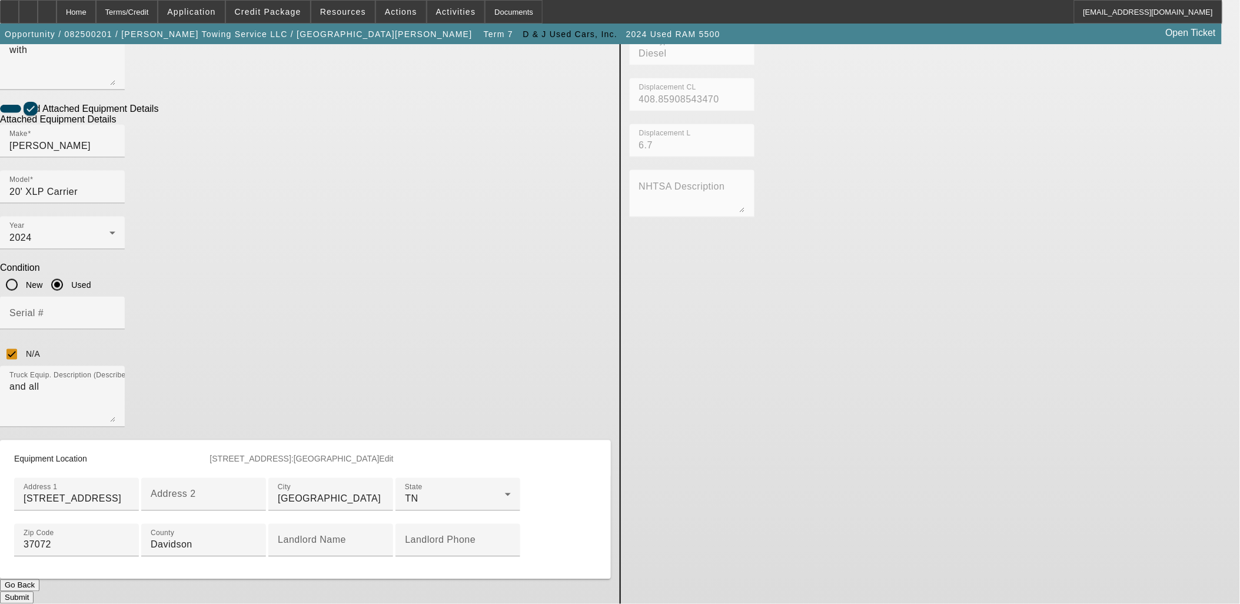
scroll to position [554, 0]
click at [34, 592] on button "Submit" at bounding box center [17, 598] width 34 height 12
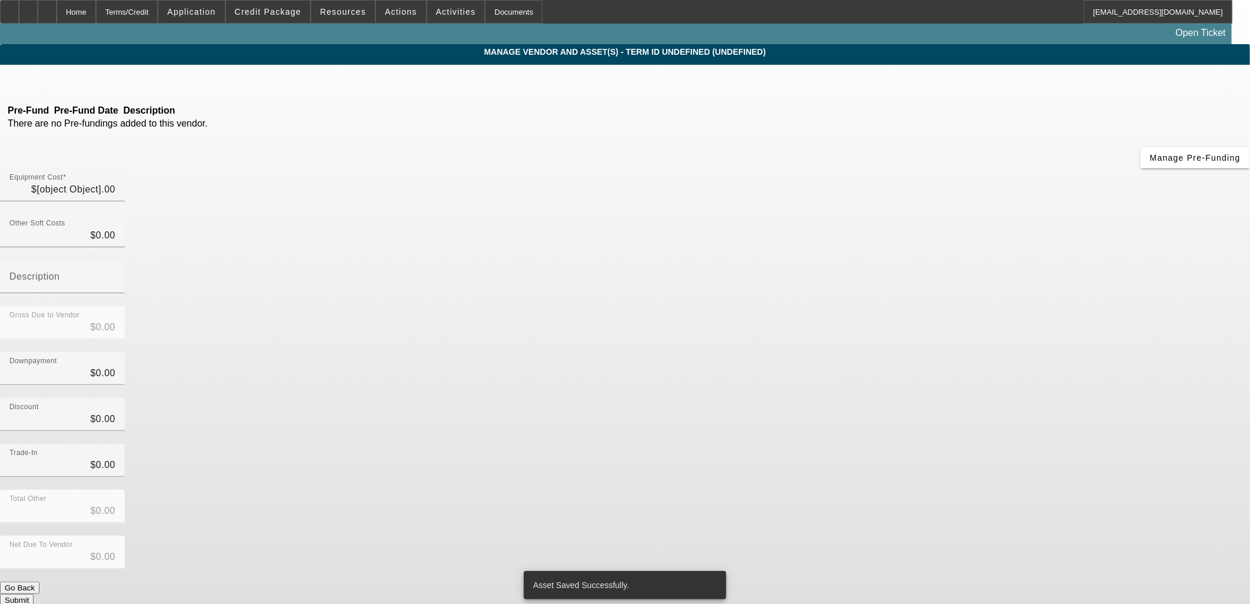
type input "$84,900.00"
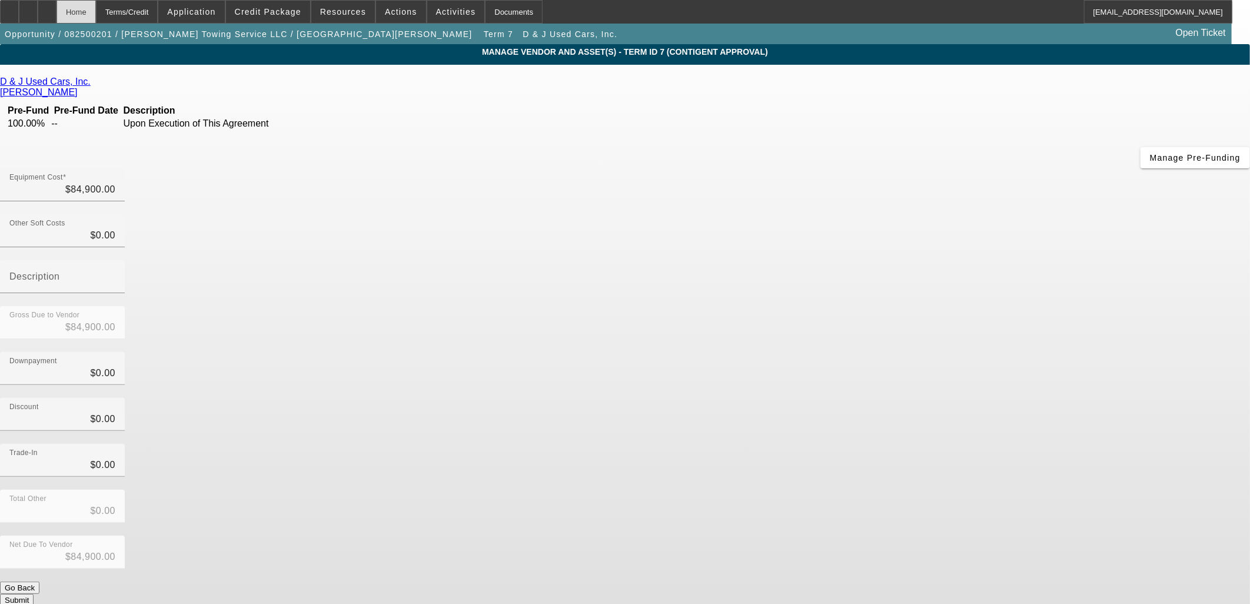
click at [96, 8] on div "Home" at bounding box center [76, 12] width 39 height 24
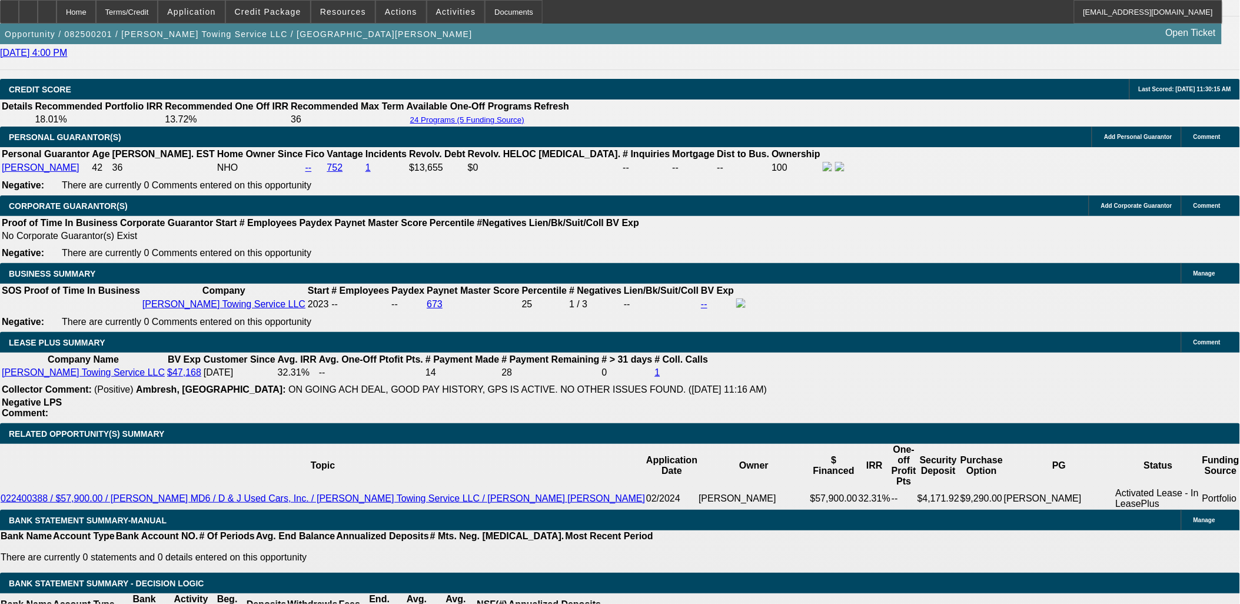
select select "0"
select select "2"
select select "0.1"
select select "4"
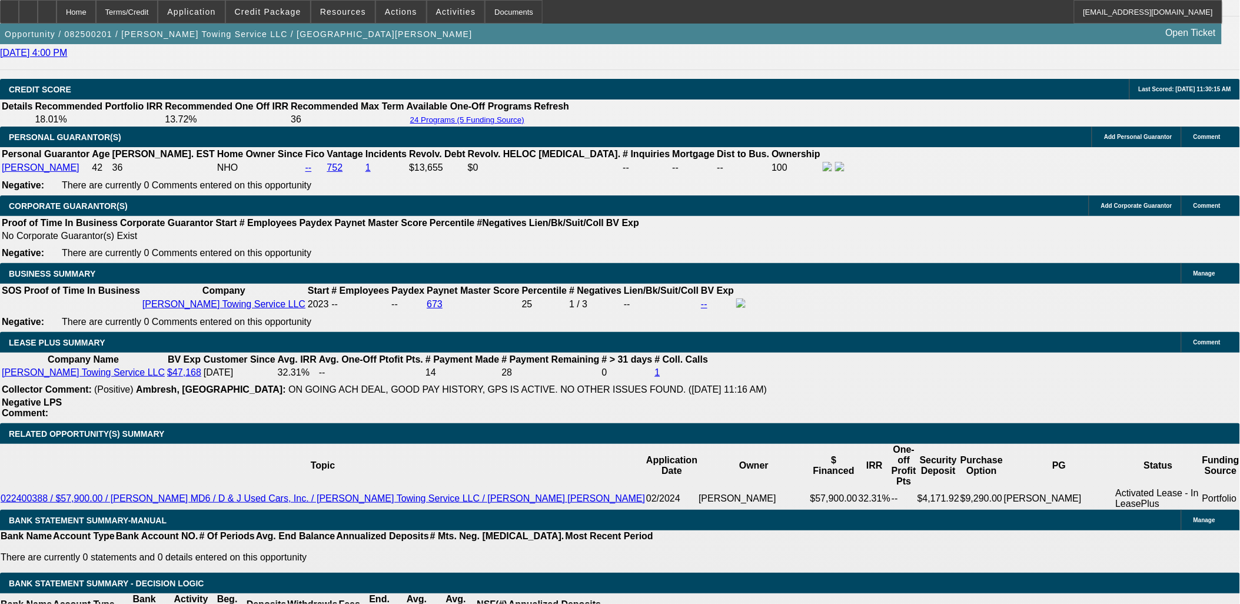
select select "0"
select select "2"
select select "0.1"
select select "4"
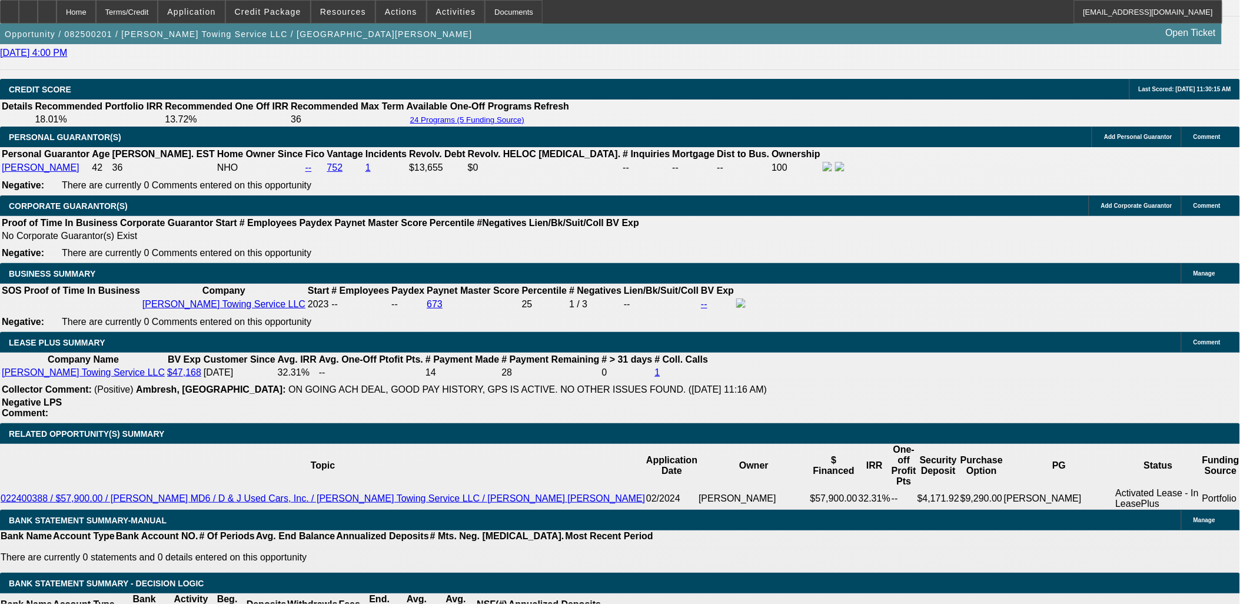
select select "0"
select select "2"
select select "0.1"
select select "4"
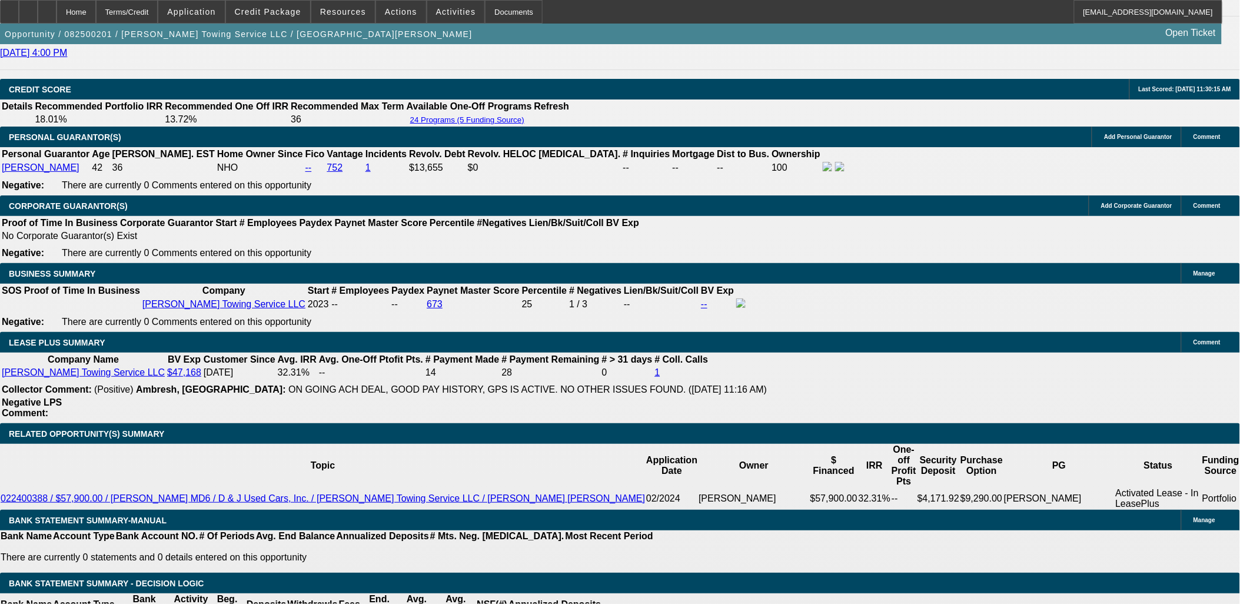
select select "0"
select select "2"
select select "0.1"
select select "4"
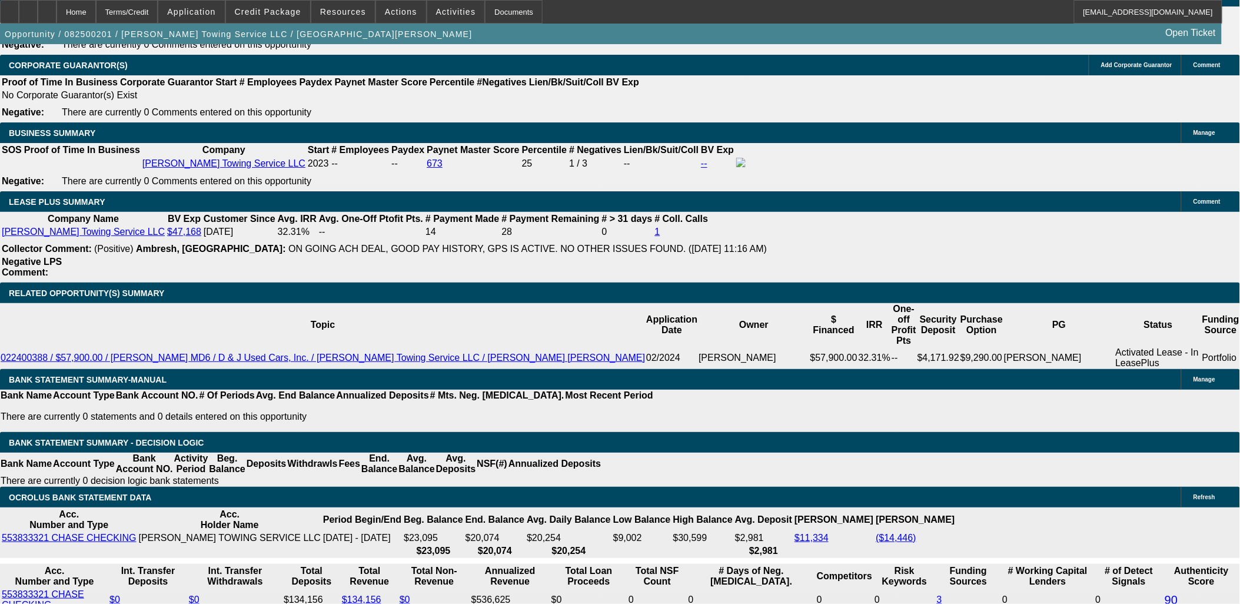
scroll to position [1981, 0]
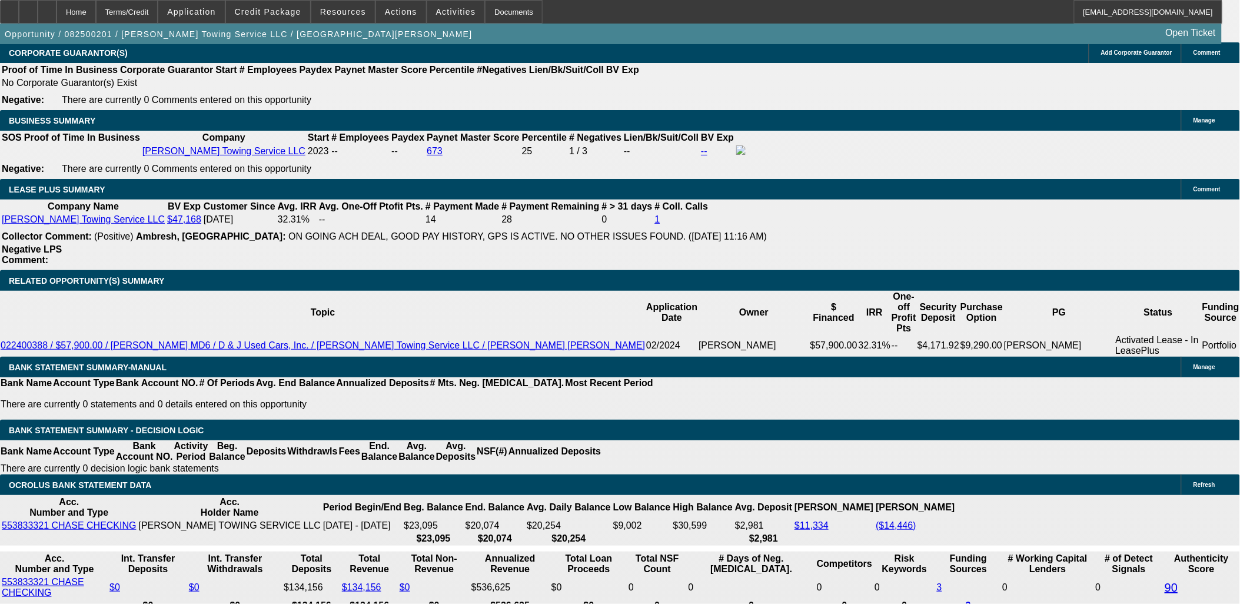
type input "UNKNOWN"
type input "6"
type input "$29,931.18"
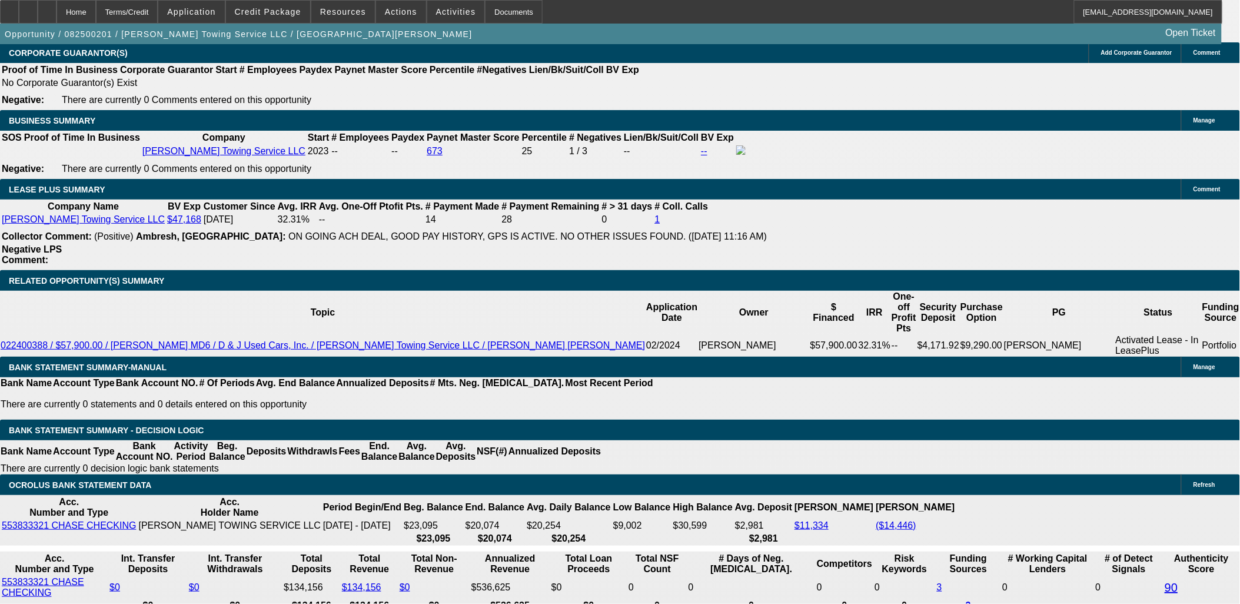
type input "$14,965.59"
type input "60"
type input "$4,451.56"
type input "$2,225.78"
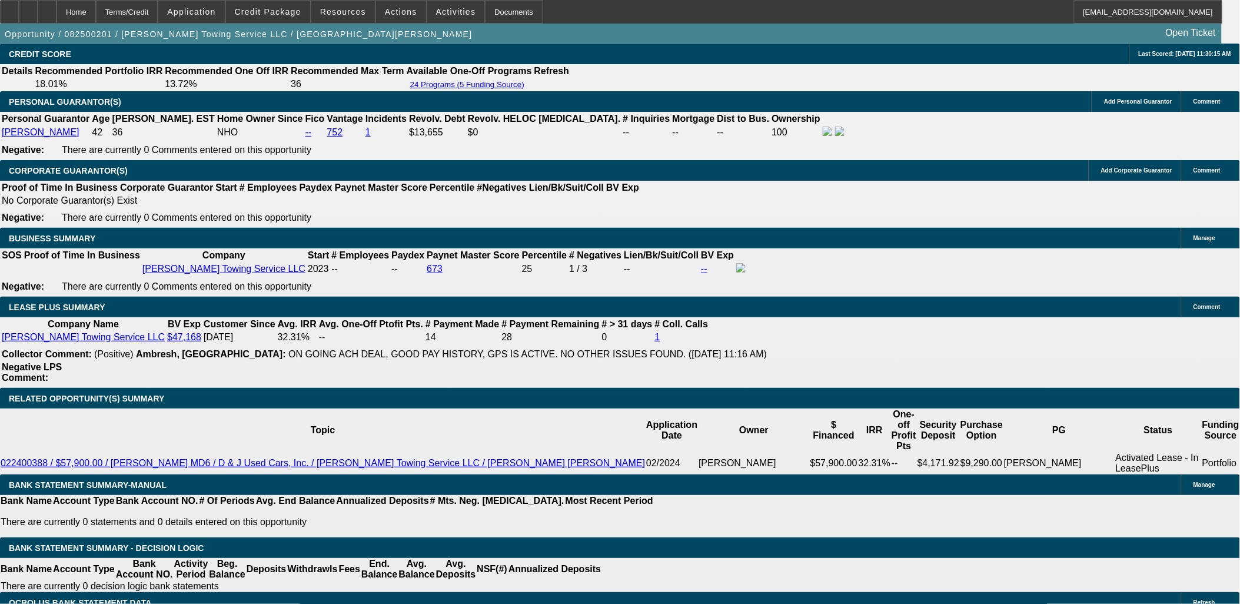
scroll to position [1850, 0]
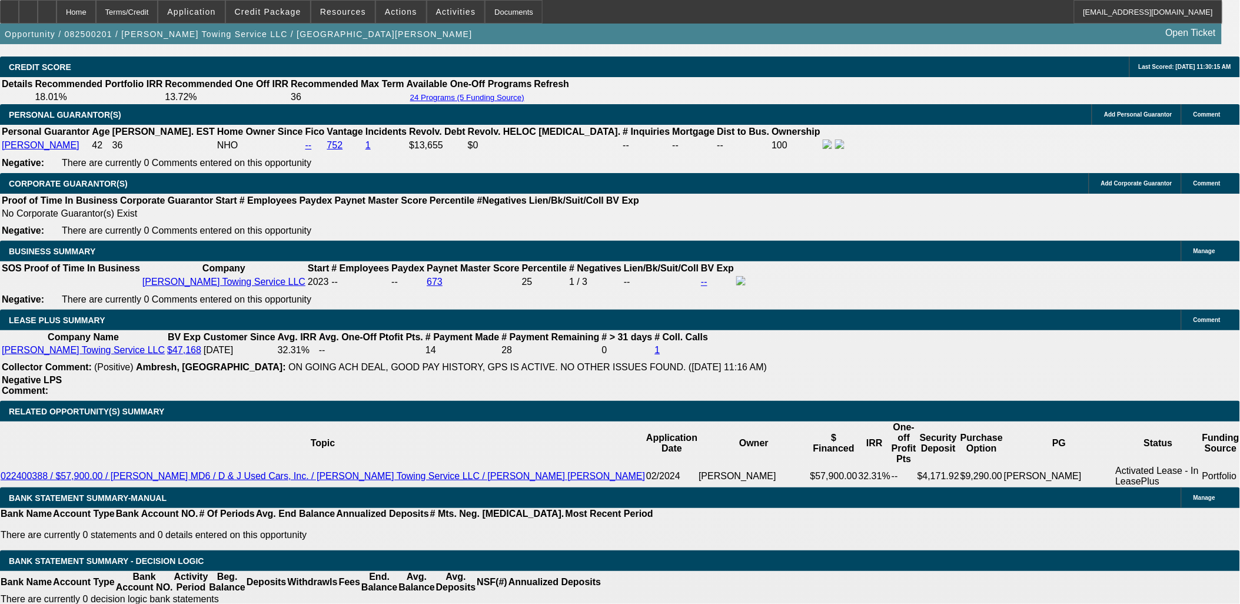
type input "60"
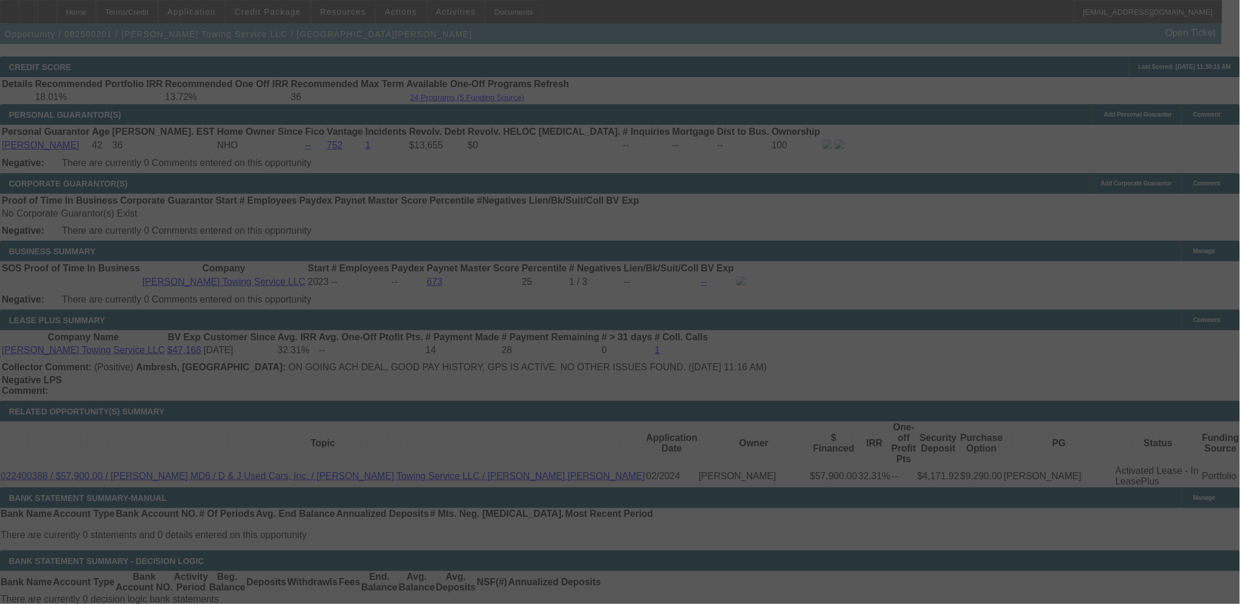
select select "0"
select select "2"
select select "0.1"
select select "4"
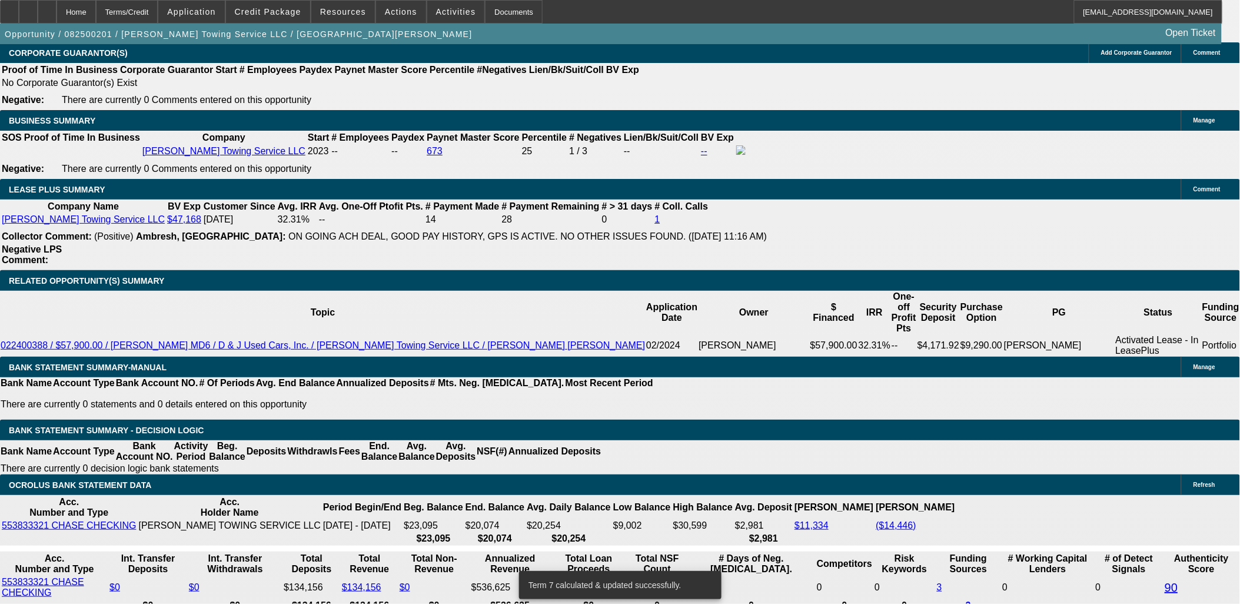
scroll to position [1915, 0]
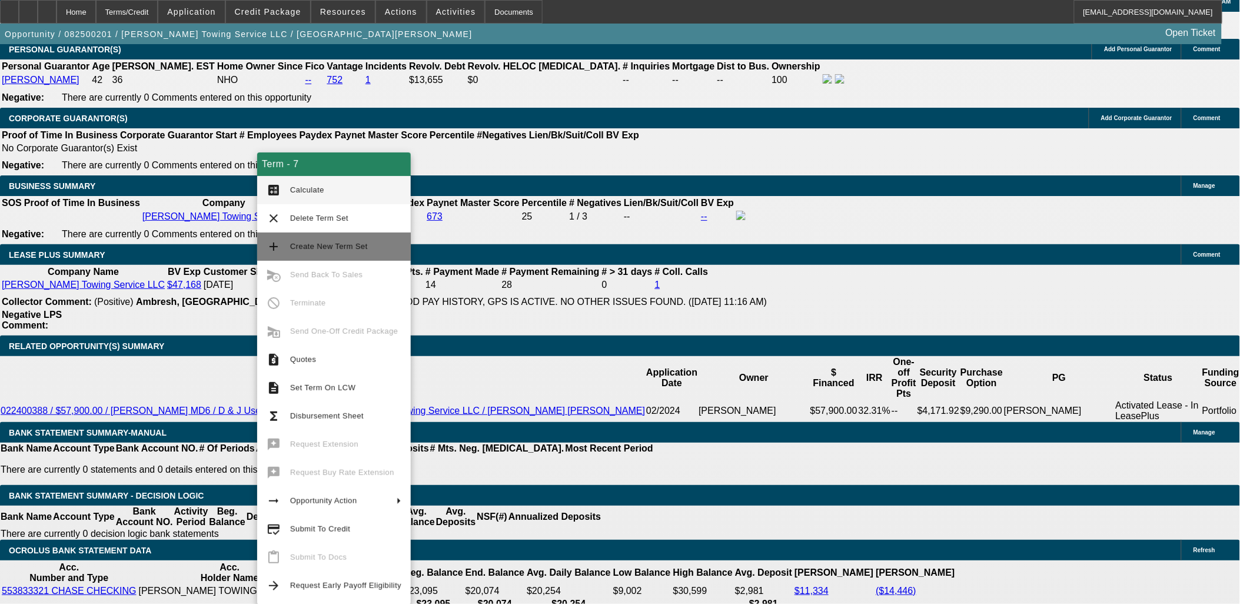
click at [314, 242] on span "Create New Term Set" at bounding box center [329, 246] width 78 height 9
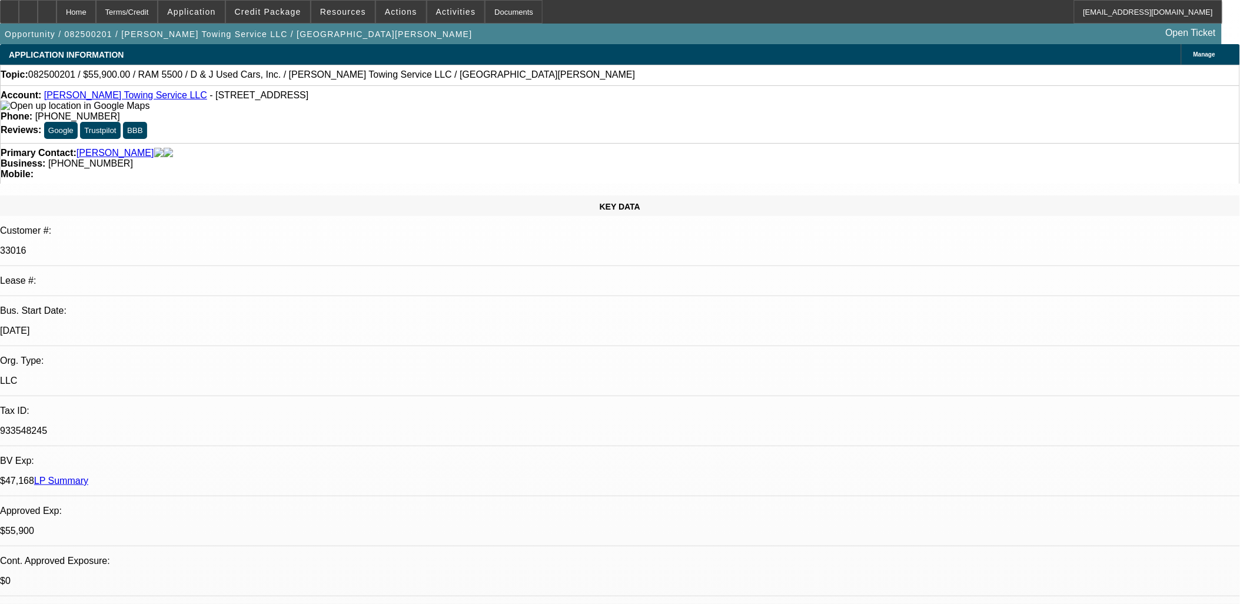
select select "0"
select select "2"
select select "0.1"
select select "0"
select select "2"
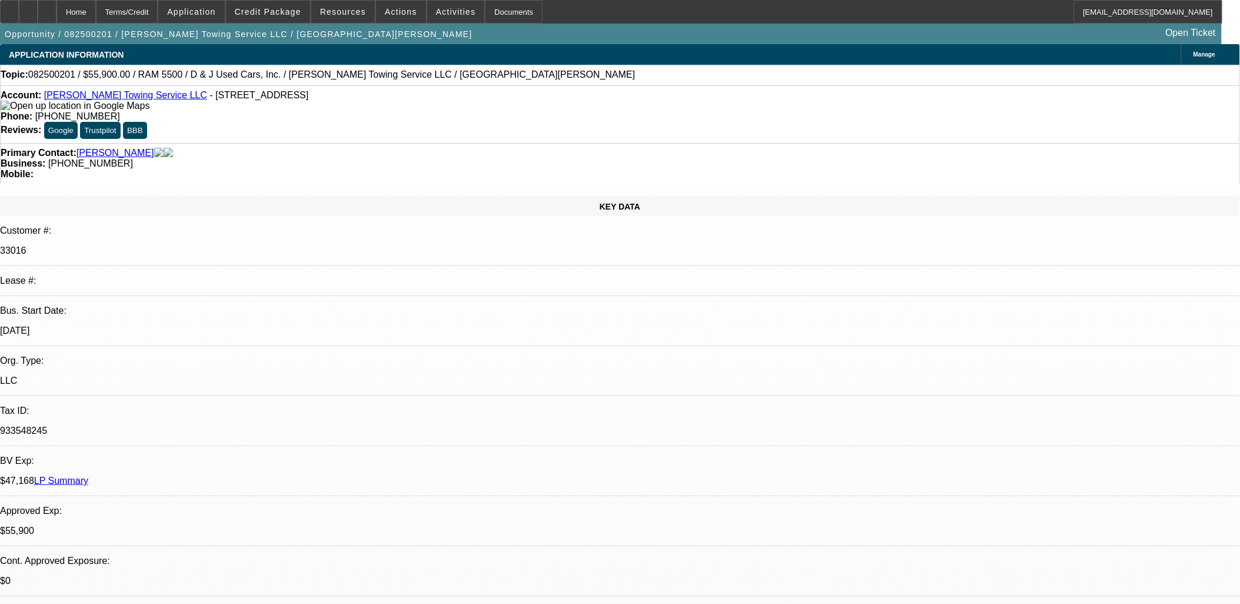
select select "0.1"
select select "0"
select select "2"
select select "0.1"
select select "0"
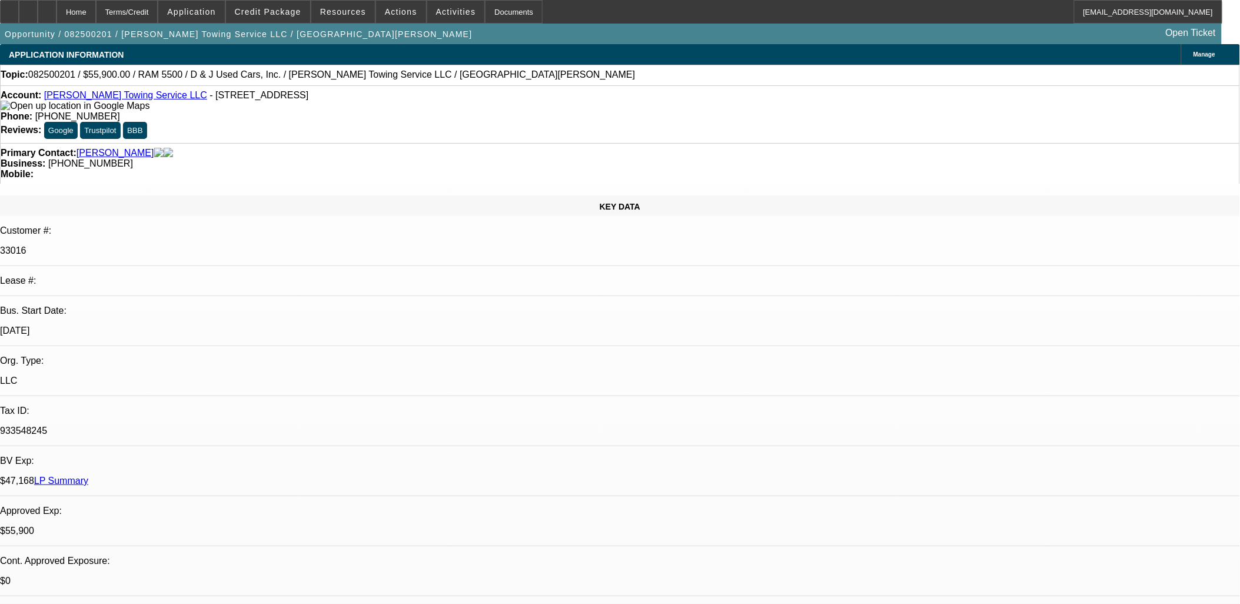
select select "2"
select select "0.1"
select select "1"
select select "2"
select select "4"
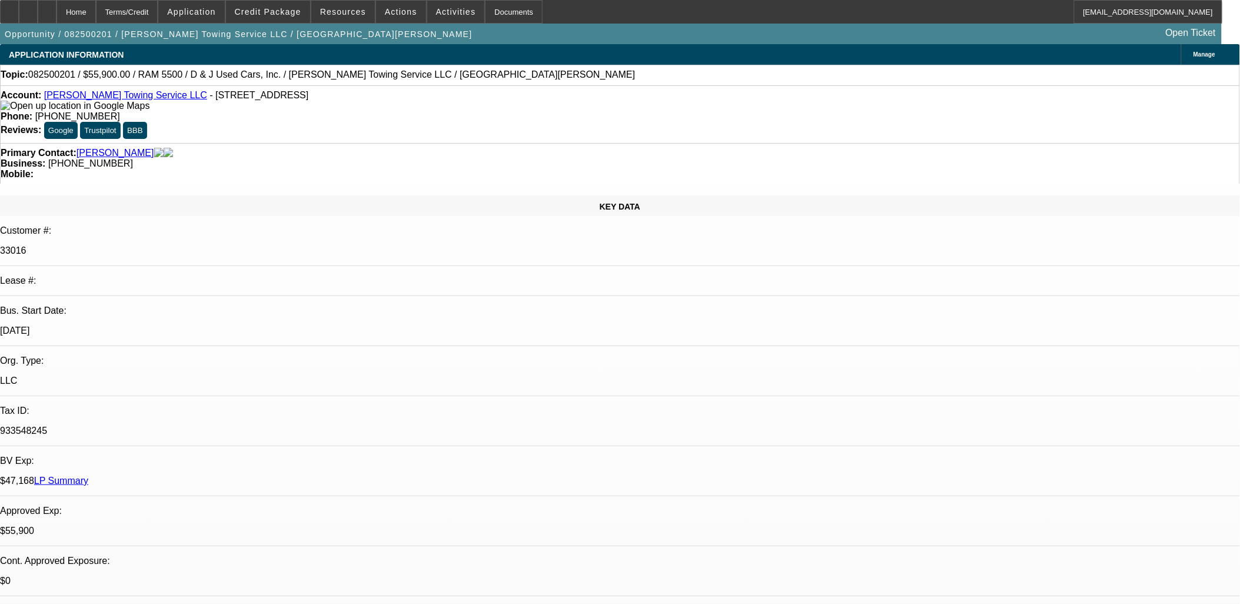
select select "1"
select select "2"
select select "4"
select select "1"
select select "2"
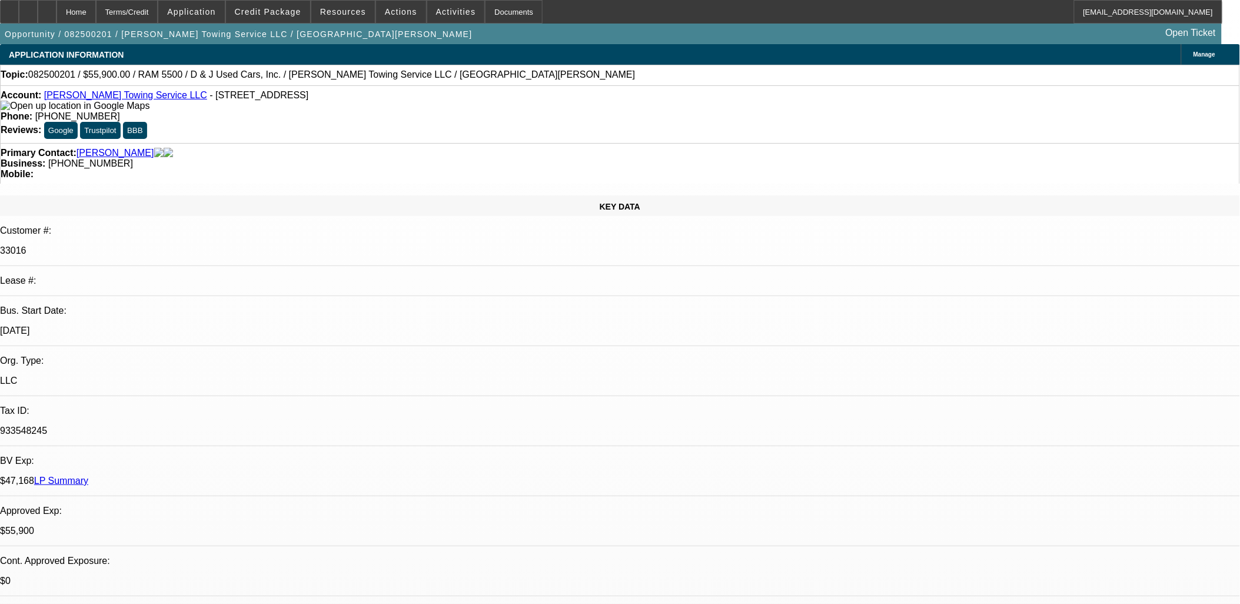
select select "4"
select select "1"
select select "2"
select select "4"
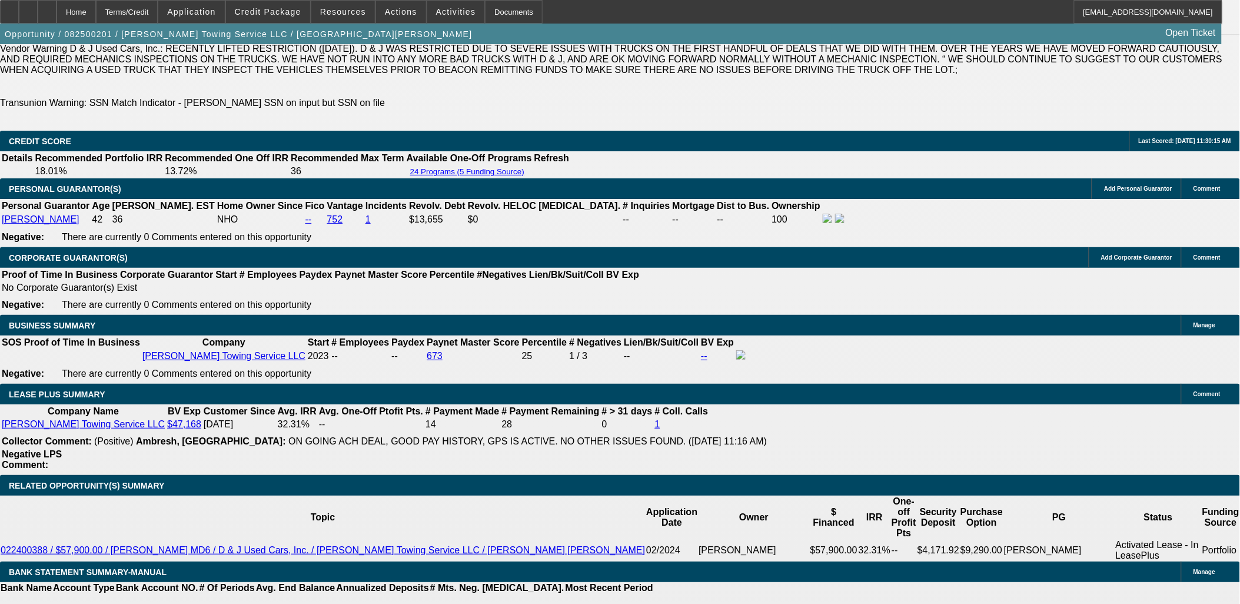
scroll to position [1962, 0]
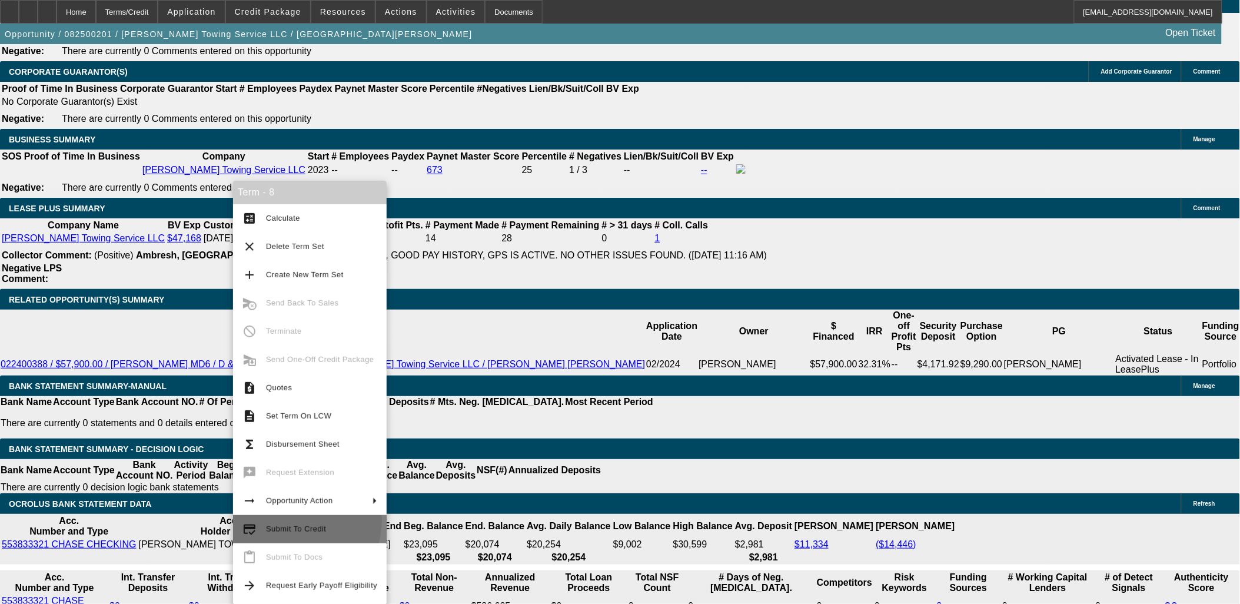
click at [289, 520] on button "credit_score Submit To Credit" at bounding box center [310, 529] width 154 height 28
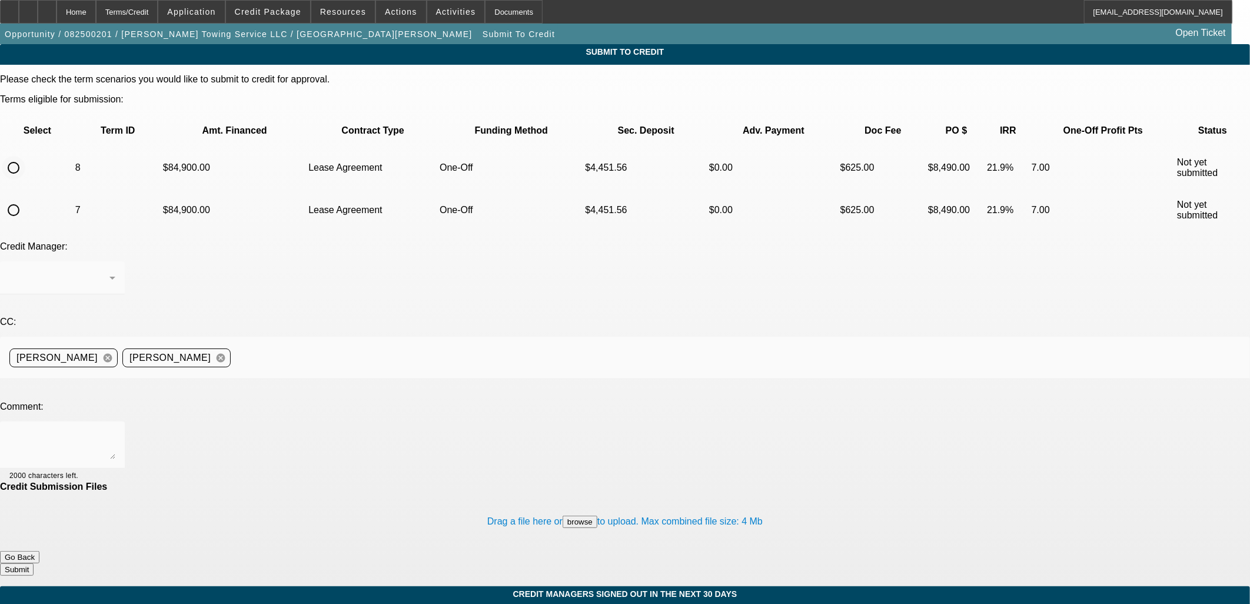
click at [25, 156] on input "radio" at bounding box center [14, 168] width 24 height 24
radio input "true"
click at [115, 431] on textarea at bounding box center [62, 445] width 106 height 28
type textarea "new truck in other sold"
click at [34, 563] on button "Submit" at bounding box center [17, 569] width 34 height 12
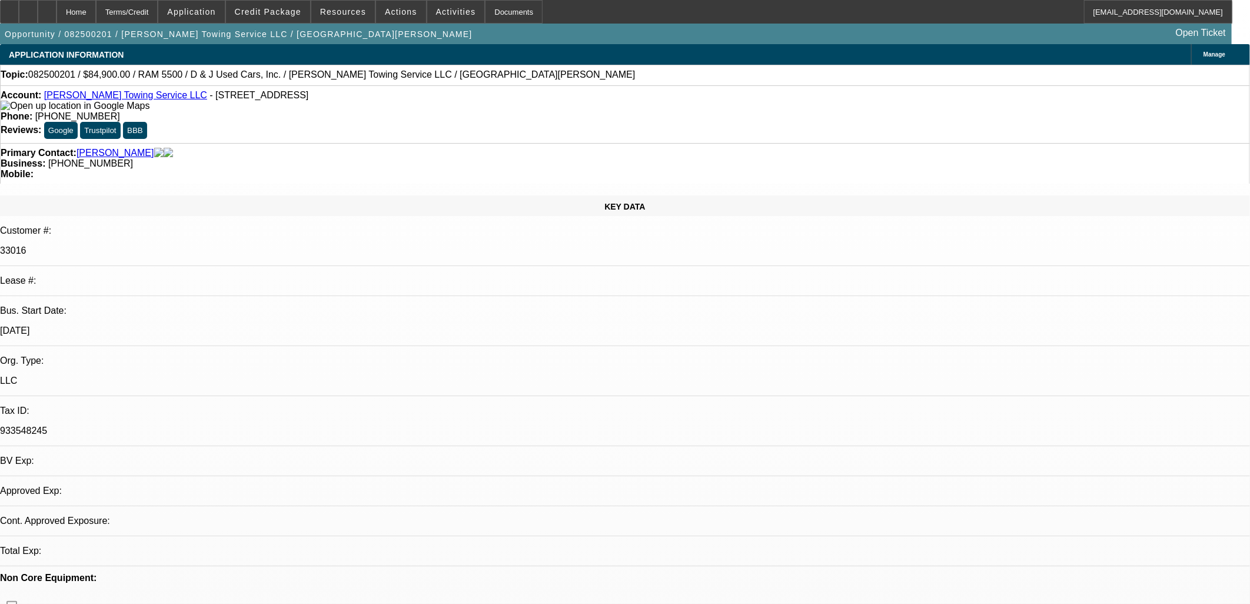
select select "0"
select select "2"
select select "0.1"
select select "4"
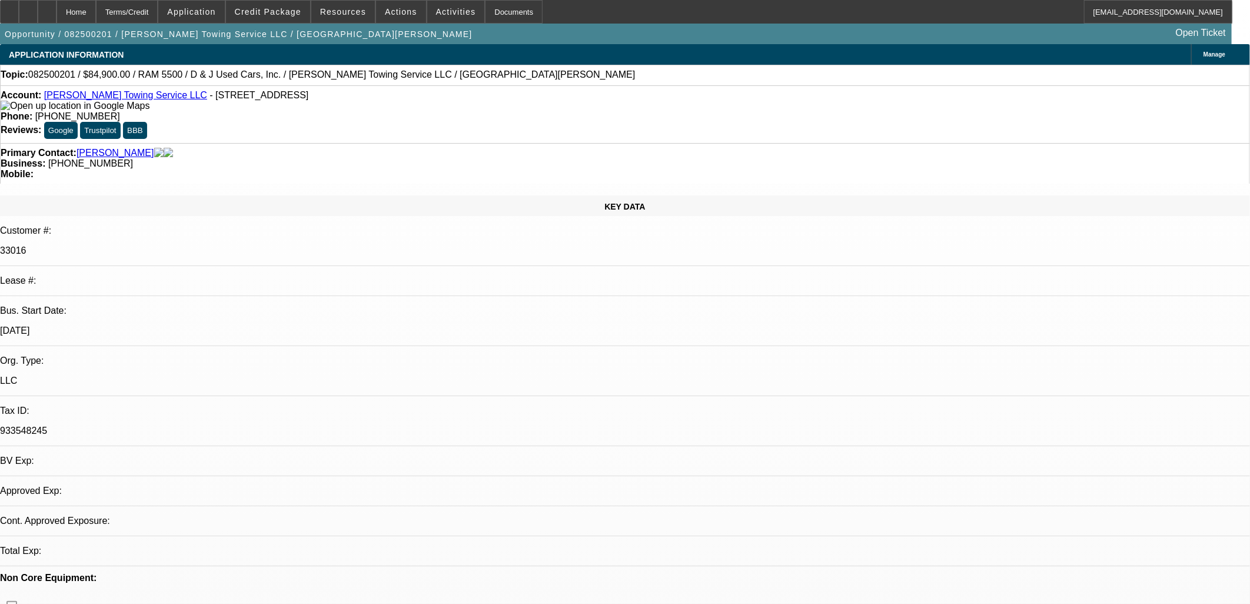
select select "0"
select select "2"
select select "0.1"
select select "4"
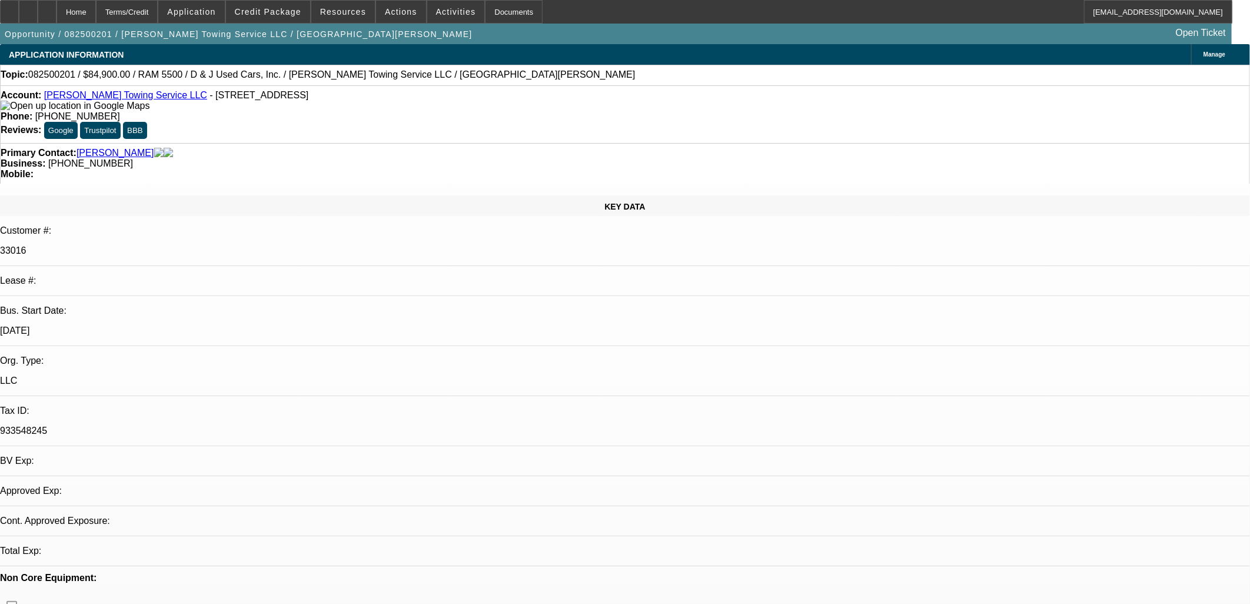
select select "0"
select select "2"
select select "0.1"
select select "4"
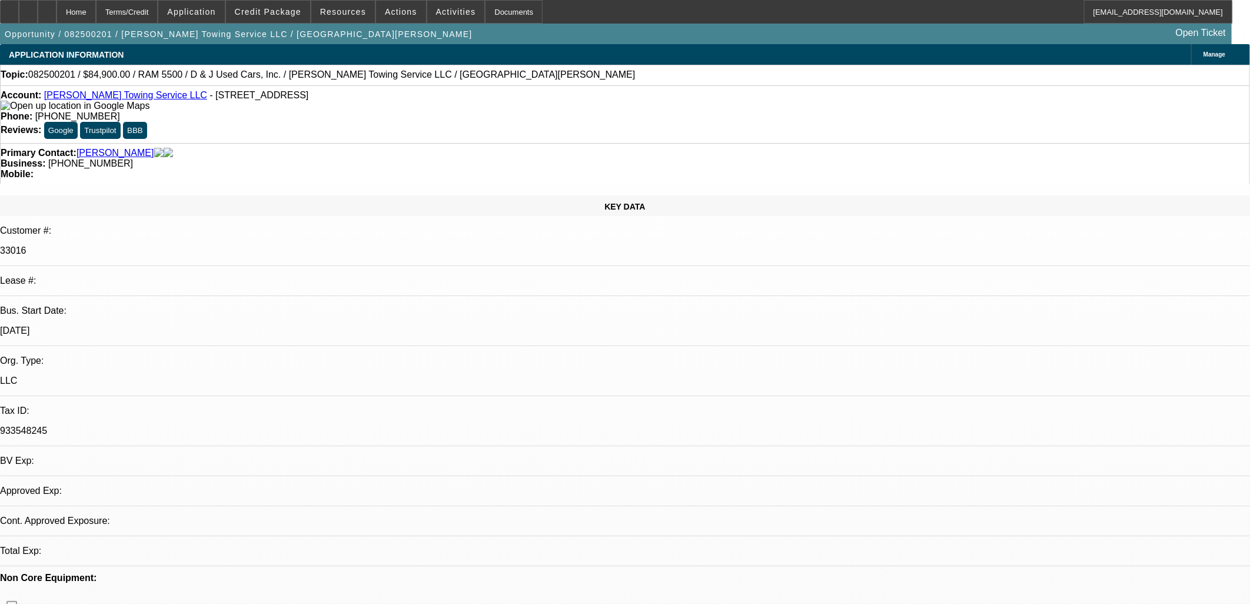
select select "0"
select select "2"
select select "0.1"
select select "4"
